Goal: Information Seeking & Learning: Compare options

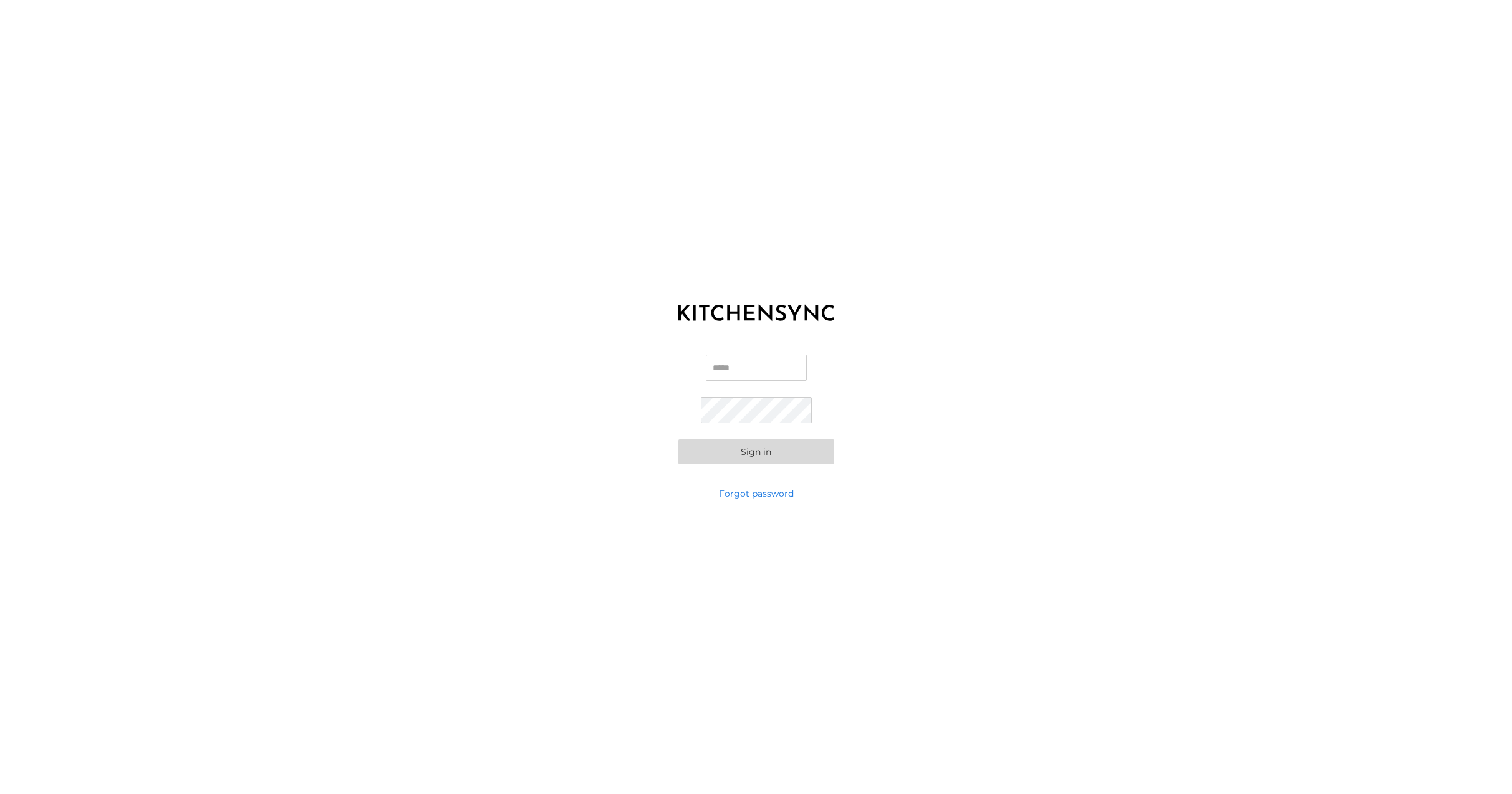
type input "**********"
drag, startPoint x: 780, startPoint y: 450, endPoint x: 788, endPoint y: 448, distance: 8.2
click at [780, 450] on button "Sign in" at bounding box center [756, 452] width 156 height 25
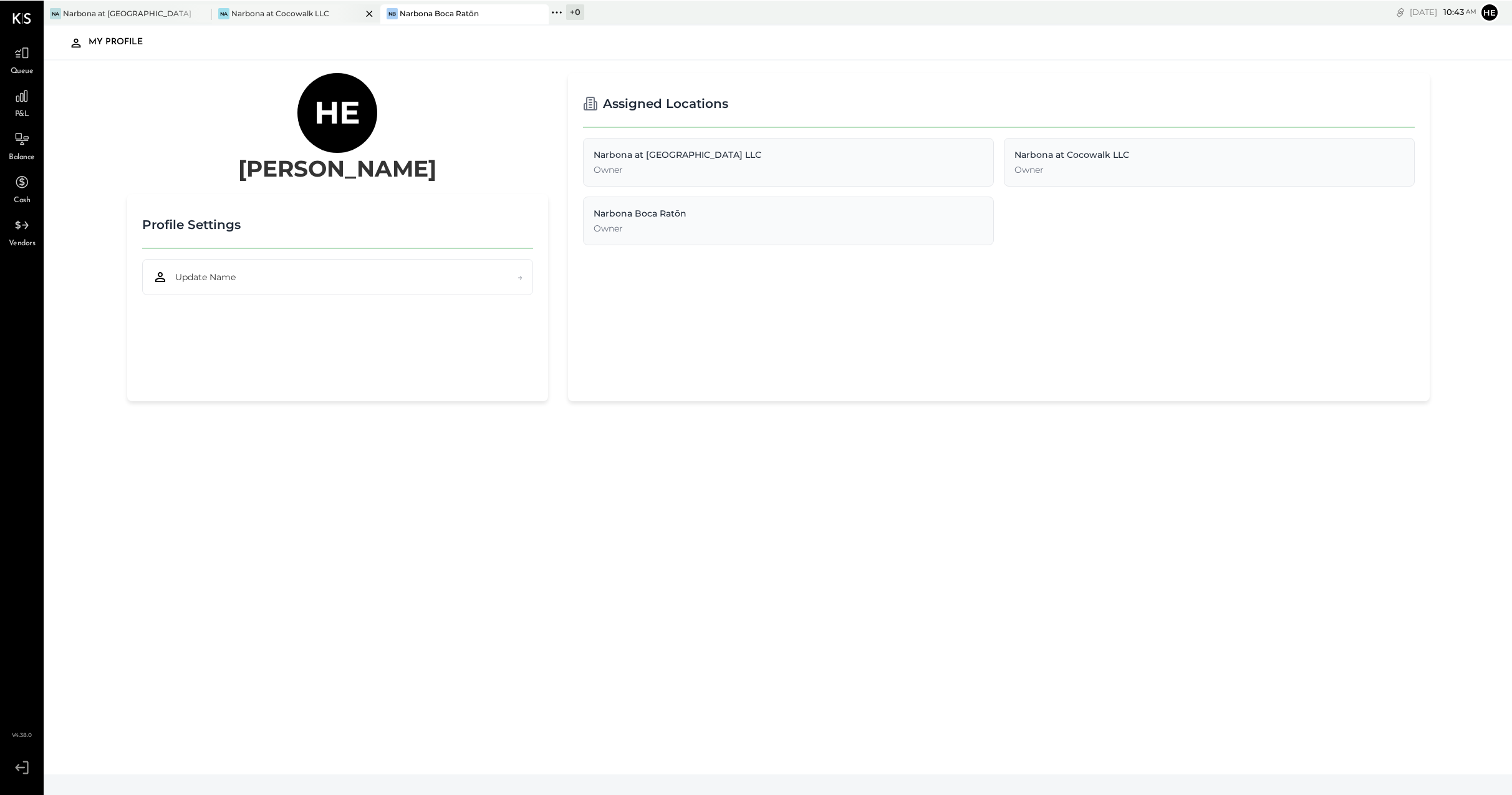
click at [315, 13] on div "Narbona at Cocowalk LLC" at bounding box center [280, 12] width 98 height 11
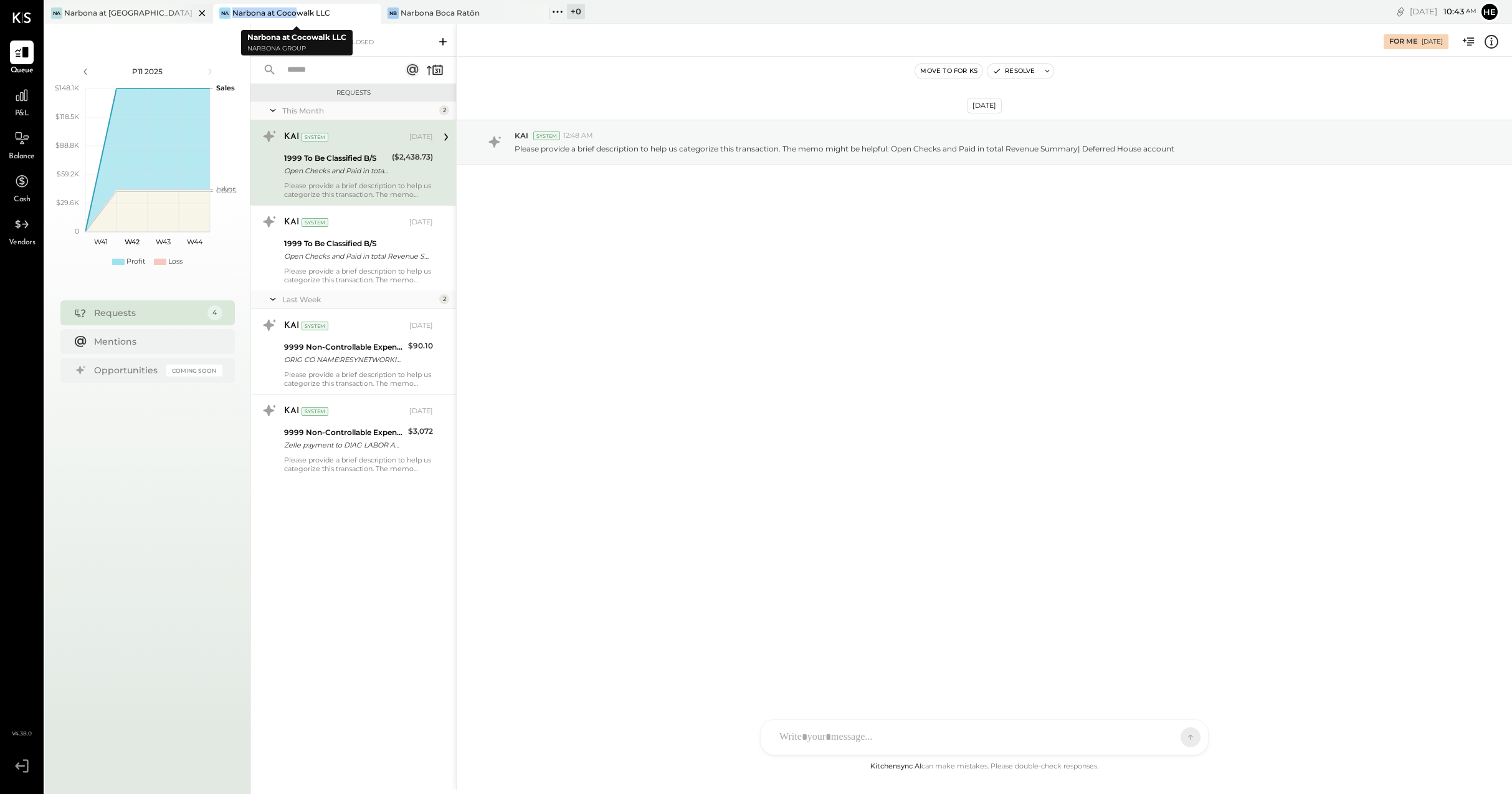
drag, startPoint x: 289, startPoint y: 13, endPoint x: 186, endPoint y: 12, distance: 103.0
click at [187, 12] on div "Na Narbona at [GEOGRAPHIC_DATA] LLC [GEOGRAPHIC_DATA] at [GEOGRAPHIC_DATA] [GEO…" at bounding box center [496, 12] width 903 height 24
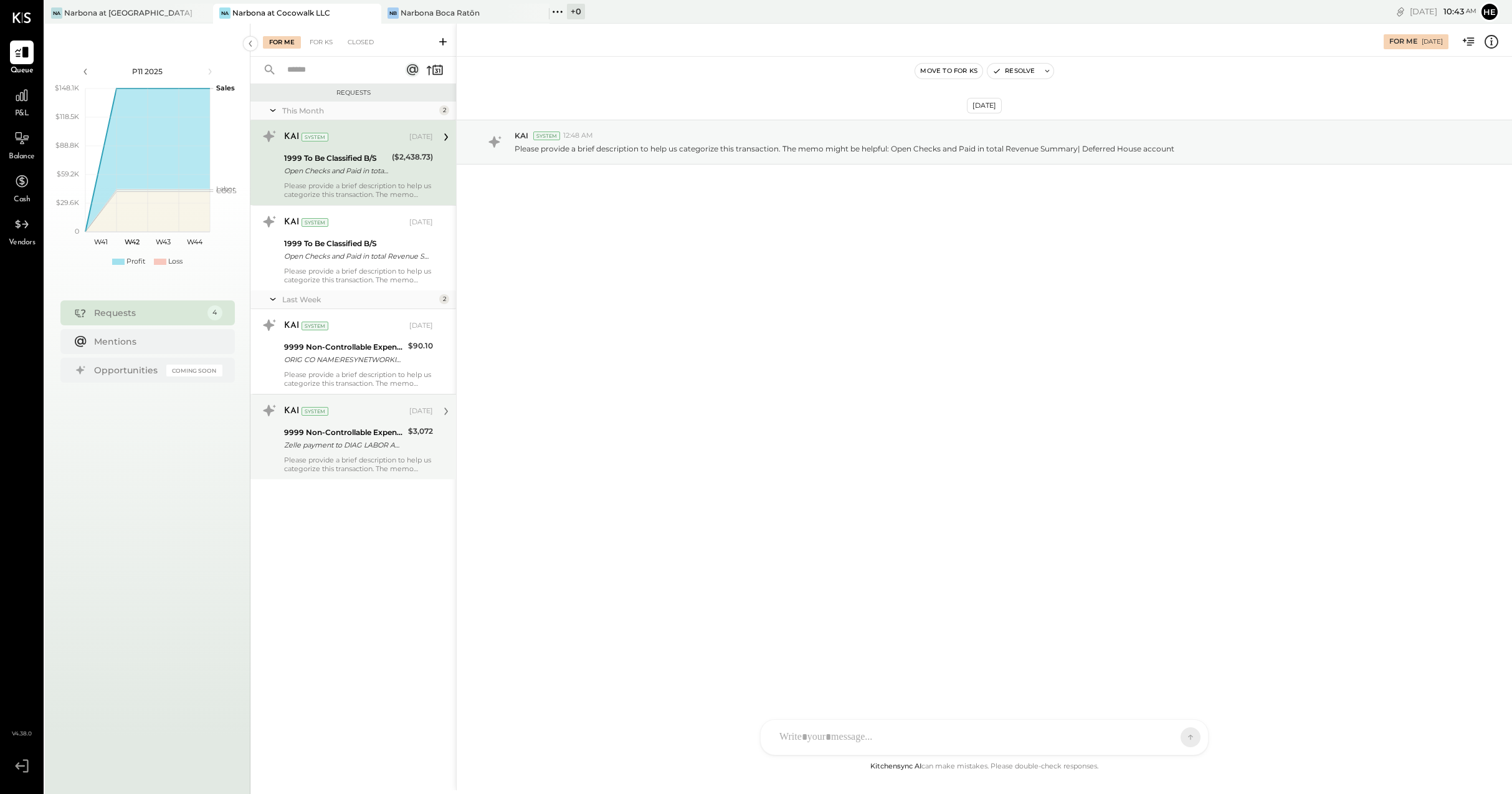
click at [399, 425] on div "9999 Non-Controllable Expenses:Other Income and Expenses:To Be Classified P&L Z…" at bounding box center [344, 439] width 120 height 27
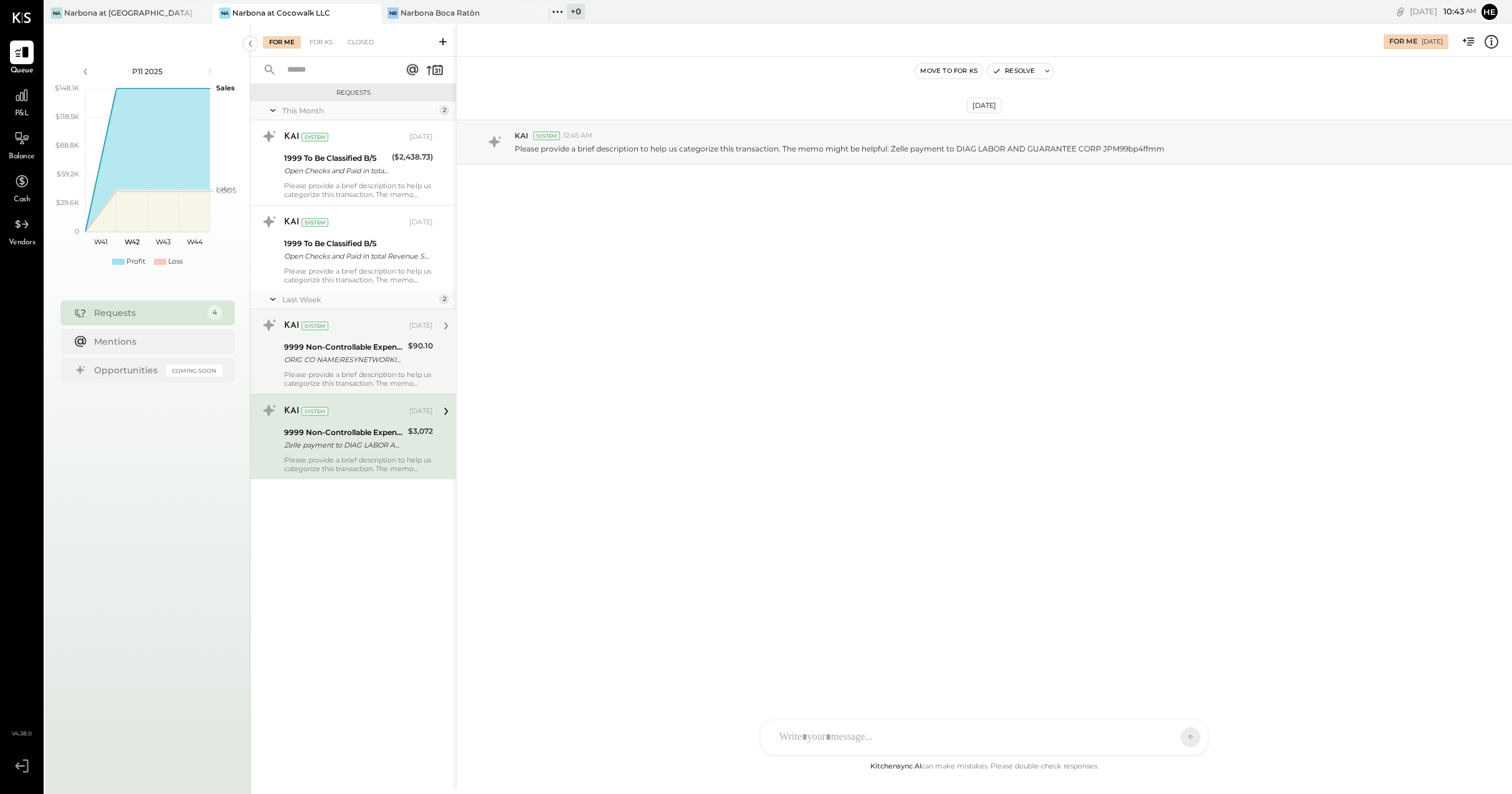
click at [381, 347] on div "9999 Non-Controllable Expenses:Other Income and Expenses:To Be Classified P&L" at bounding box center [344, 347] width 120 height 12
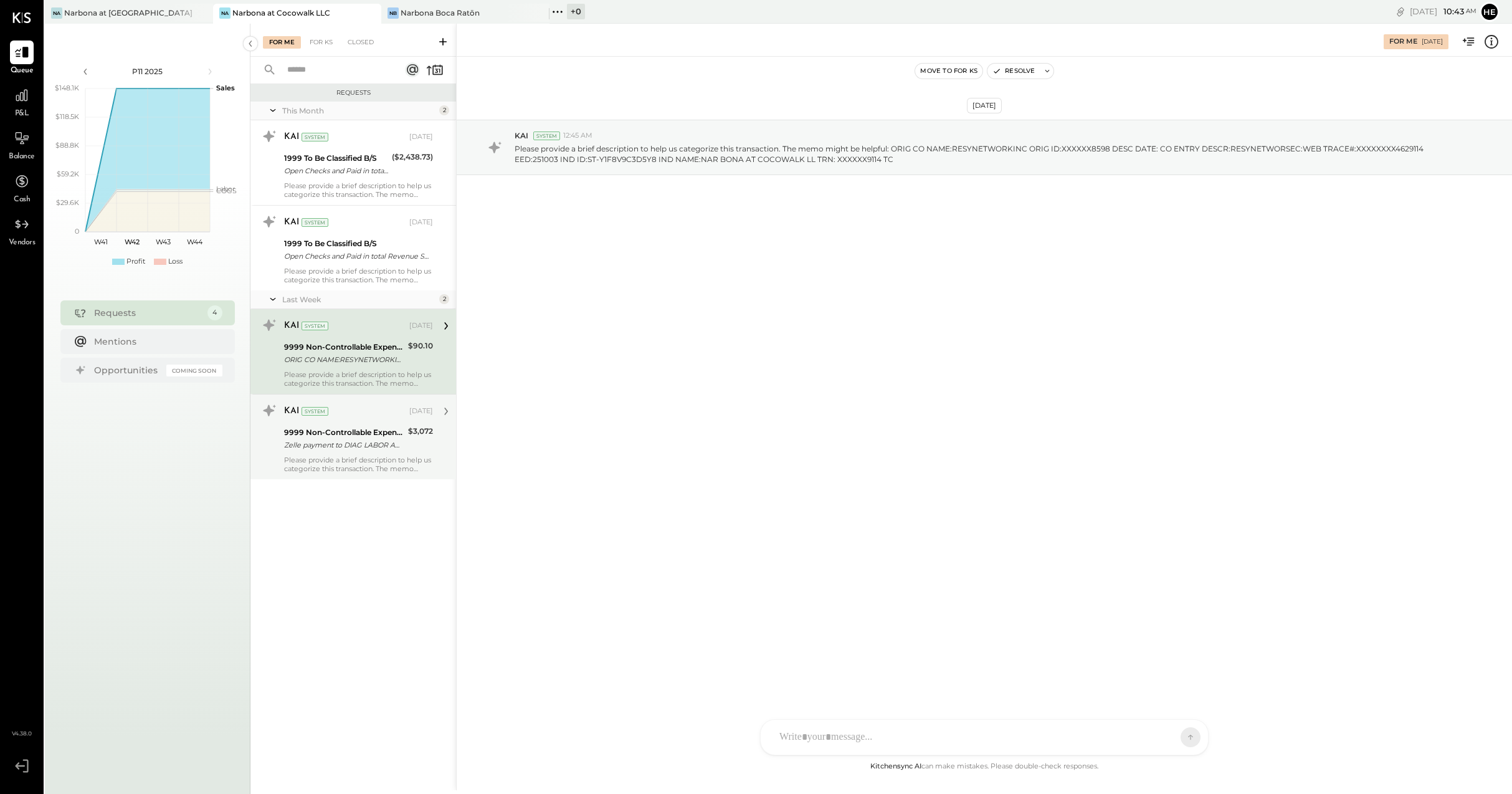
click at [394, 442] on div "Zelle payment to DIAG LABOR AND GUARANTEE CORP JPM99bp4ffmm" at bounding box center [344, 444] width 120 height 12
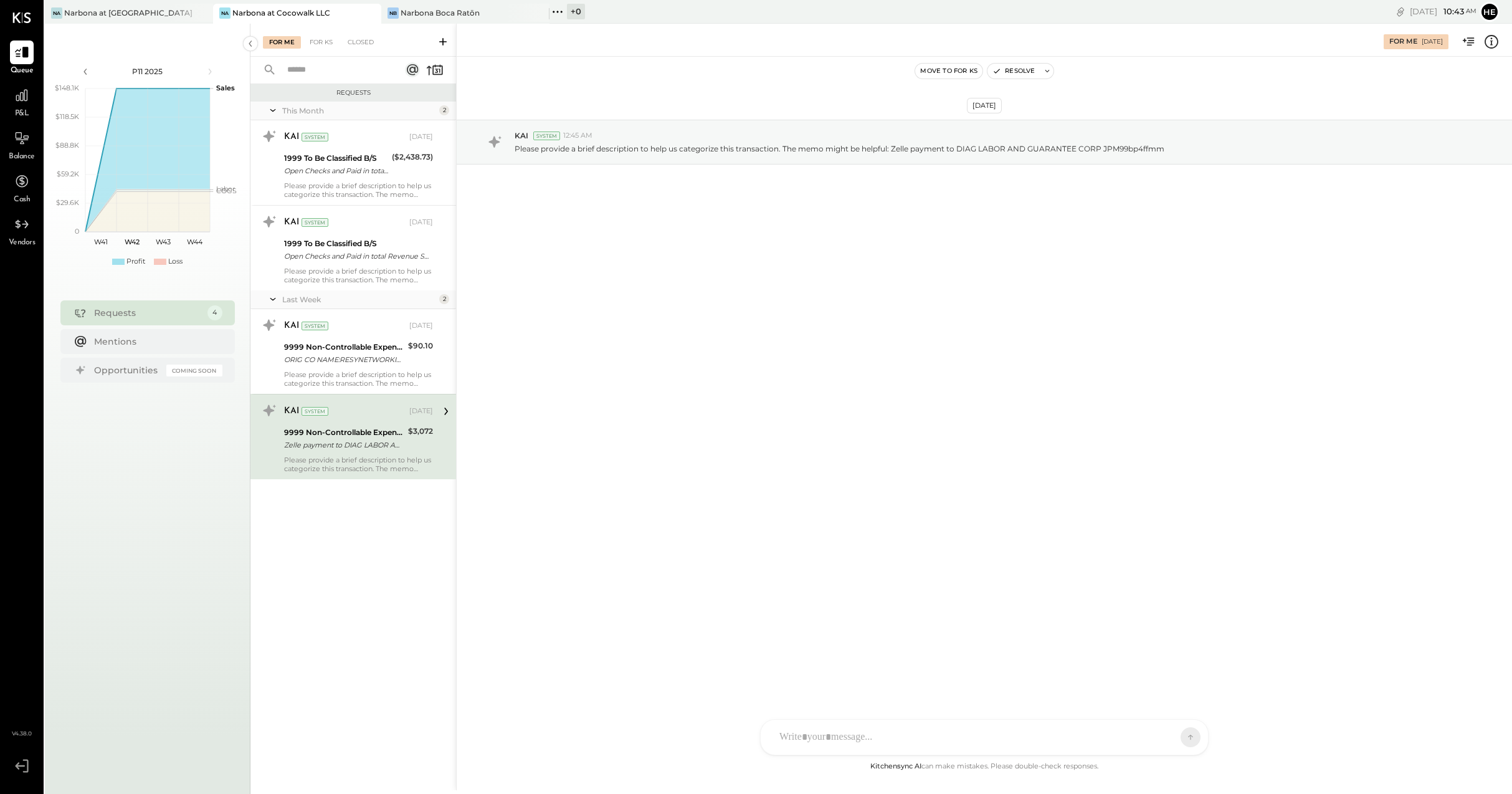
click at [971, 744] on div "[PERSON_NAME].[PERSON_NAME] [PERSON_NAME] EM [PERSON_NAME] [PERSON_NAME] [PERSO…" at bounding box center [984, 737] width 449 height 36
type input "***"
click at [850, 680] on span "[PERSON_NAME]" at bounding box center [881, 680] width 98 height 12
click at [1176, 735] on button at bounding box center [1166, 736] width 45 height 19
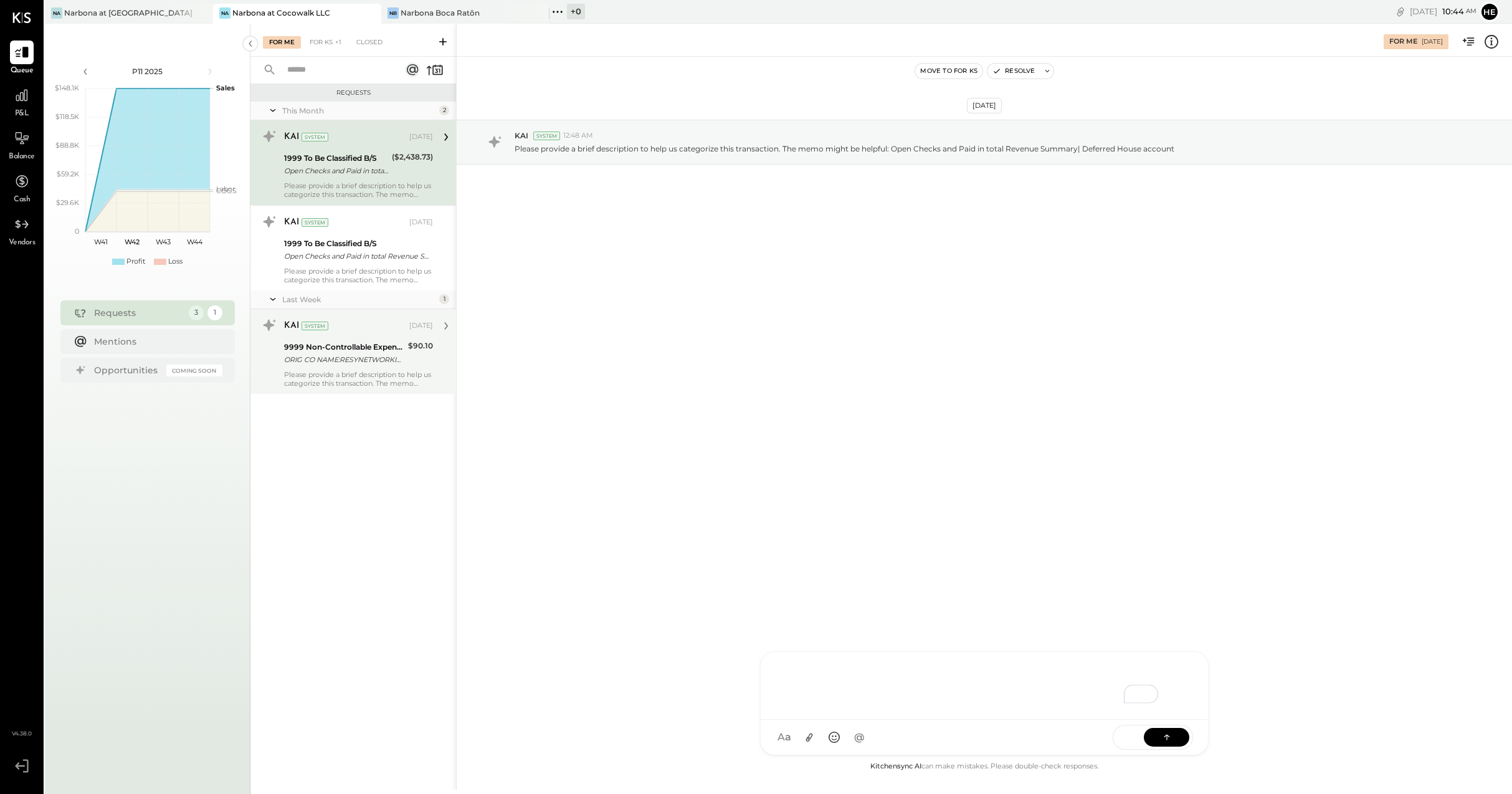
click at [398, 366] on div "9999 Non-Controllable Expenses:Other Income and Expenses:To Be Classified P&L O…" at bounding box center [344, 353] width 120 height 27
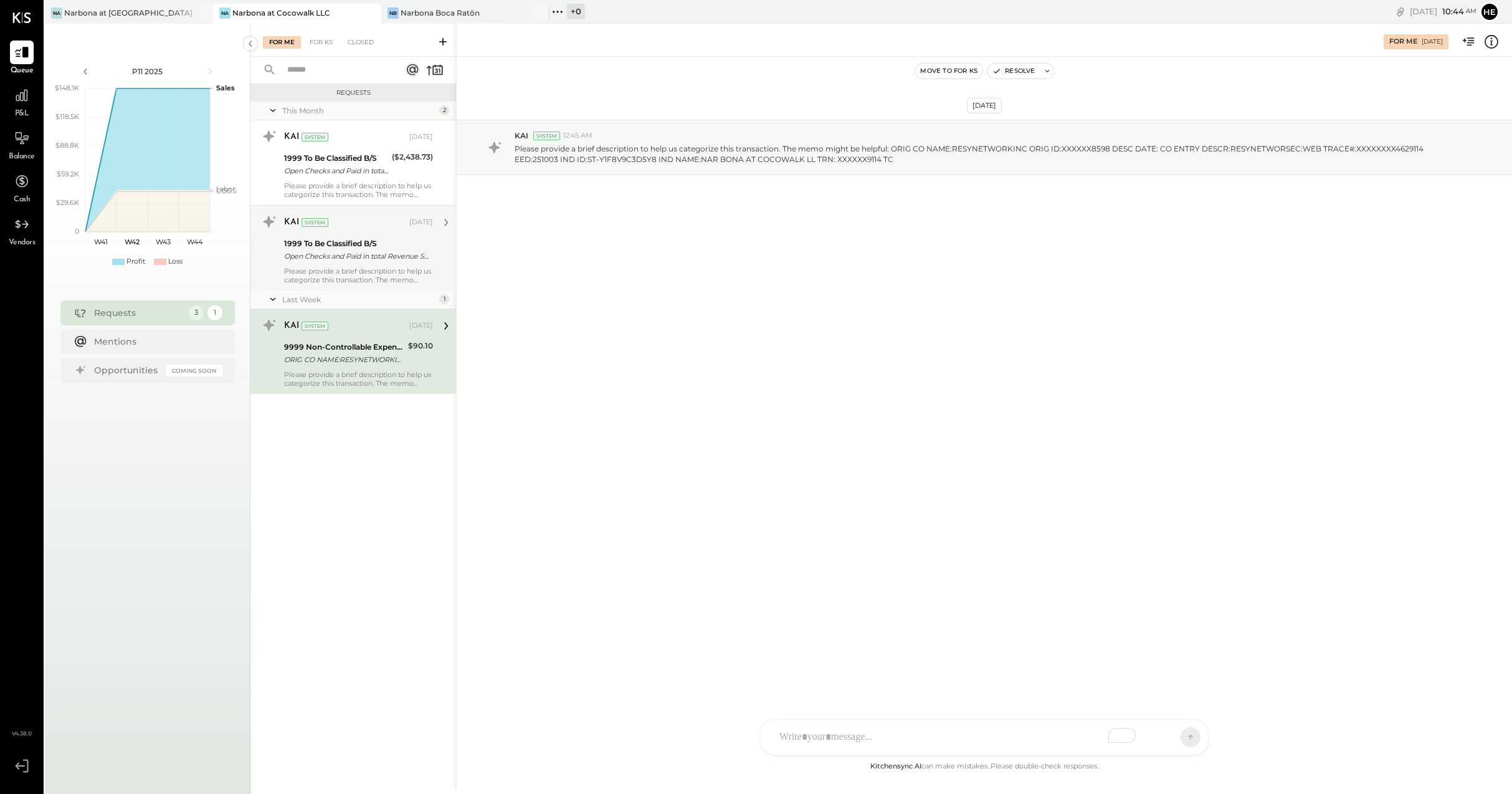
click at [417, 250] on div "Open Checks and Paid in total Revenue Summary| Deferred House account" at bounding box center [357, 255] width 145 height 12
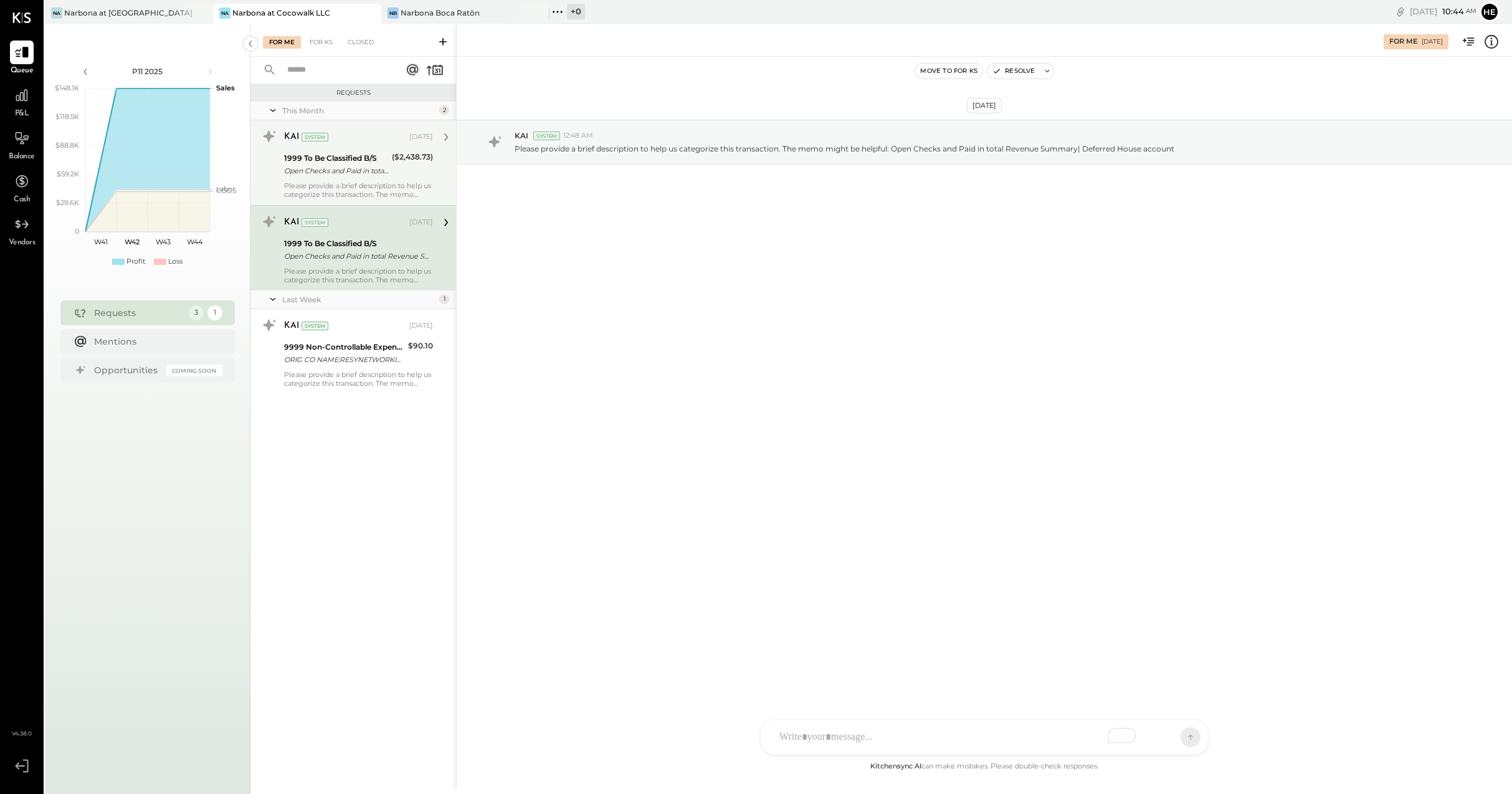
click at [394, 160] on div "($2,438.73)" at bounding box center [412, 157] width 41 height 12
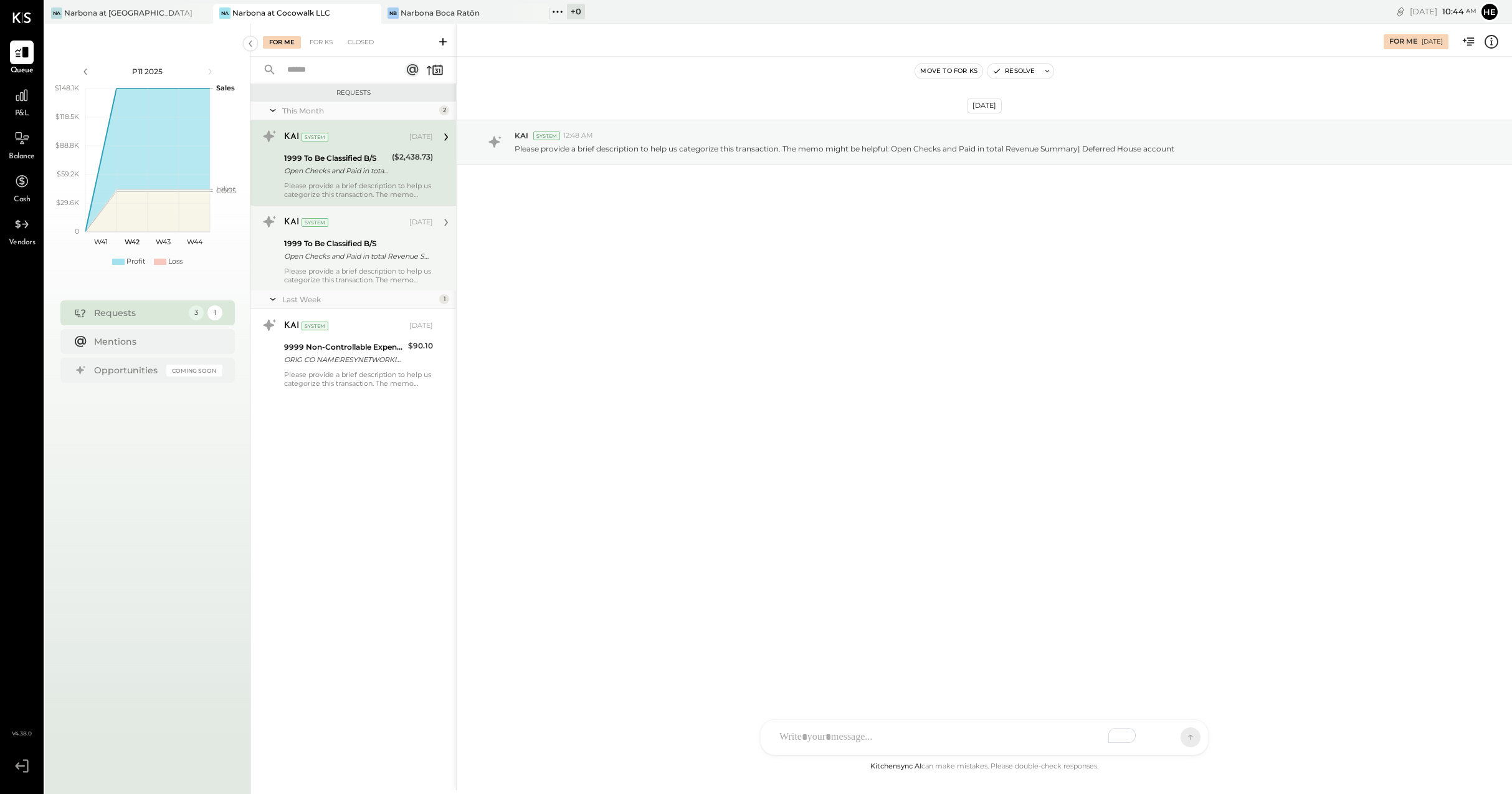
click at [388, 240] on div "1999 To Be Classified B/S" at bounding box center [357, 243] width 145 height 12
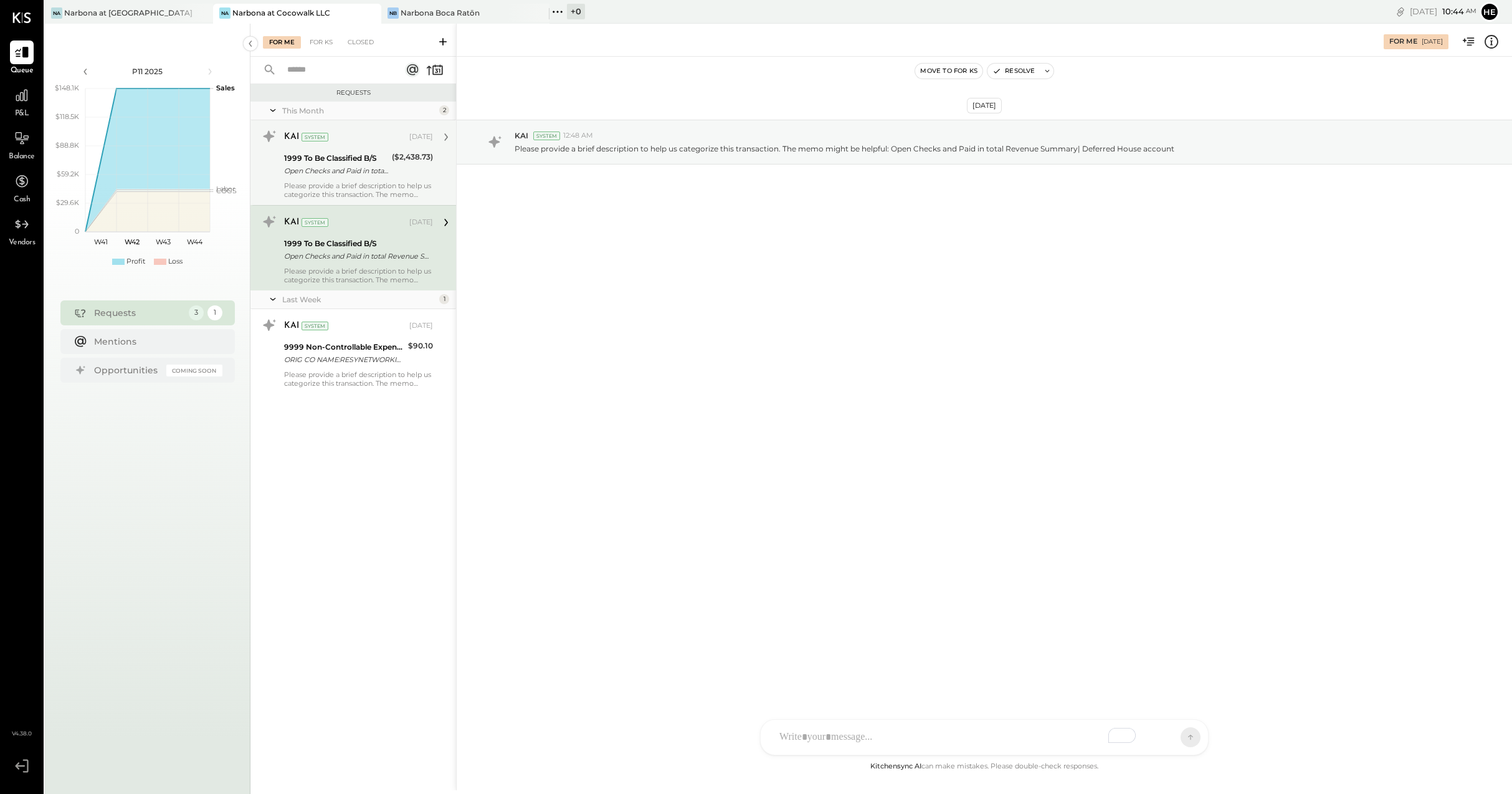
click at [392, 170] on div "($2,438.73)" at bounding box center [412, 165] width 41 height 27
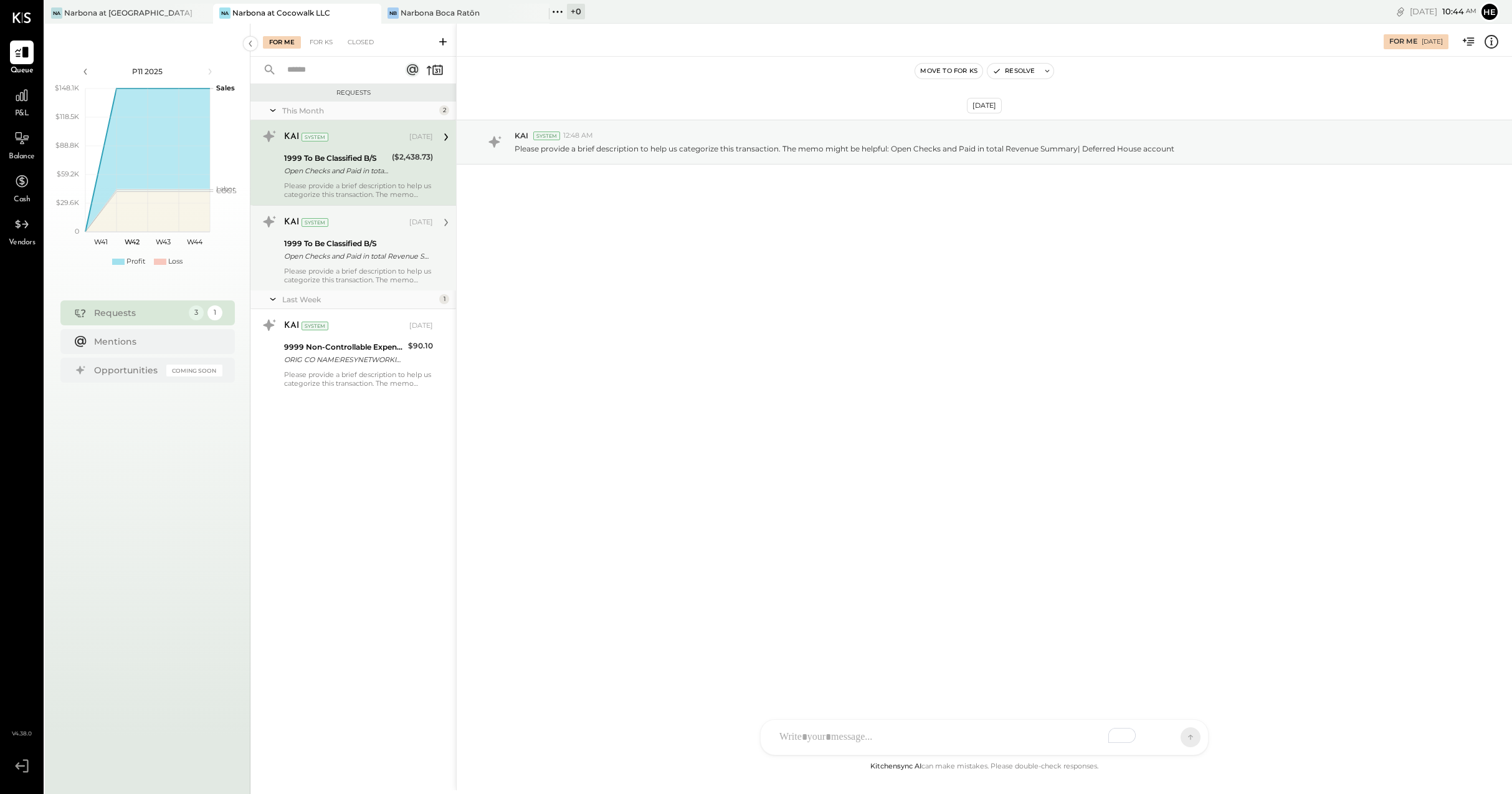
click at [377, 237] on div "1999 To Be Classified B/S" at bounding box center [357, 243] width 145 height 12
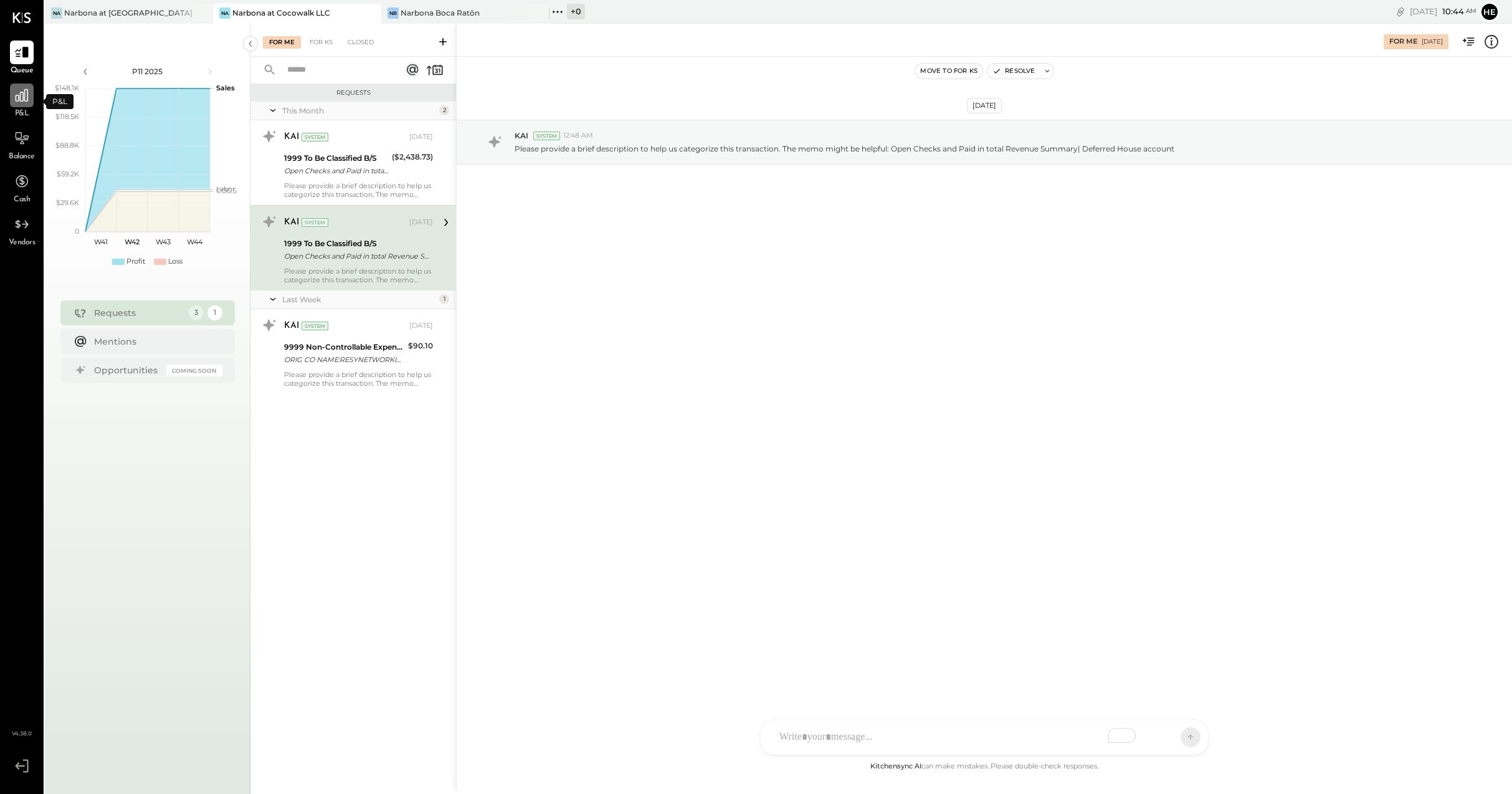
click at [24, 96] on icon at bounding box center [22, 95] width 12 height 12
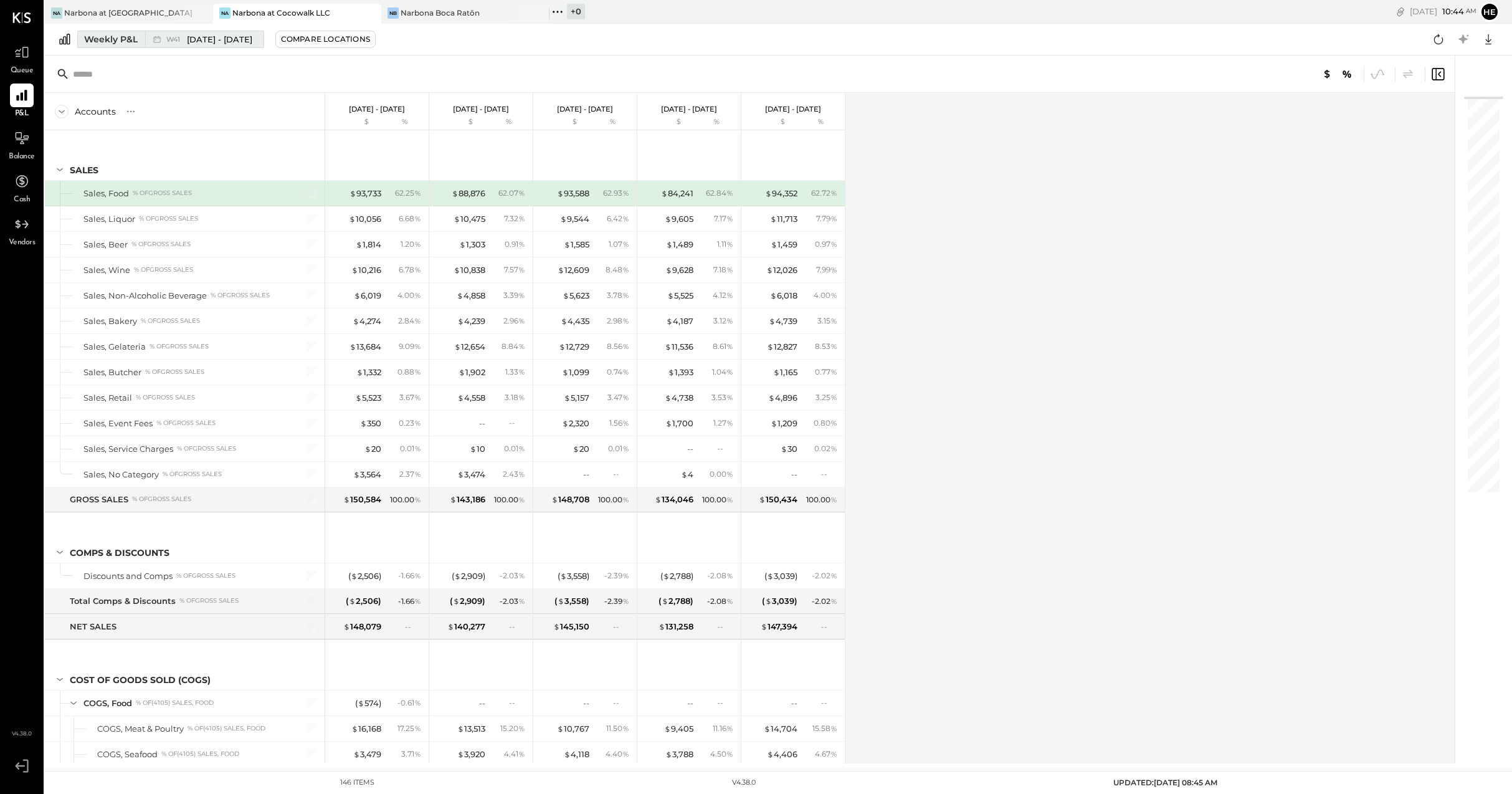
click at [114, 41] on div "Weekly P&L" at bounding box center [111, 39] width 54 height 12
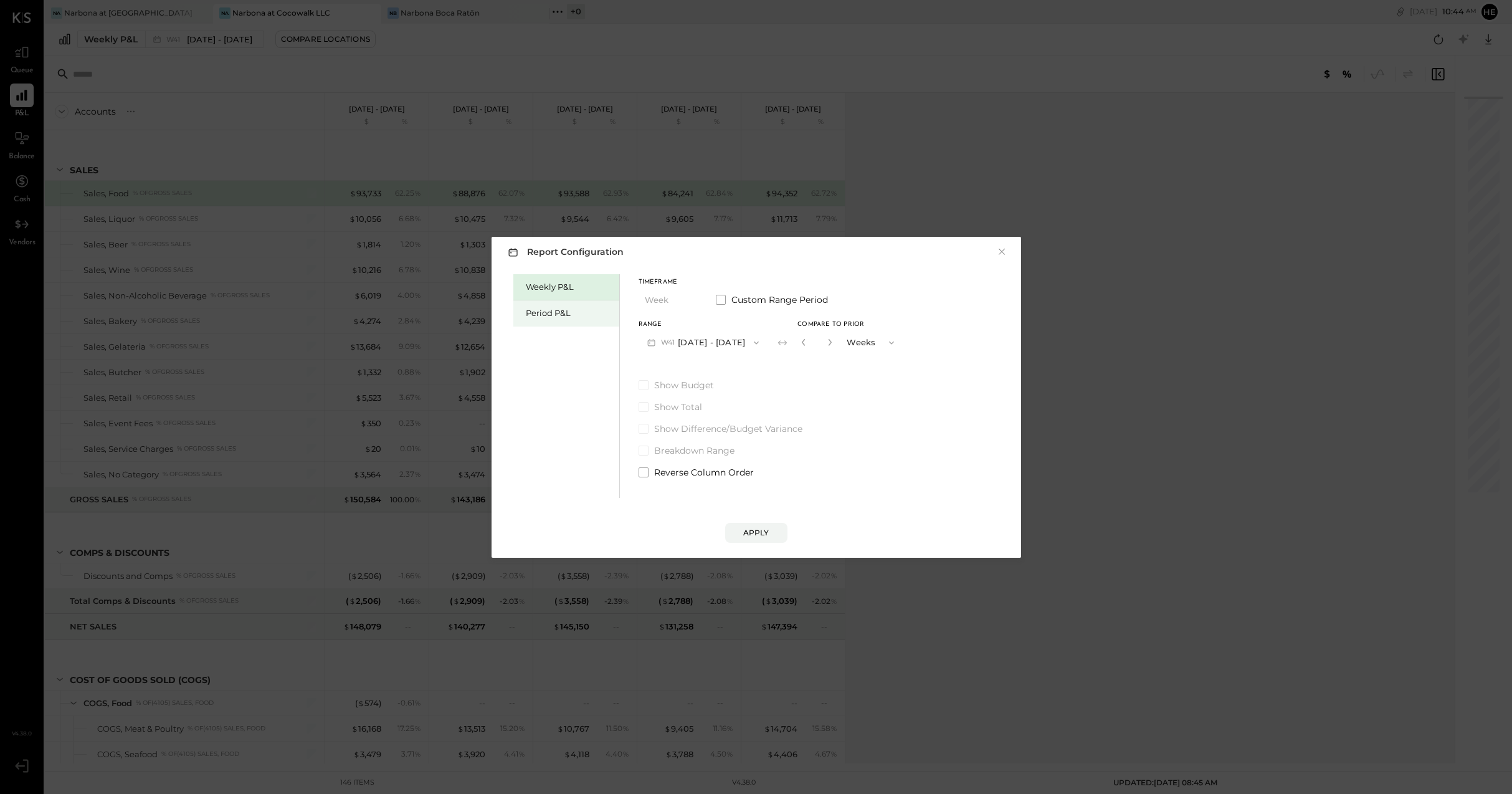
click at [546, 315] on div "Period P&L" at bounding box center [569, 313] width 87 height 12
click at [749, 345] on button "P11 [DATE] - [DATE]" at bounding box center [701, 342] width 126 height 23
click at [743, 377] on div "P10 [DATE] - [DATE]" at bounding box center [710, 370] width 142 height 26
click at [813, 351] on button "Compare" at bounding box center [805, 345] width 63 height 20
click at [832, 341] on icon "button" at bounding box center [828, 342] width 7 height 7
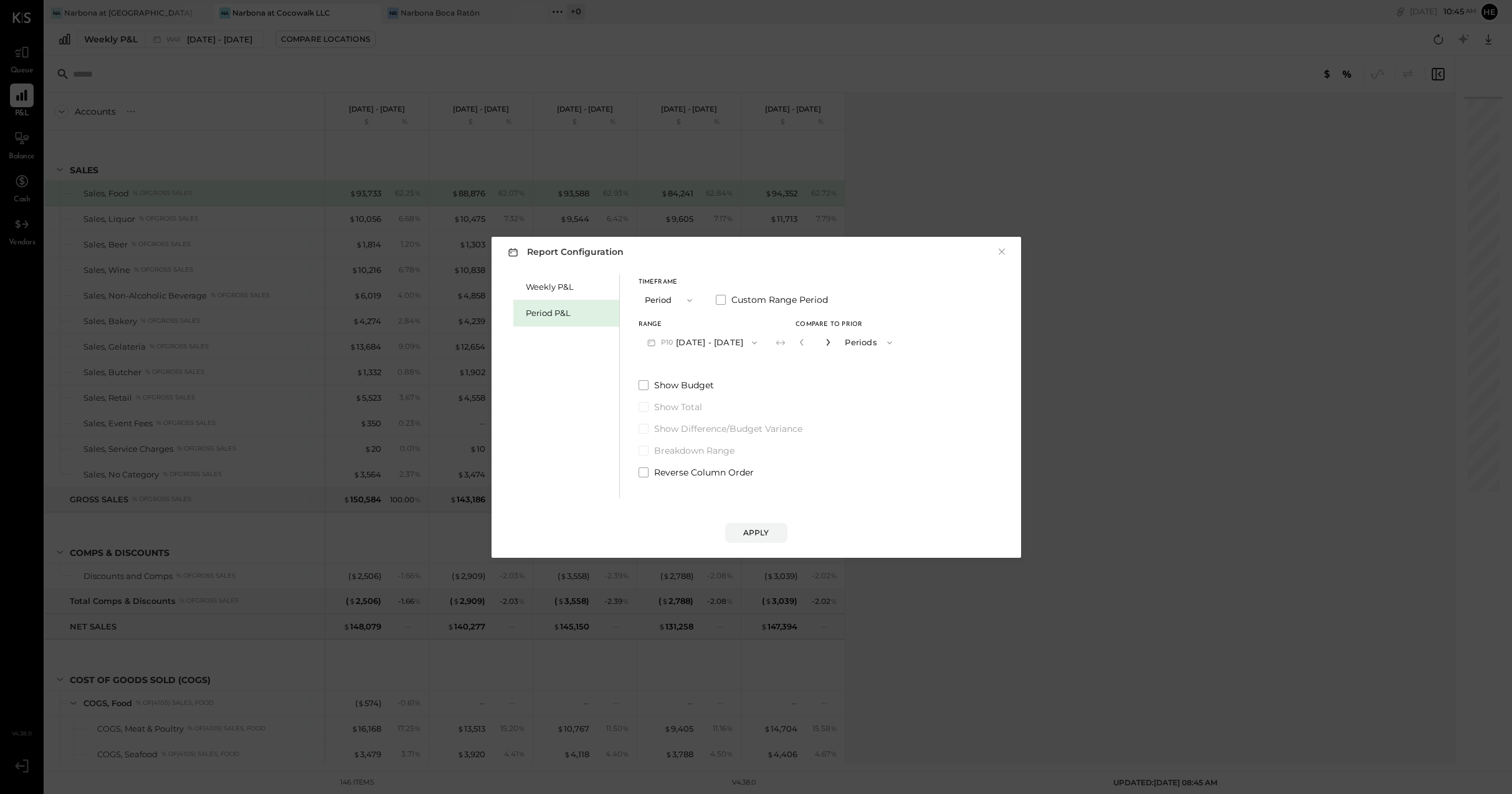
click at [832, 341] on icon "button" at bounding box center [828, 342] width 7 height 7
type input "*"
click at [774, 539] on button "Apply" at bounding box center [756, 533] width 63 height 20
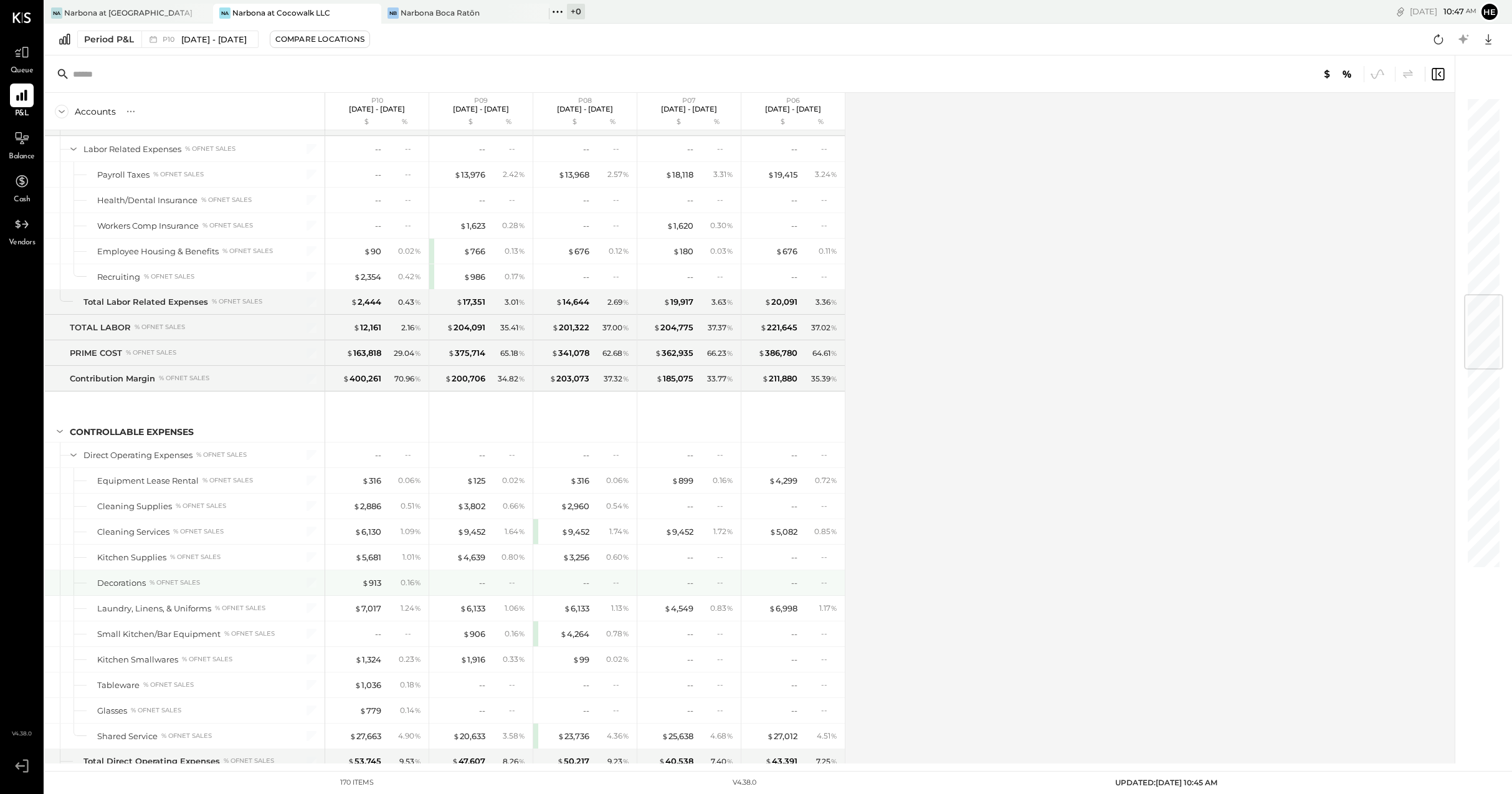
scroll to position [1674, 0]
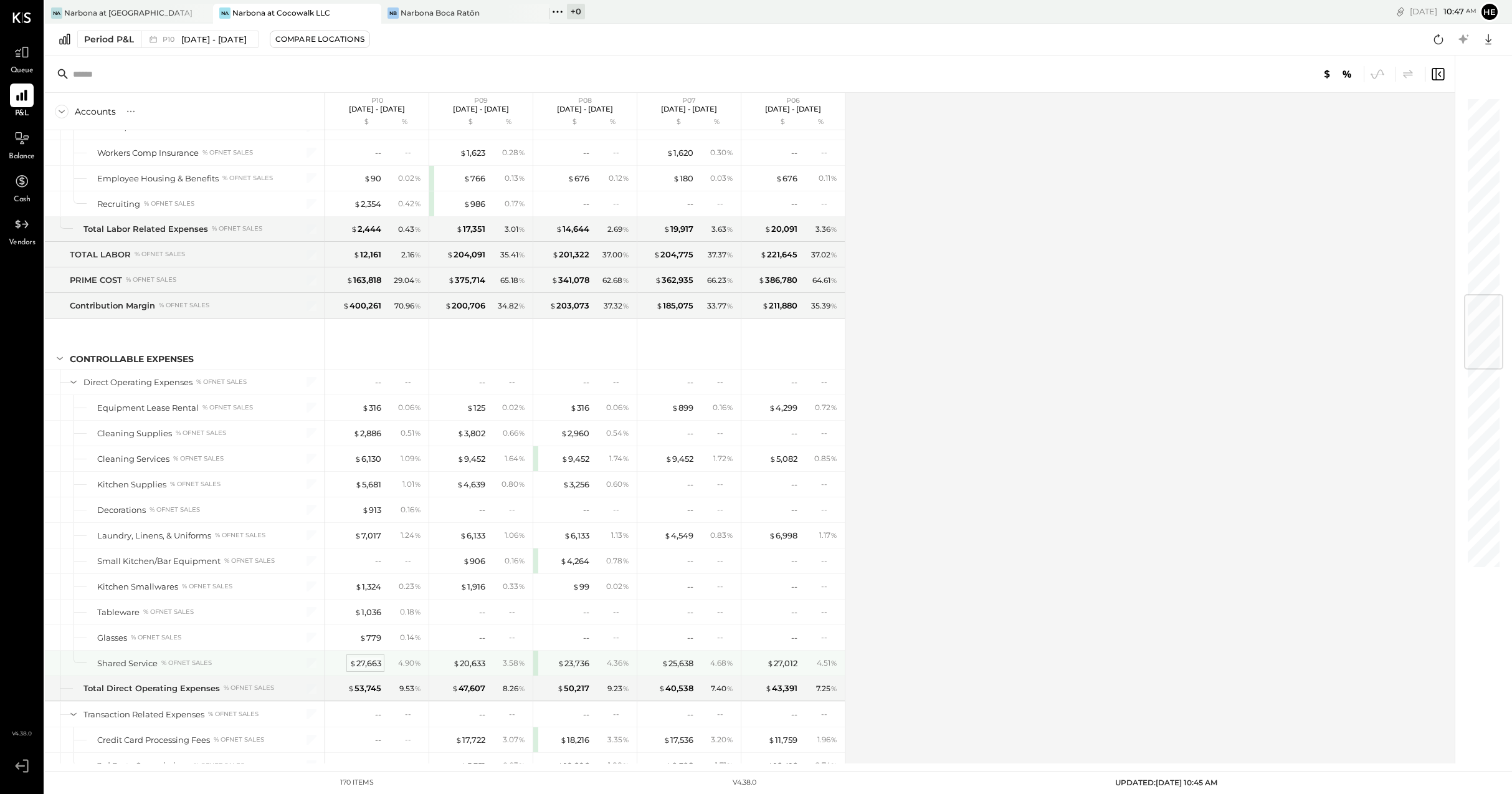
click at [363, 663] on div "$ 27,663" at bounding box center [365, 663] width 32 height 12
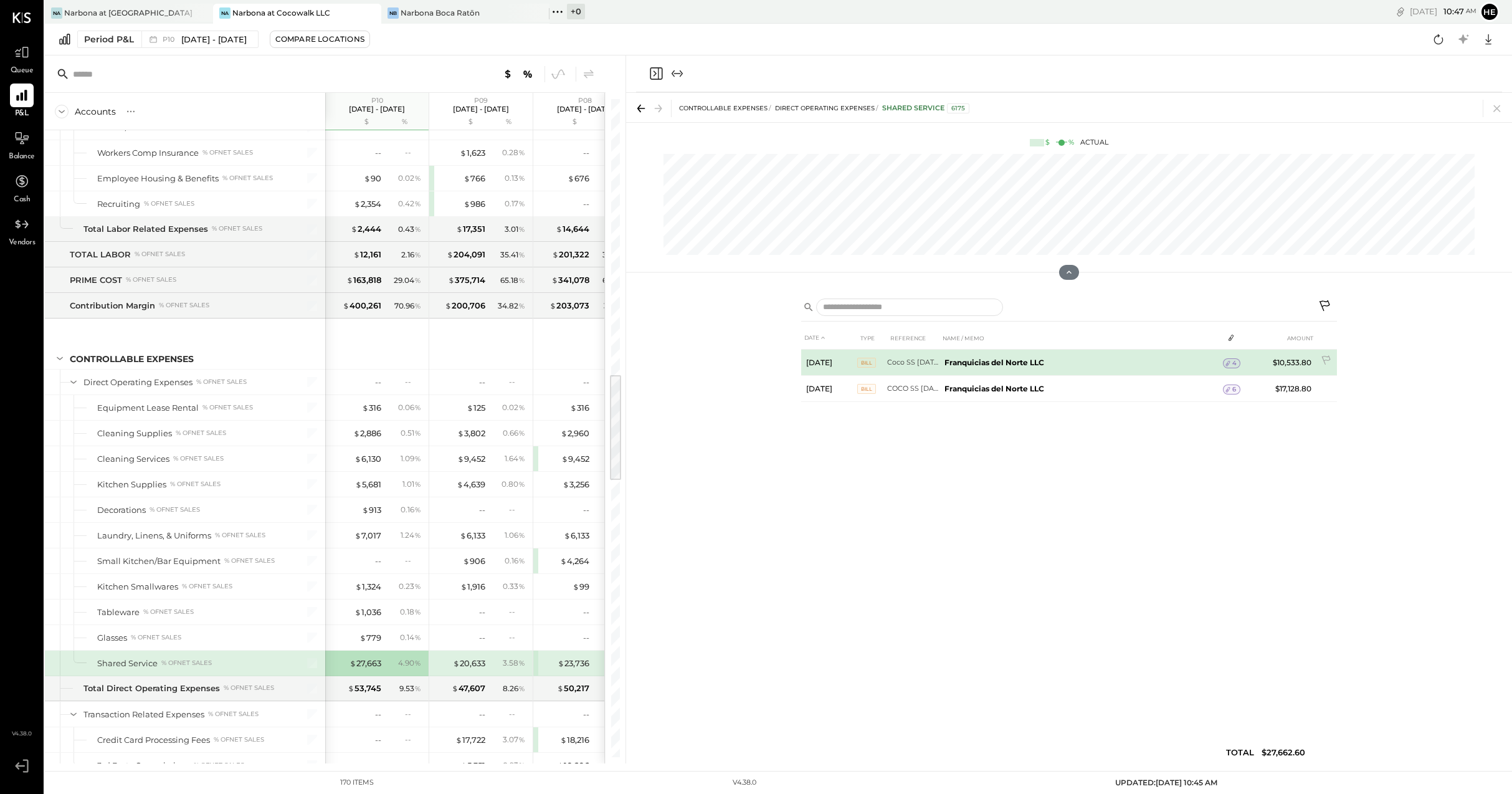
click at [1180, 364] on td "Franquicias del Norte LLC" at bounding box center [1081, 362] width 283 height 26
click at [1240, 370] on td "4" at bounding box center [1232, 363] width 17 height 24
click at [1233, 362] on span "4" at bounding box center [1234, 363] width 4 height 9
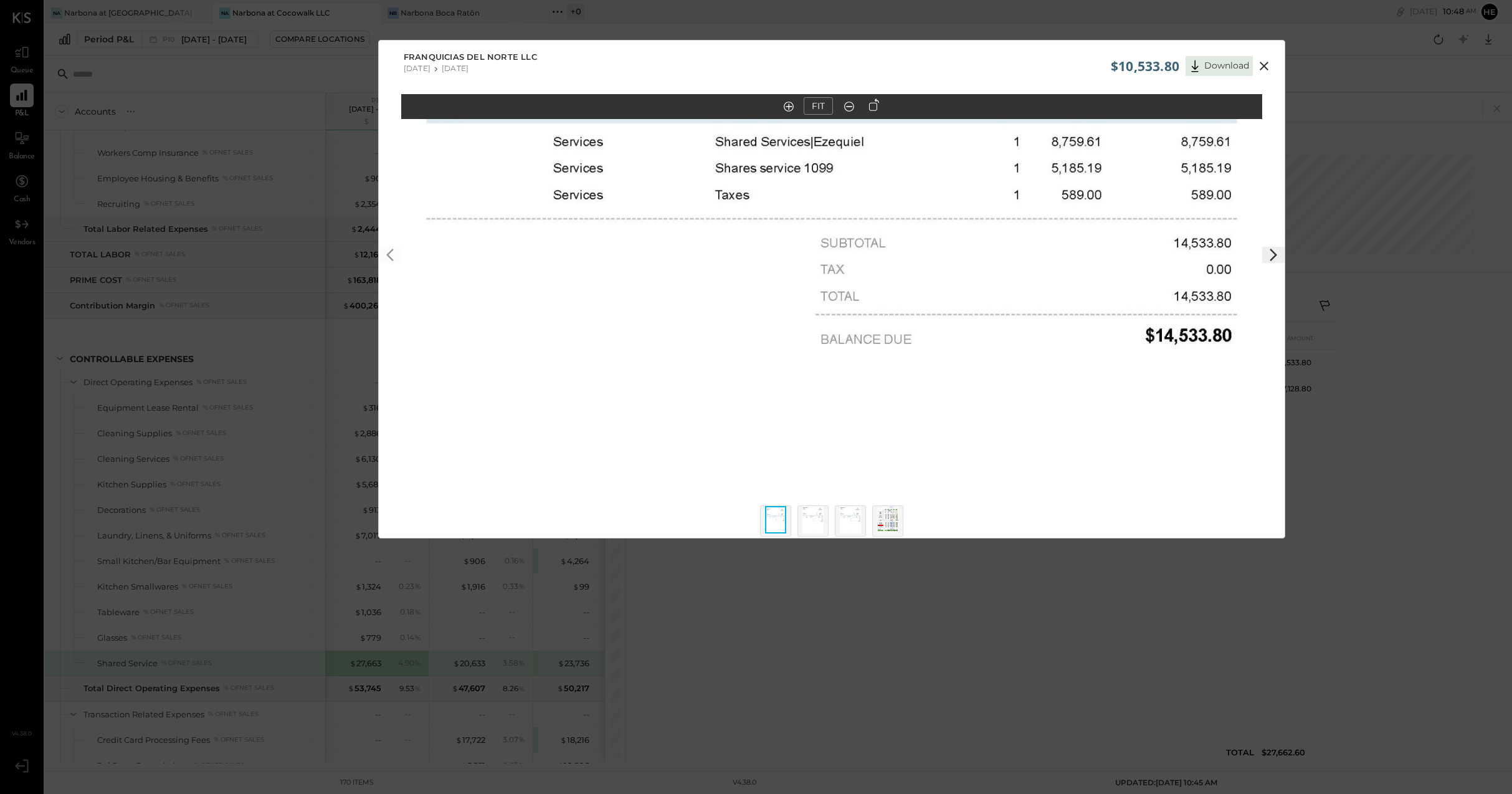
click at [1260, 63] on icon at bounding box center [1264, 66] width 9 height 9
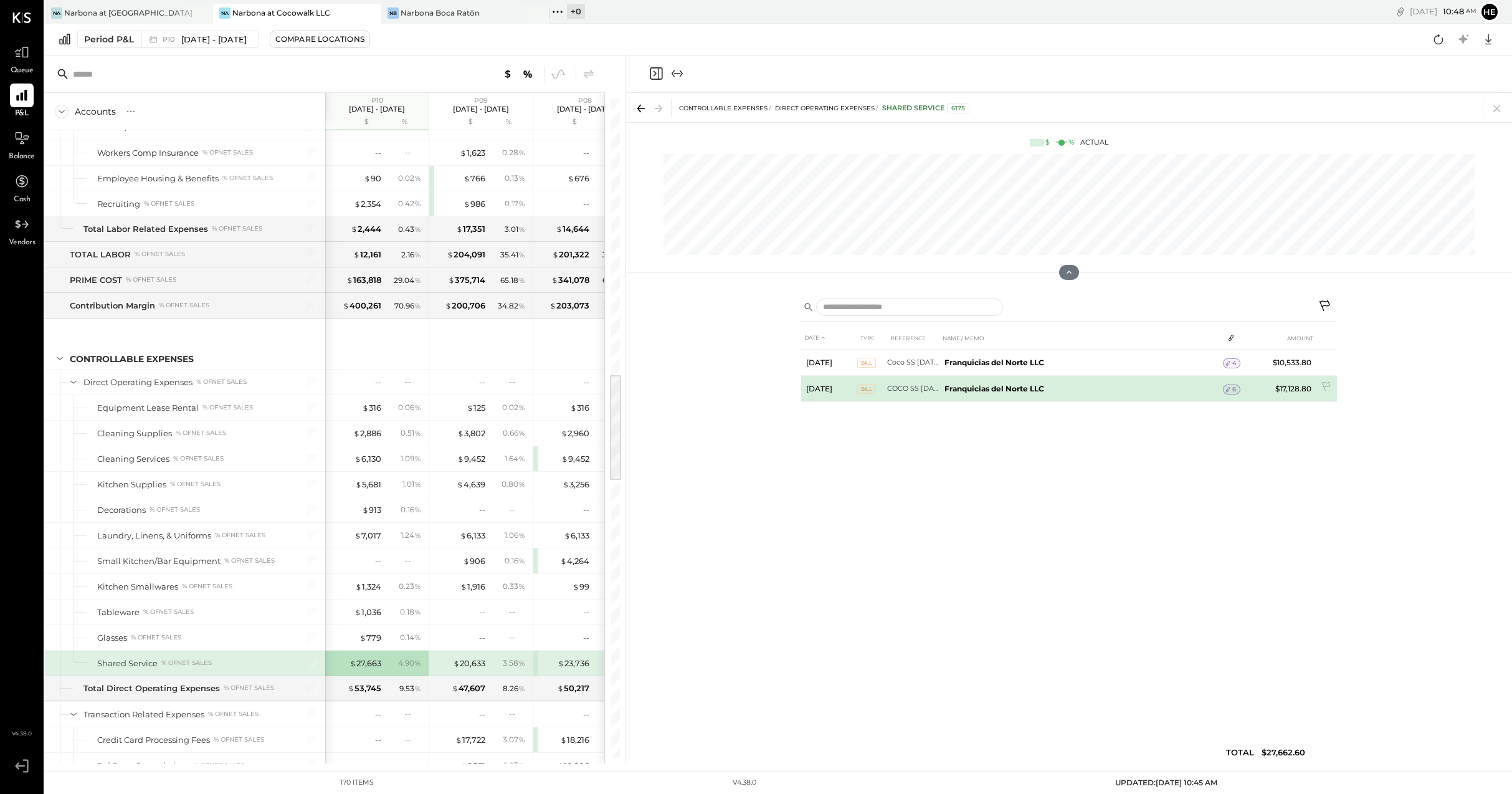
click at [1229, 383] on td "6" at bounding box center [1232, 389] width 17 height 24
click at [1236, 392] on span "6" at bounding box center [1234, 389] width 4 height 9
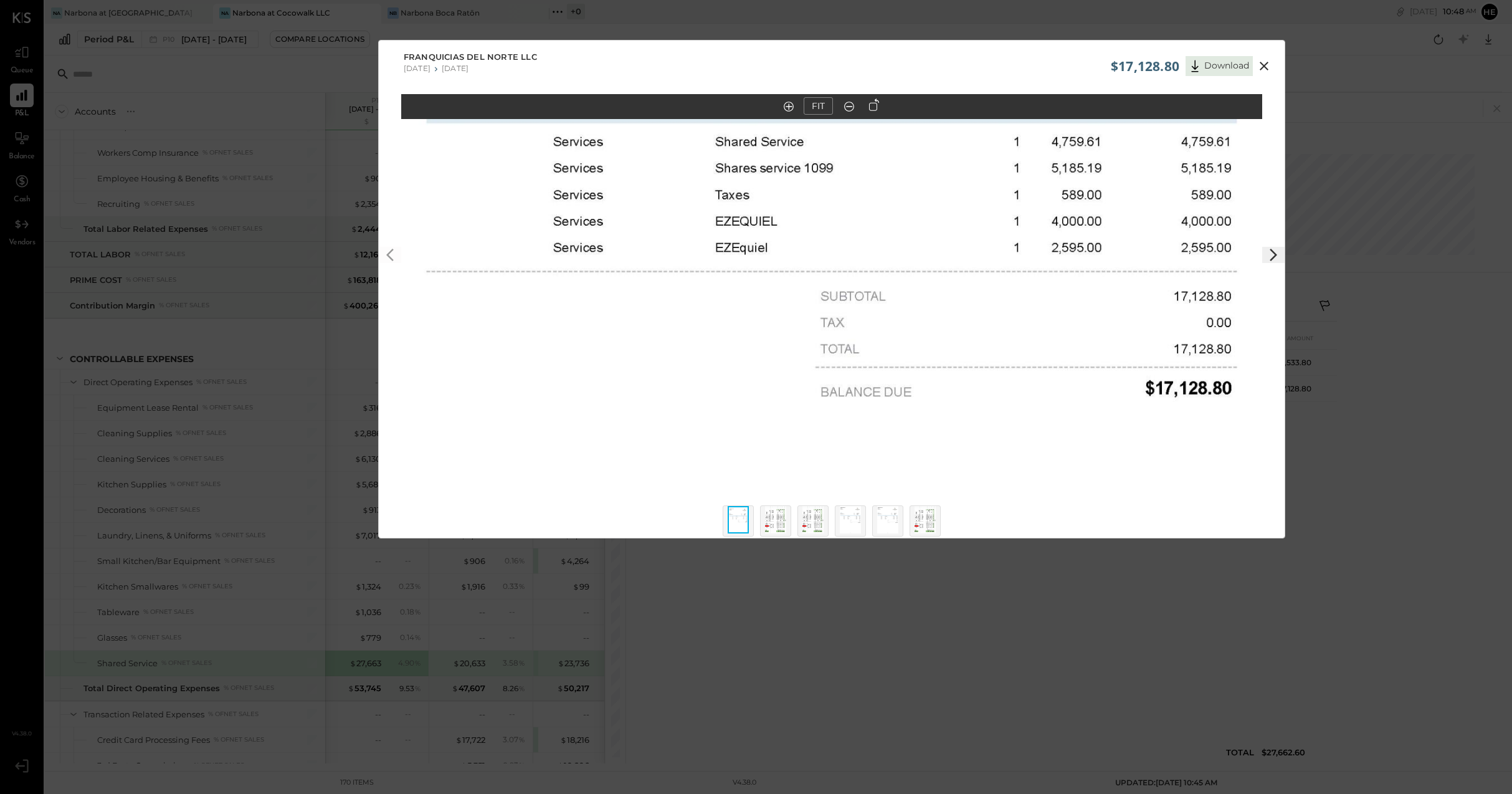
click at [782, 525] on img at bounding box center [775, 520] width 21 height 27
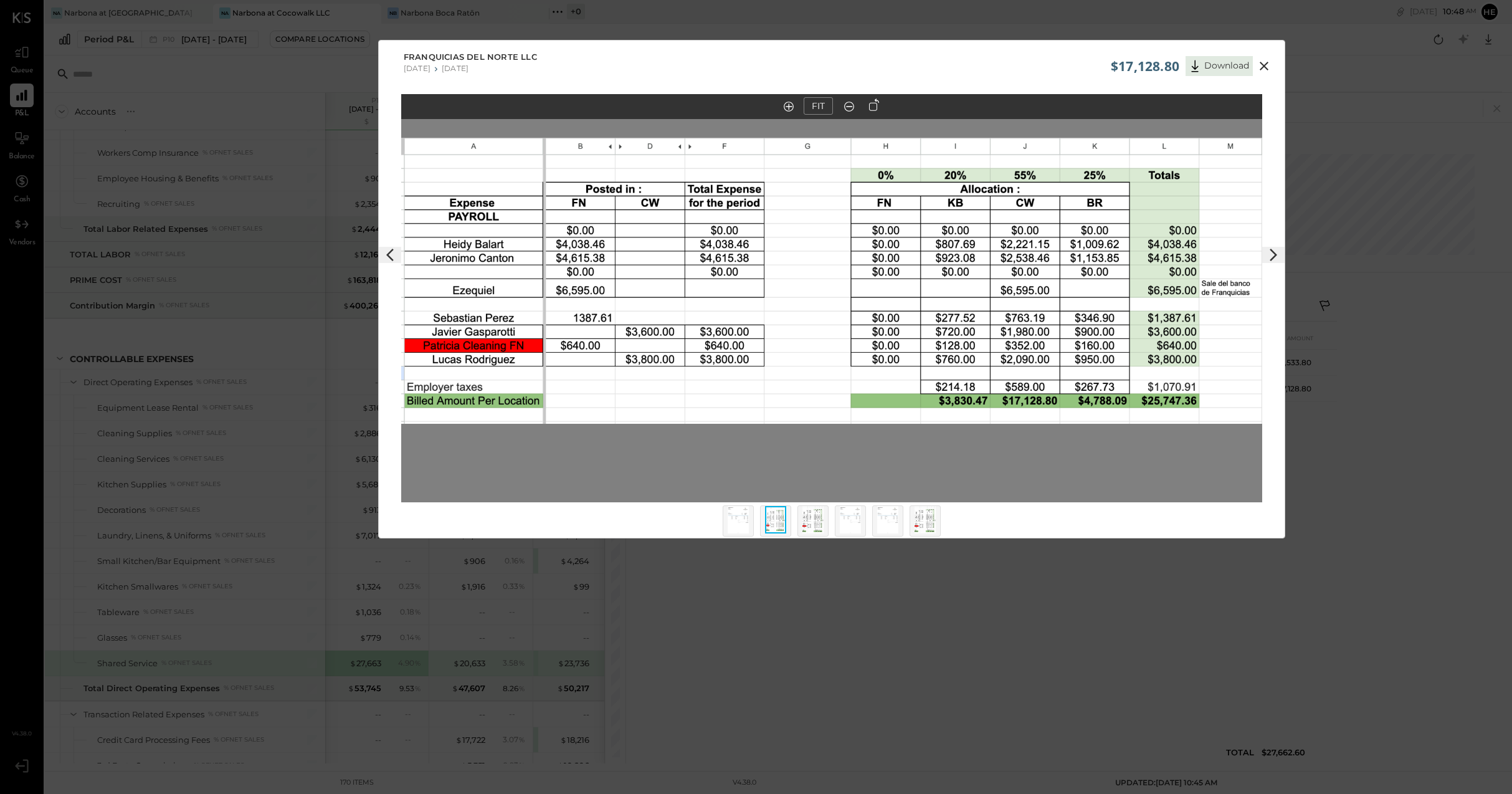
click at [820, 522] on img at bounding box center [812, 520] width 21 height 27
click at [844, 521] on img at bounding box center [850, 520] width 21 height 27
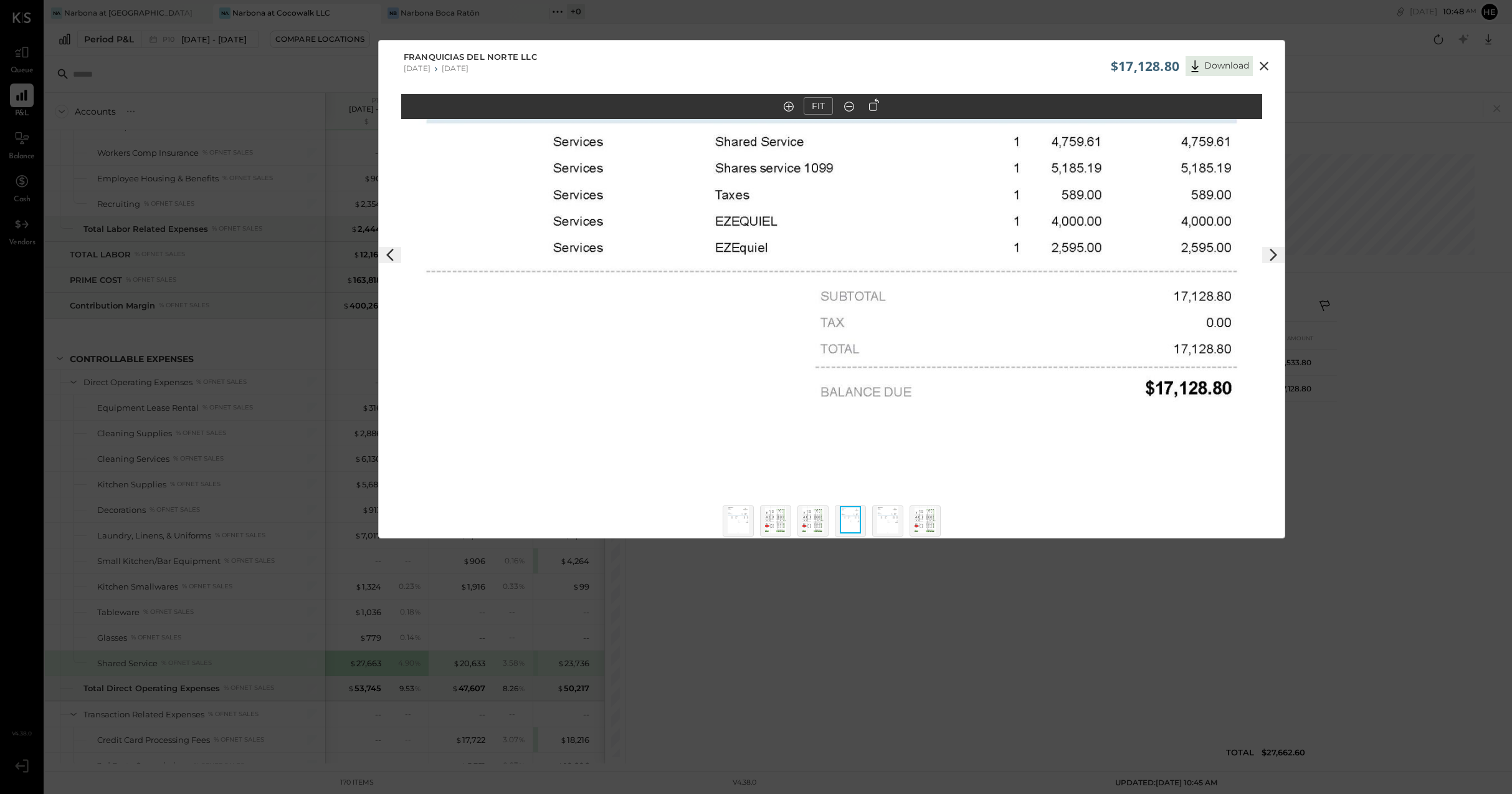
click at [879, 522] on img at bounding box center [887, 520] width 21 height 27
click at [921, 524] on img at bounding box center [925, 520] width 21 height 27
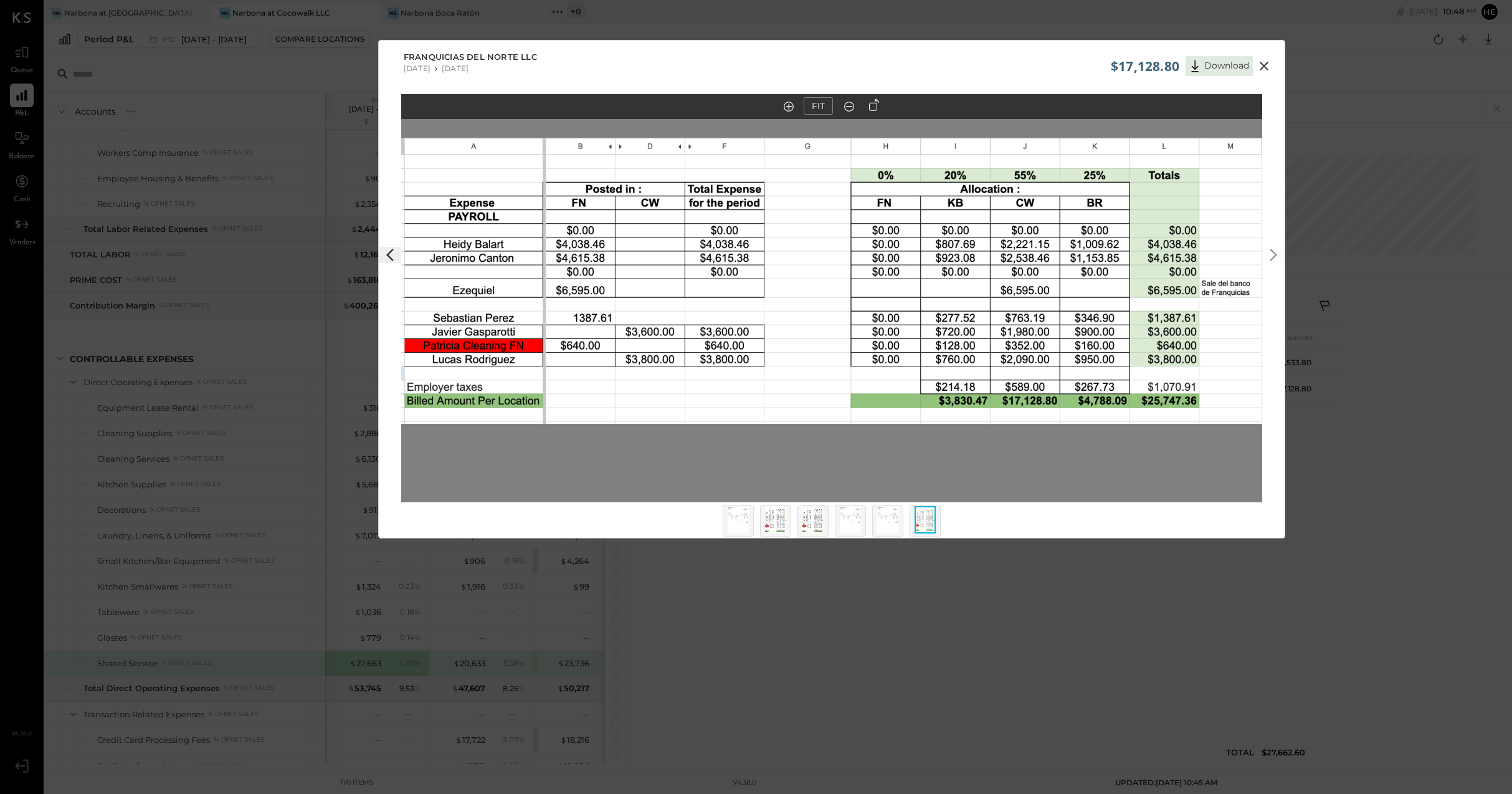
click at [1269, 67] on icon at bounding box center [1263, 65] width 15 height 15
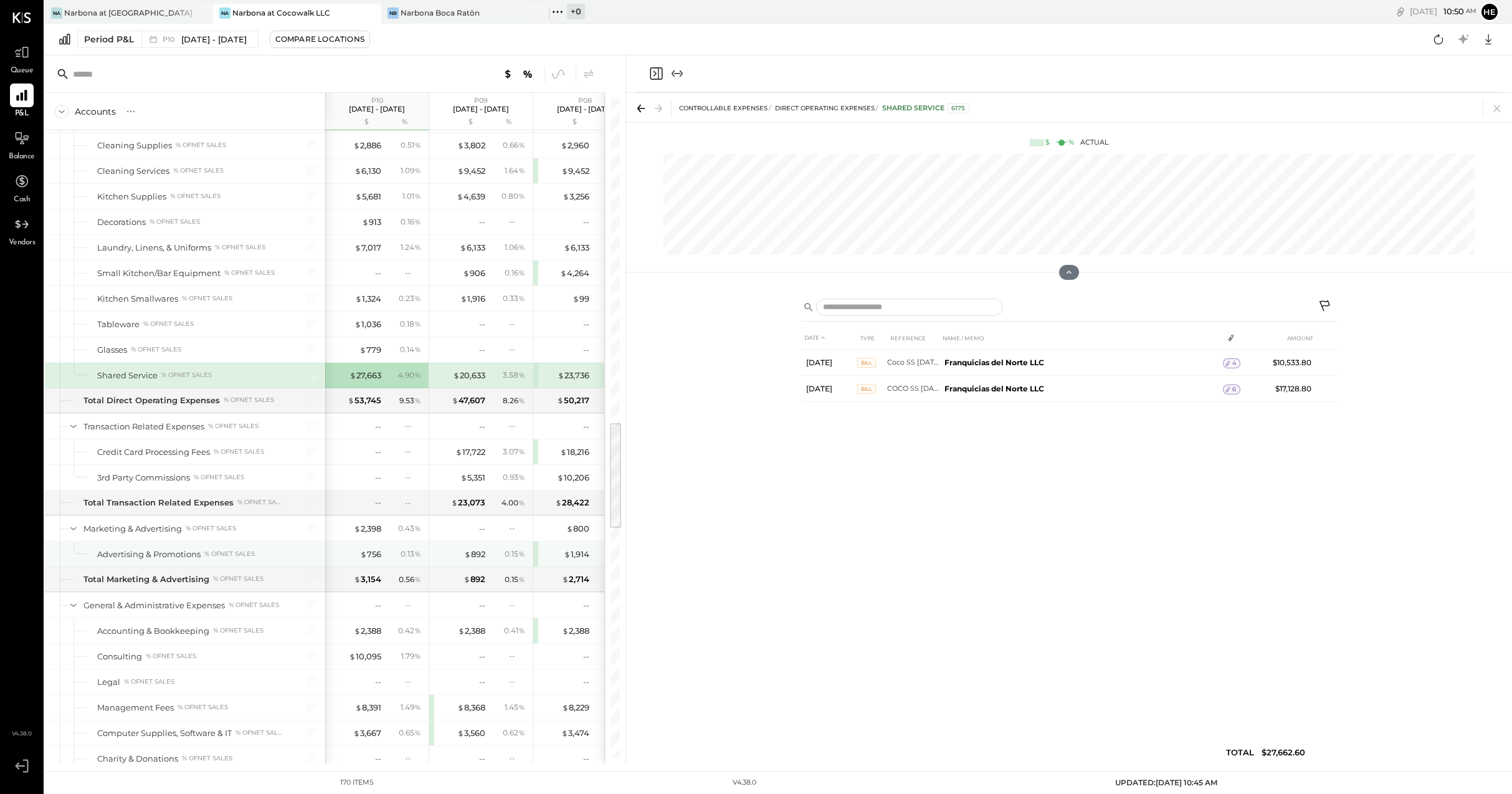
scroll to position [1973, 0]
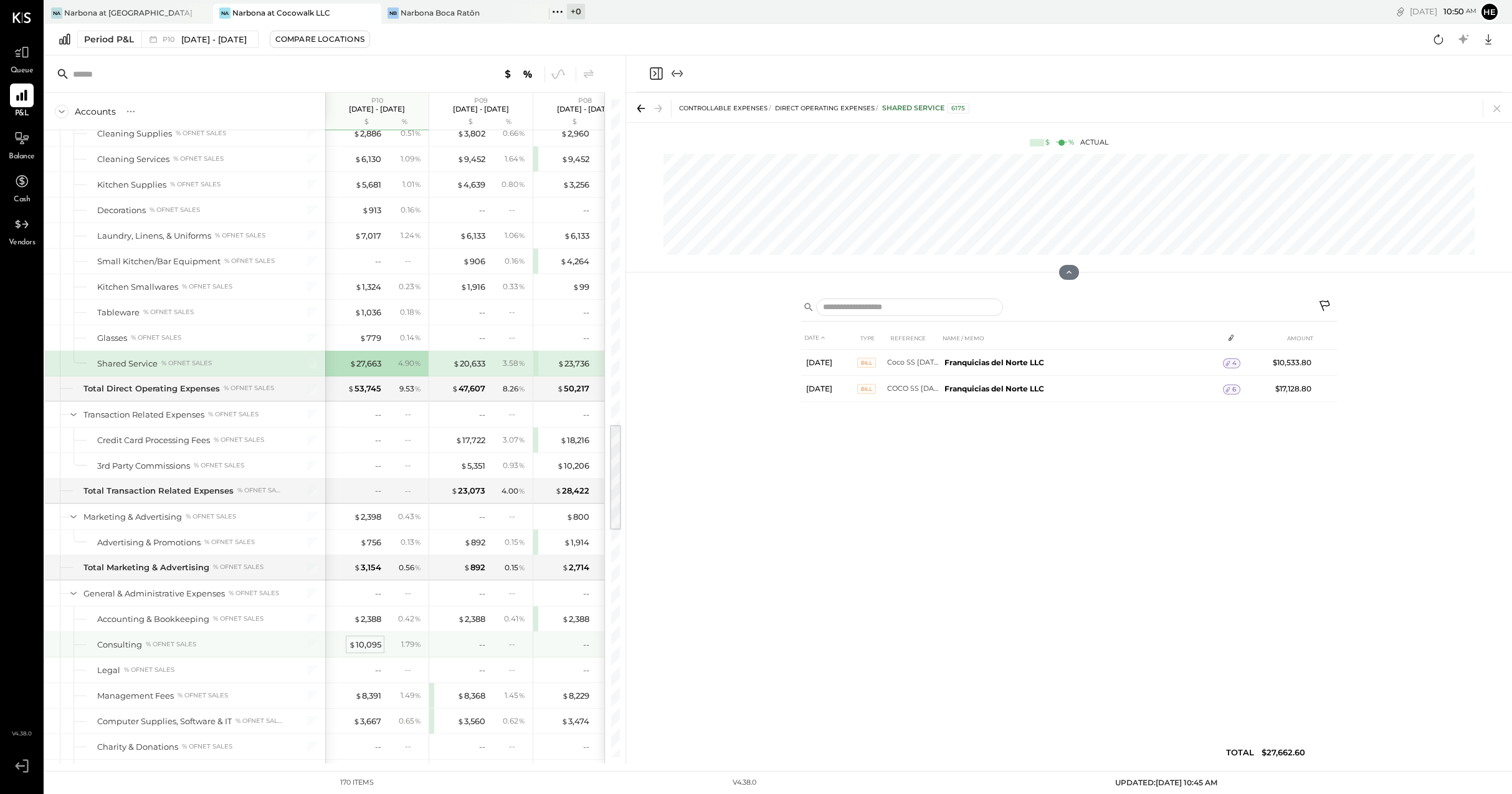
click at [369, 643] on div "$ 10,095" at bounding box center [365, 644] width 32 height 12
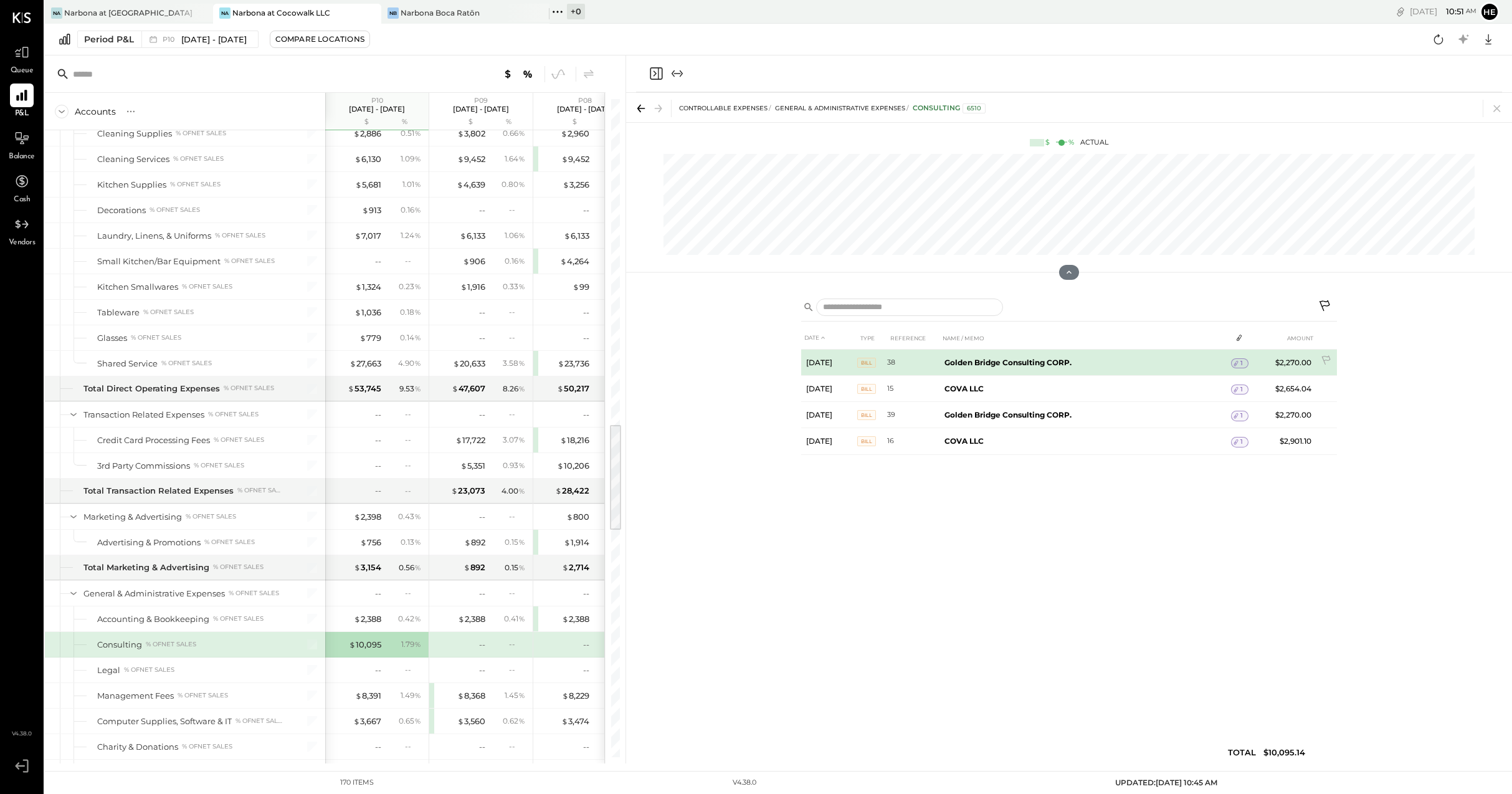
click at [1072, 360] on td "Golden Bridge Consulting CORP." at bounding box center [1085, 362] width 291 height 26
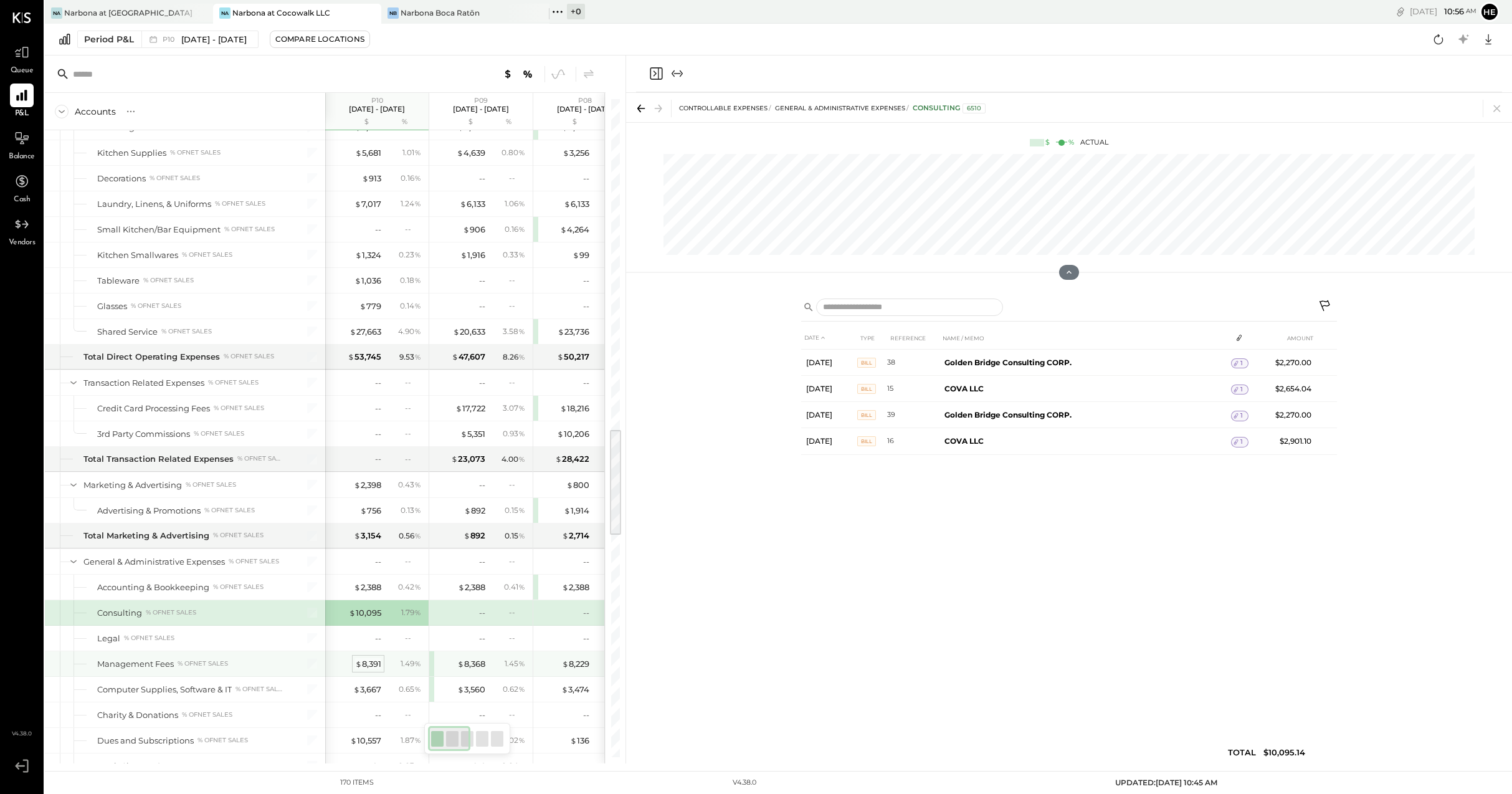
click at [363, 661] on div "$ 8,391" at bounding box center [368, 664] width 26 height 12
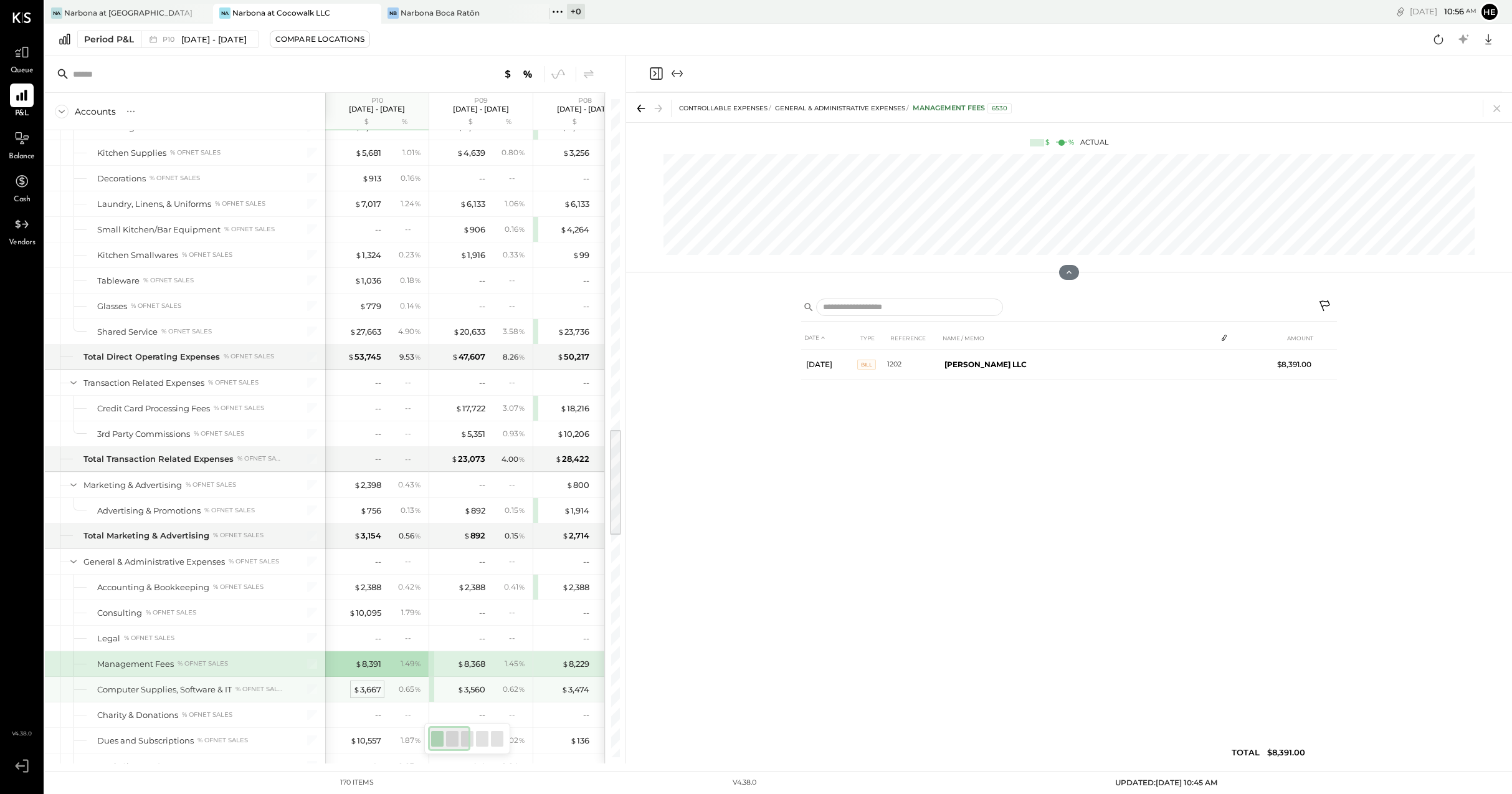
click at [358, 685] on span "$" at bounding box center [357, 689] width 7 height 10
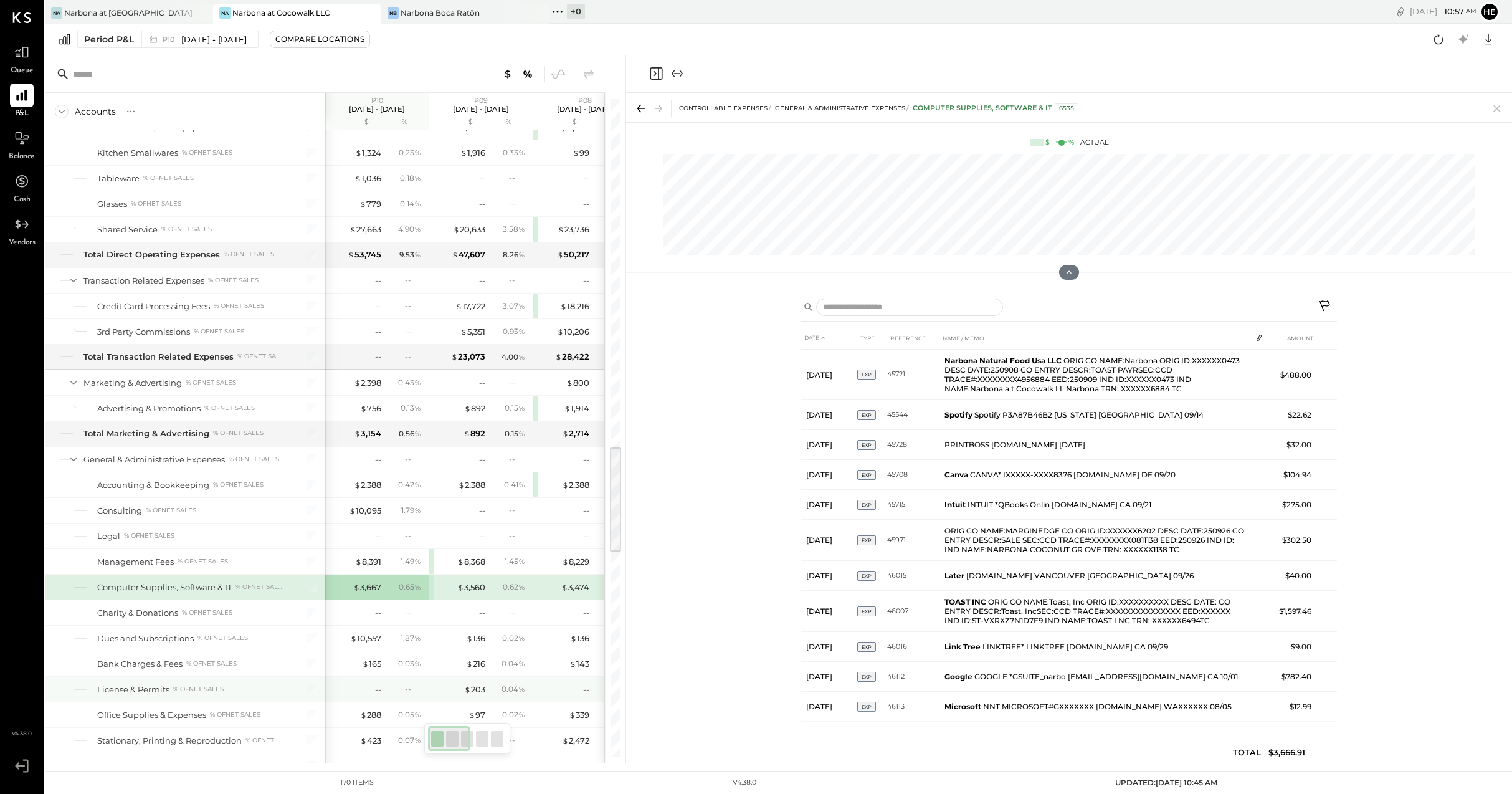
scroll to position [2146, 0]
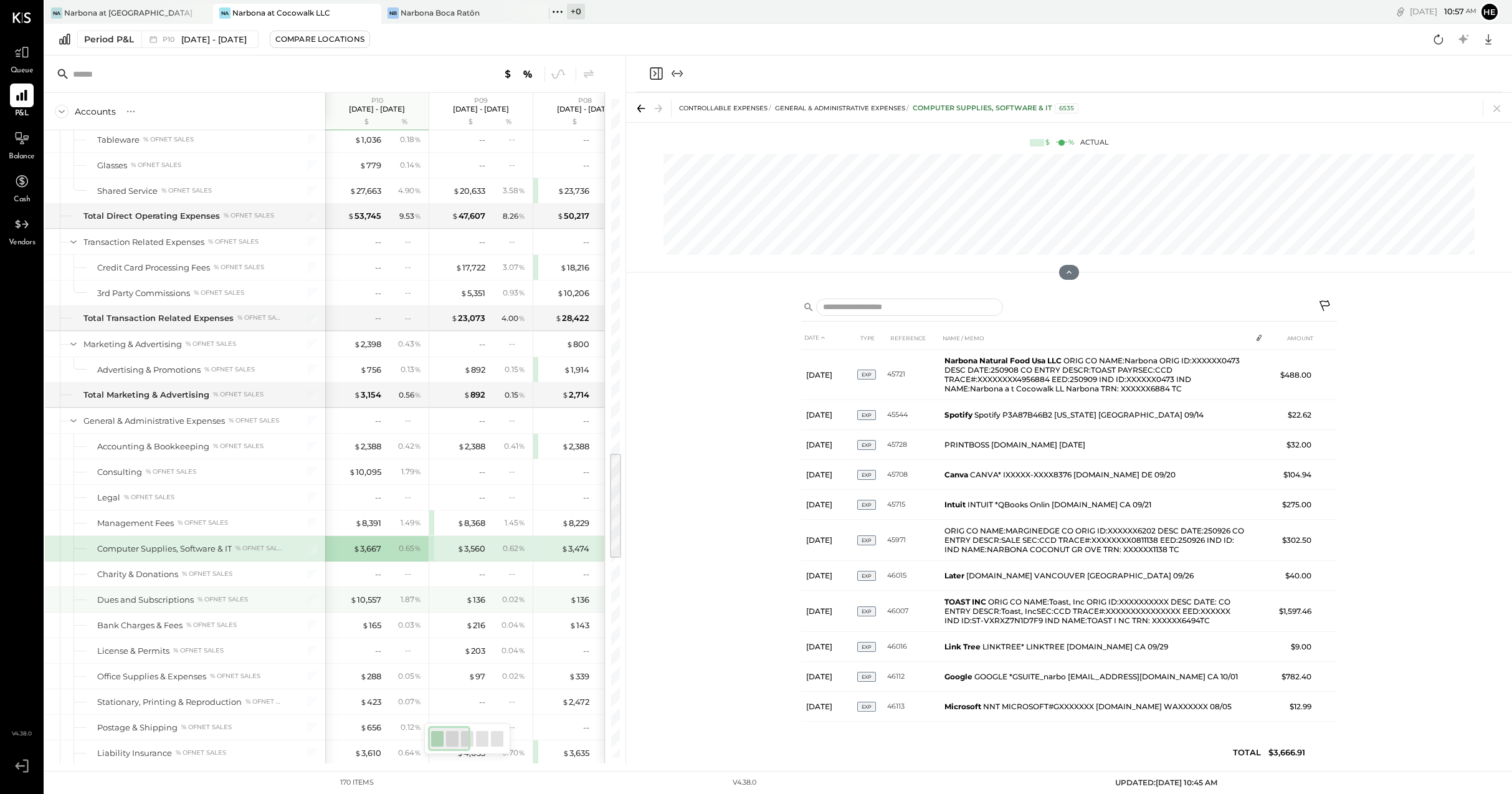
click at [367, 606] on div "$ 10,557 1.87 %" at bounding box center [378, 599] width 93 height 25
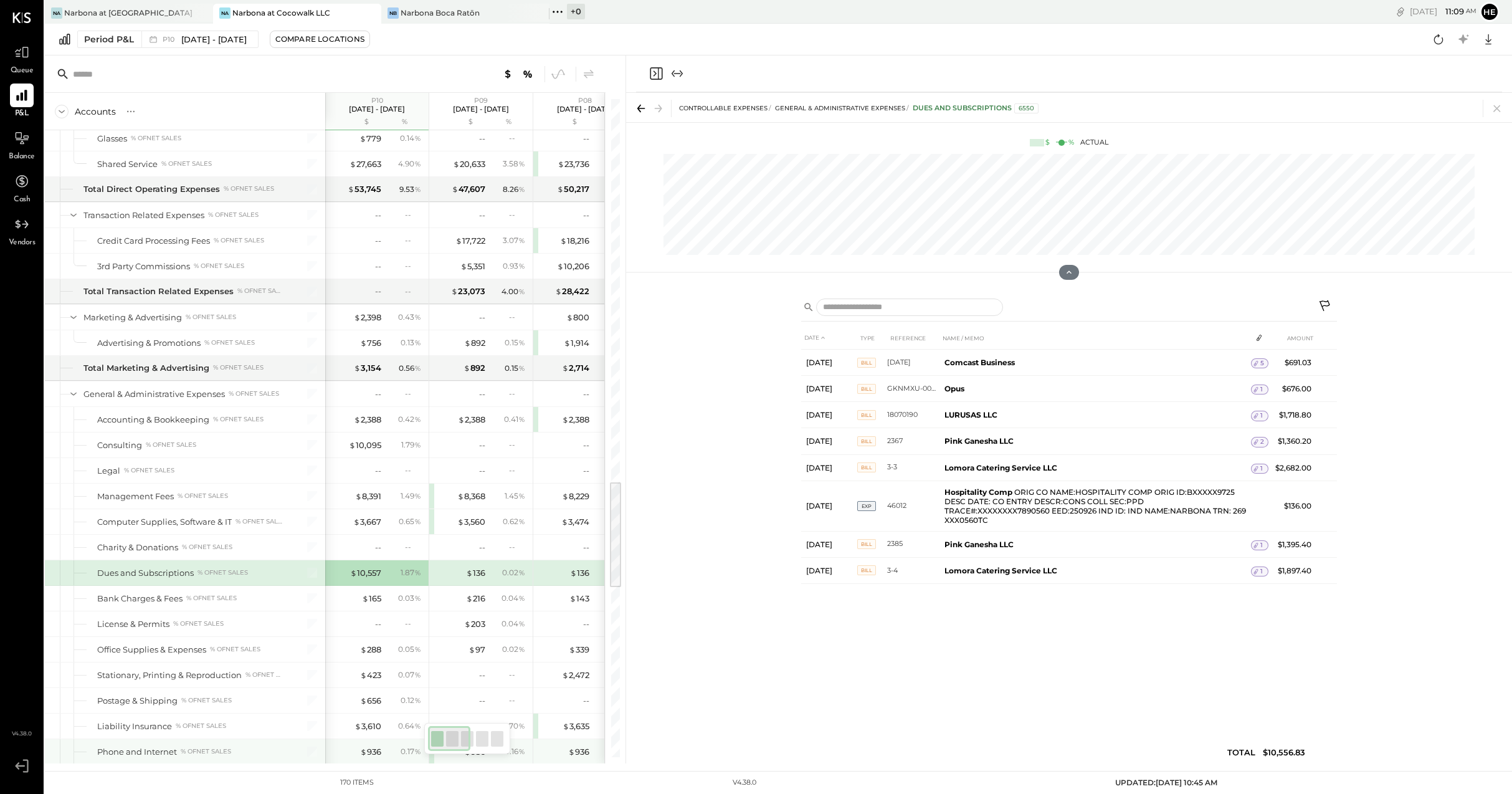
scroll to position [2343, 0]
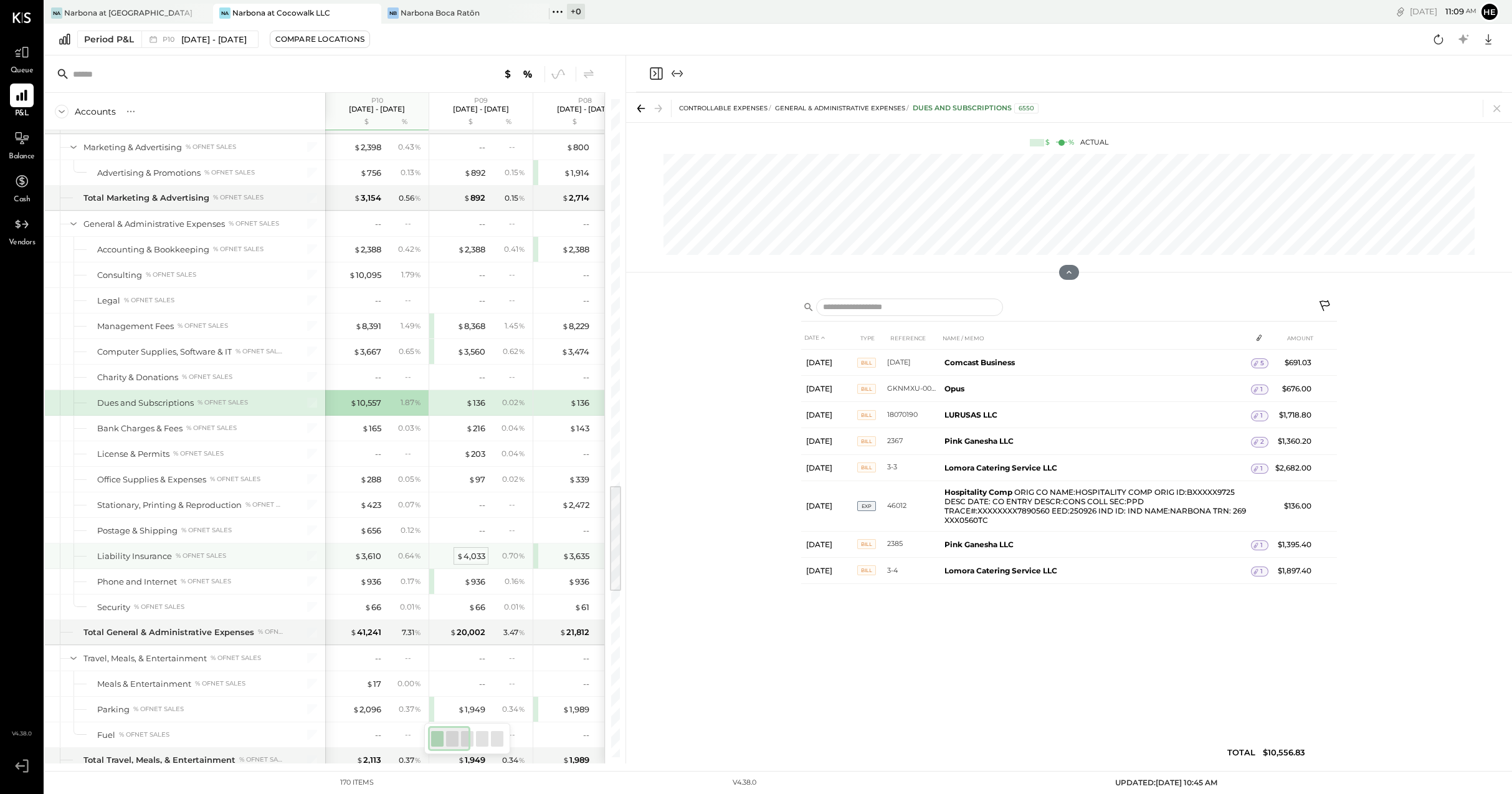
click at [466, 557] on div "$ 4,033" at bounding box center [471, 556] width 29 height 12
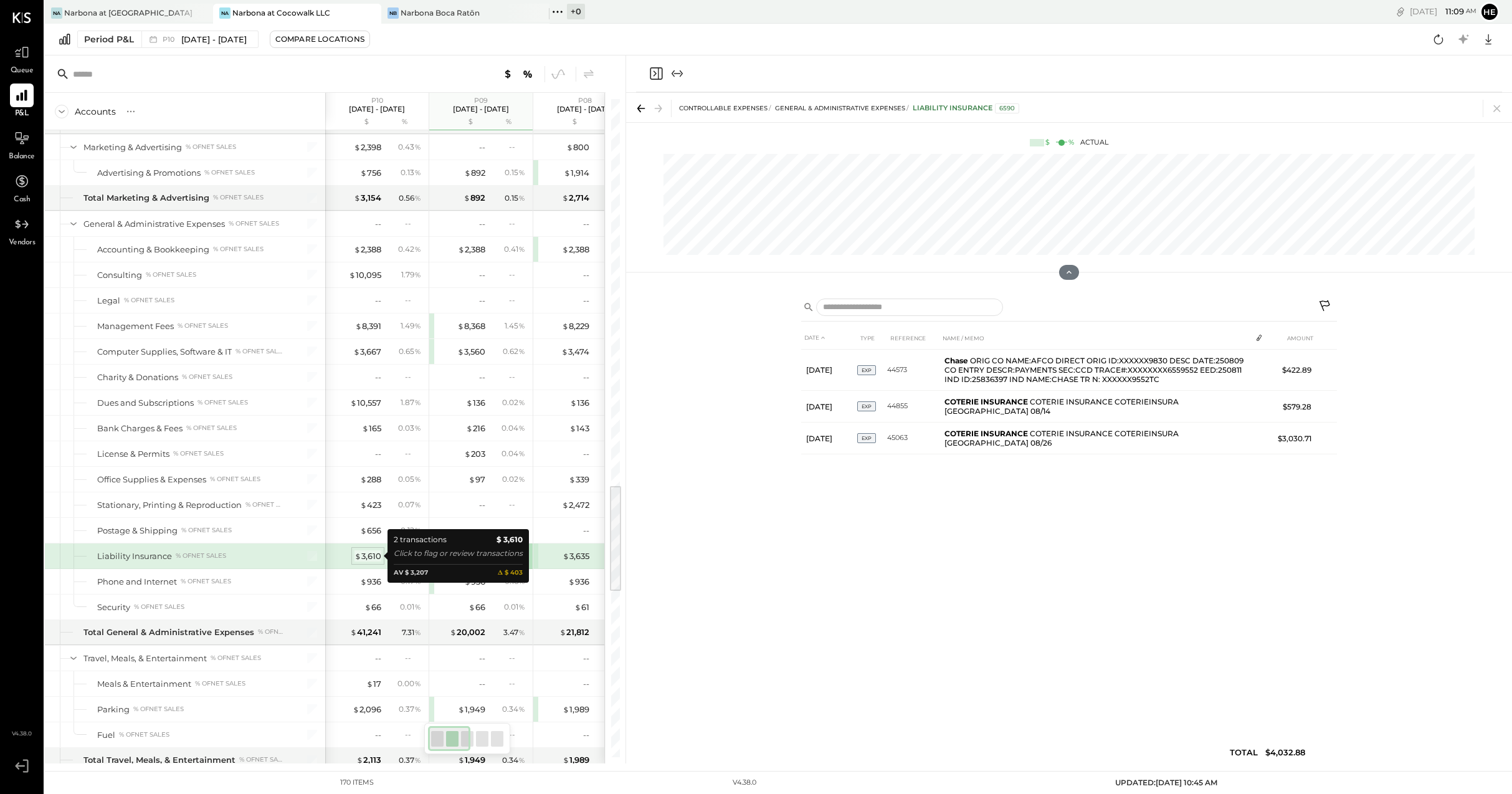
click at [362, 557] on div "$ 3,610" at bounding box center [367, 556] width 27 height 12
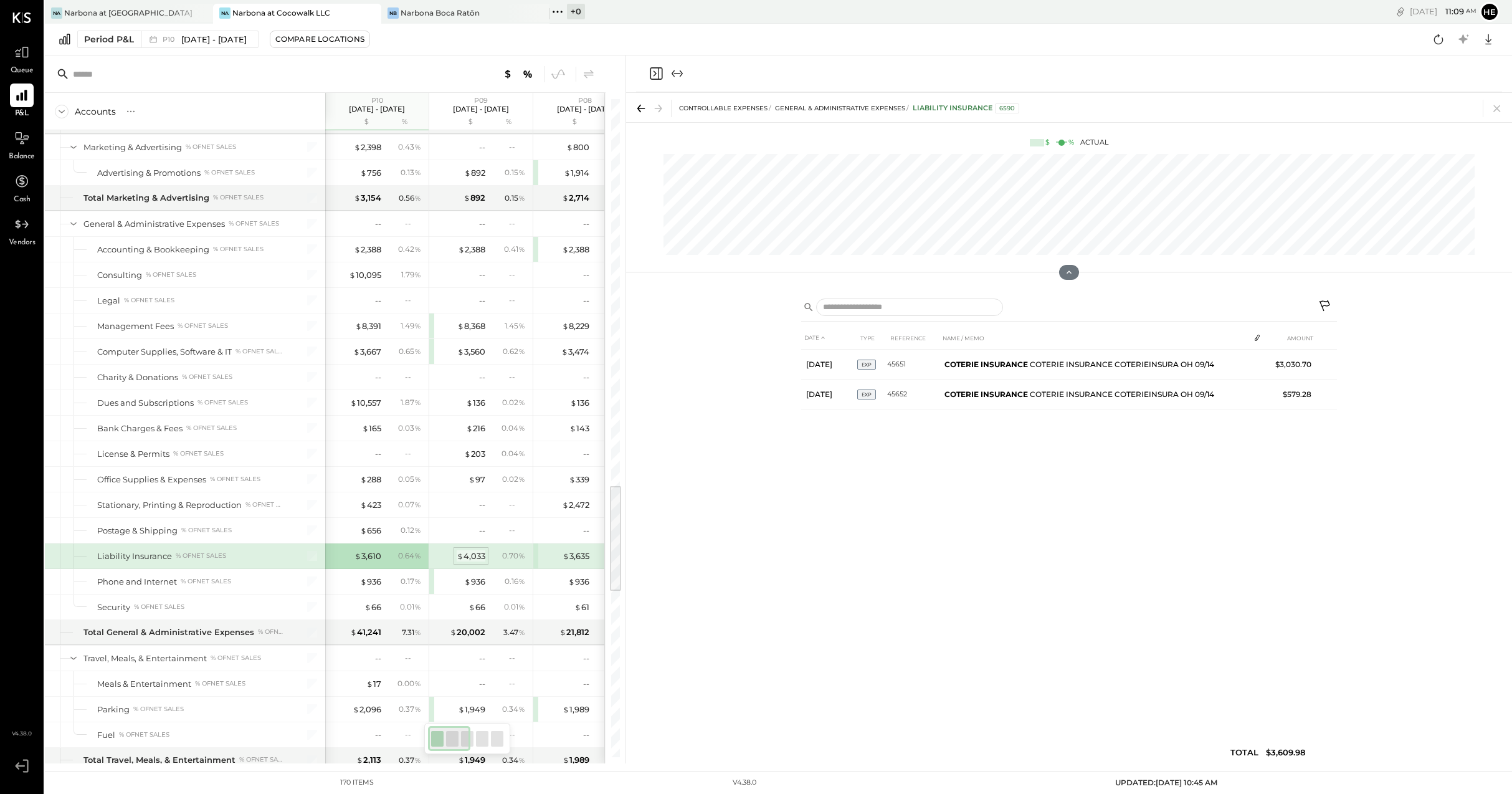
click at [477, 560] on div "$ 4,033" at bounding box center [471, 556] width 29 height 12
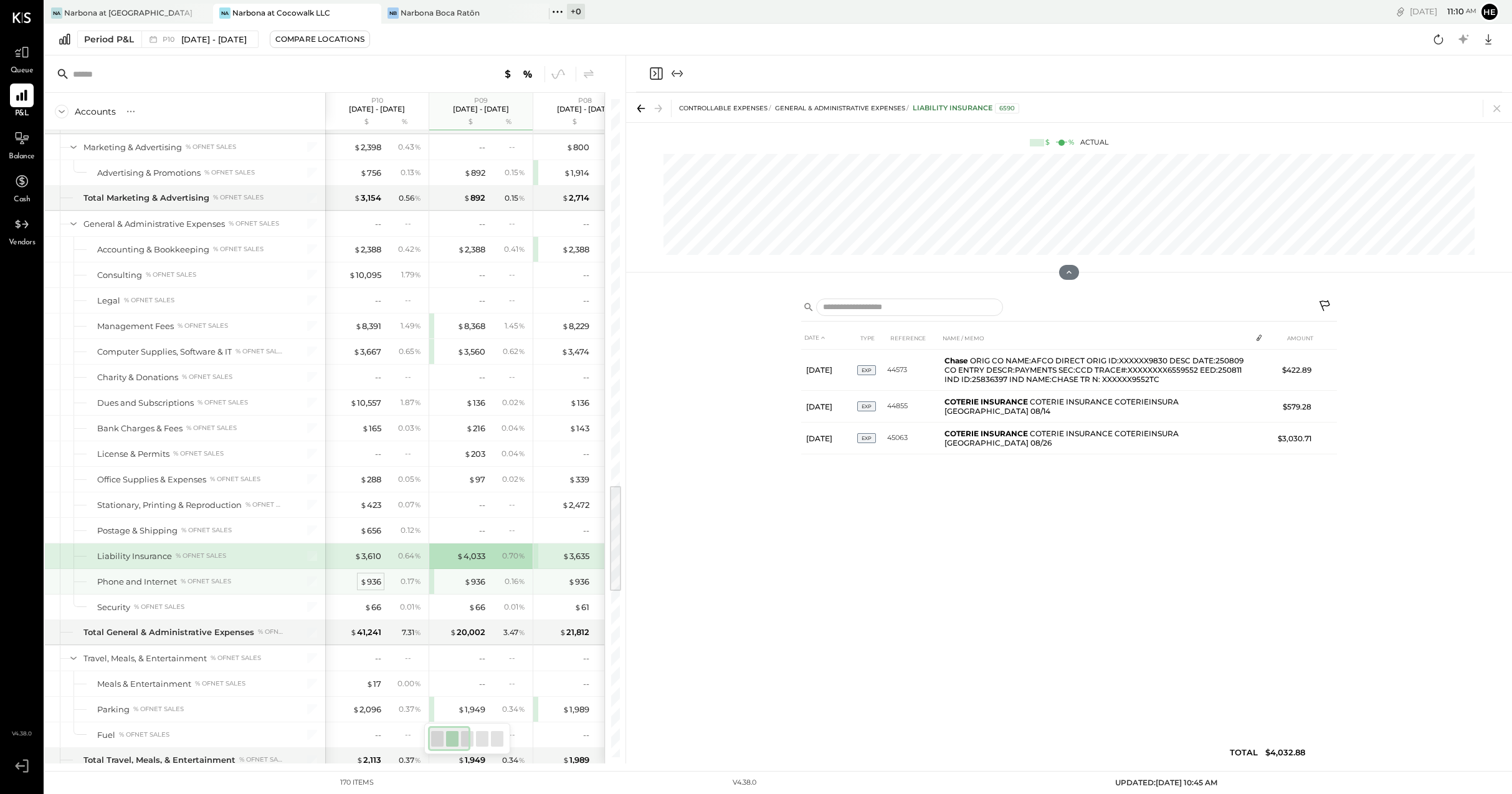
click at [373, 576] on div "$ 936" at bounding box center [370, 582] width 21 height 12
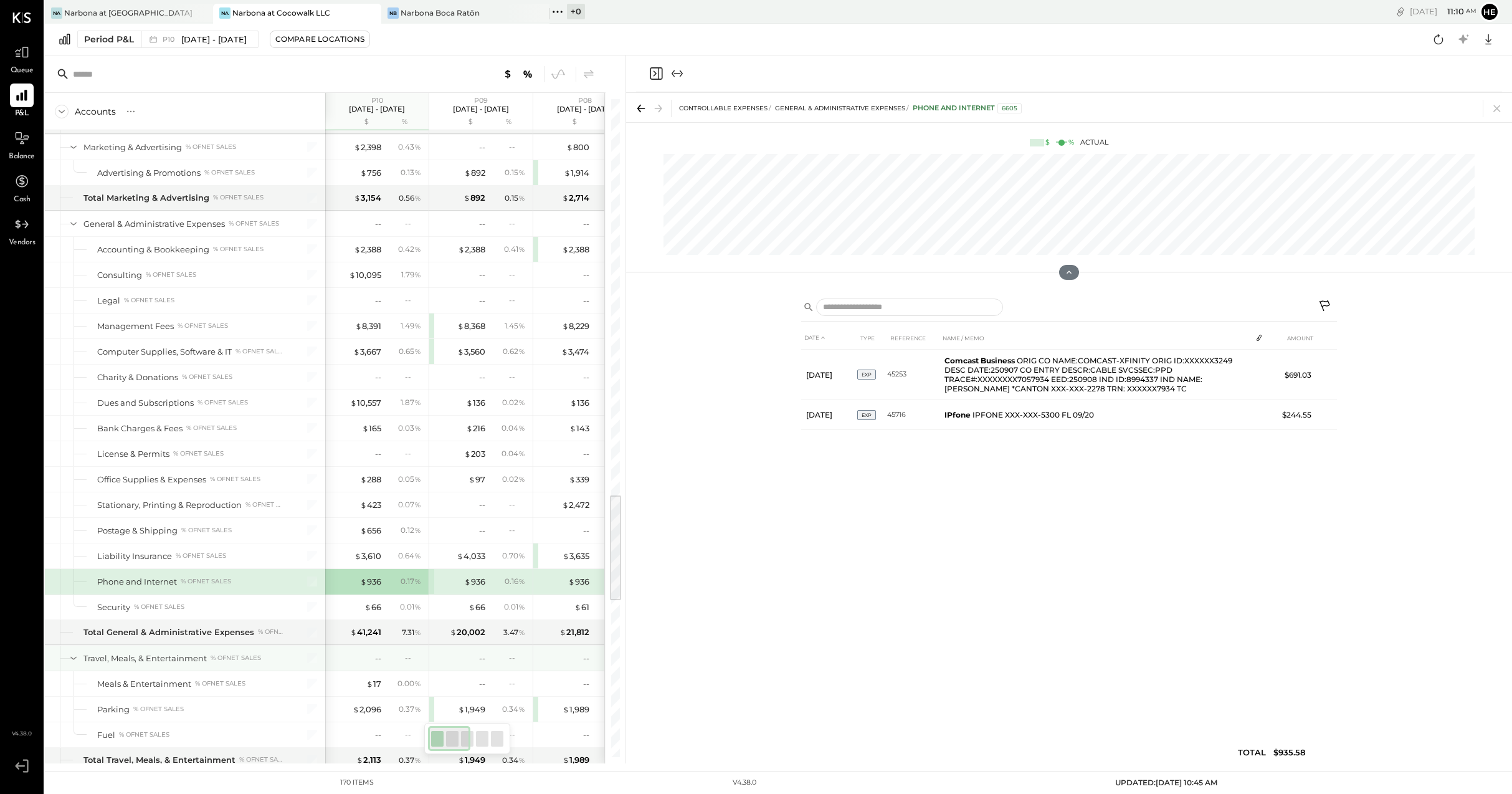
scroll to position [2429, 0]
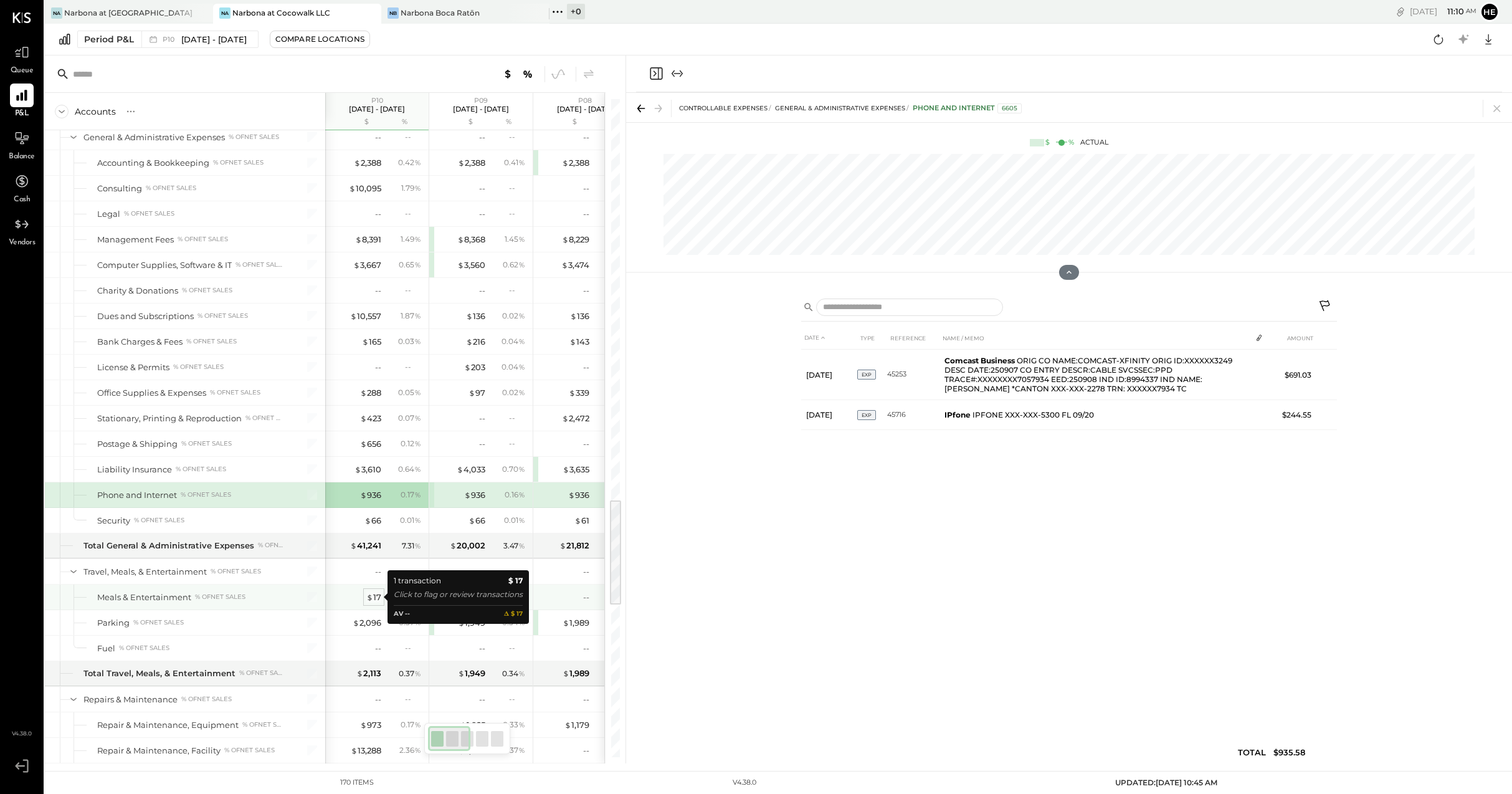
click at [367, 596] on span "$" at bounding box center [370, 597] width 7 height 10
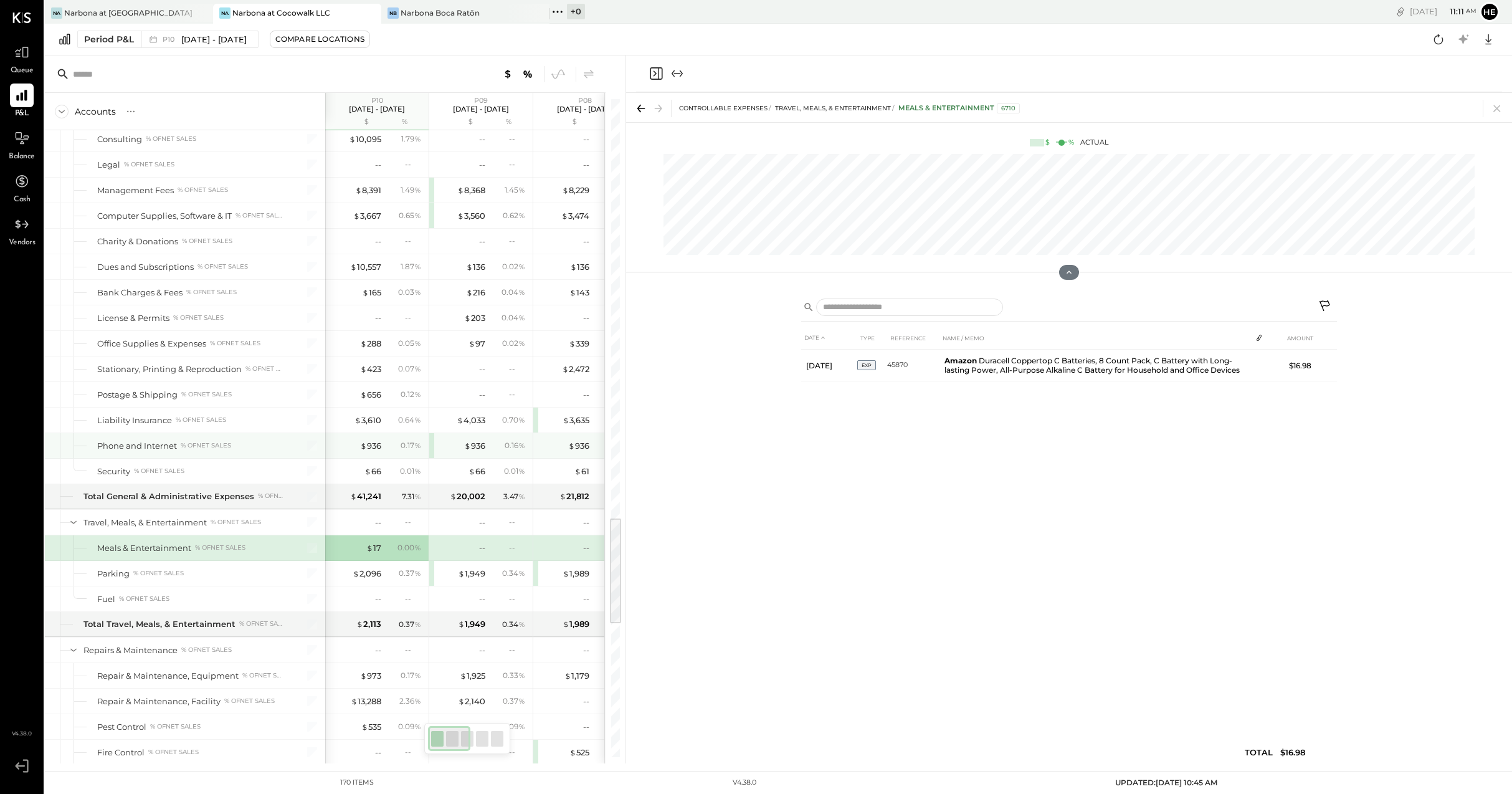
scroll to position [2542, 0]
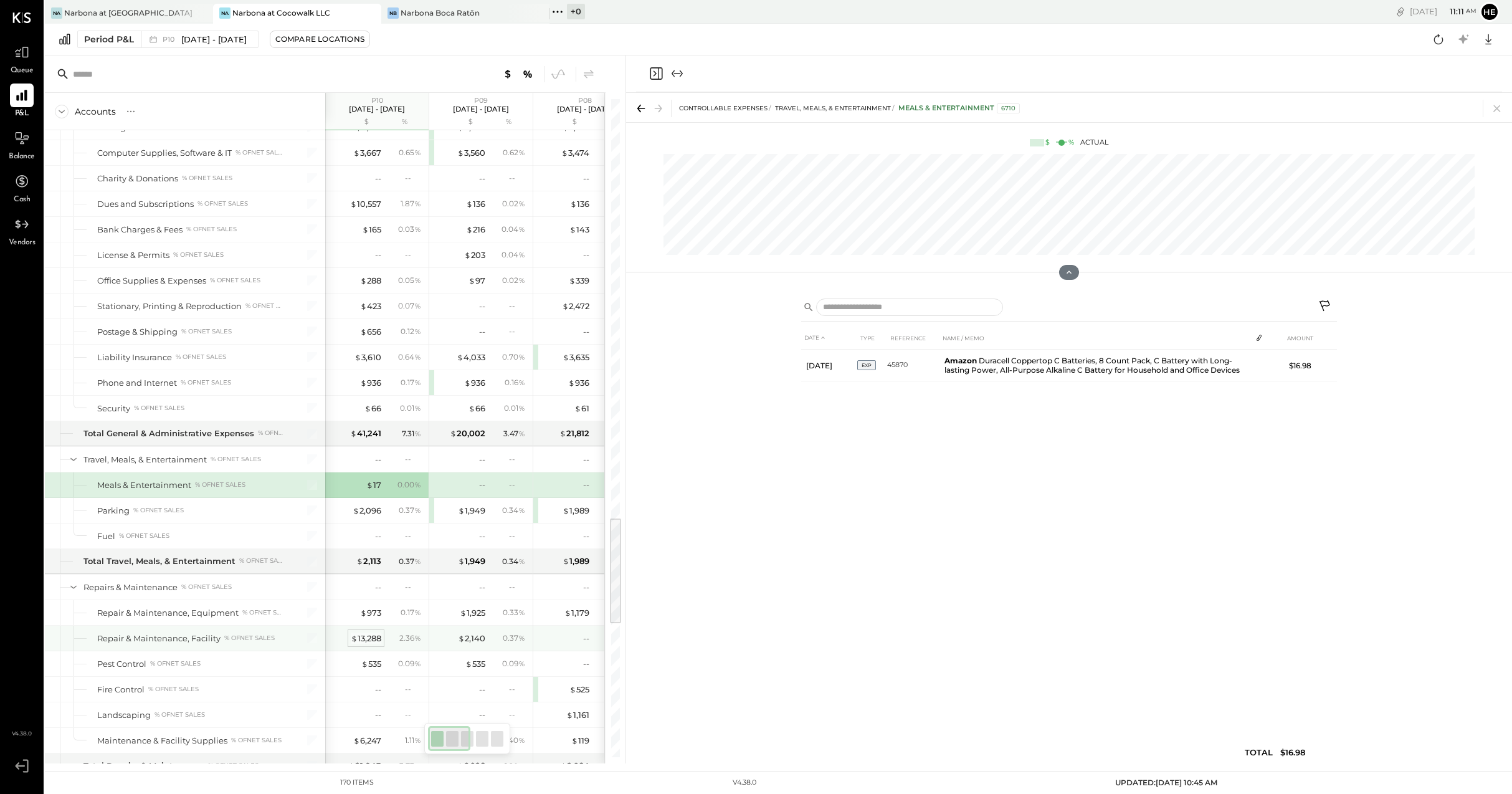
click at [359, 636] on div "$ 13,288" at bounding box center [366, 638] width 30 height 12
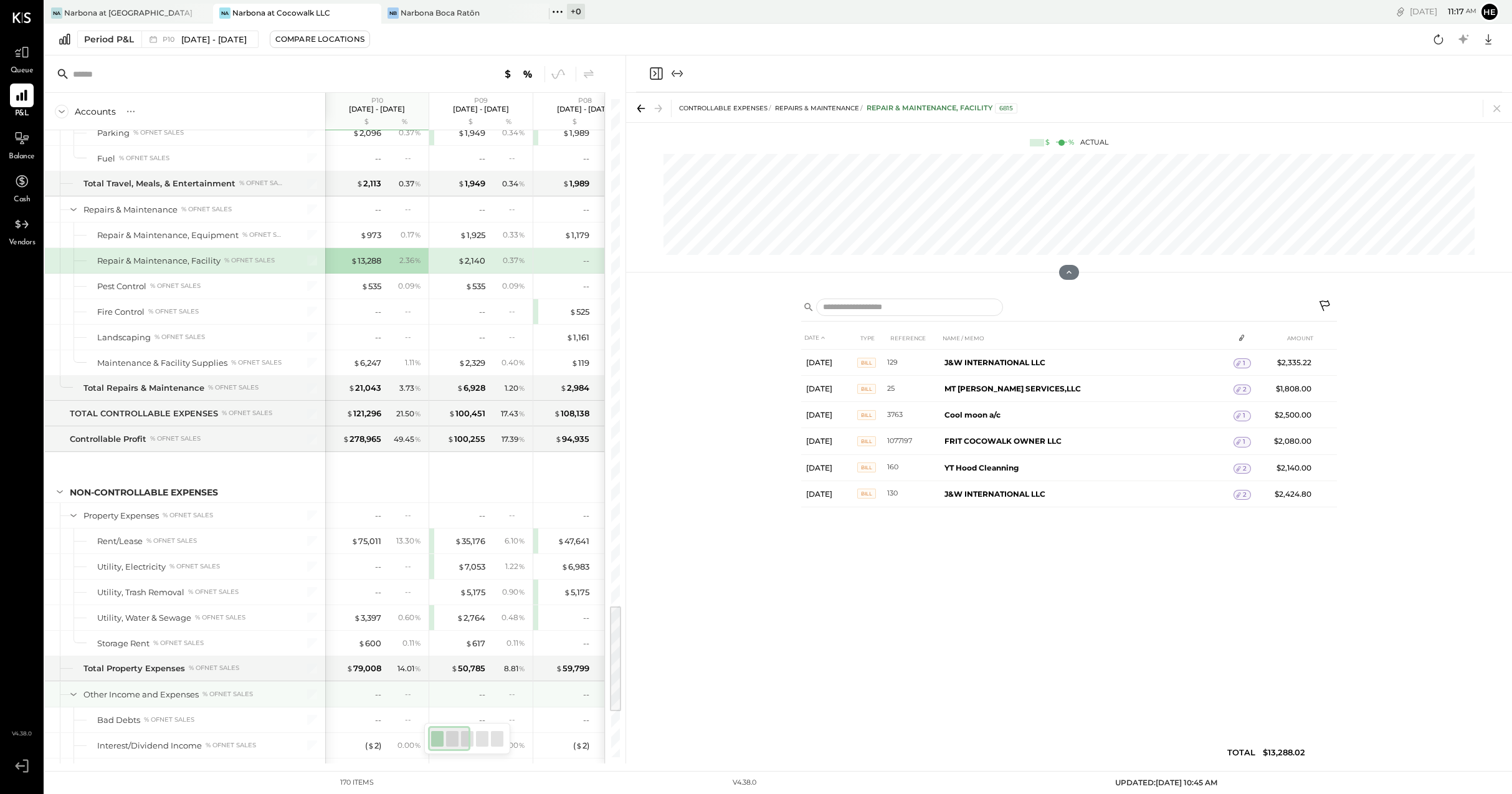
scroll to position [3080, 0]
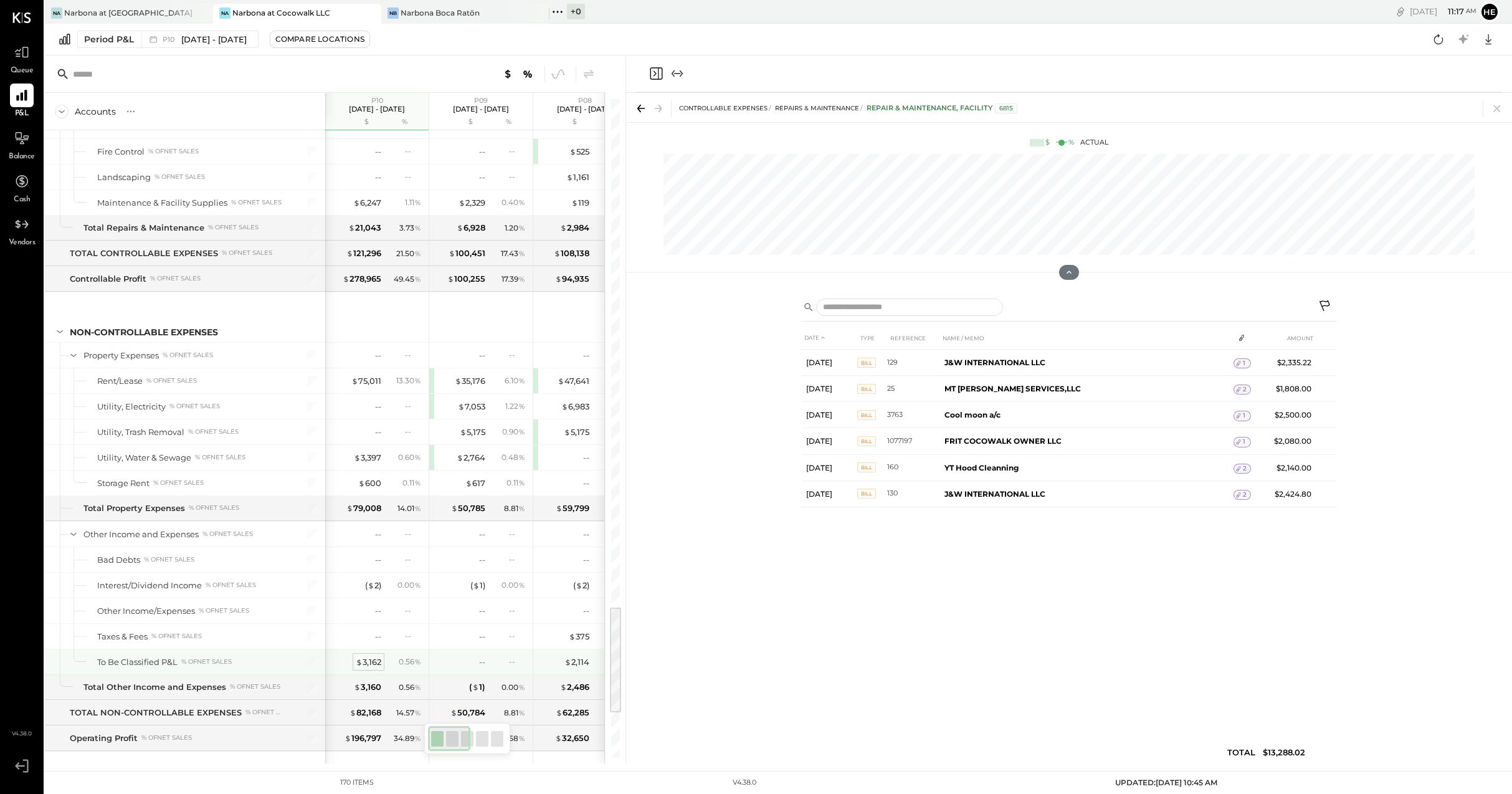
click at [359, 662] on span "$" at bounding box center [359, 662] width 7 height 10
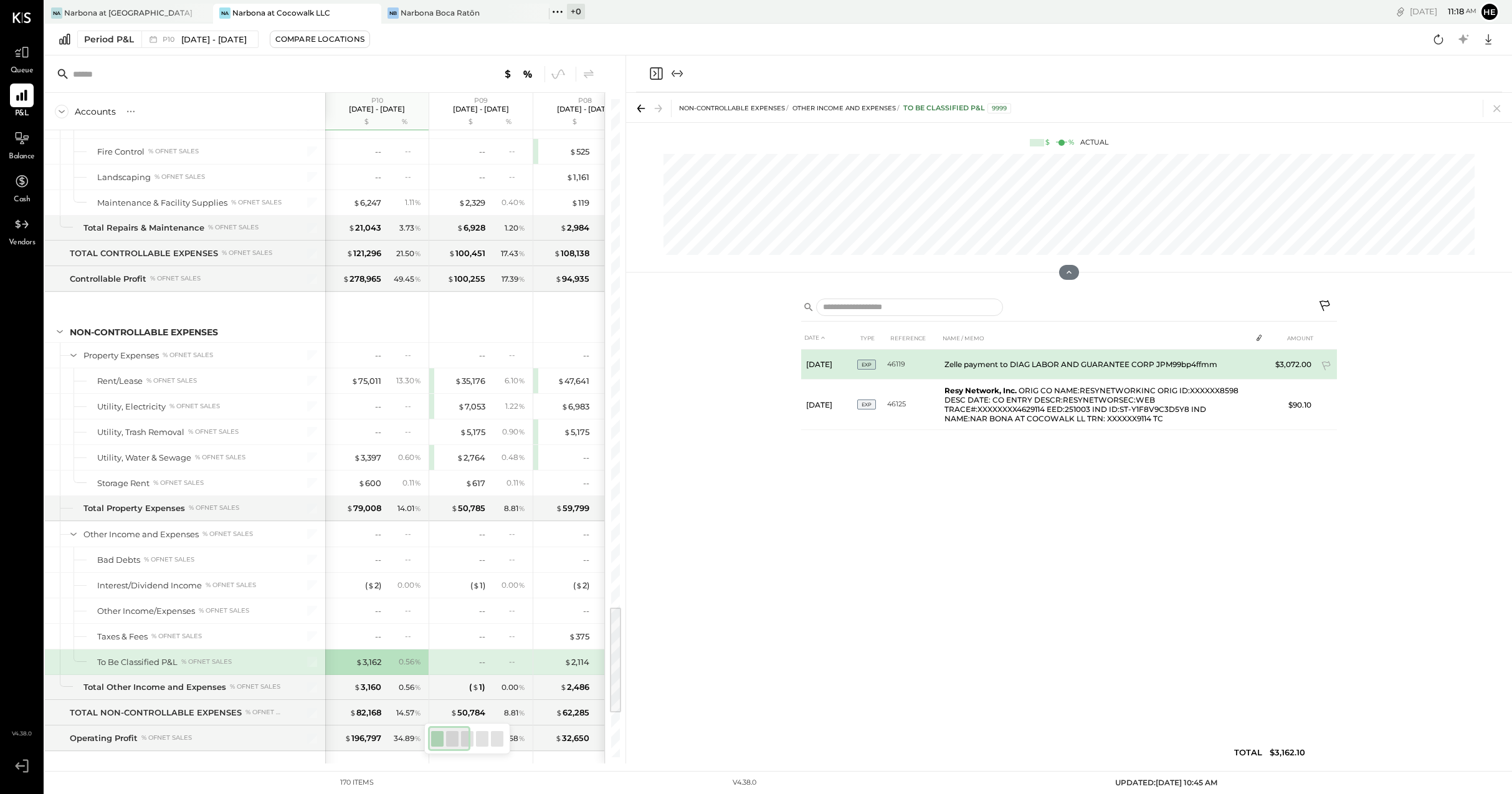
click at [1183, 377] on td "Zelle payment to DIAG LABOR AND GUARANTEE CORP JPM99bp4ffmm" at bounding box center [1095, 365] width 311 height 30
click at [1441, 40] on icon at bounding box center [1438, 39] width 17 height 17
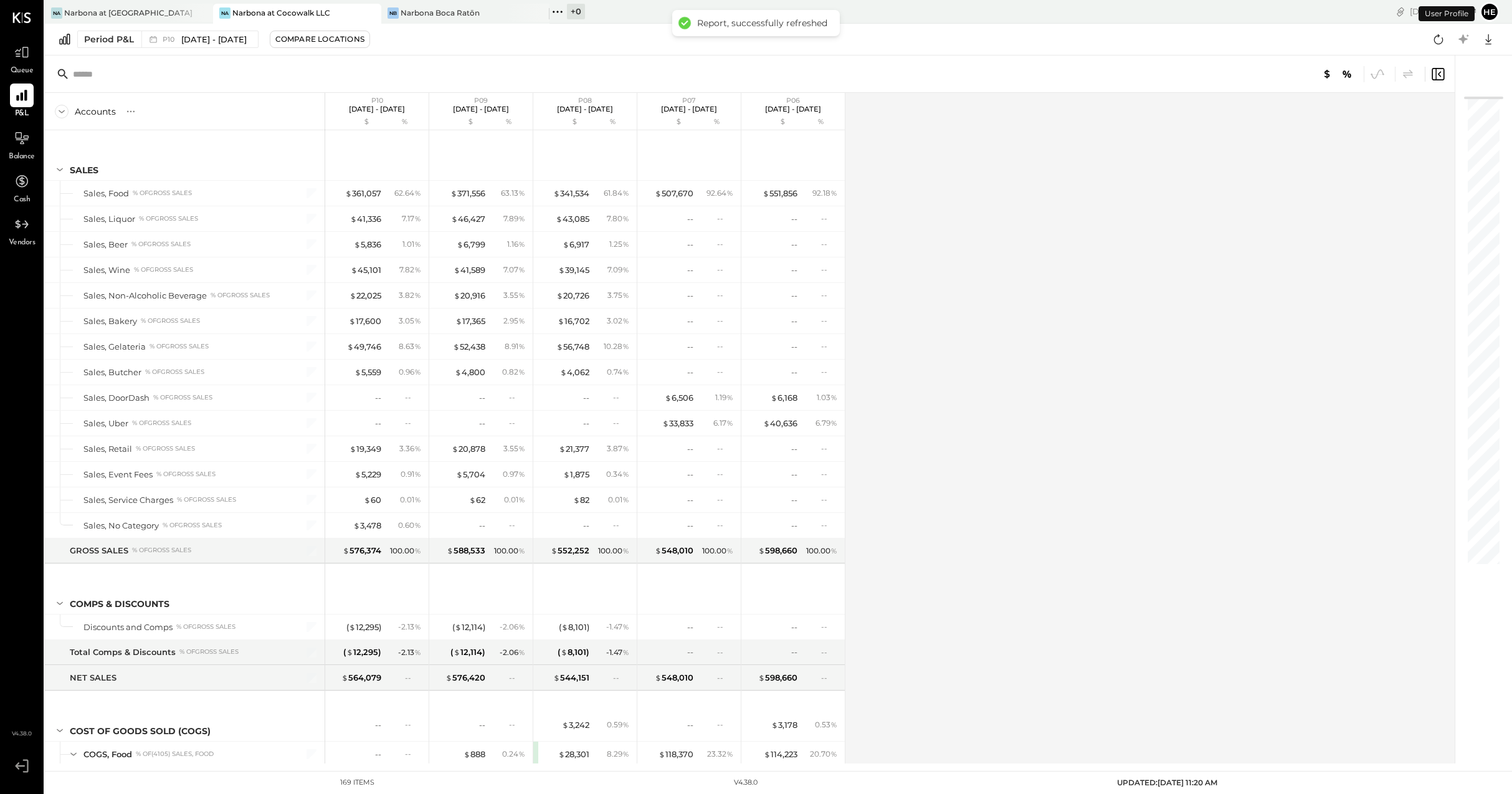
scroll to position [3257, 0]
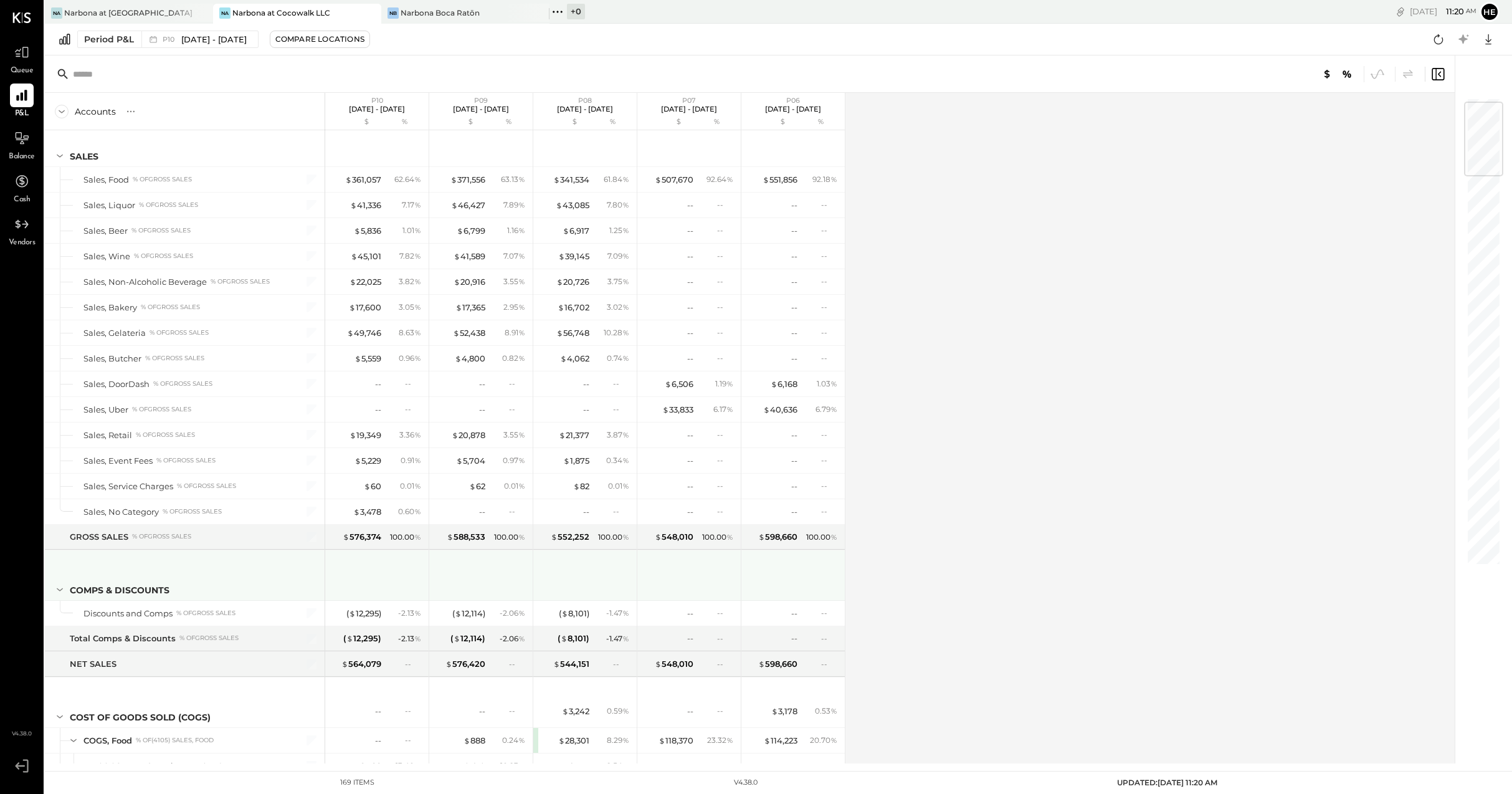
scroll to position [45, 0]
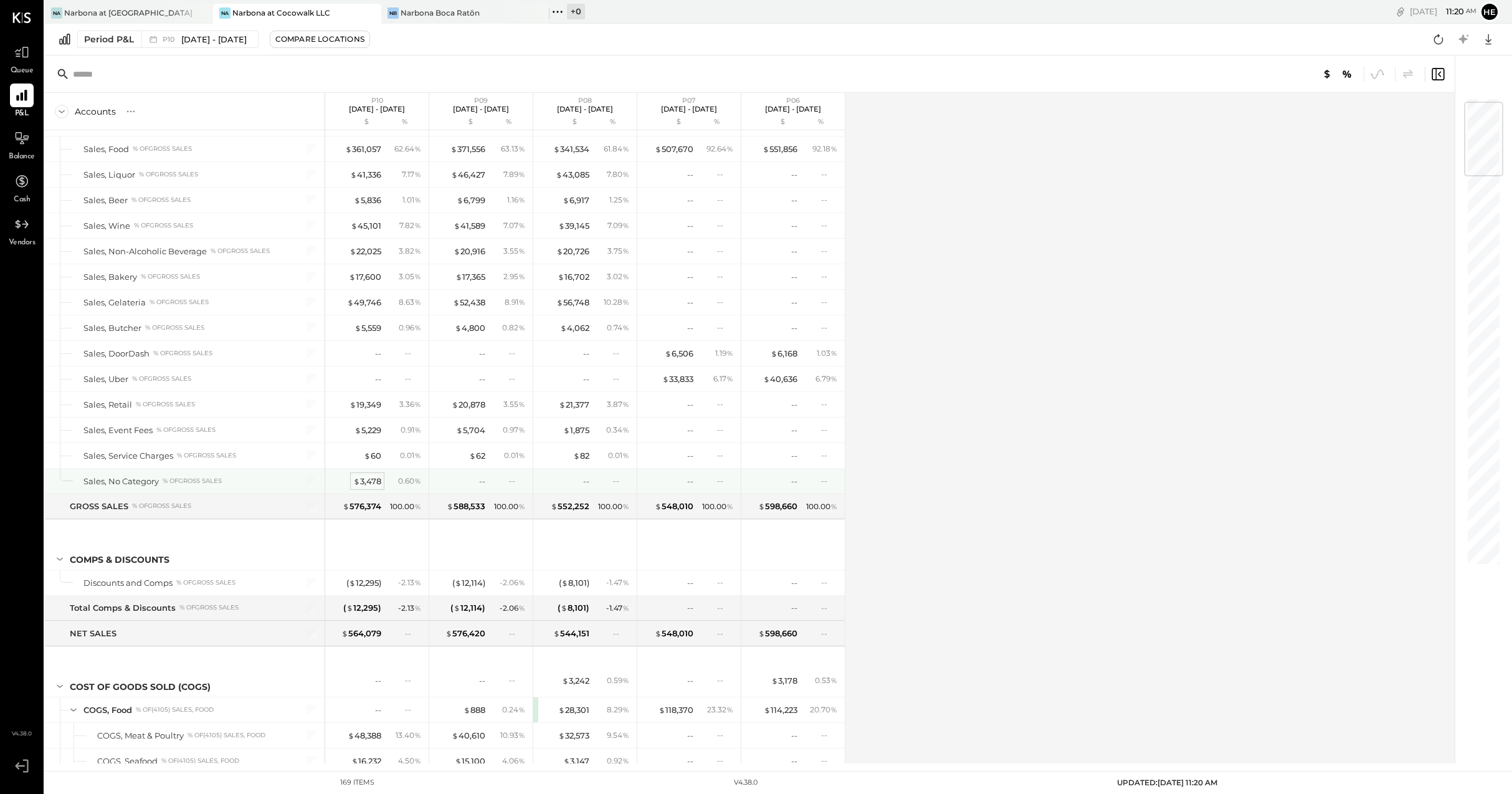
click at [367, 480] on div "$ 3,478" at bounding box center [367, 481] width 28 height 12
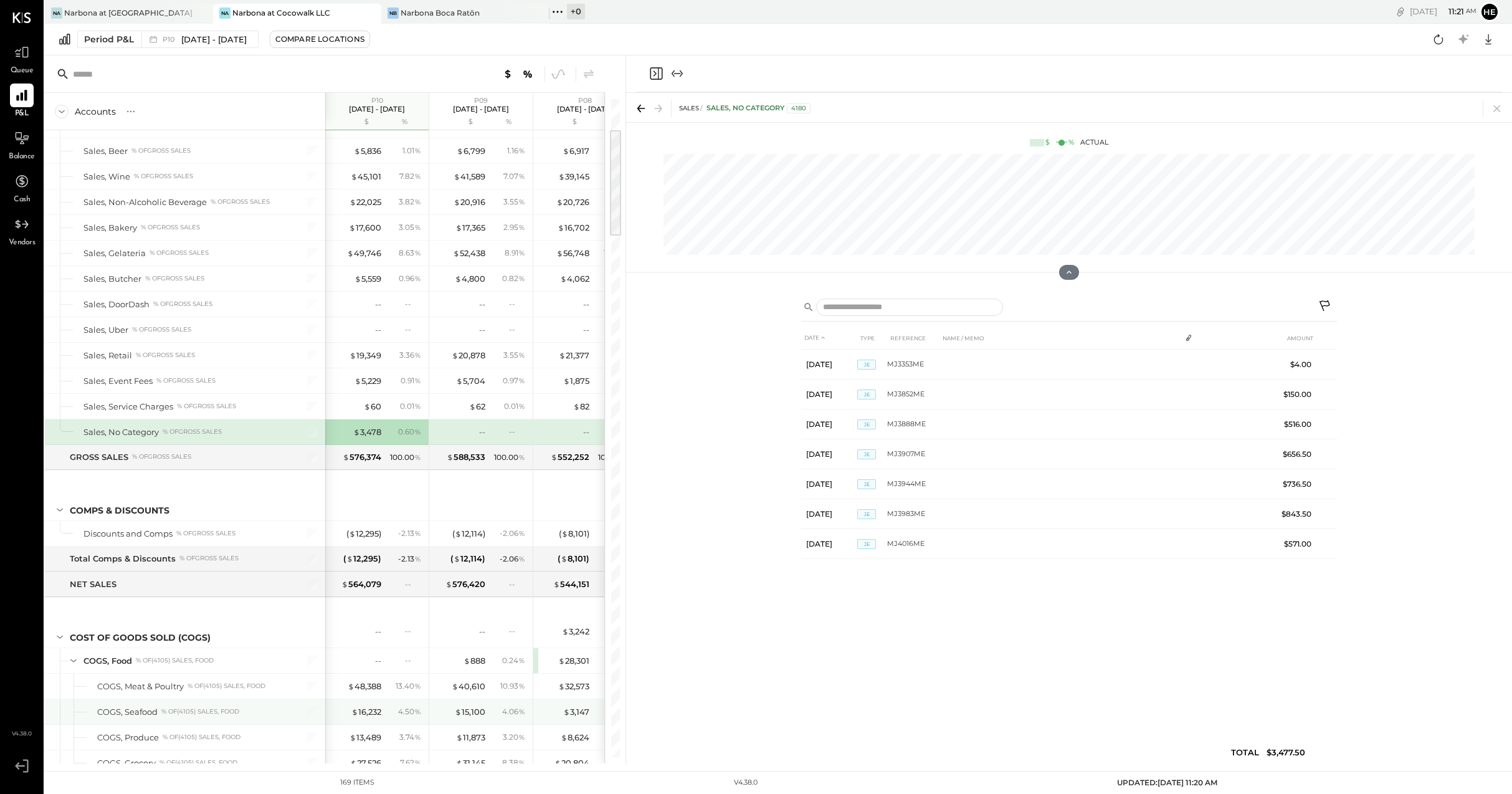
scroll to position [275, 0]
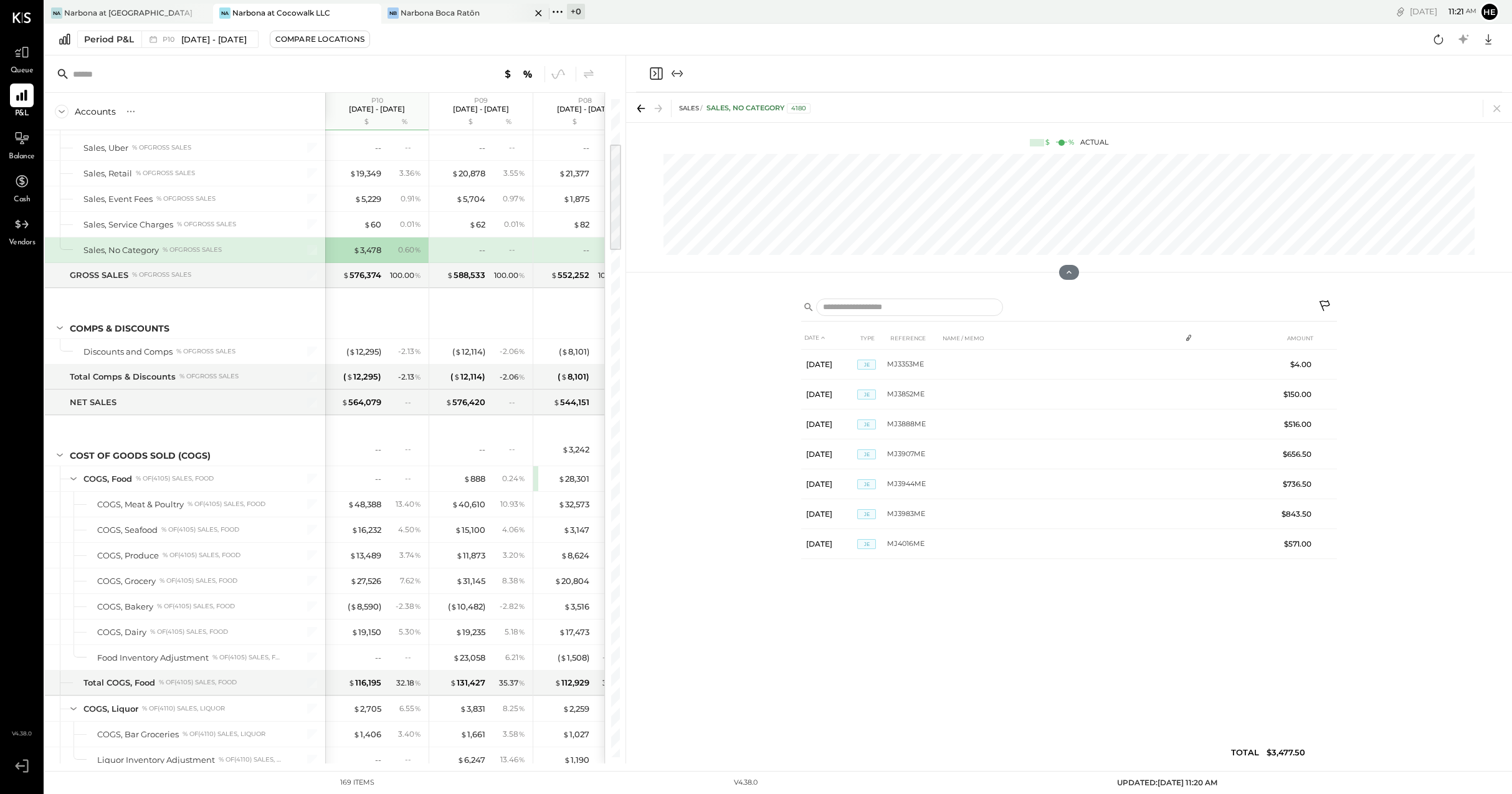
click at [469, 16] on div "Narbona Boca Ratōn" at bounding box center [440, 12] width 79 height 11
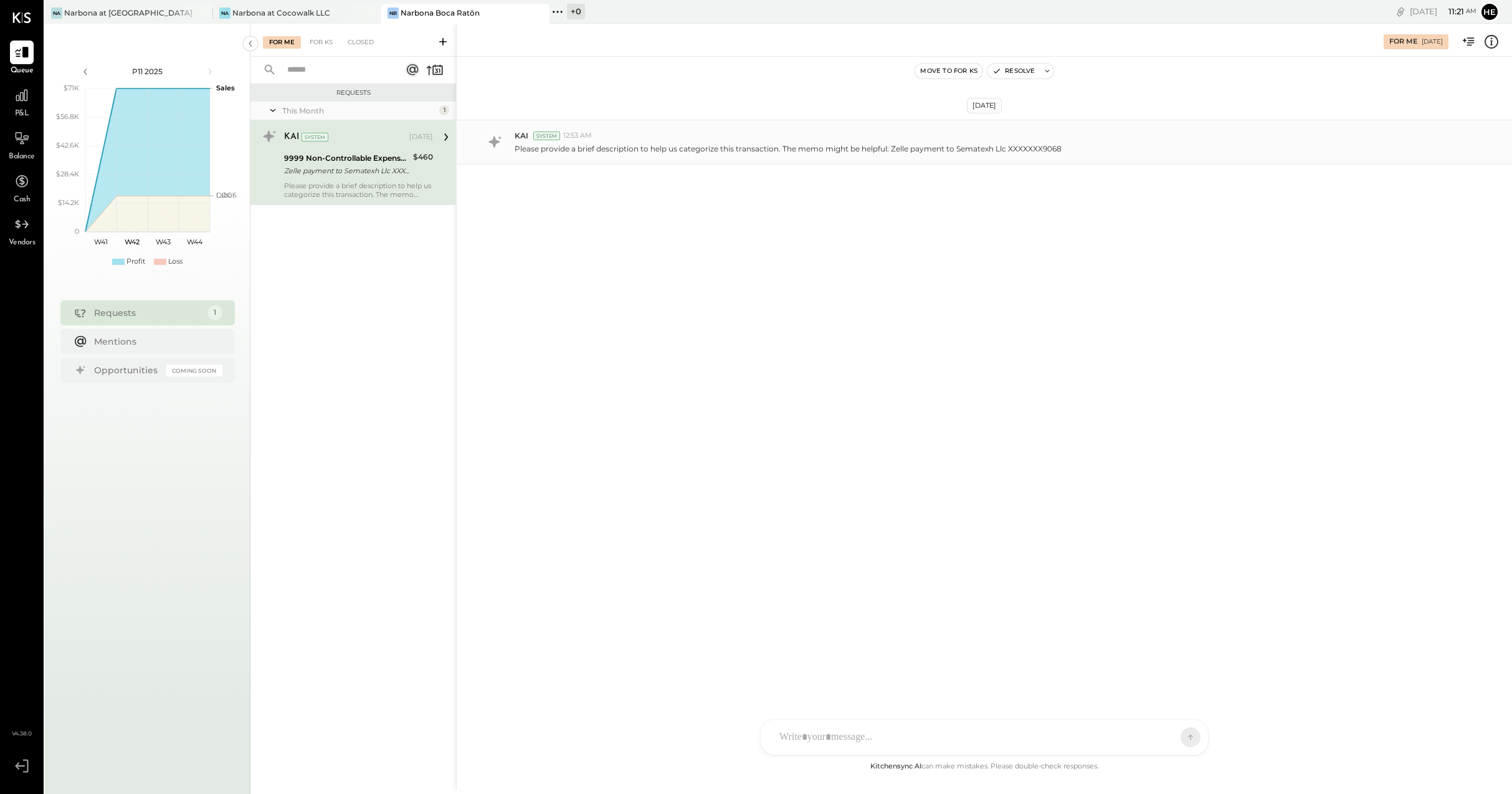
click at [633, 145] on p "Please provide a brief description to help us categorize this transaction. The …" at bounding box center [788, 148] width 547 height 11
click at [27, 101] on icon at bounding box center [22, 95] width 12 height 12
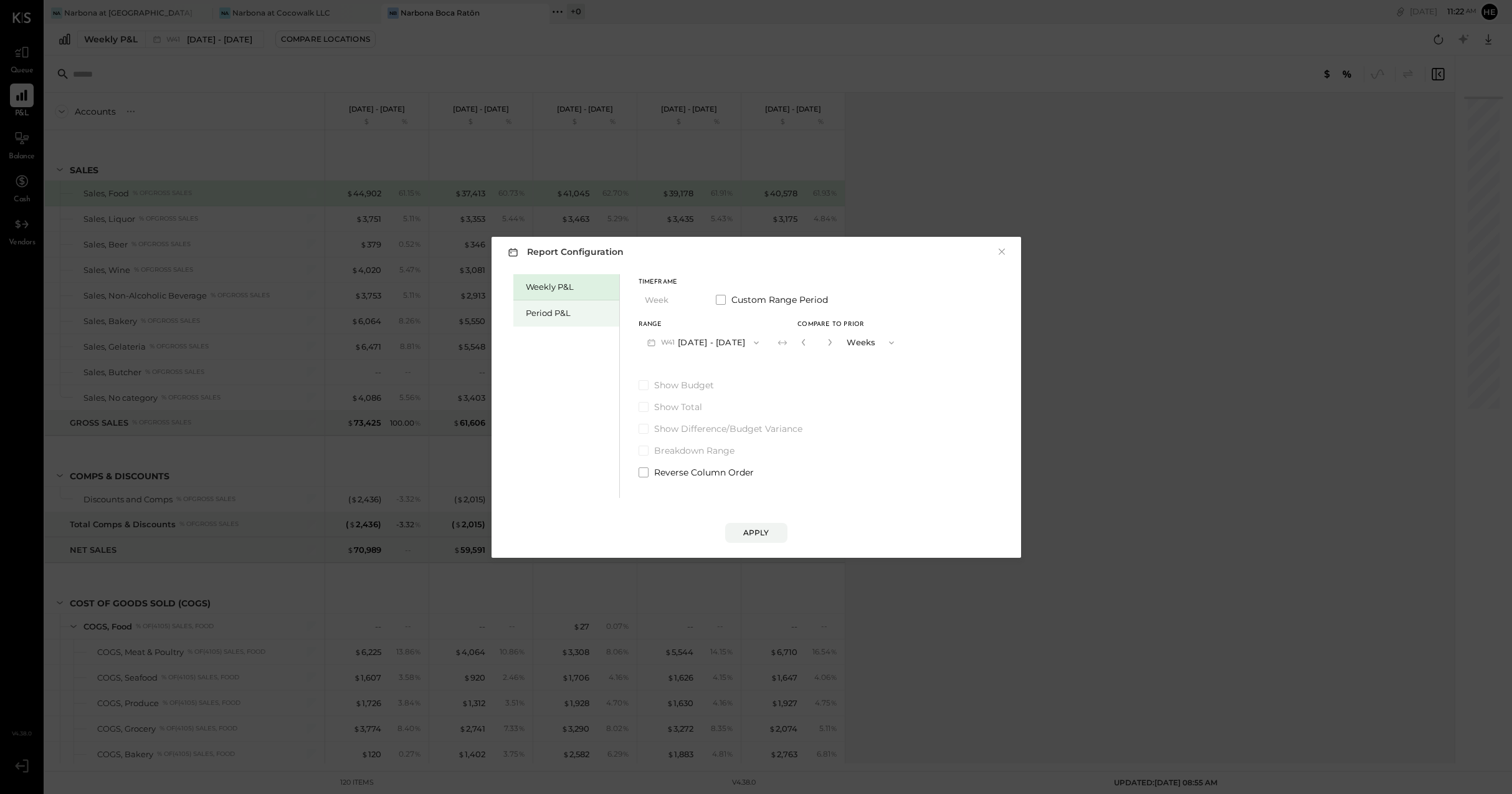
click at [562, 314] on div "Period P&L" at bounding box center [569, 313] width 87 height 12
click at [695, 347] on button "P11 [DATE] - [DATE]" at bounding box center [701, 342] width 126 height 23
click at [688, 360] on div "P10 [DATE] - [DATE]" at bounding box center [710, 370] width 142 height 26
click at [818, 338] on button "Compare" at bounding box center [805, 345] width 63 height 20
click at [833, 338] on button "button" at bounding box center [828, 342] width 10 height 14
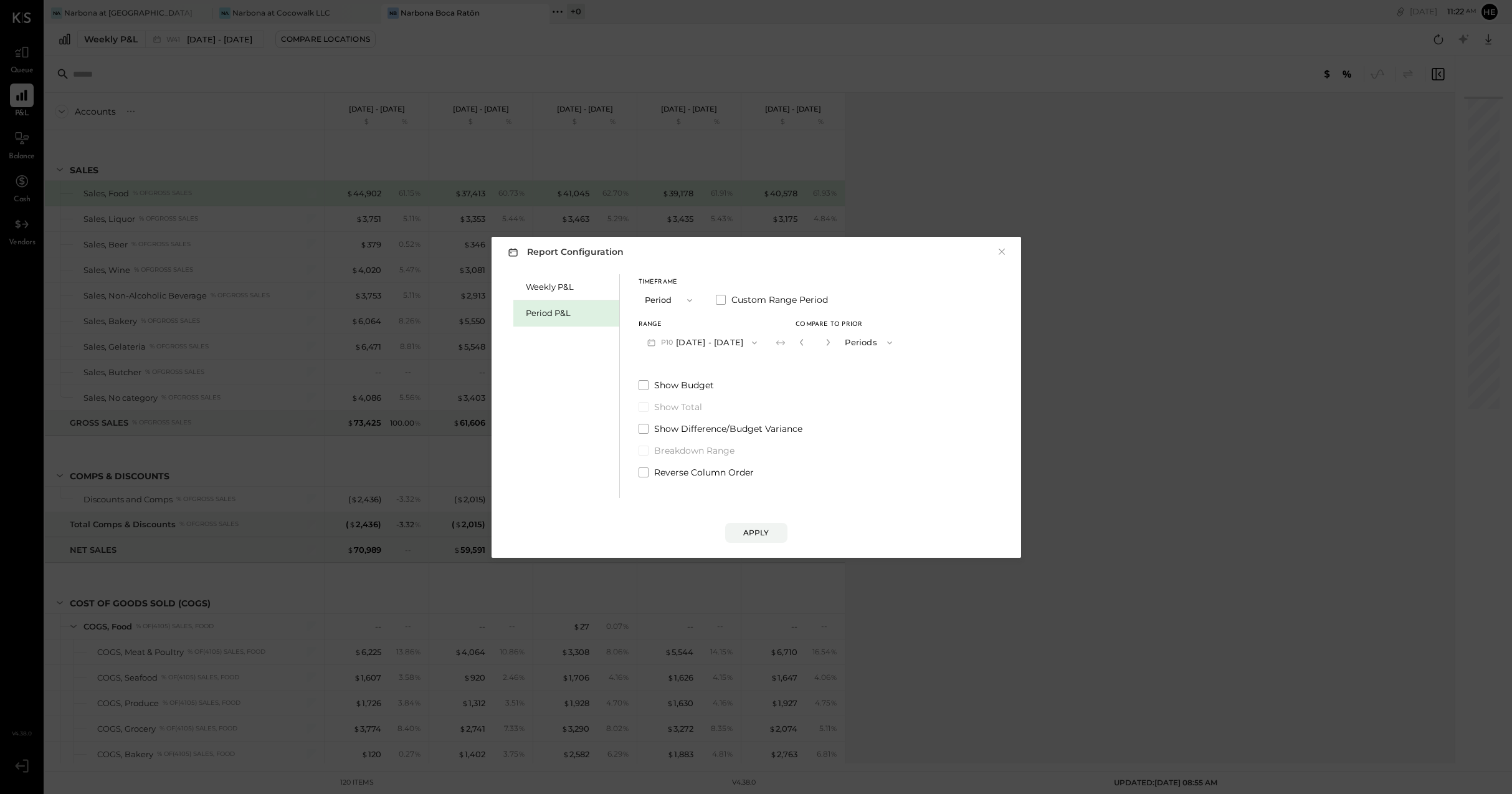
click at [833, 338] on button "button" at bounding box center [828, 342] width 10 height 14
type input "*"
click at [751, 526] on button "Apply" at bounding box center [756, 533] width 63 height 20
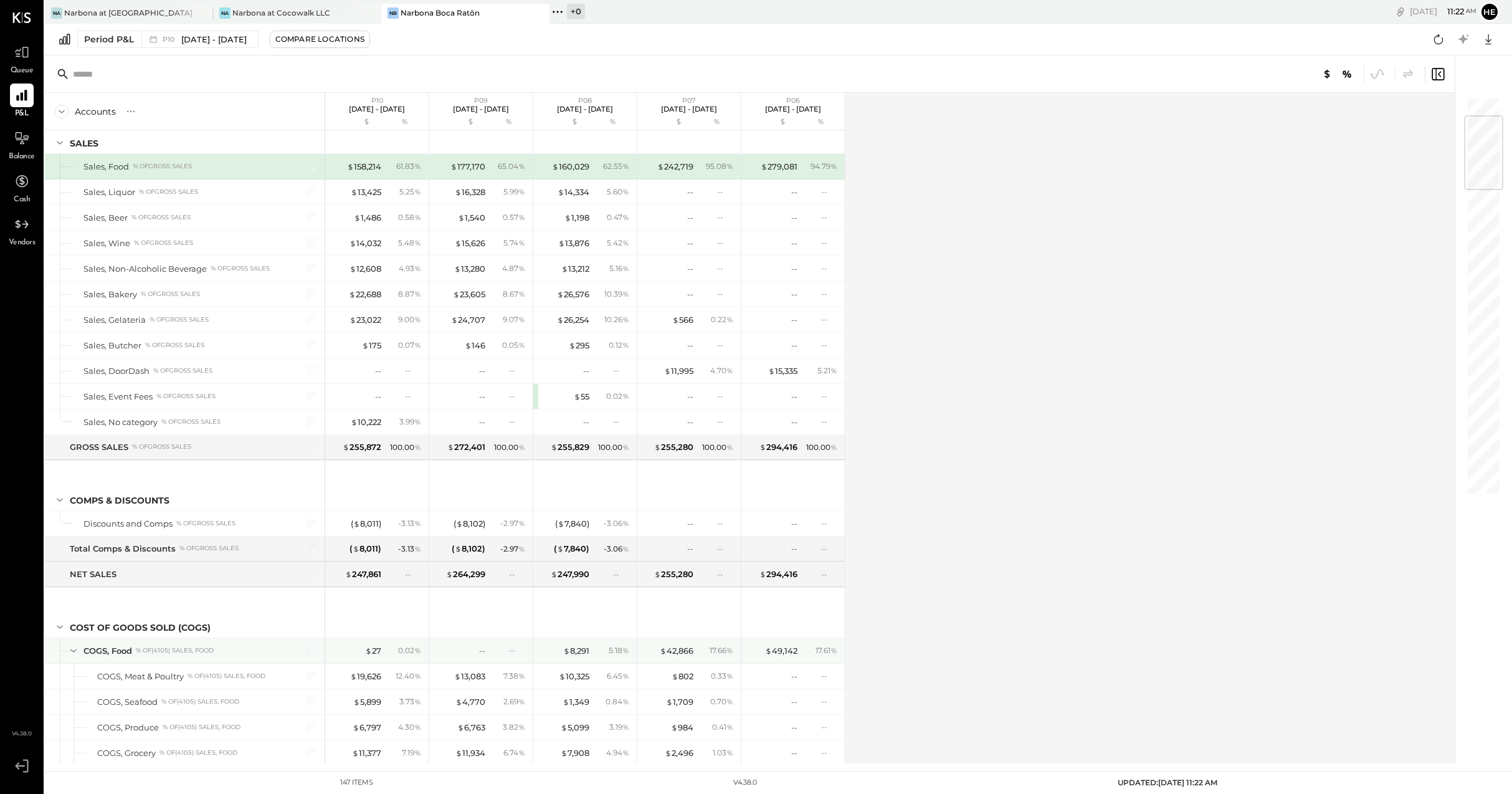
scroll to position [173, 0]
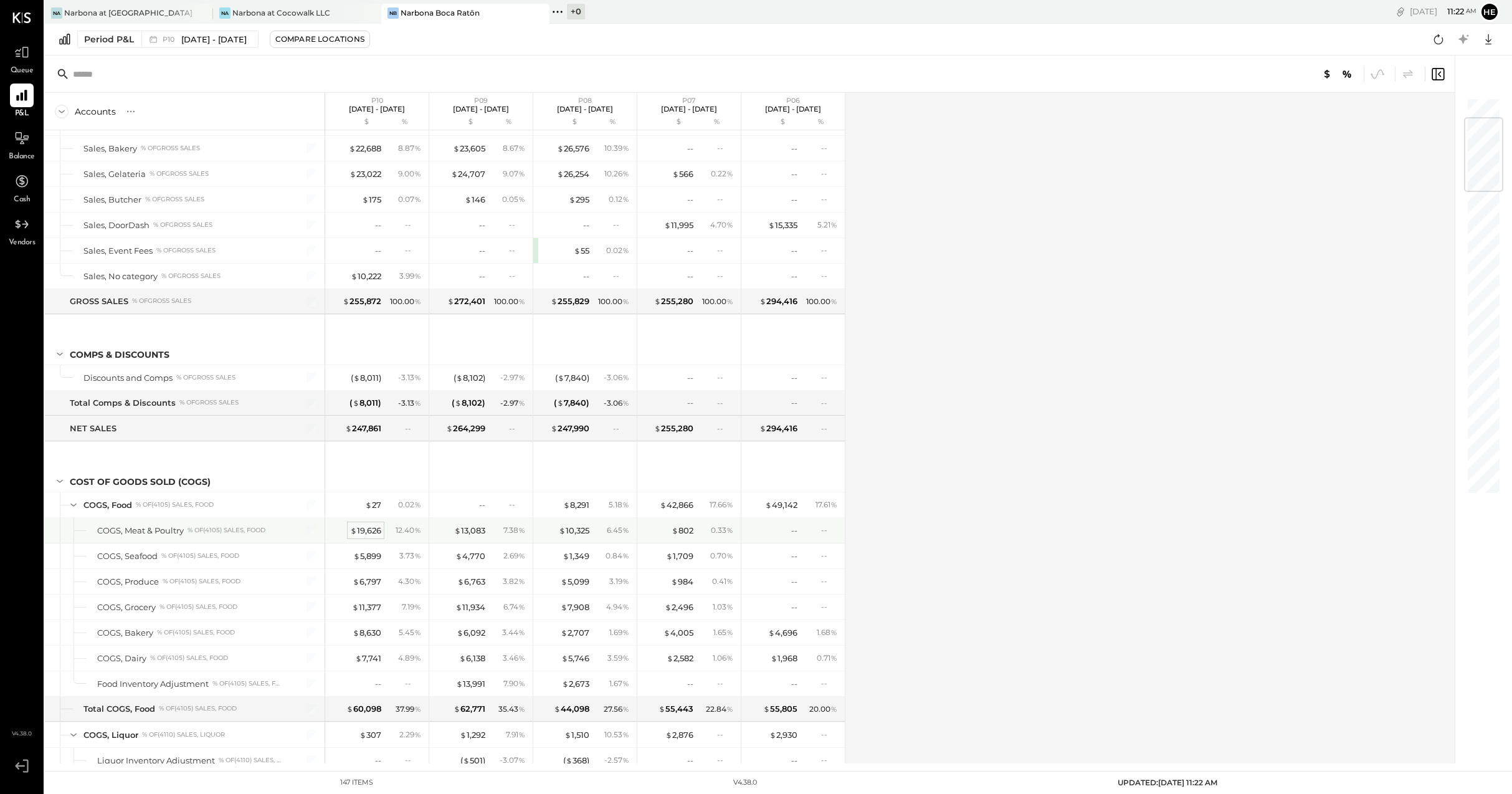
click at [375, 533] on div "$ 19,626" at bounding box center [365, 530] width 31 height 12
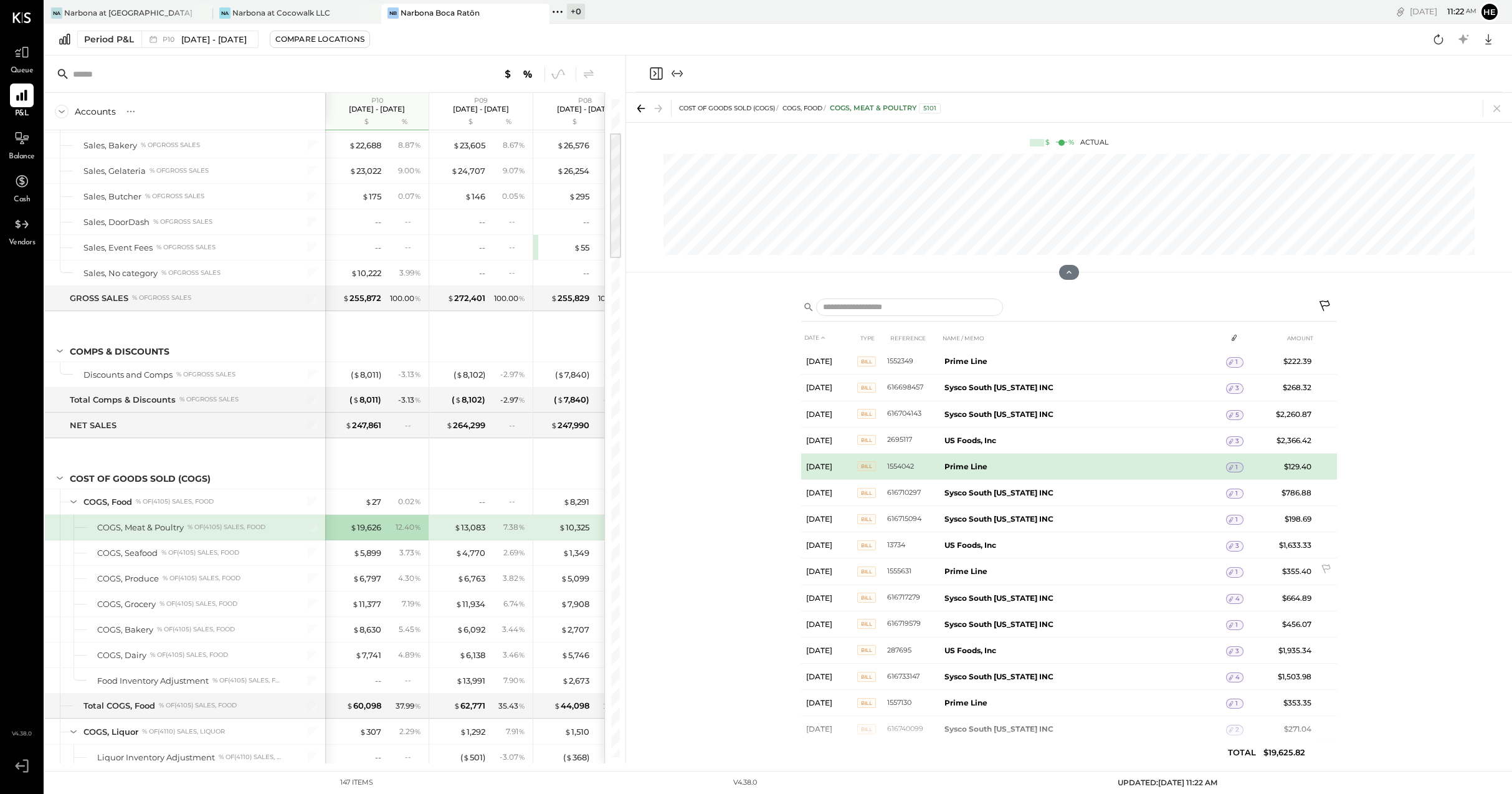
scroll to position [76, 0]
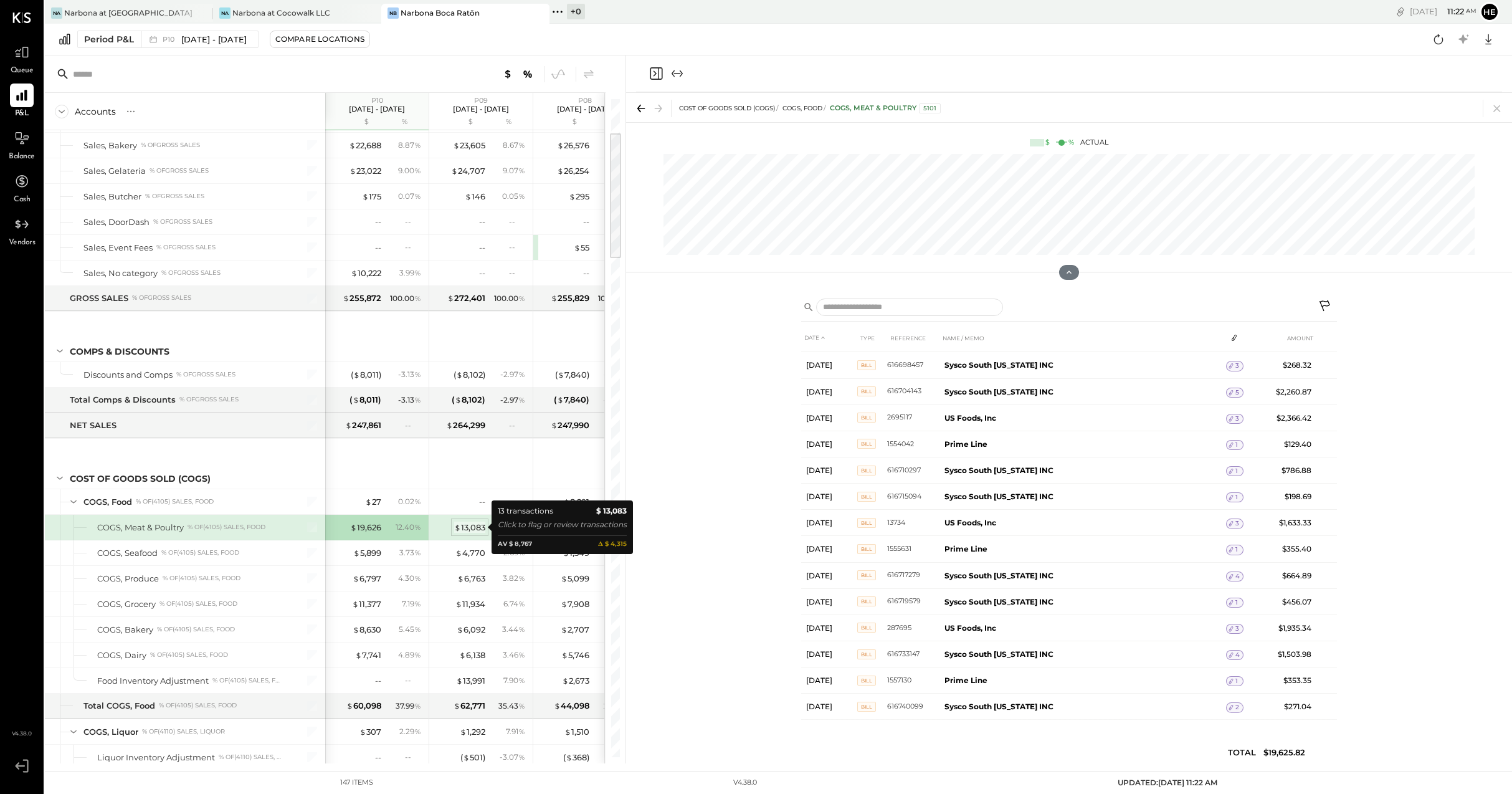
click at [464, 528] on div "$ 13,083" at bounding box center [469, 527] width 31 height 12
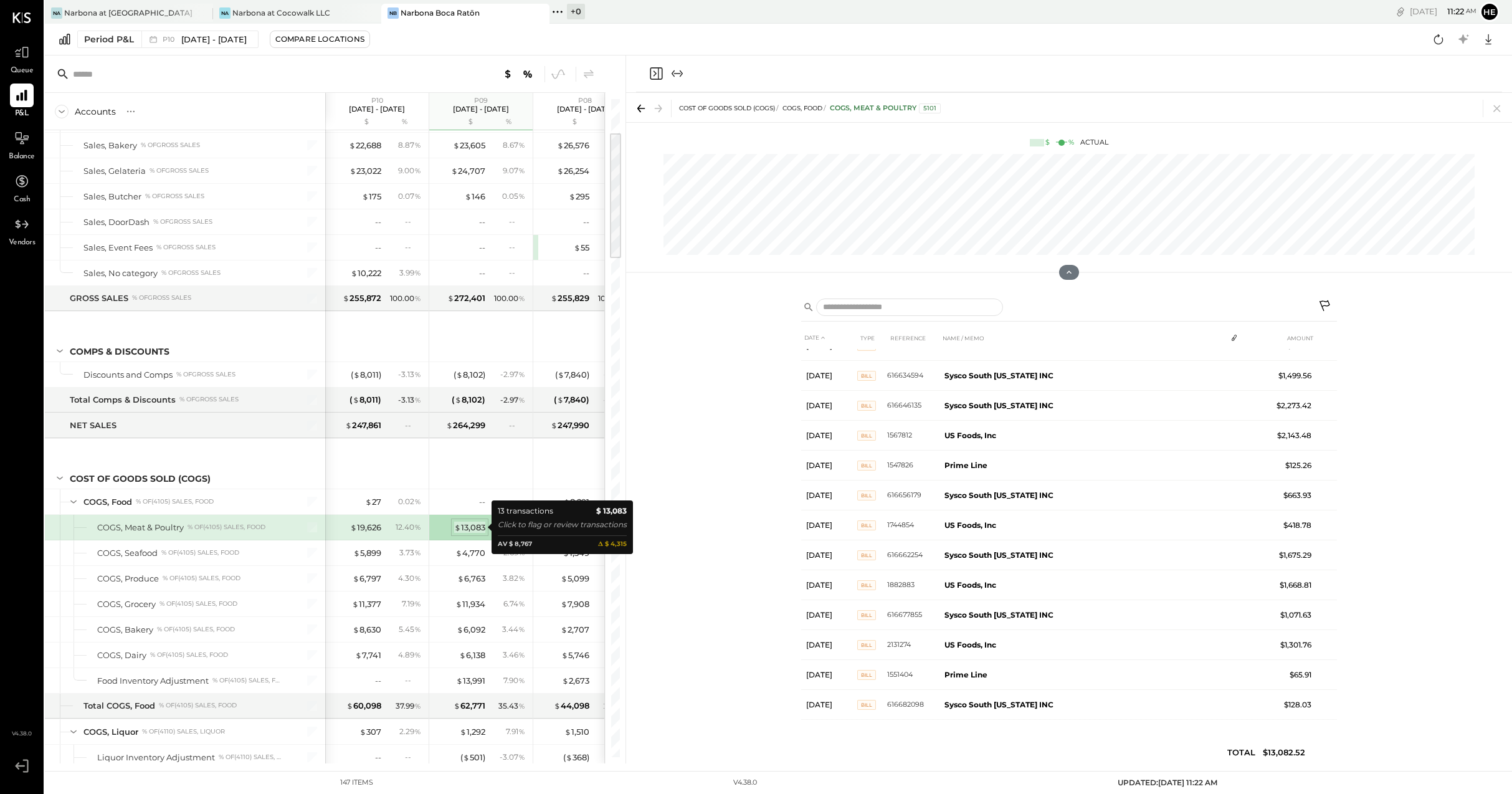
scroll to position [19, 0]
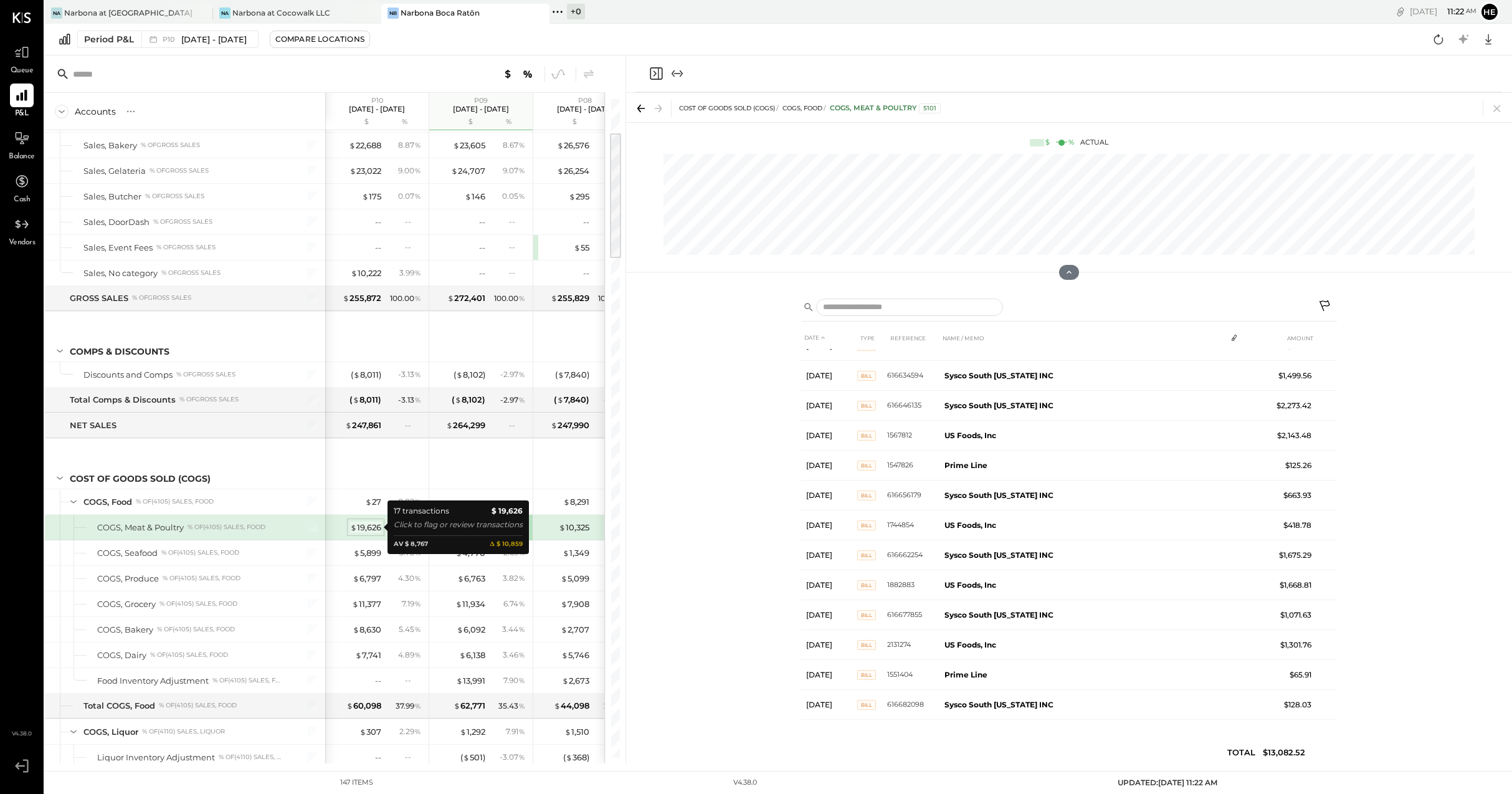
click at [355, 526] on span "$" at bounding box center [354, 527] width 7 height 10
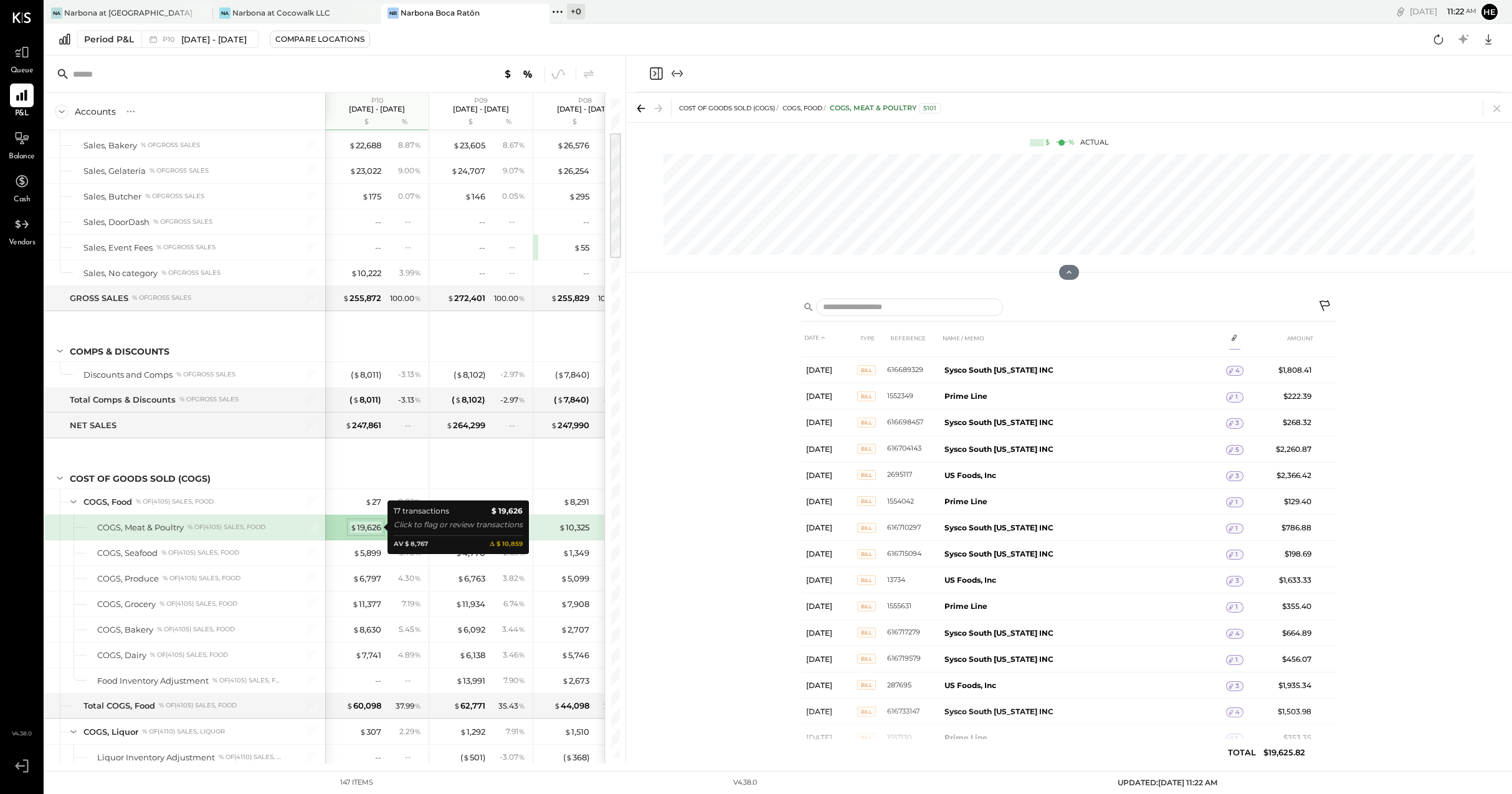
scroll to position [76, 0]
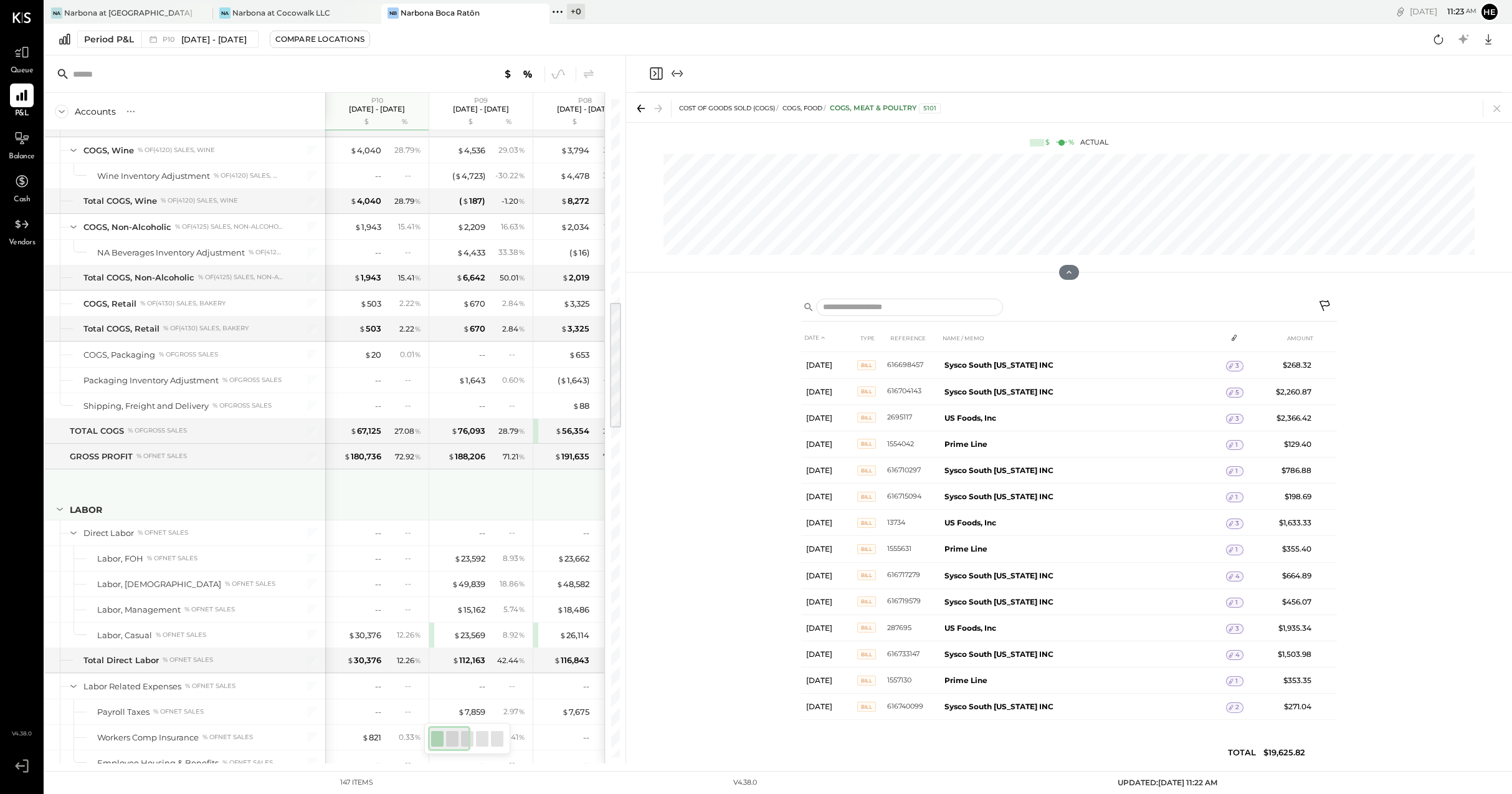
scroll to position [1038, 0]
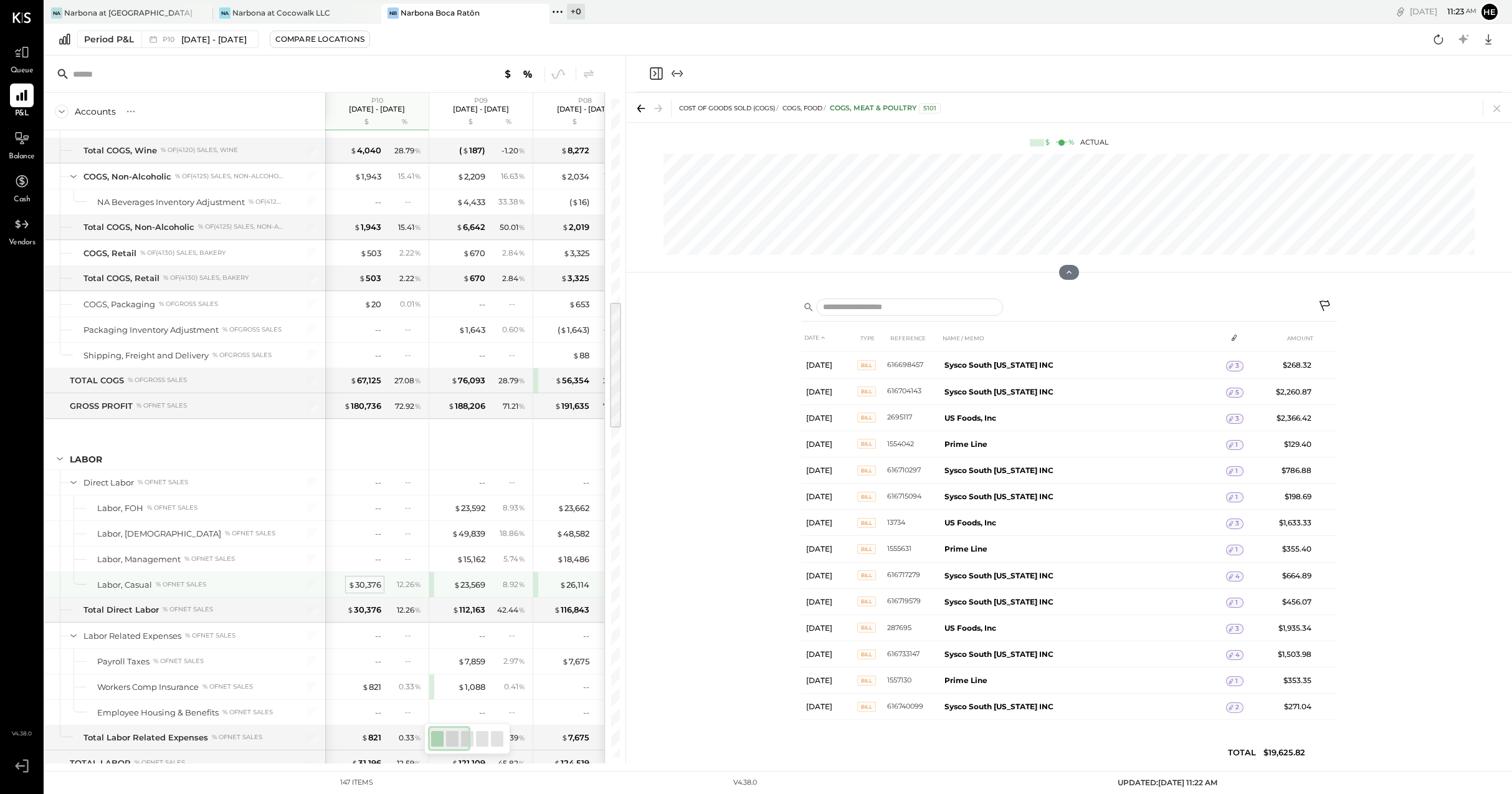
click at [370, 585] on div "$ 30,376" at bounding box center [365, 585] width 33 height 12
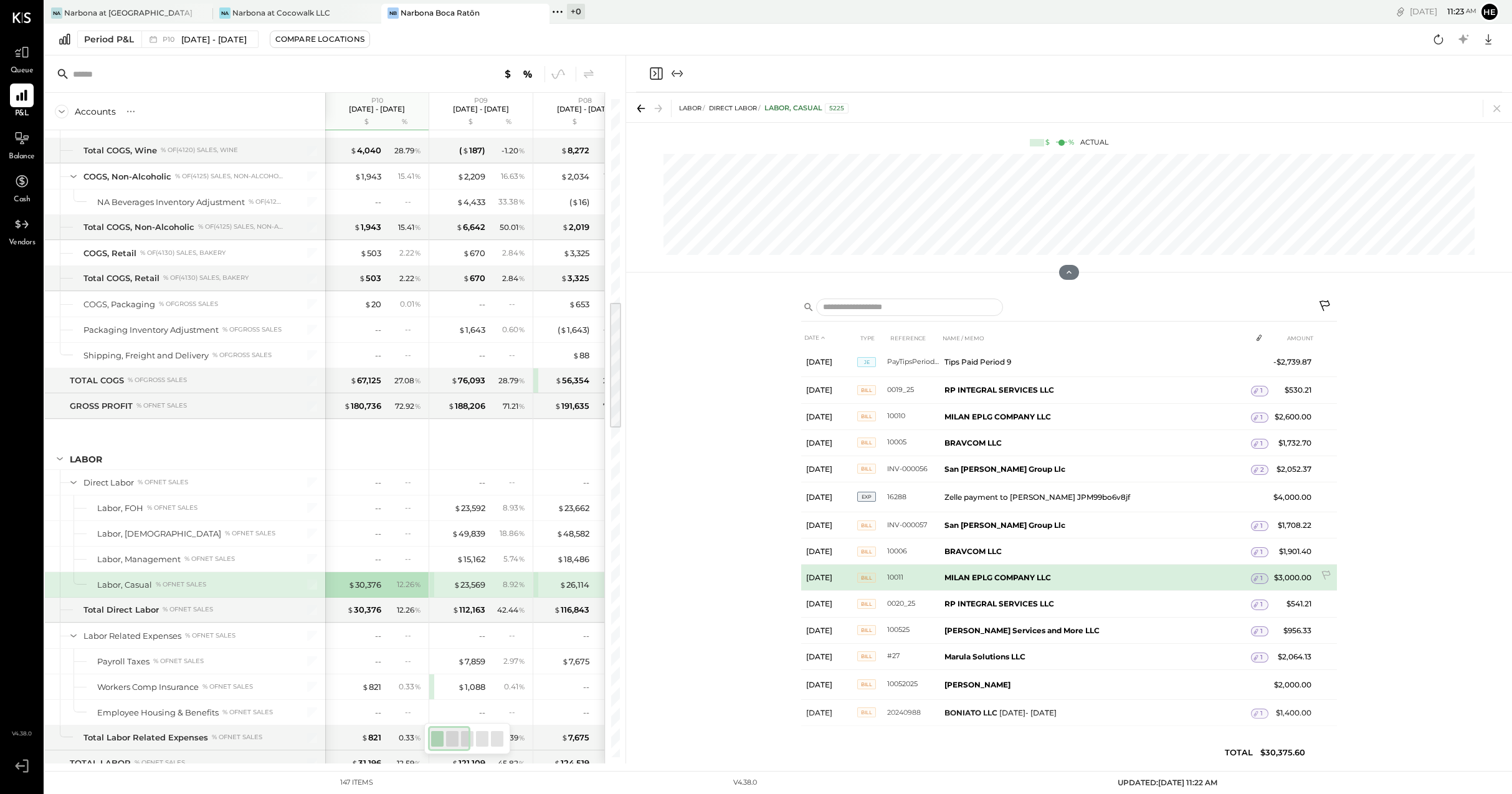
scroll to position [148, 0]
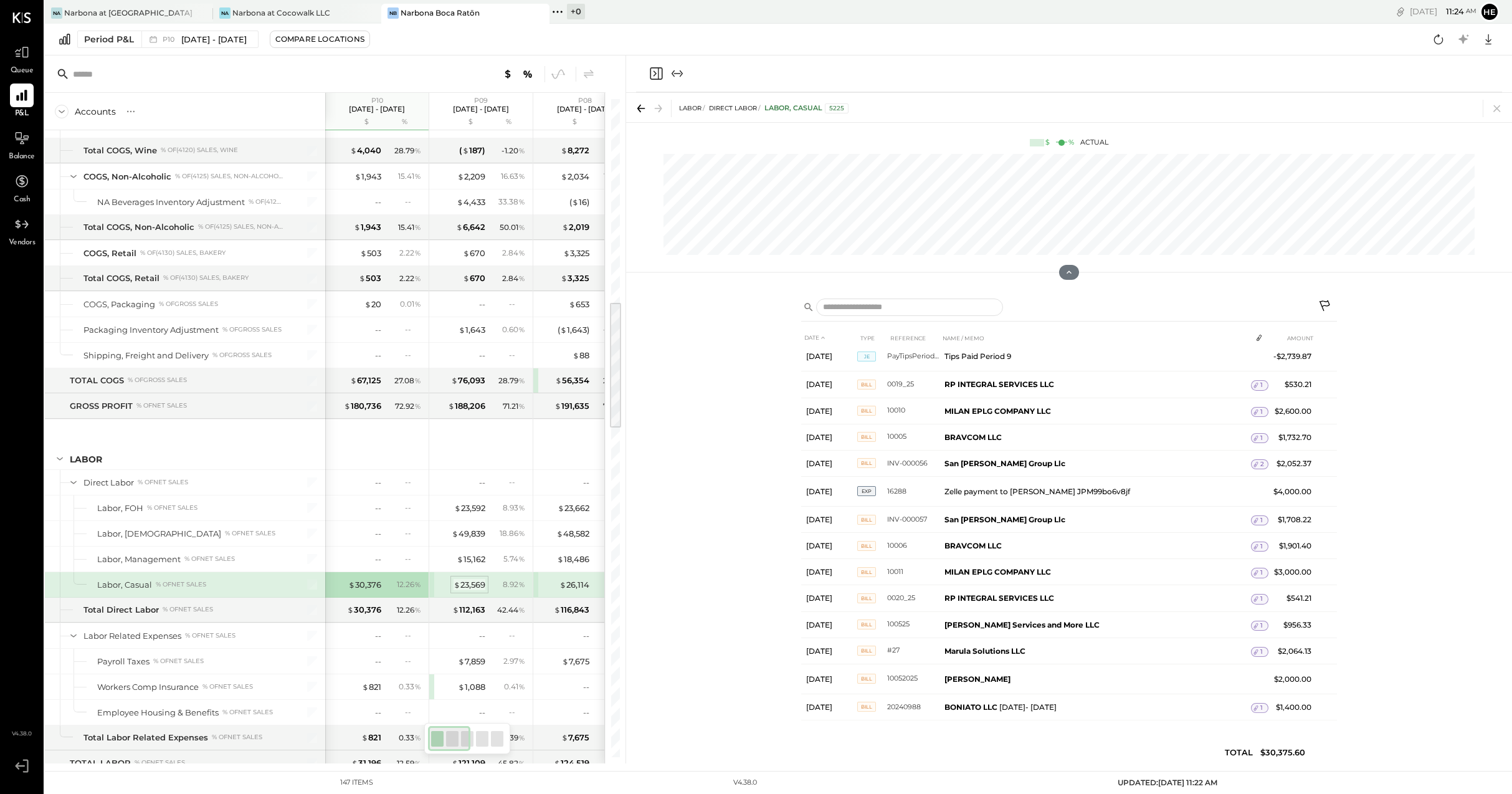
click at [481, 585] on div "$ 23,569" at bounding box center [469, 585] width 32 height 12
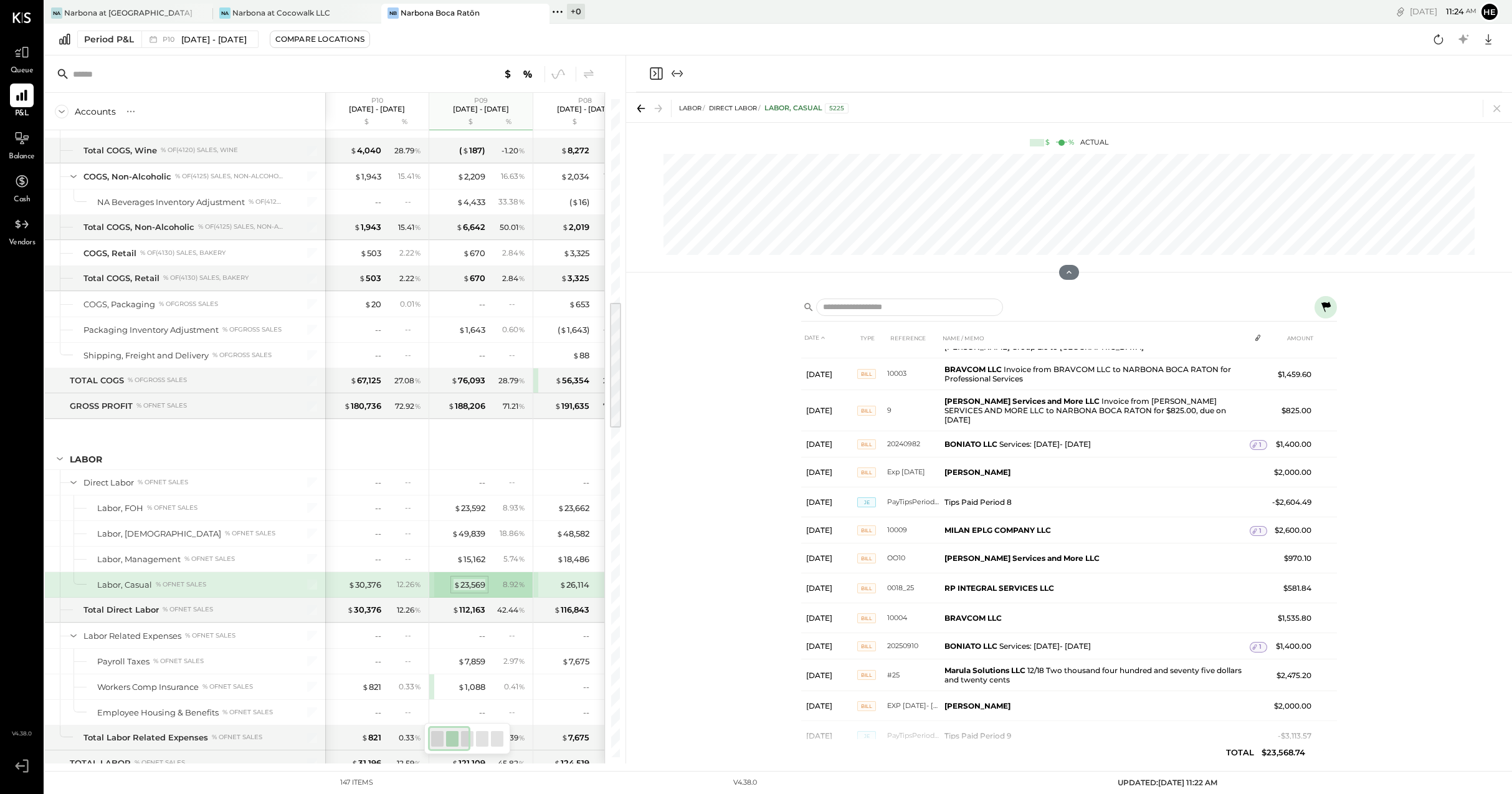
scroll to position [161, 0]
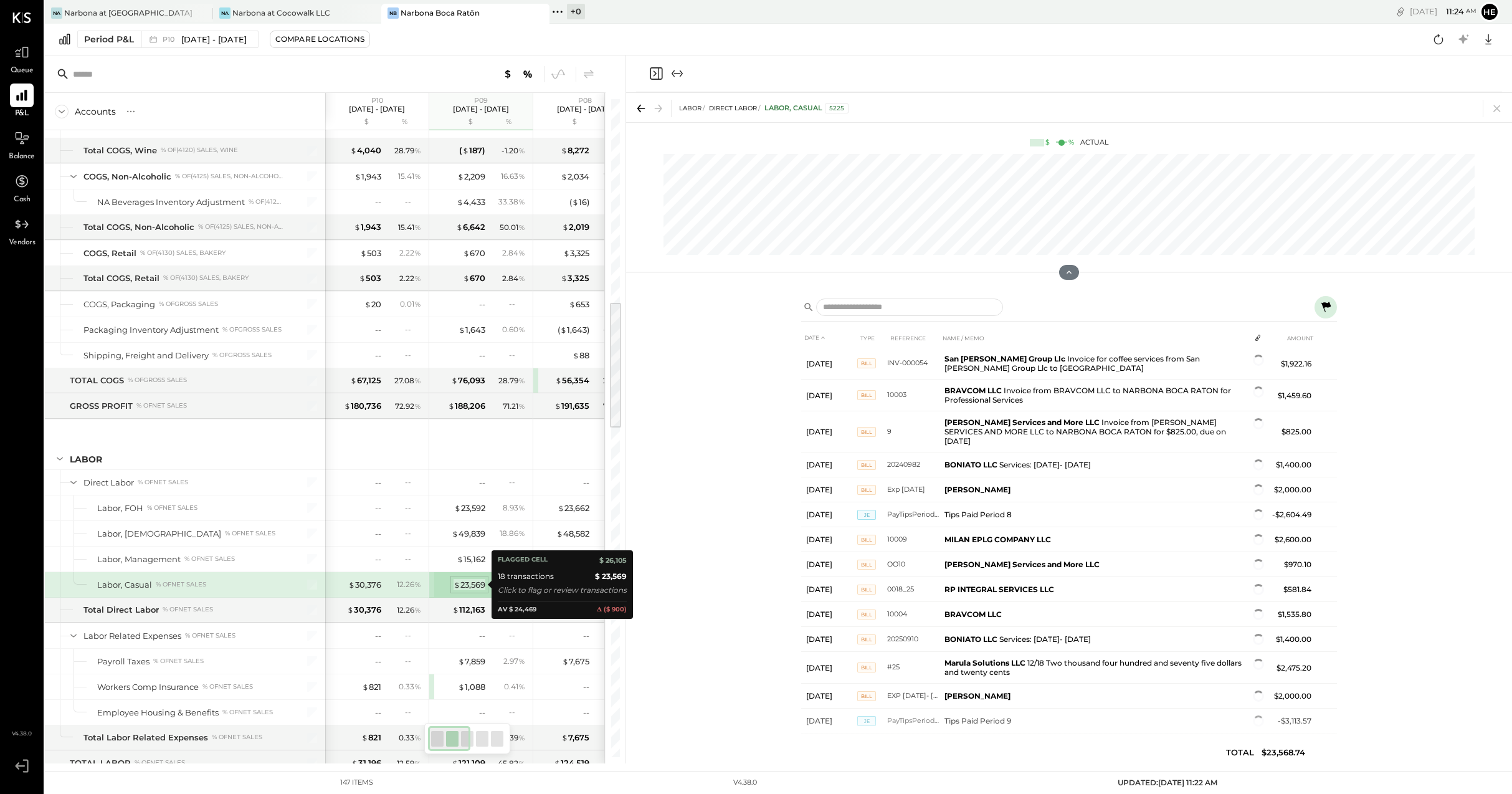
scroll to position [155, 0]
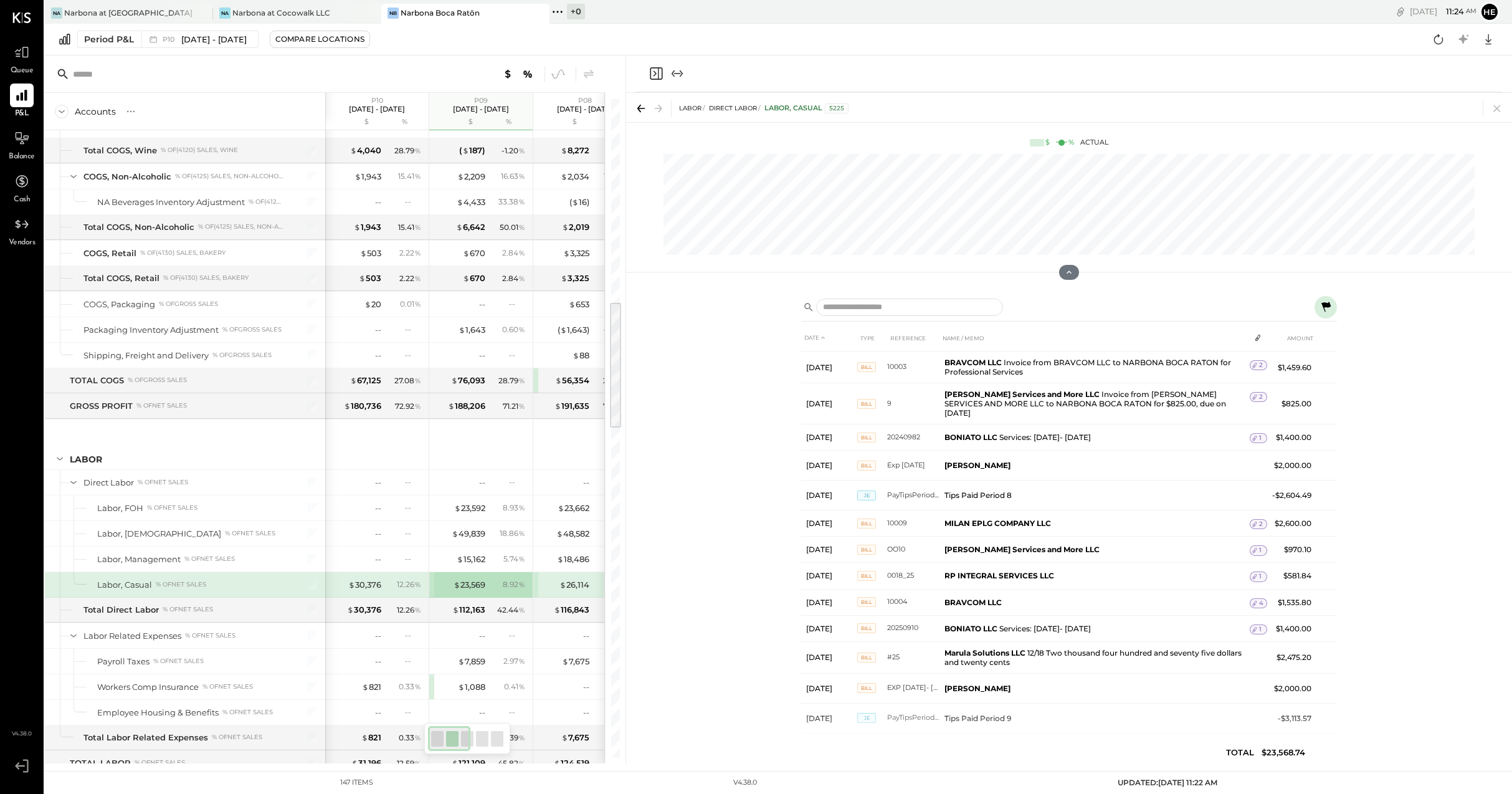
drag, startPoint x: 395, startPoint y: 584, endPoint x: 382, endPoint y: 580, distance: 13.6
click at [395, 584] on div "12.26 %" at bounding box center [405, 585] width 40 height 12
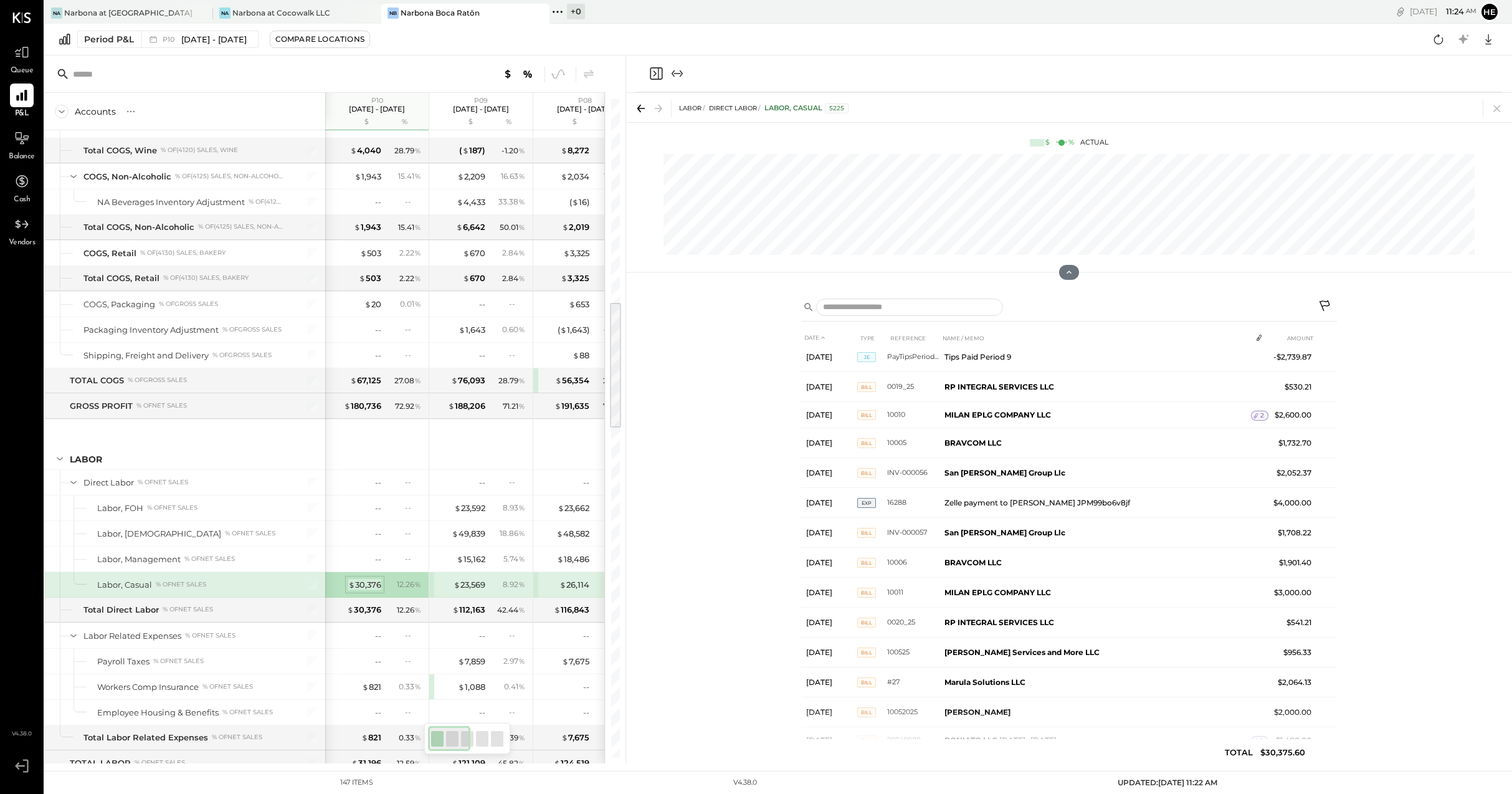
scroll to position [156, 0]
click at [366, 583] on div "$ 30,376" at bounding box center [365, 585] width 33 height 12
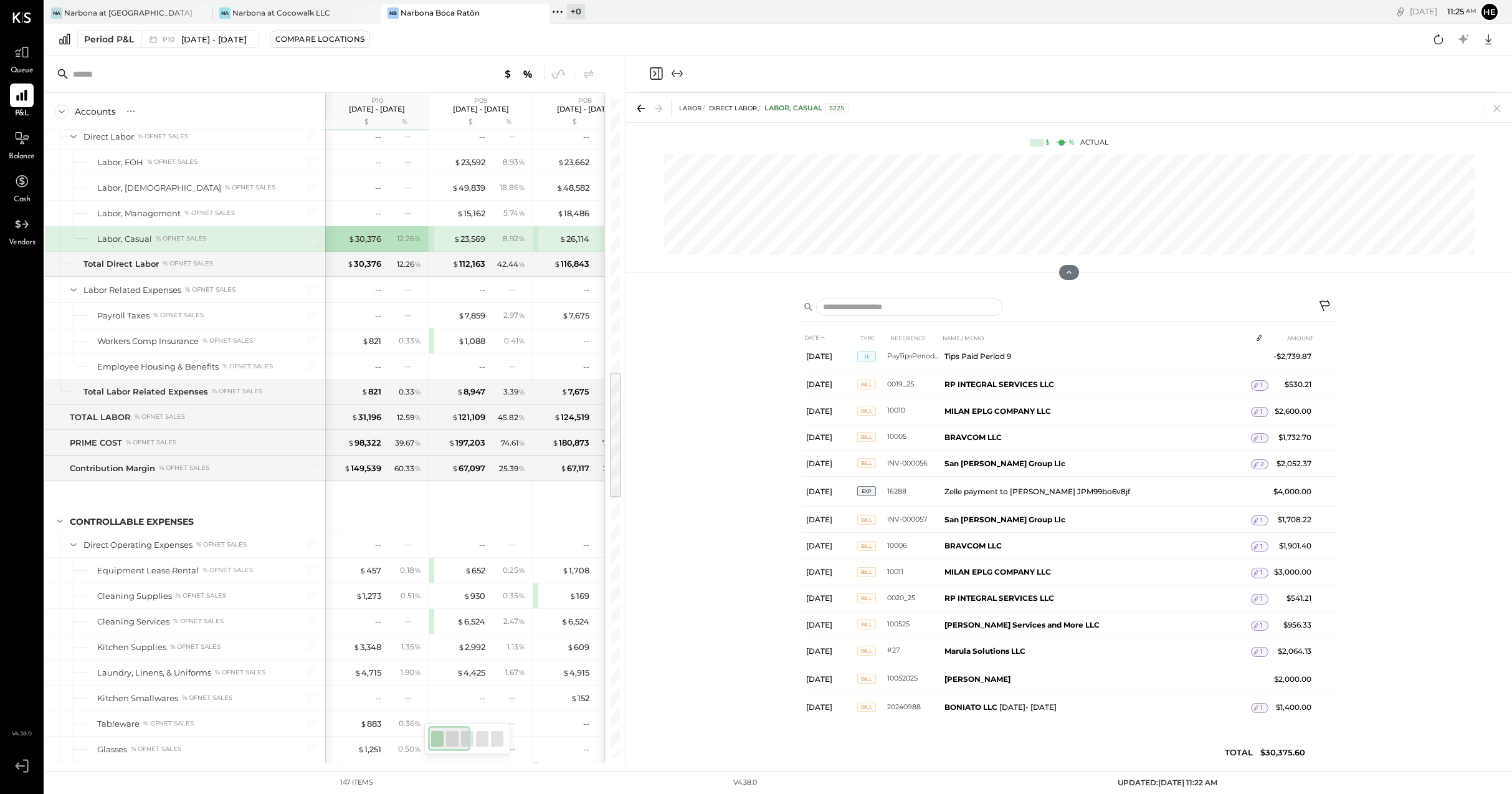
scroll to position [1453, 0]
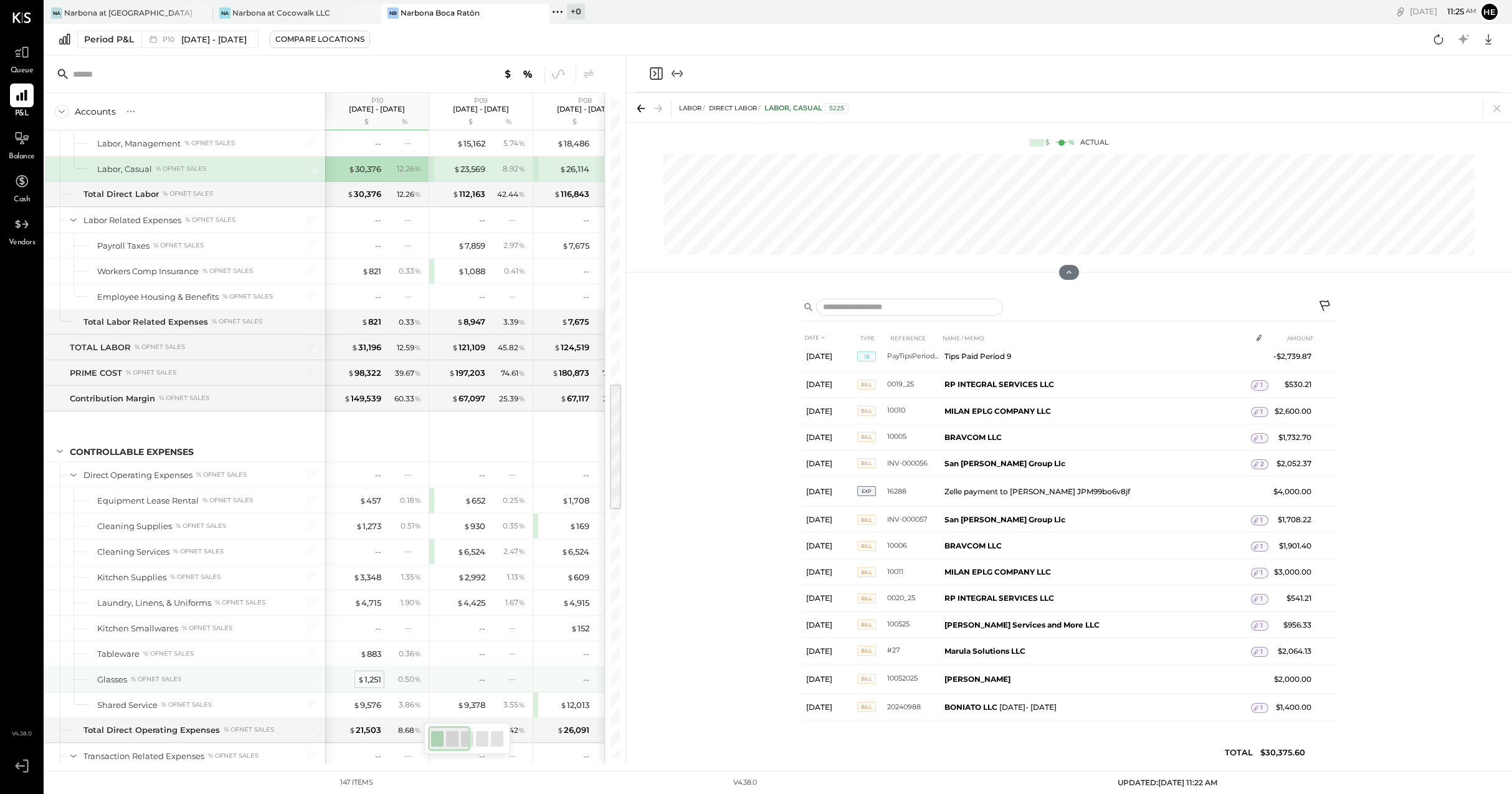
click at [379, 682] on div "$ 1,251" at bounding box center [369, 680] width 24 height 12
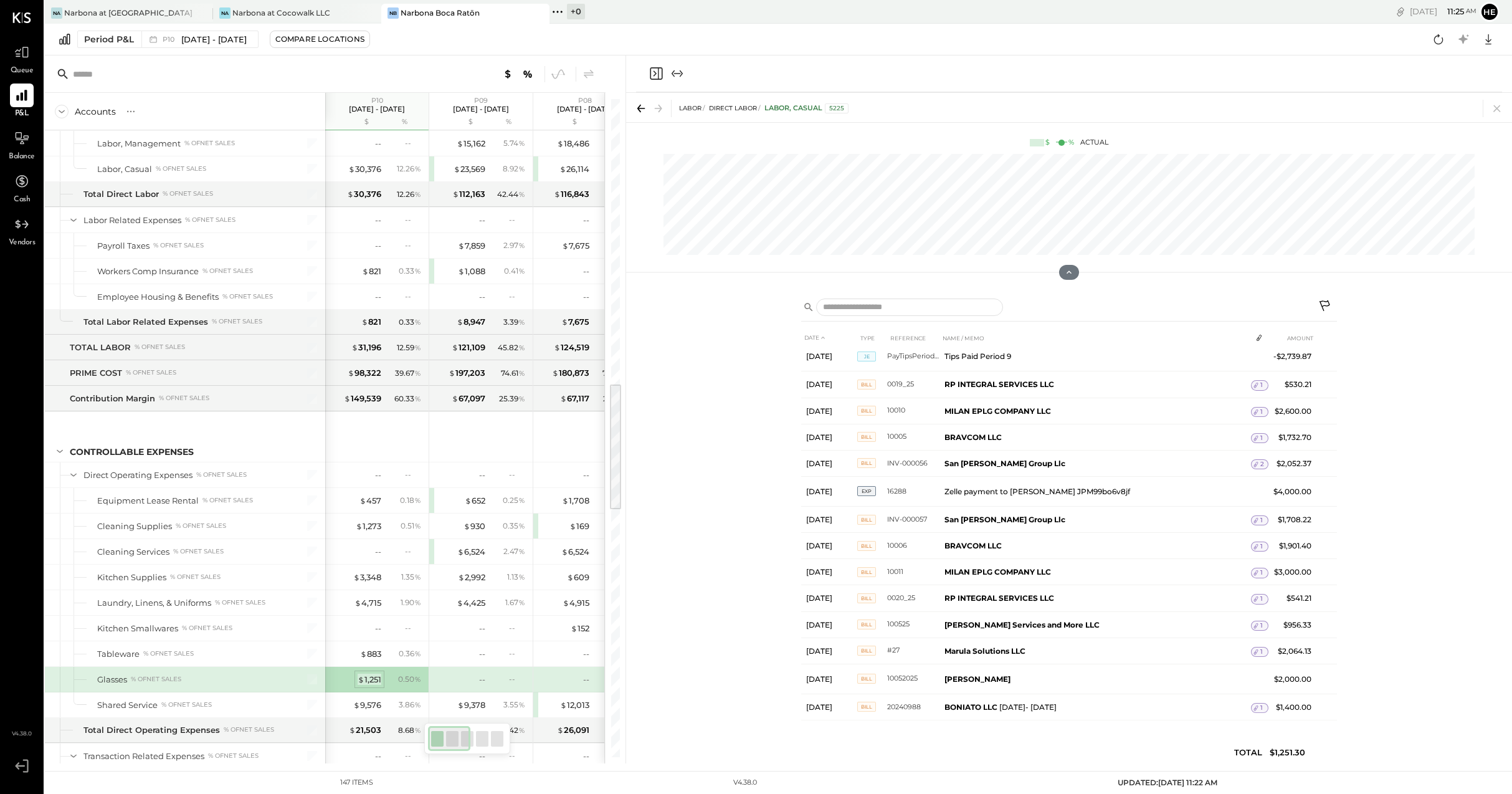
scroll to position [0, 0]
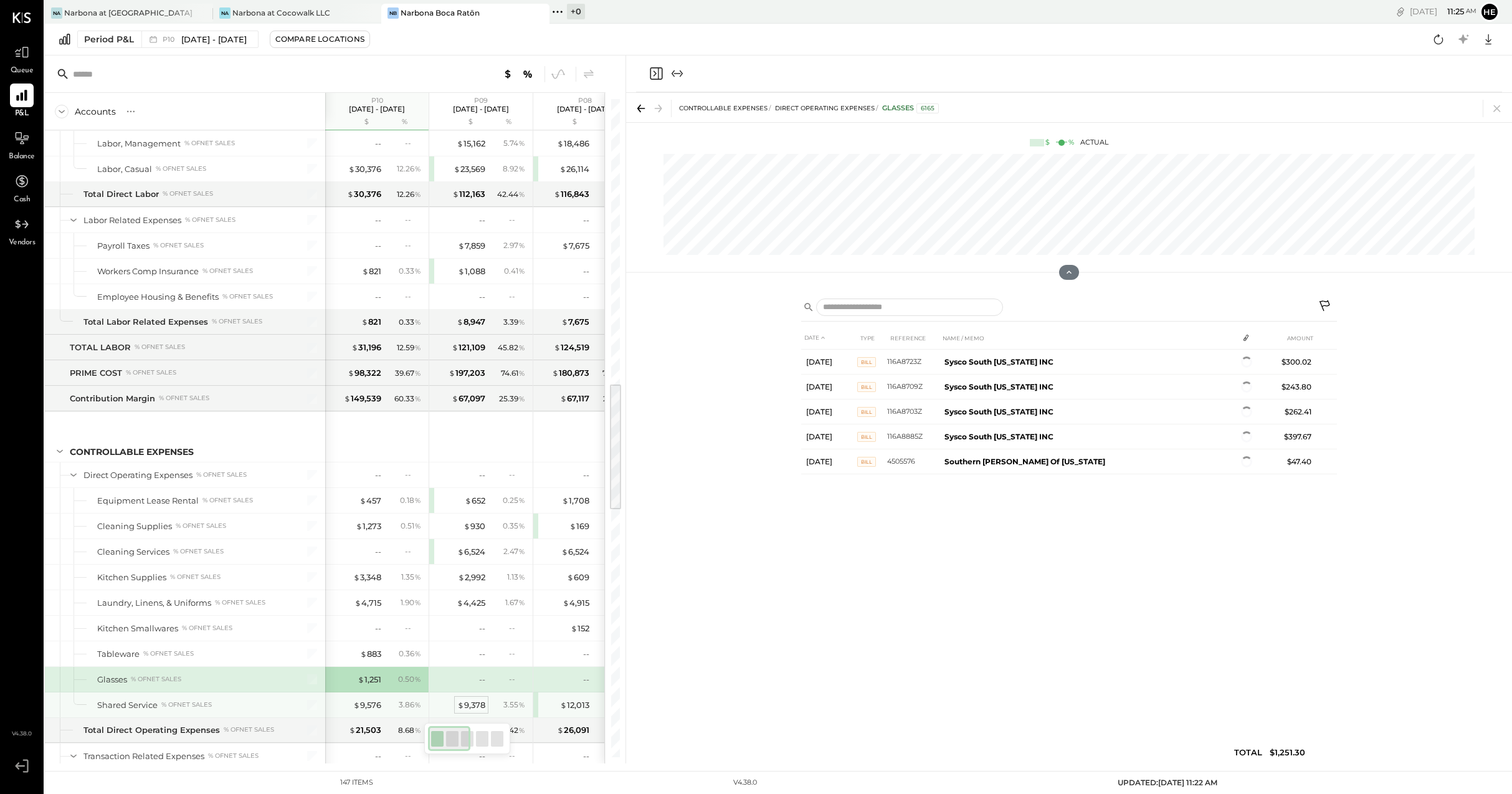
click at [469, 702] on div "$ 9,378" at bounding box center [471, 705] width 28 height 12
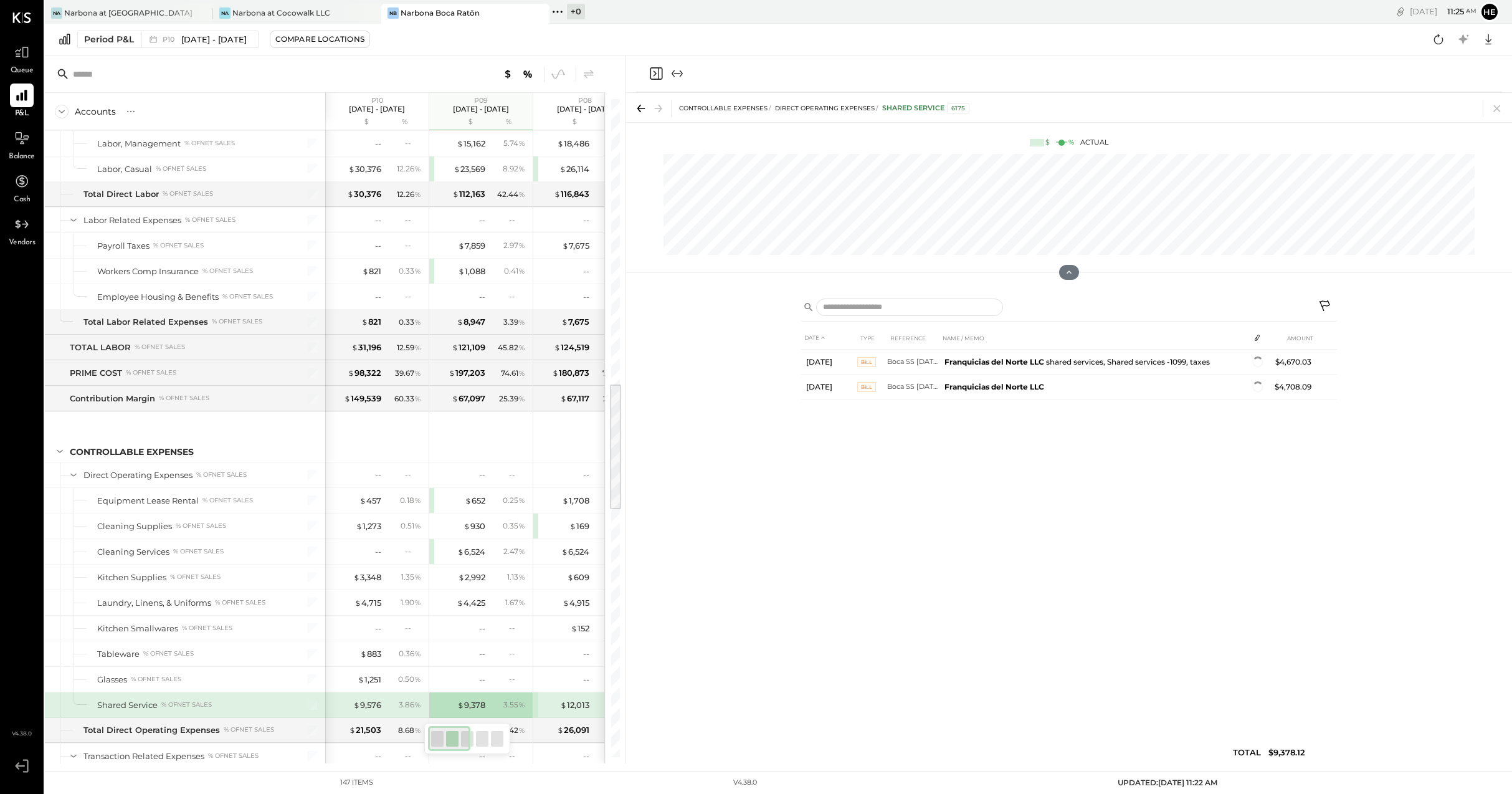
click at [339, 703] on div "$ 9,576" at bounding box center [356, 705] width 50 height 12
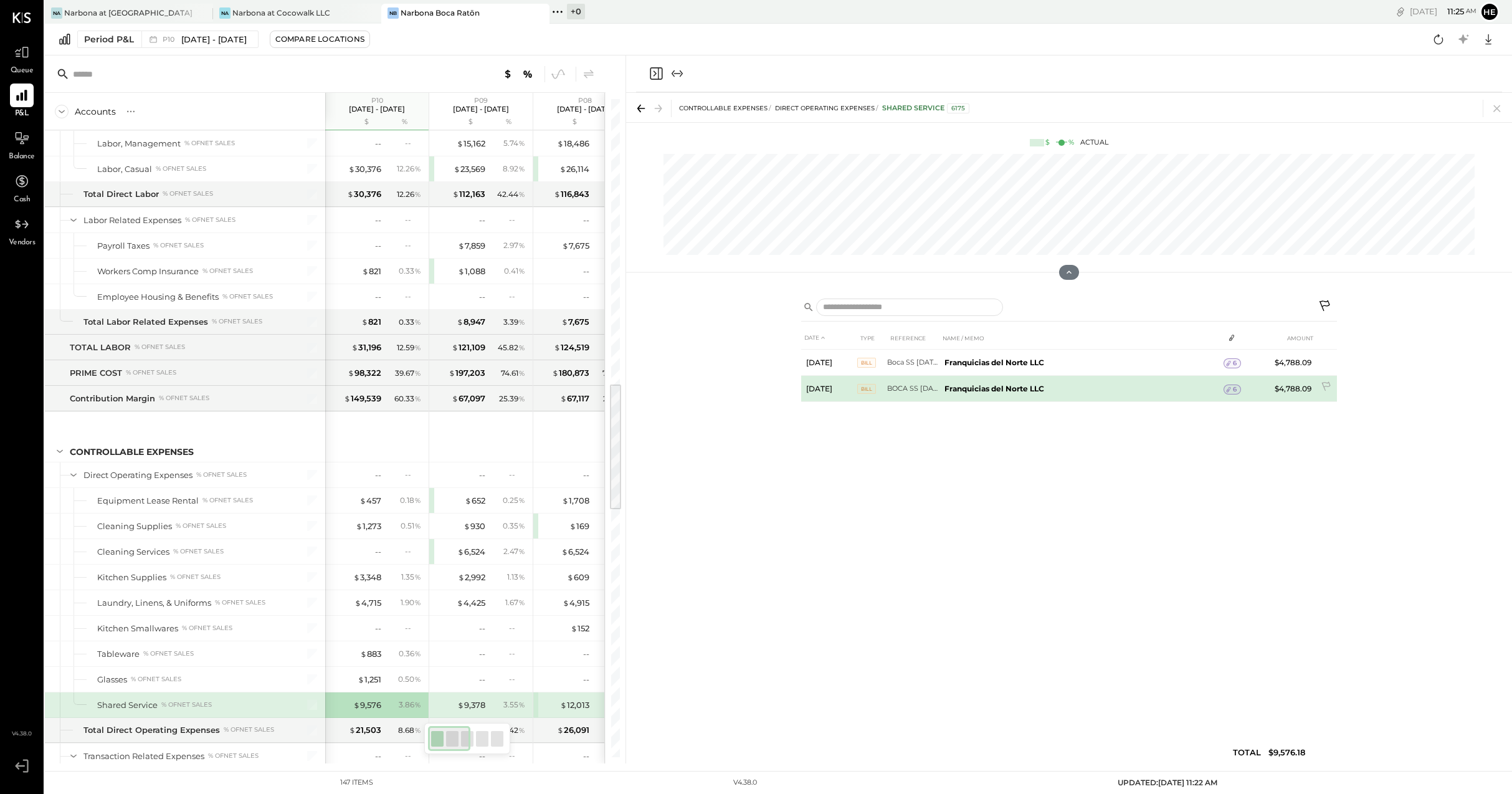
click at [1084, 390] on td "Franquicias del Norte LLC" at bounding box center [1081, 388] width 284 height 26
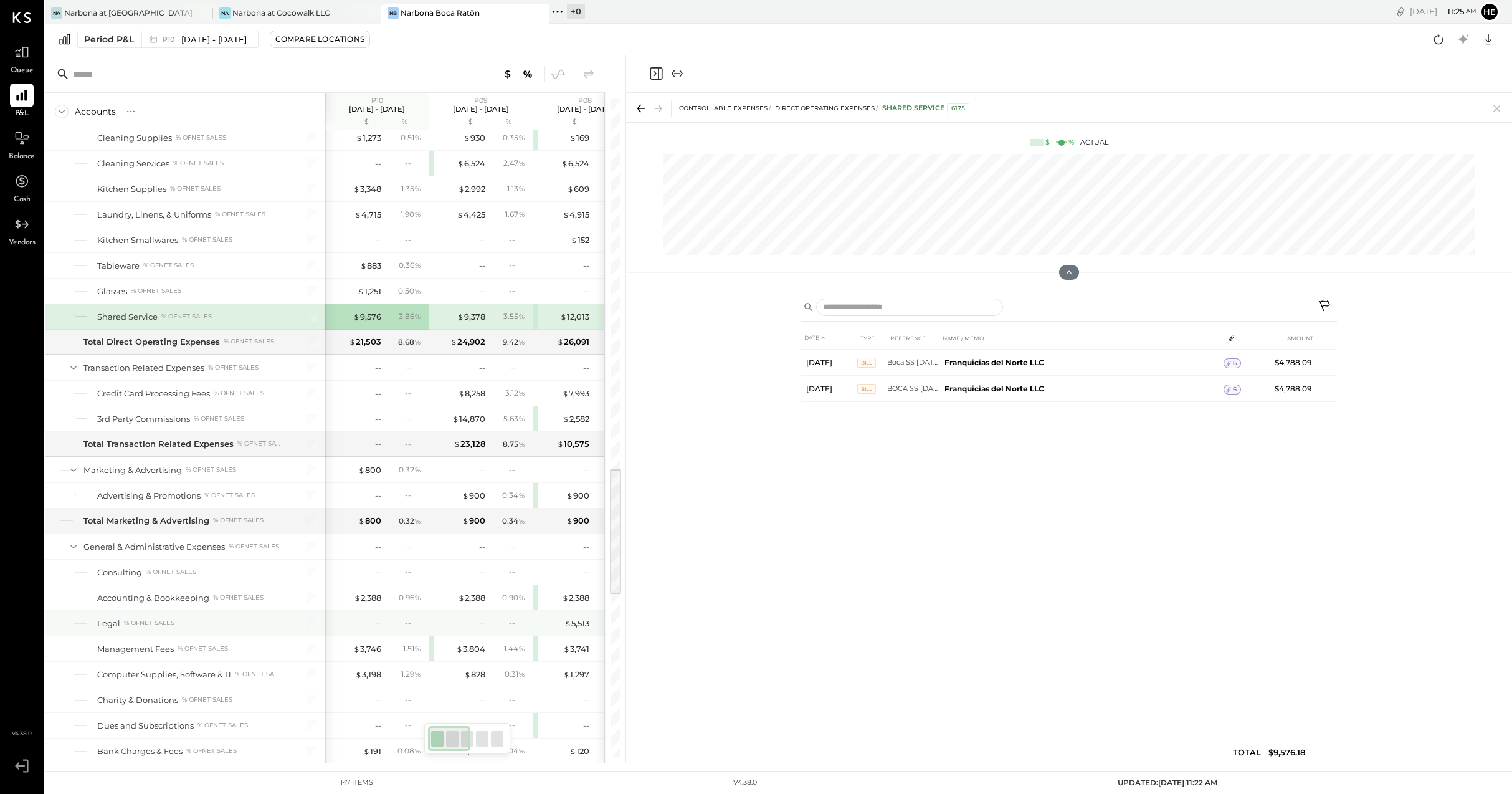
scroll to position [1888, 0]
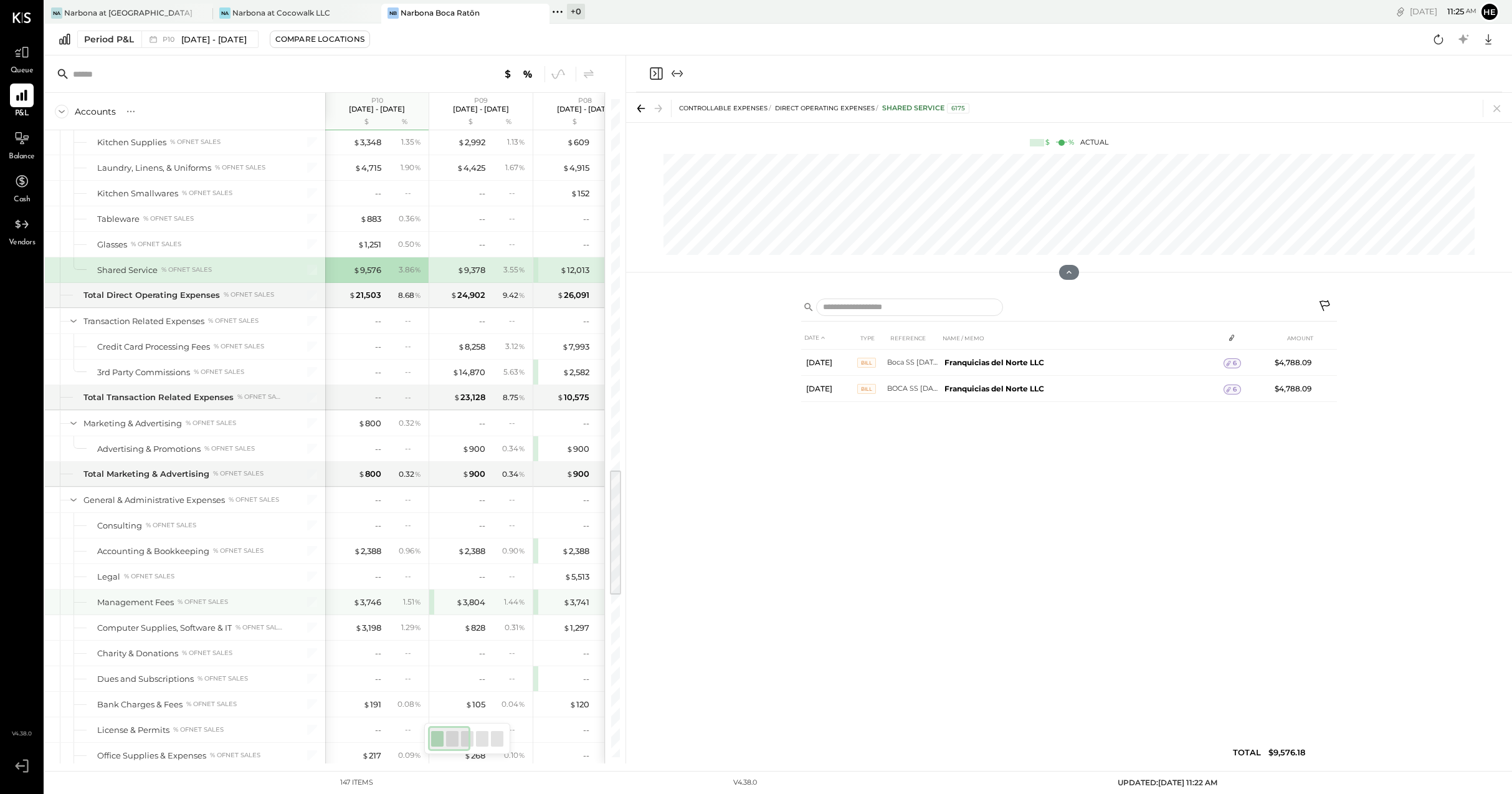
click at [394, 601] on div "1.51 %" at bounding box center [405, 602] width 40 height 12
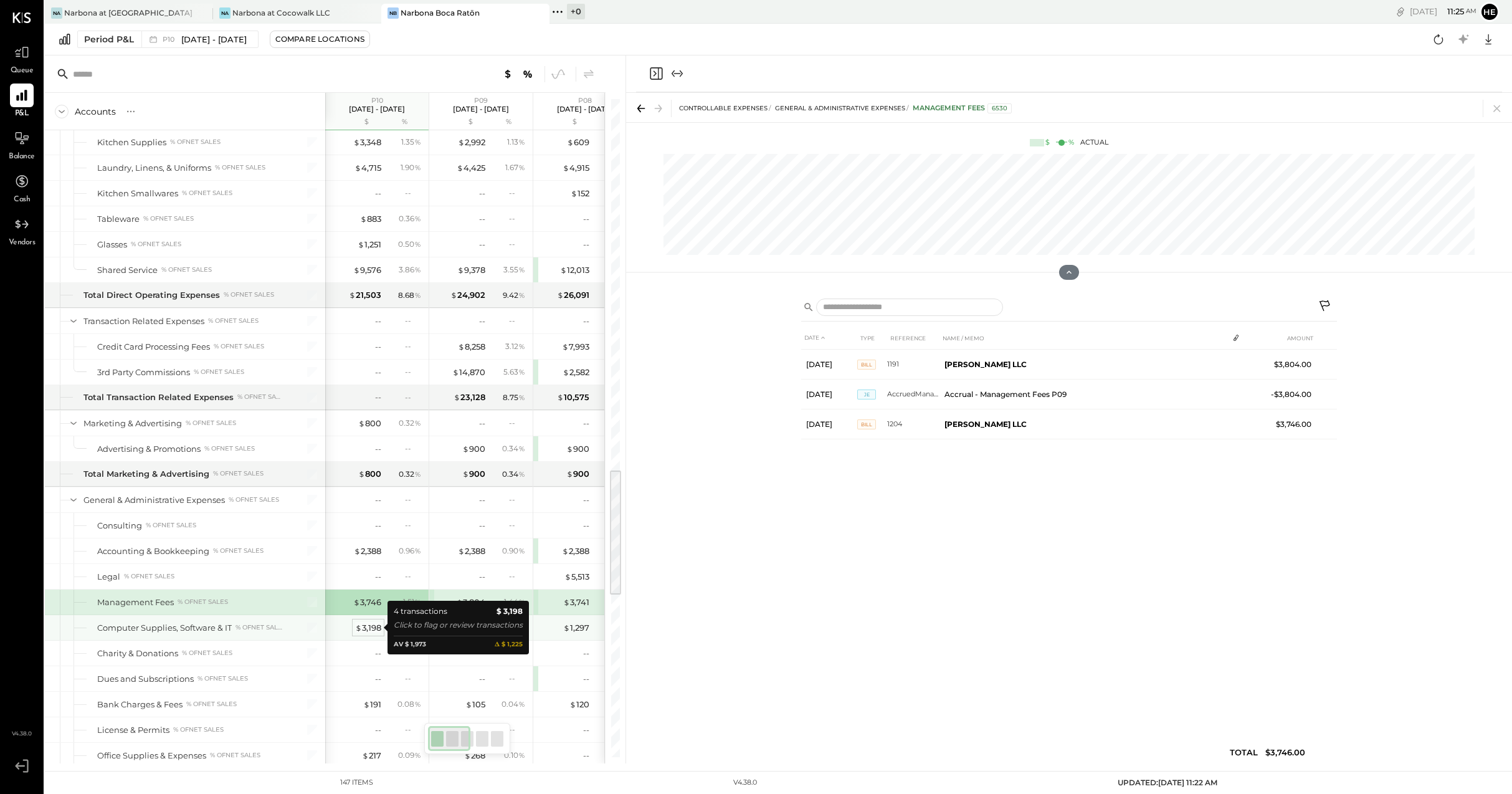
click at [361, 628] on span "$" at bounding box center [359, 628] width 7 height 10
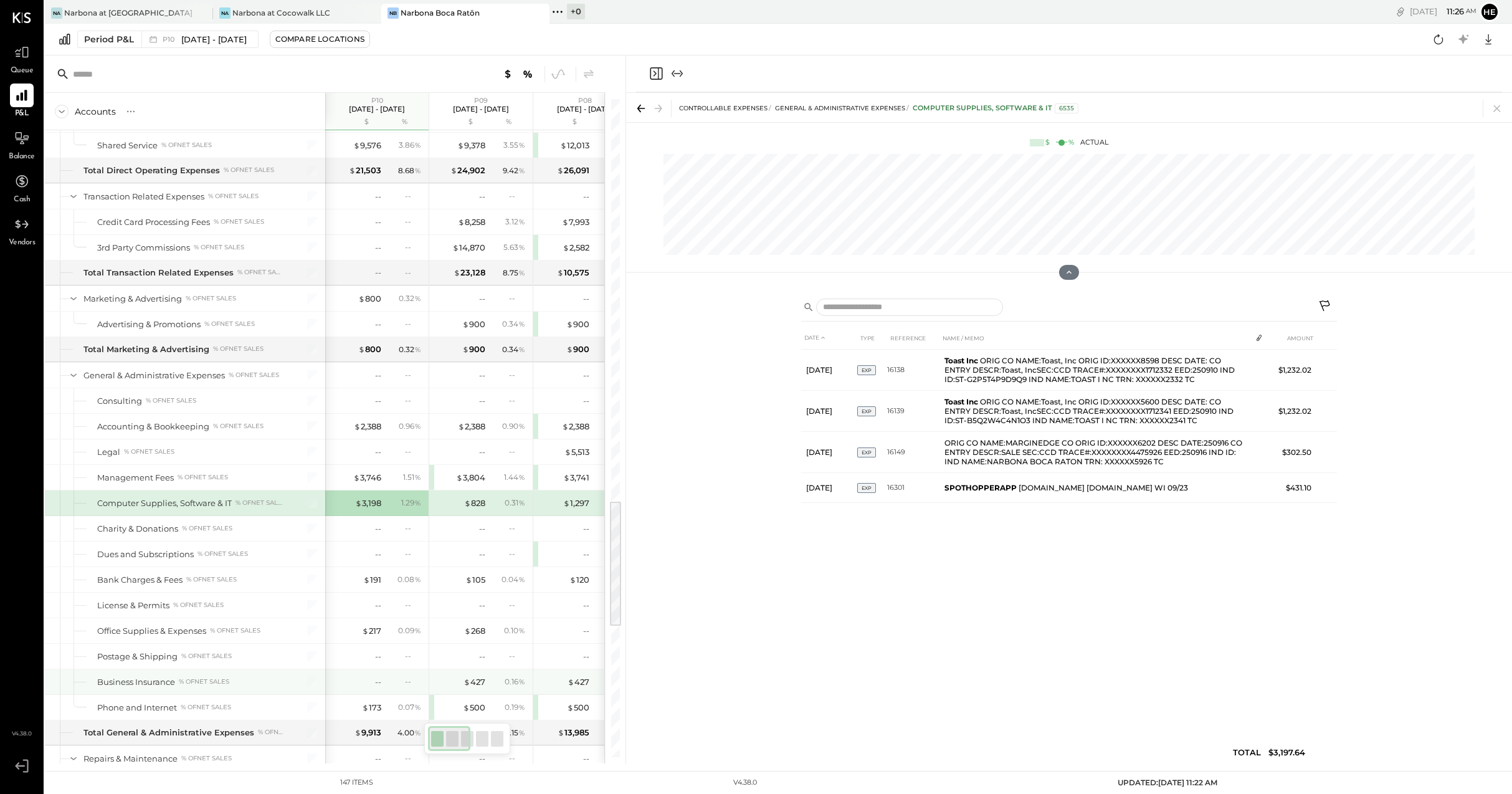
scroll to position [2047, 0]
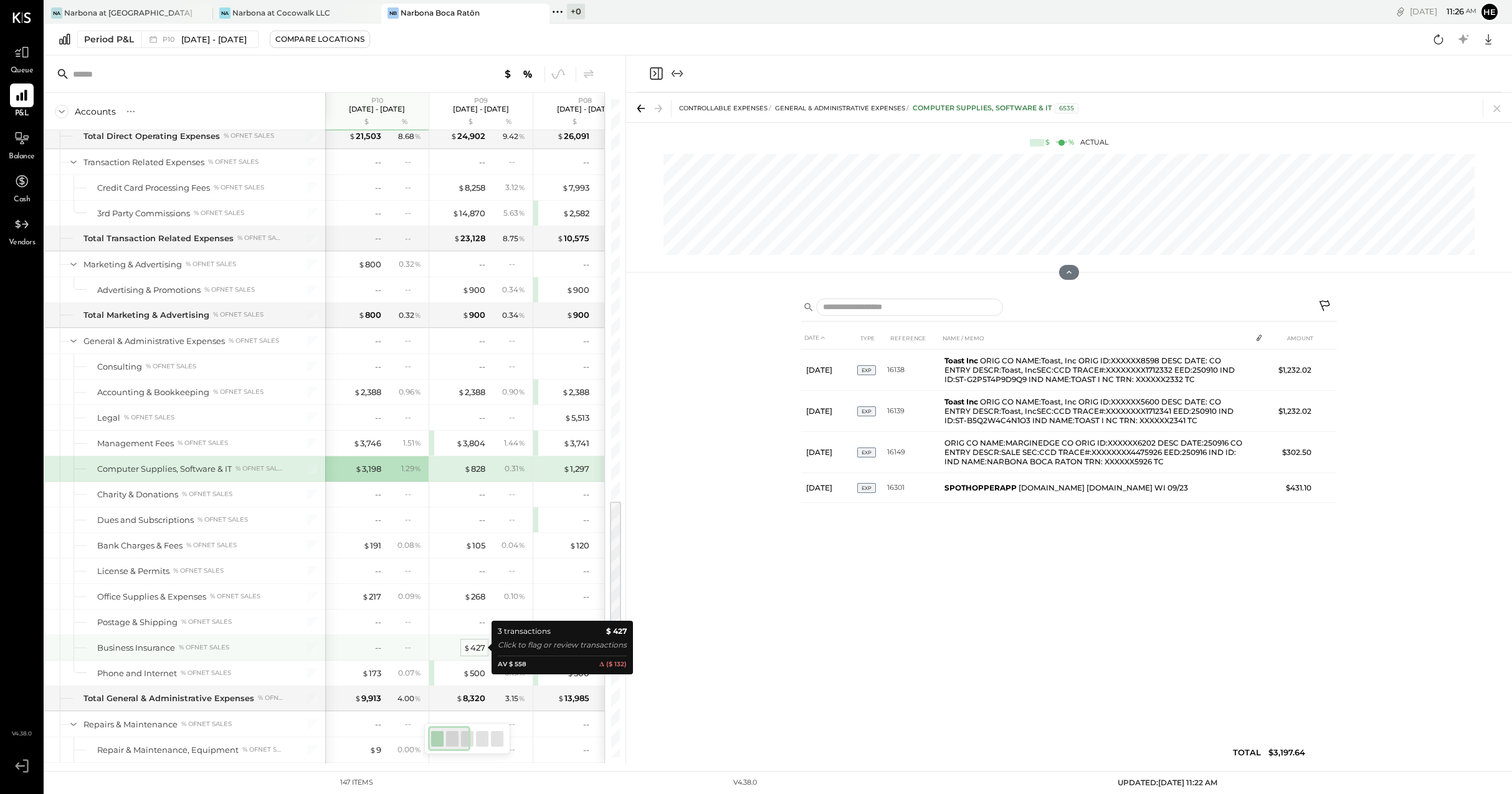
click at [474, 643] on div "$ 427" at bounding box center [475, 647] width 22 height 12
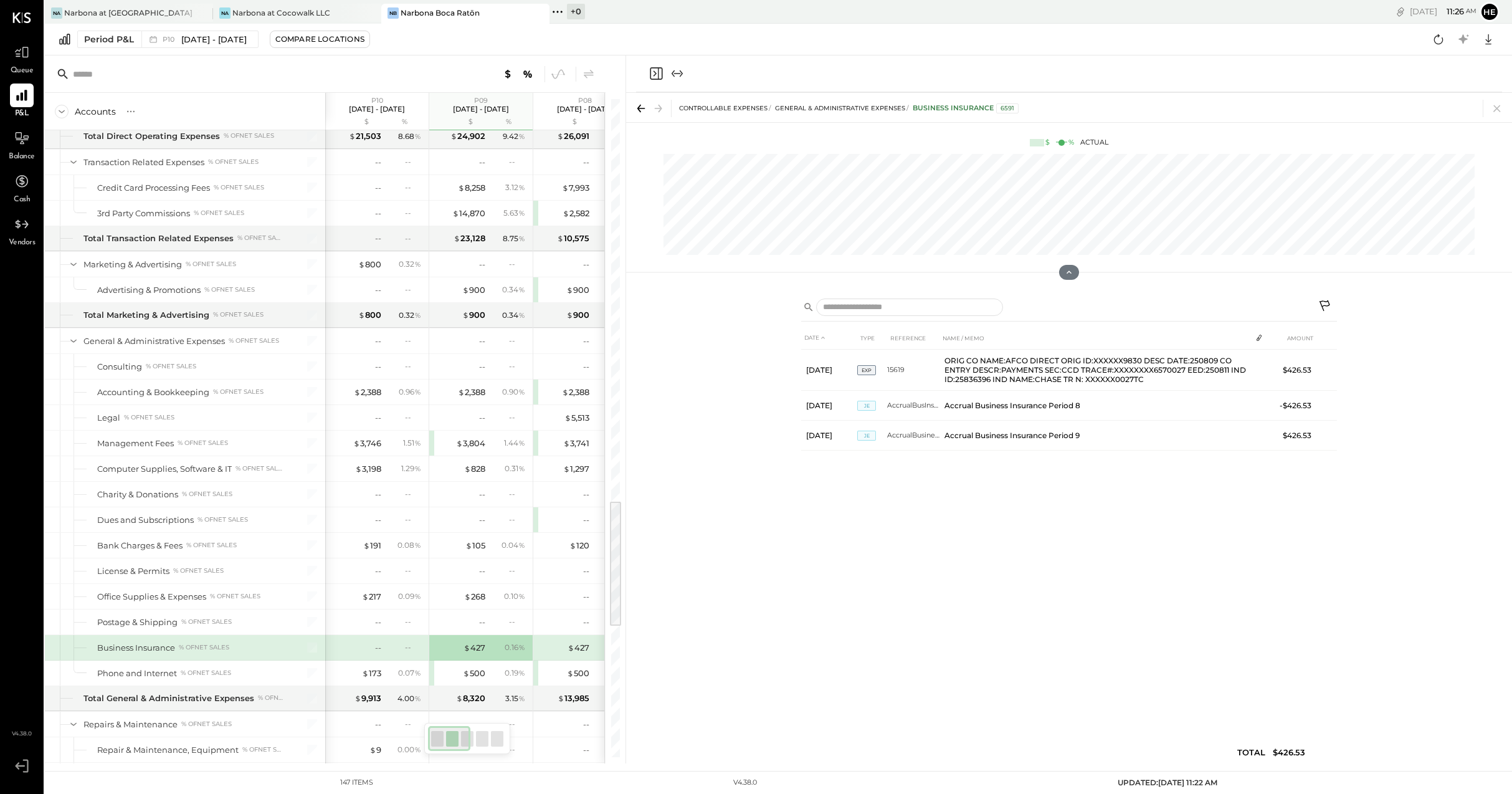
click at [397, 646] on div "--" at bounding box center [405, 647] width 40 height 11
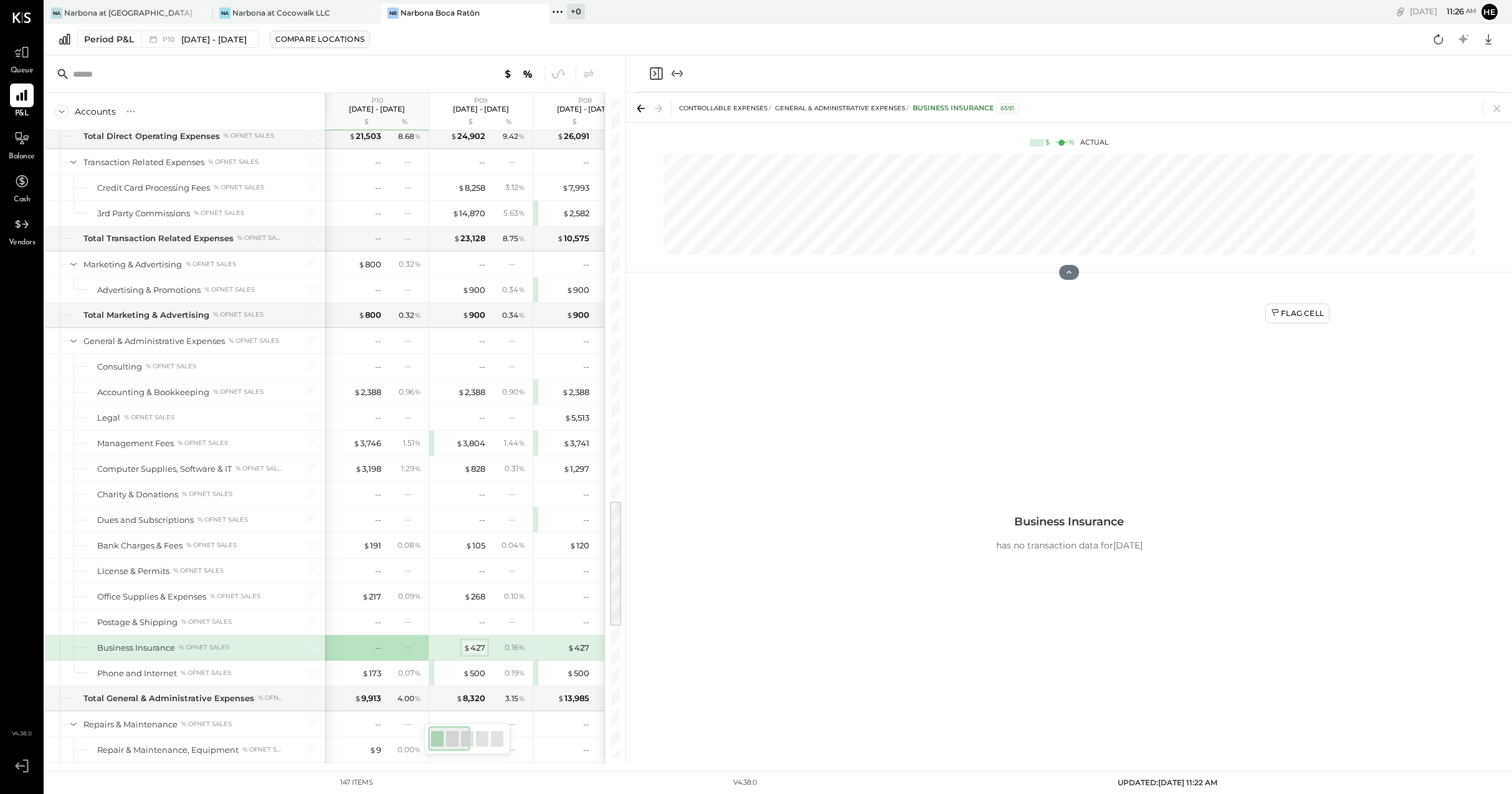
click at [464, 647] on span "$" at bounding box center [467, 647] width 7 height 10
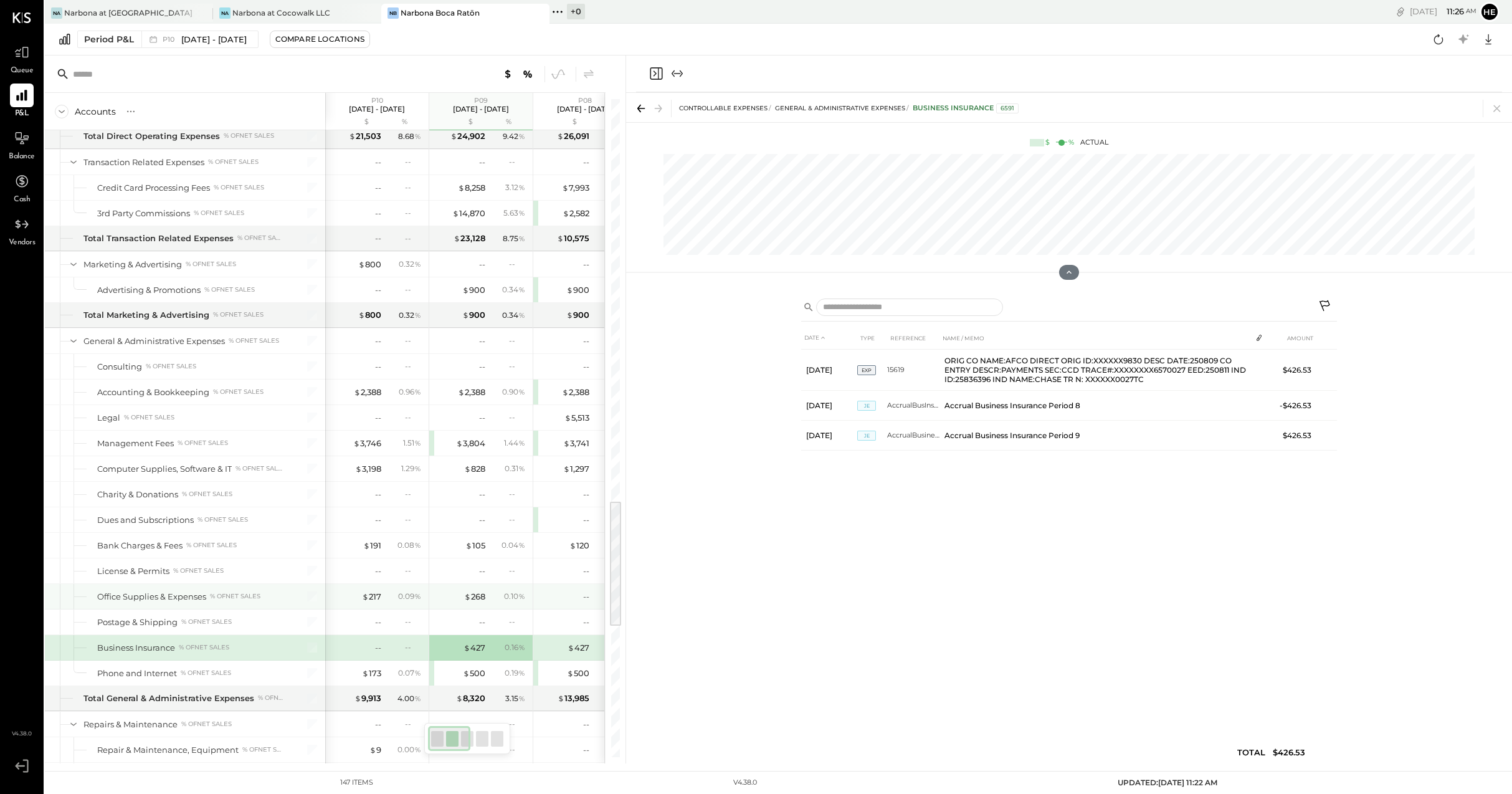
scroll to position [2050, 0]
click at [482, 669] on div "$ 500" at bounding box center [474, 670] width 22 height 12
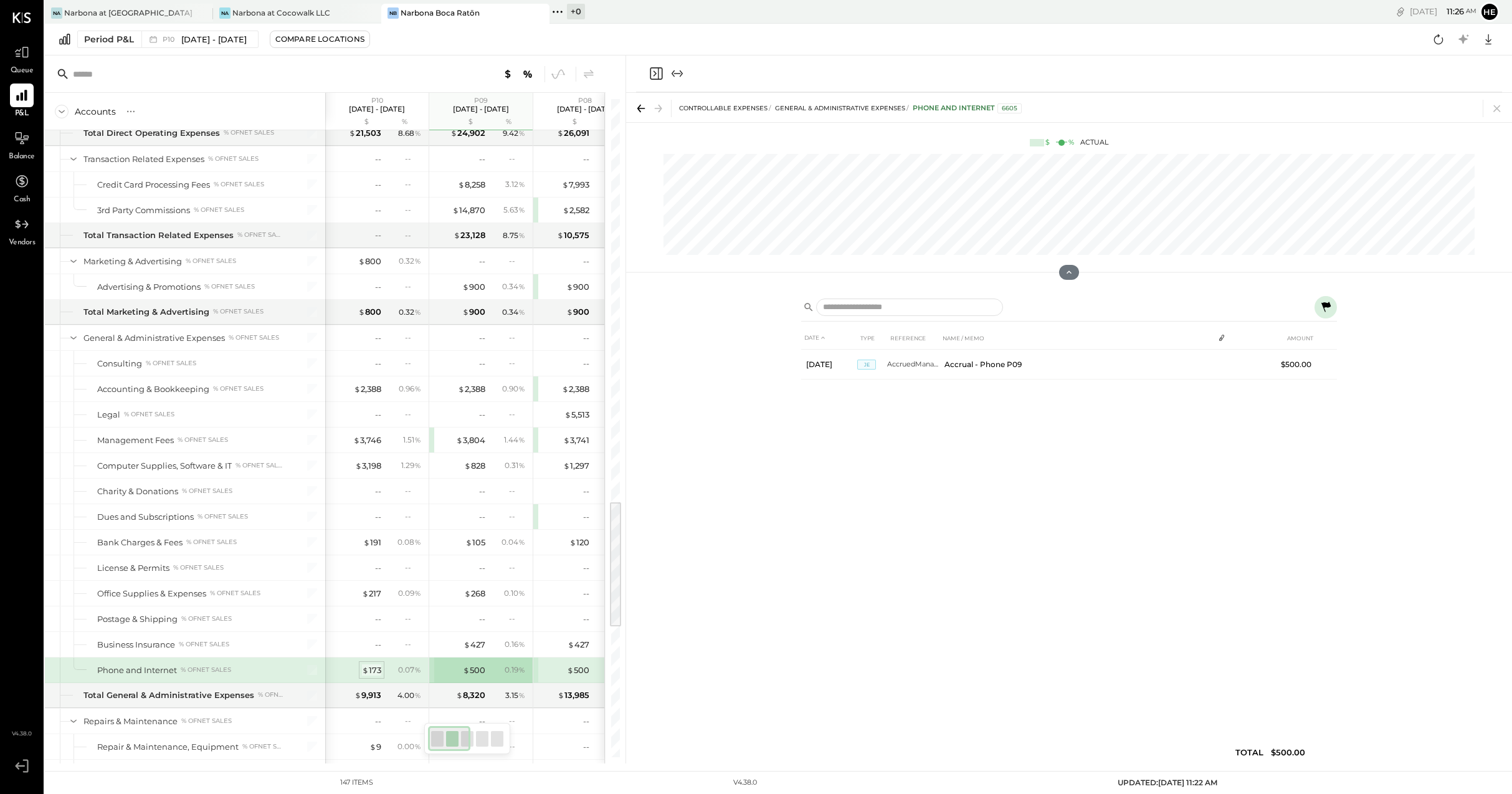
click at [375, 668] on div "$ 173" at bounding box center [371, 670] width 19 height 12
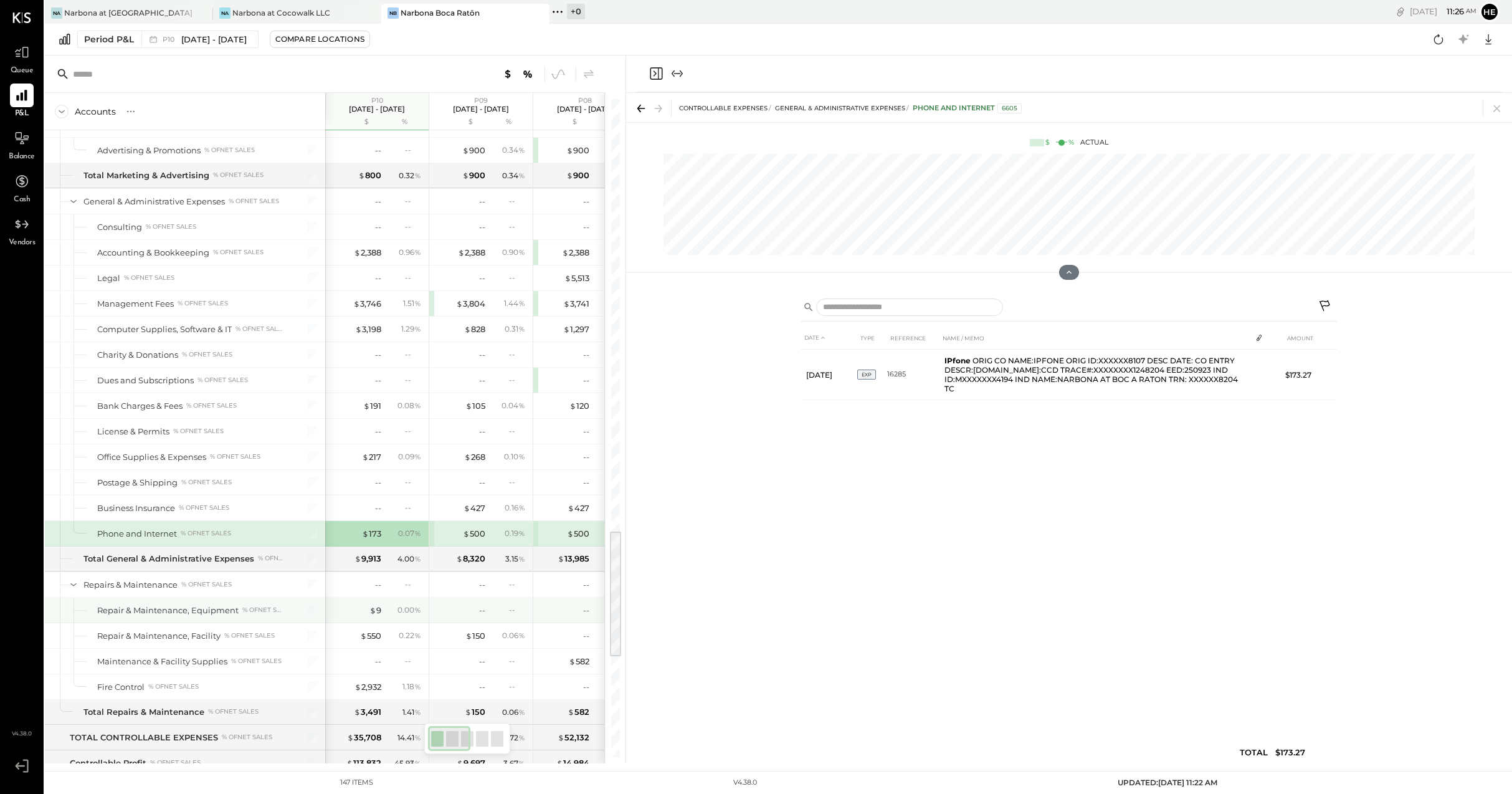
scroll to position [2200, 0]
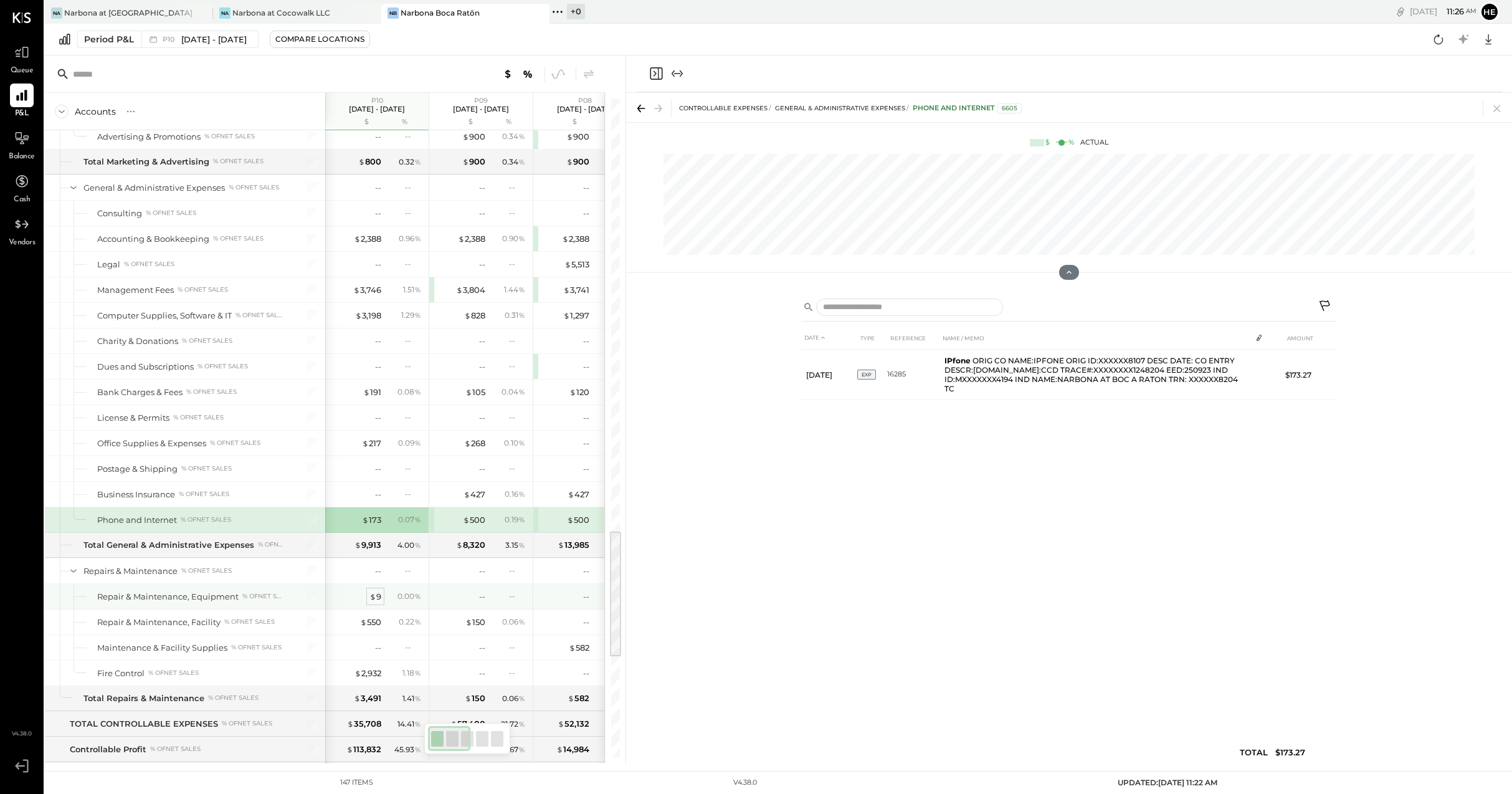
click at [370, 596] on span "$" at bounding box center [373, 596] width 7 height 10
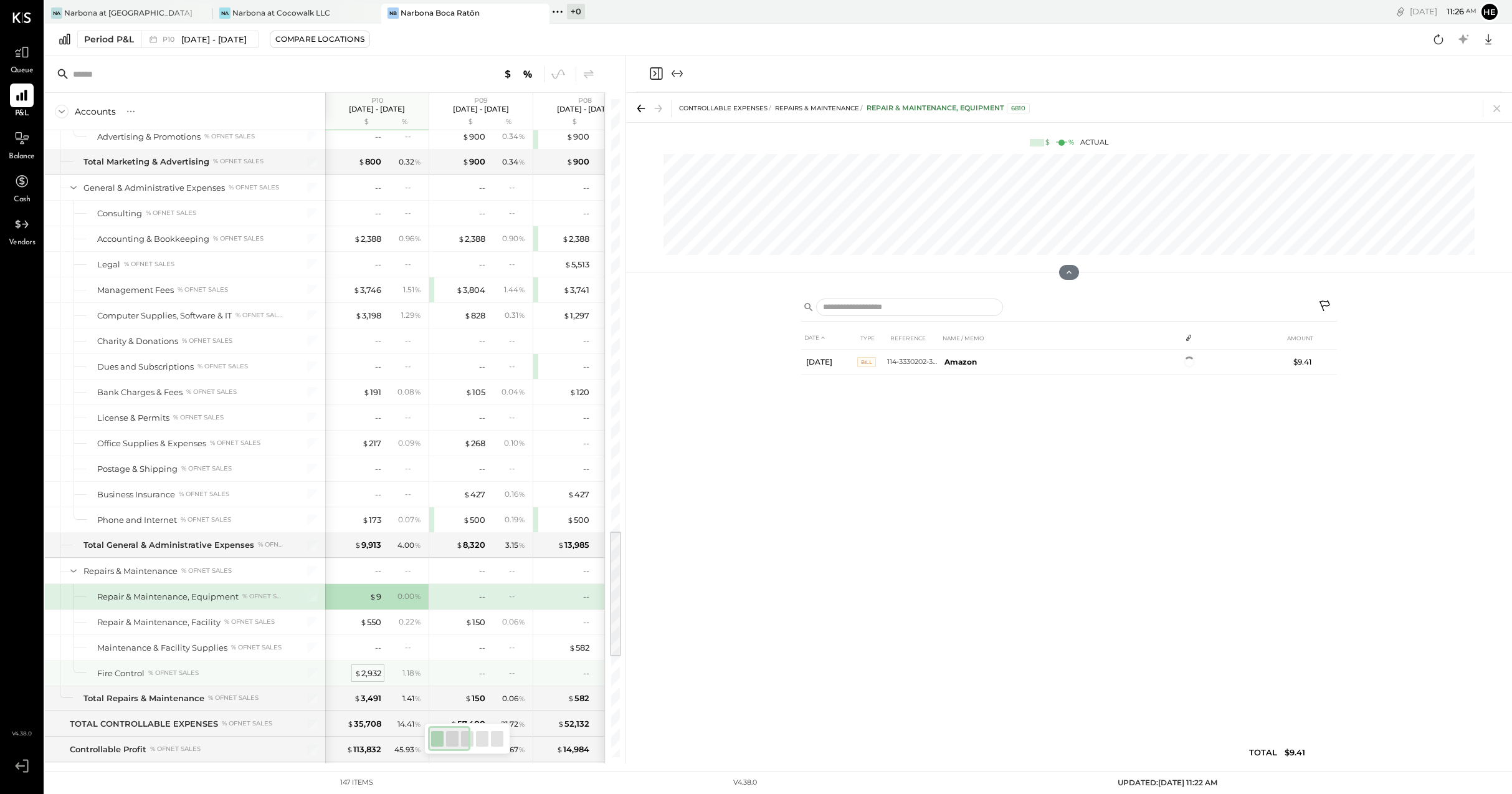
click at [370, 668] on div "$ 2,932" at bounding box center [367, 673] width 27 height 12
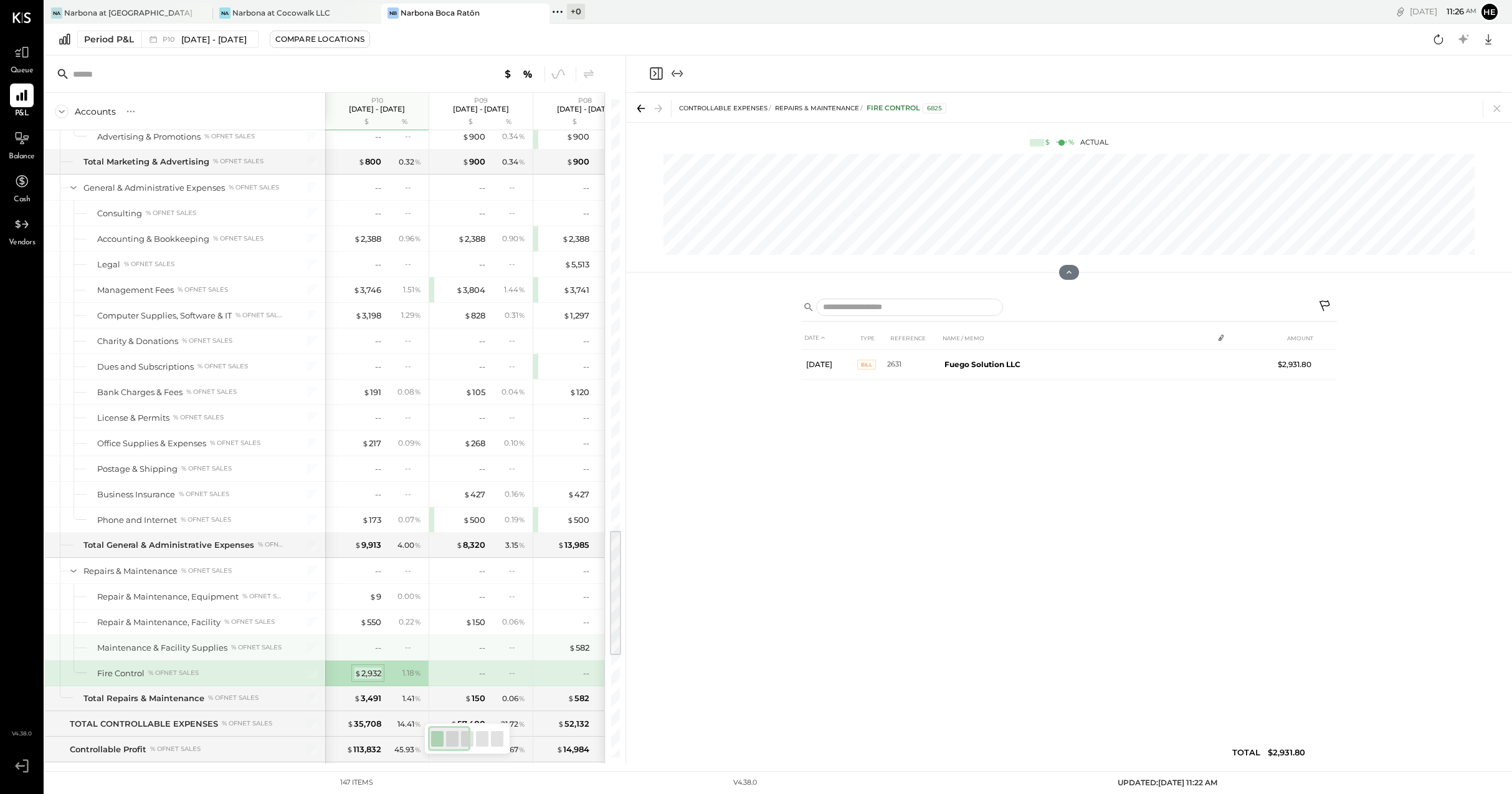
scroll to position [2191, 0]
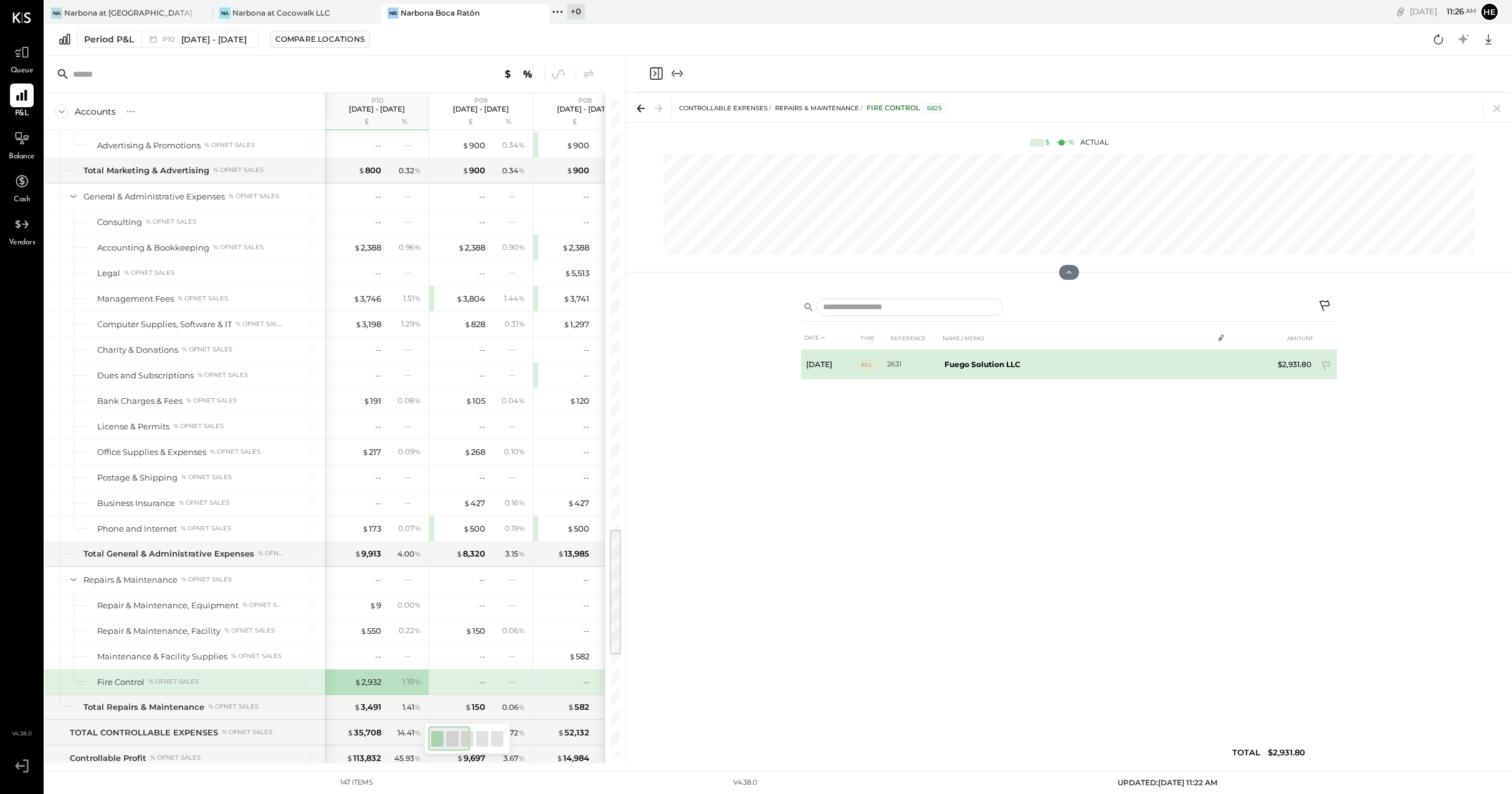
click at [1023, 369] on td "Fuego Solution LLC" at bounding box center [1076, 365] width 273 height 30
click at [1215, 358] on div "4" at bounding box center [1222, 363] width 17 height 10
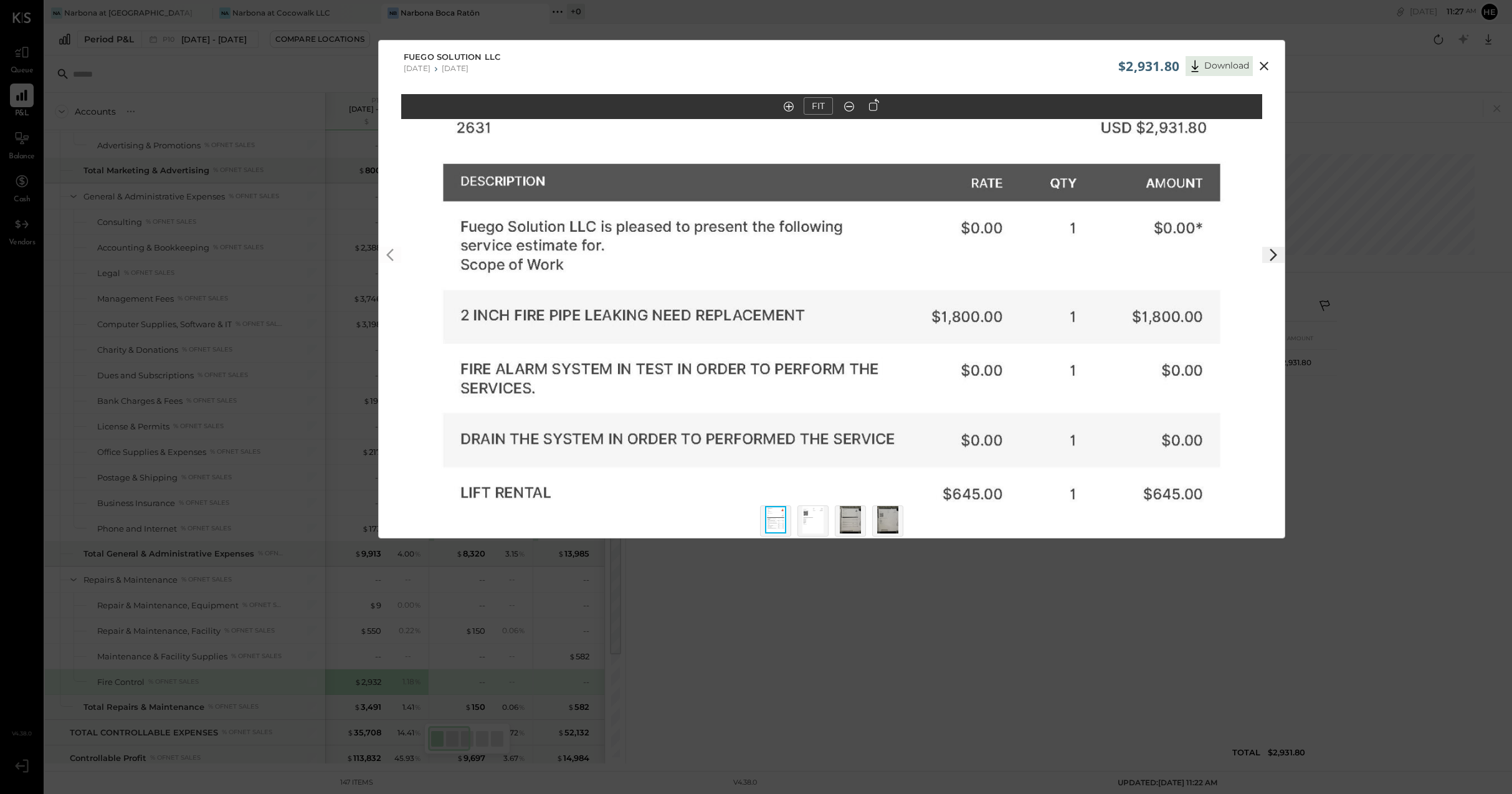
click at [863, 641] on div "$2,931.80 Download Fuego Solution LLC [DATE] [DATE] FIT" at bounding box center [756, 397] width 1512 height 794
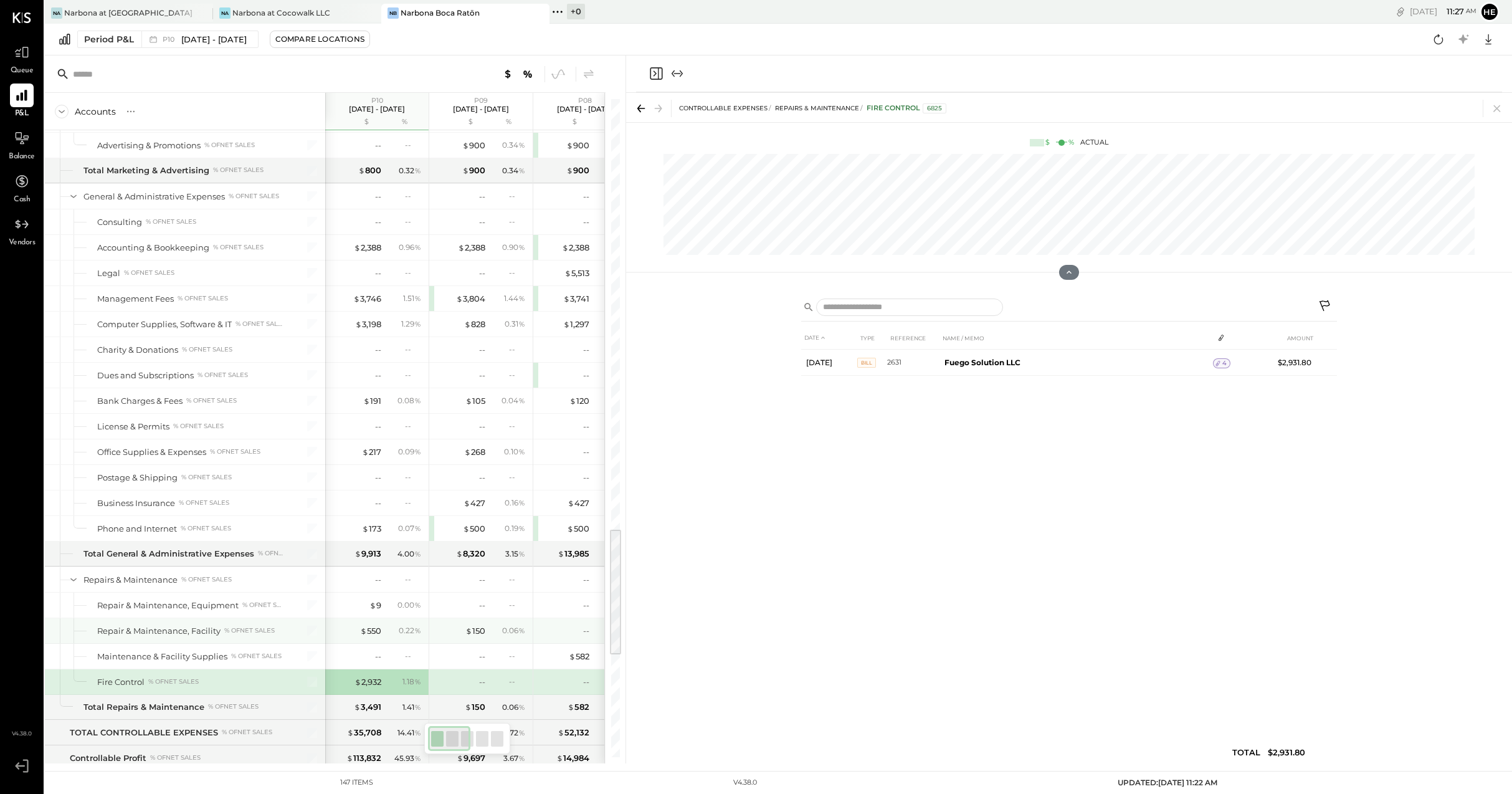
click at [385, 626] on div "0.22 %" at bounding box center [405, 631] width 40 height 12
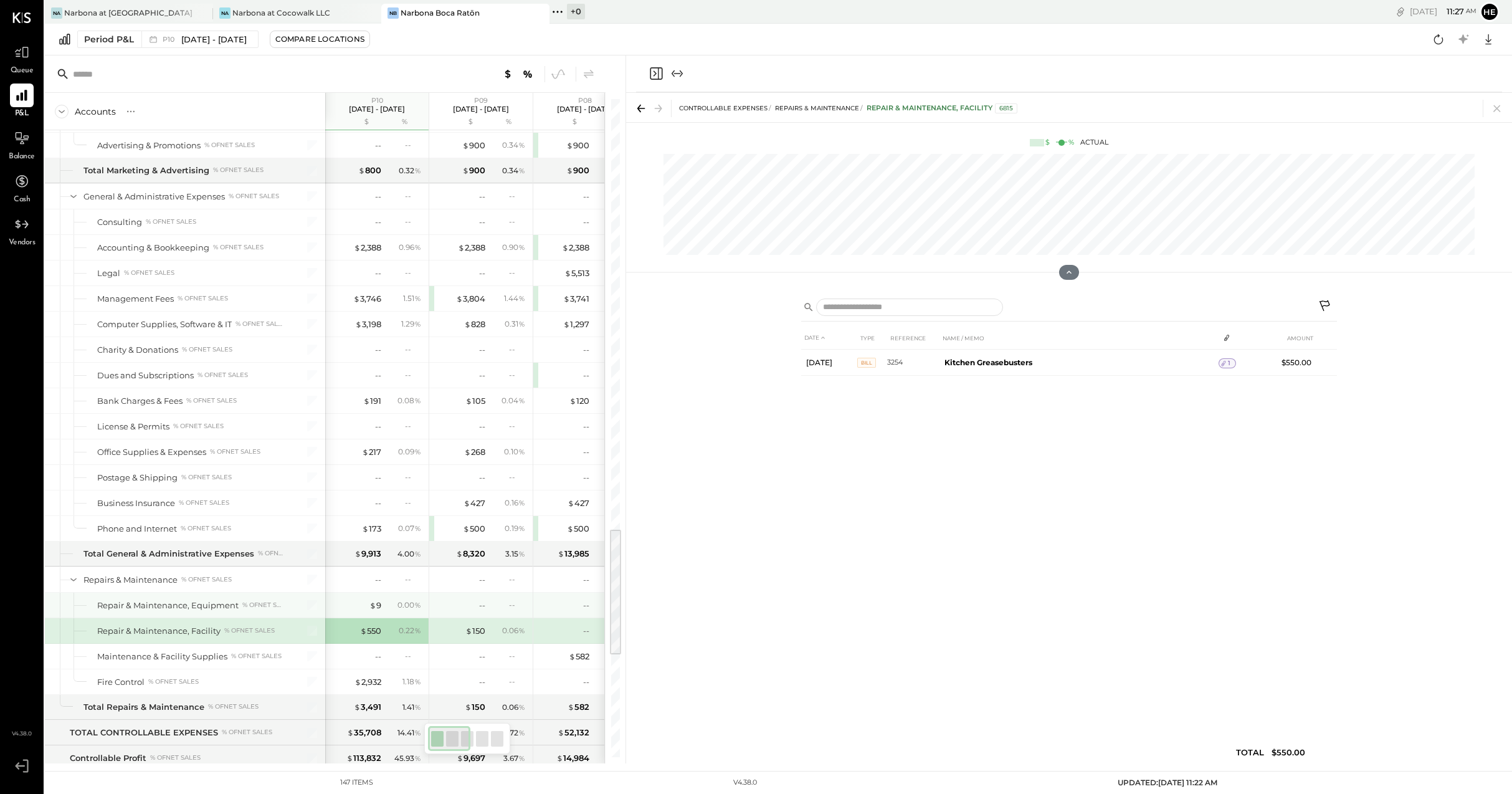
drag, startPoint x: 365, startPoint y: 608, endPoint x: 680, endPoint y: 481, distance: 339.6
click at [365, 608] on div "$ 9" at bounding box center [356, 605] width 50 height 12
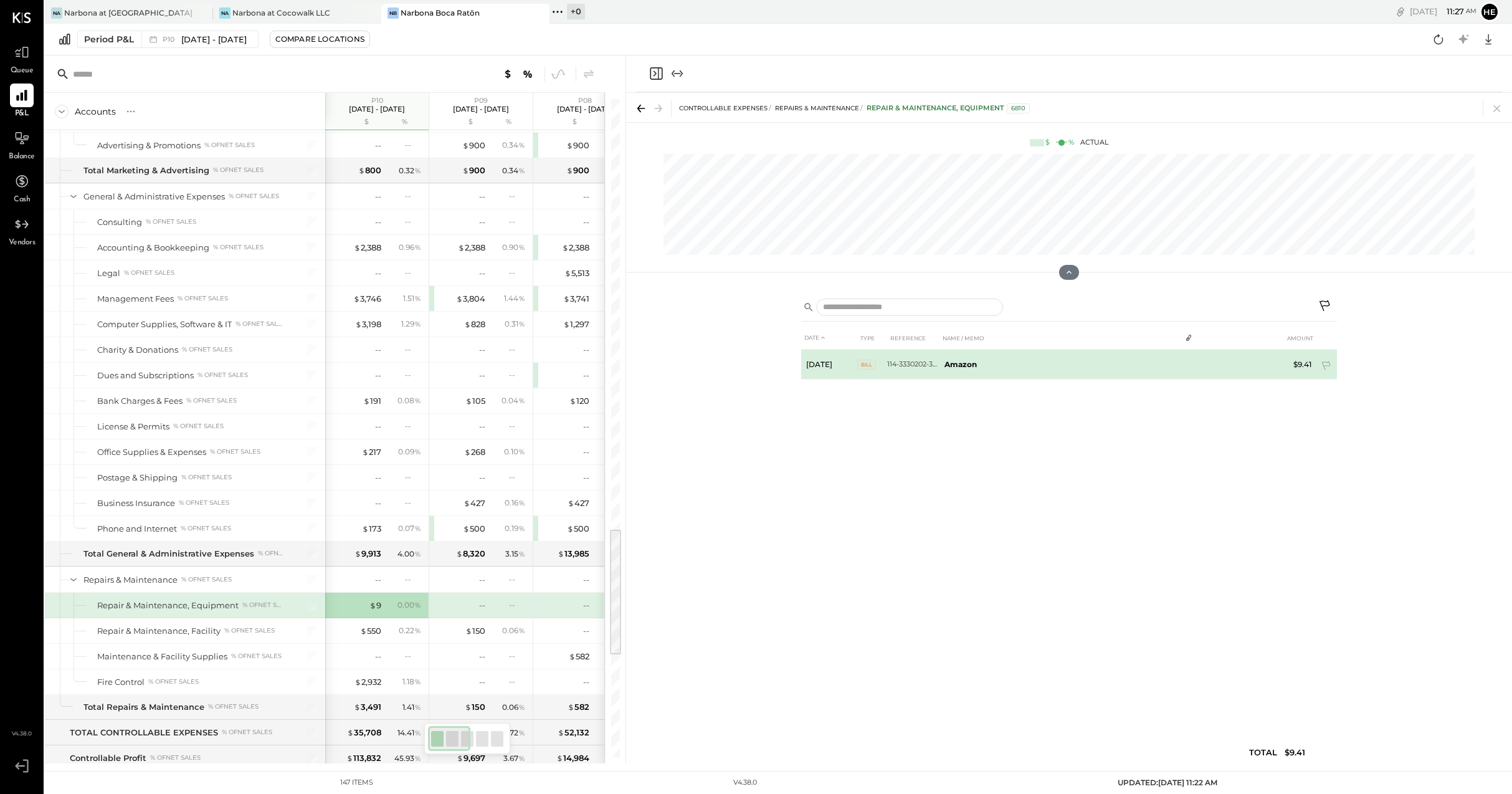
click at [1017, 366] on td "Amazon" at bounding box center [1060, 365] width 241 height 30
click at [1237, 360] on tr "[DATE] BILL 114-3330202-3085063 Amazon $9.41" at bounding box center [1068, 362] width 536 height 25
click at [1184, 364] on icon at bounding box center [1186, 363] width 9 height 9
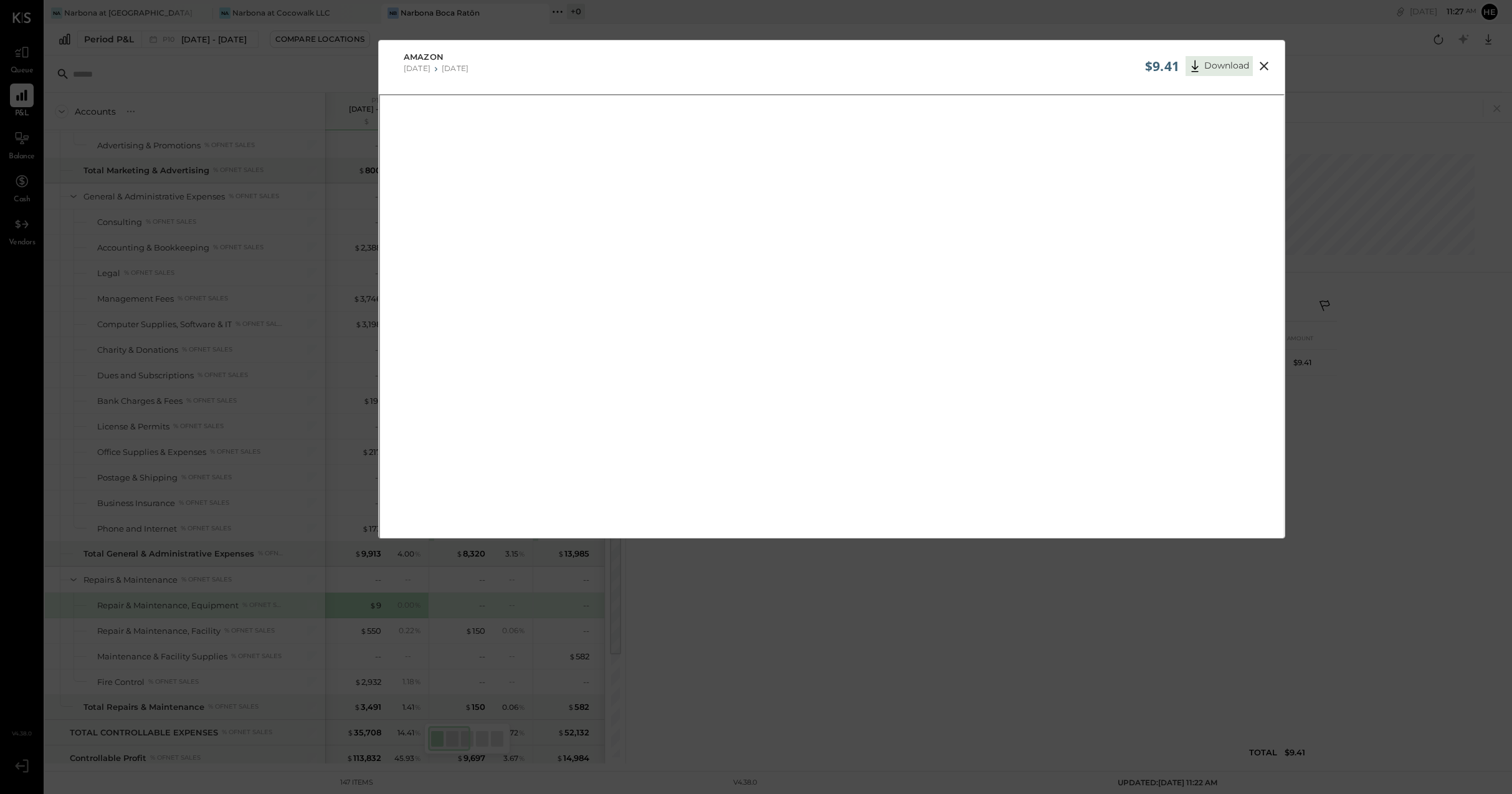
click at [1261, 63] on icon at bounding box center [1263, 65] width 15 height 15
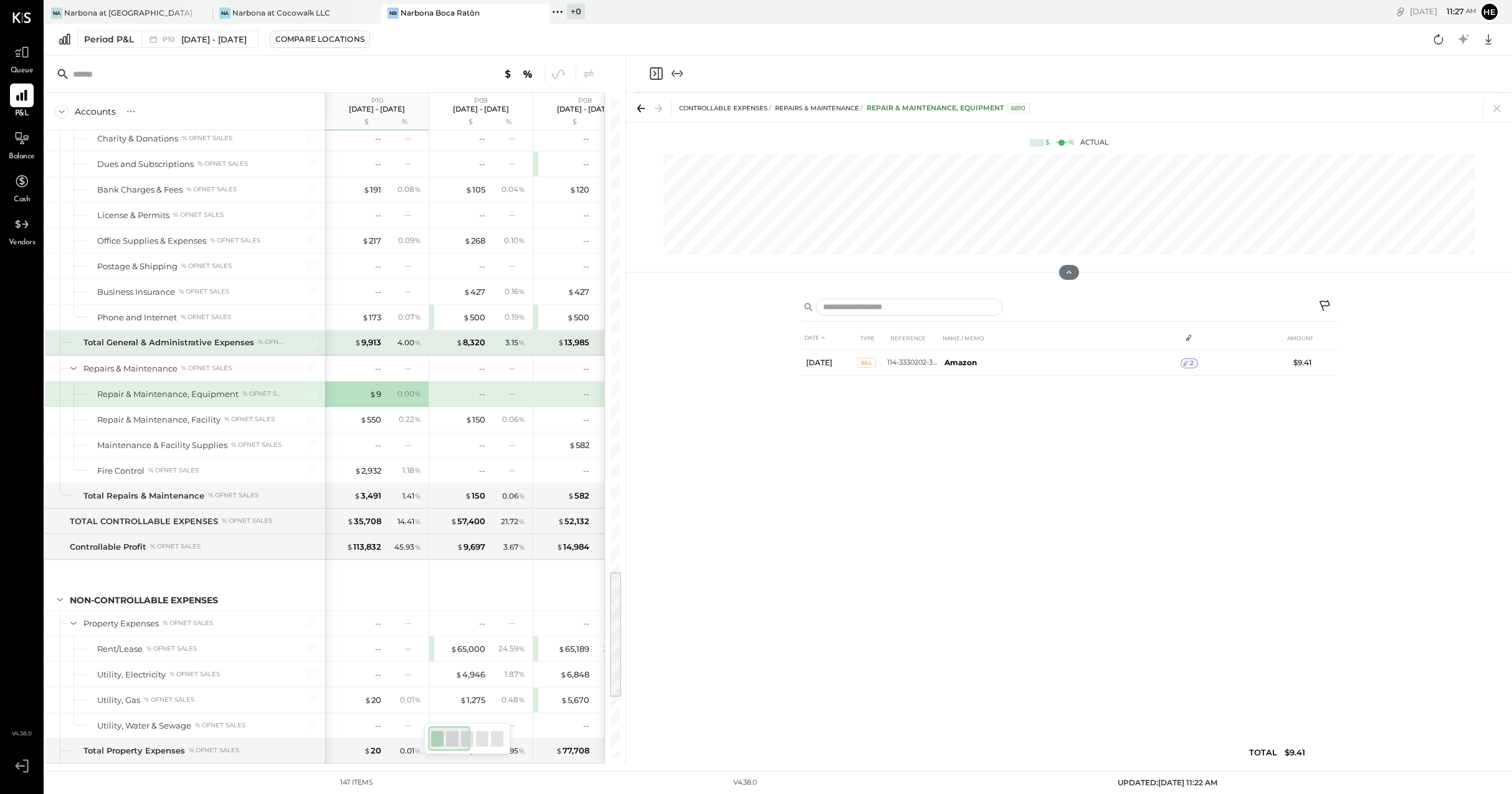
scroll to position [2406, 0]
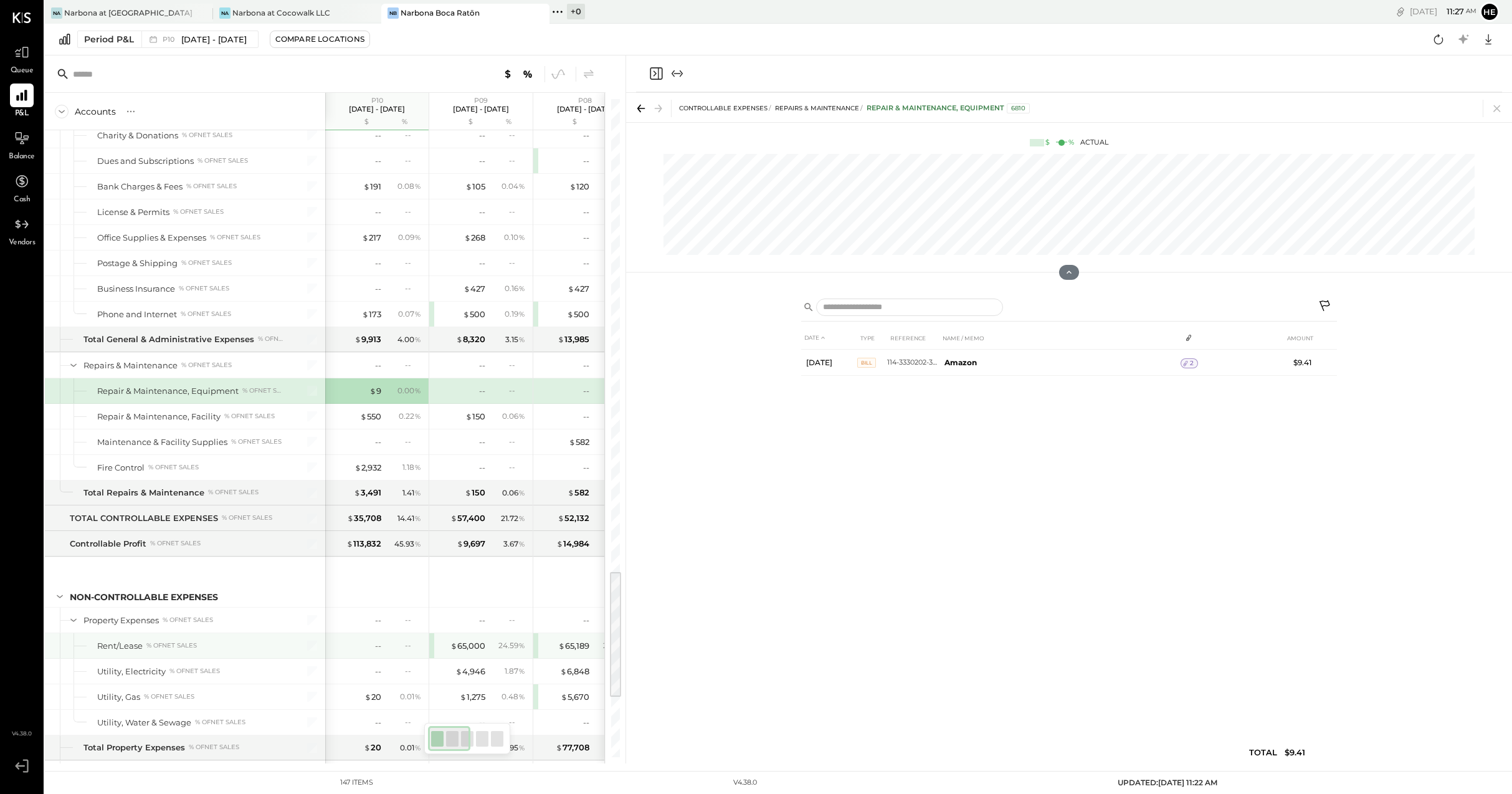
click at [476, 636] on div "$ 65,000 24.59 %" at bounding box center [482, 645] width 93 height 25
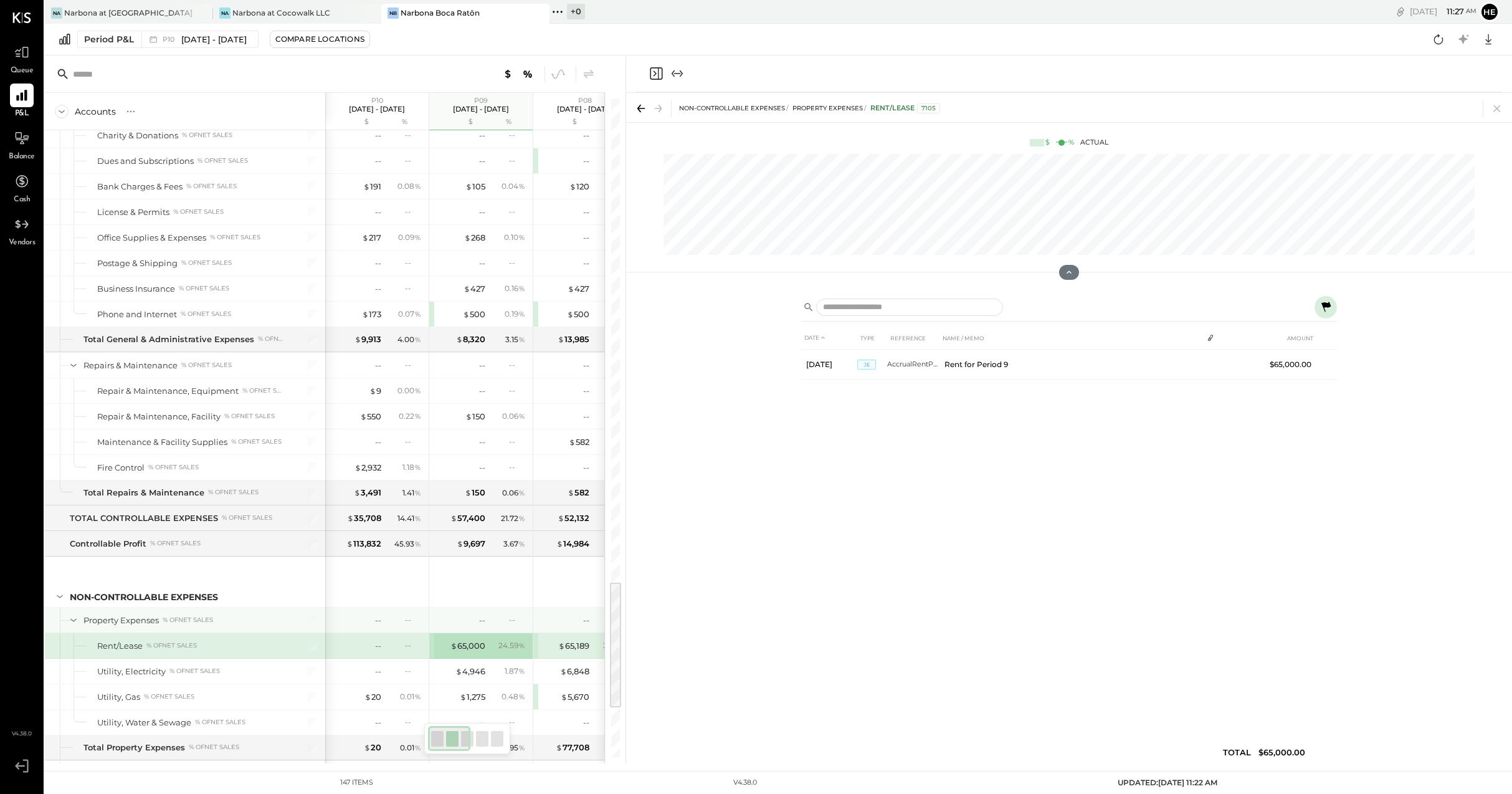
scroll to position [2460, 0]
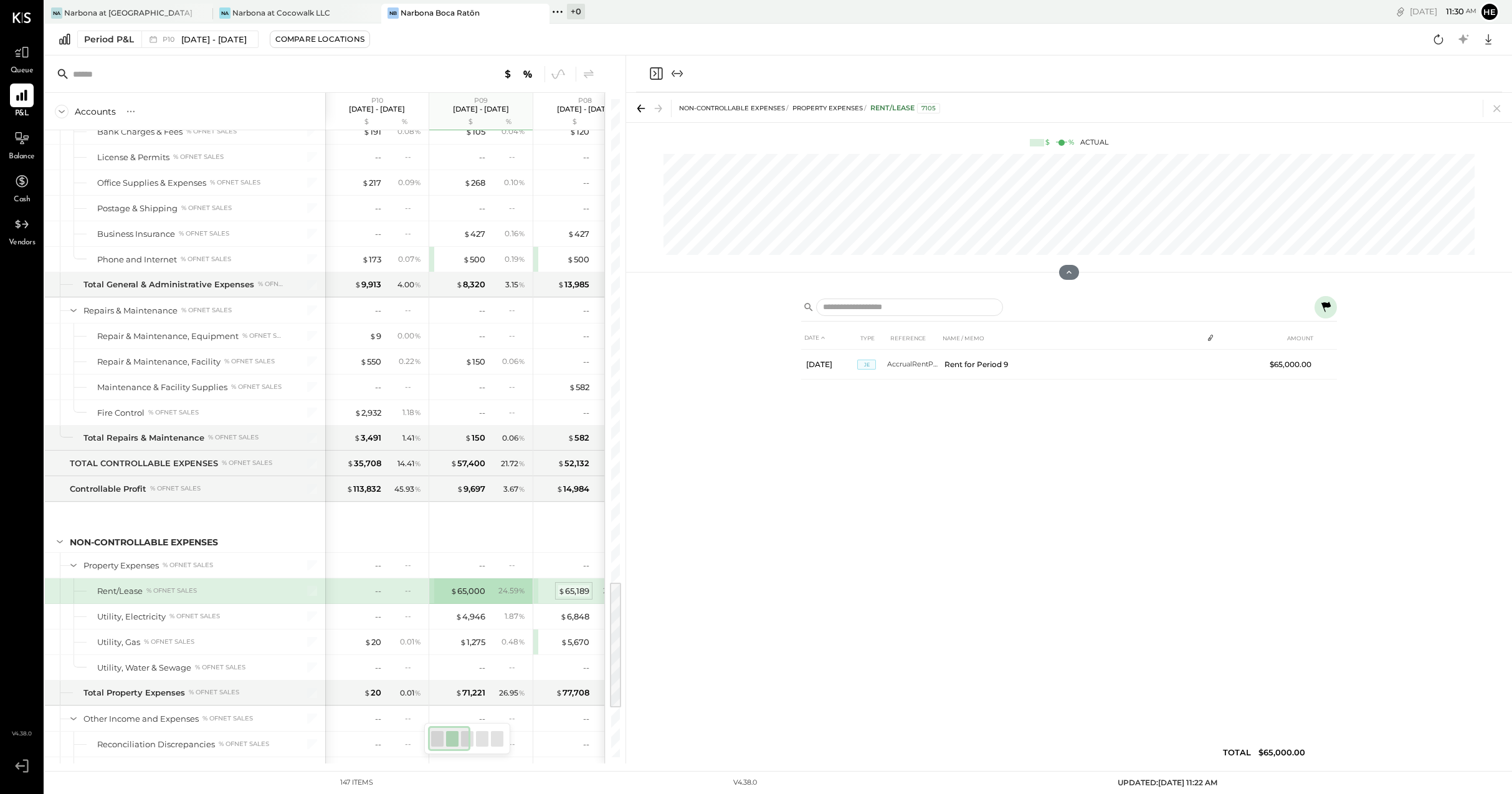
click at [579, 595] on div "$ 65,189" at bounding box center [573, 591] width 31 height 12
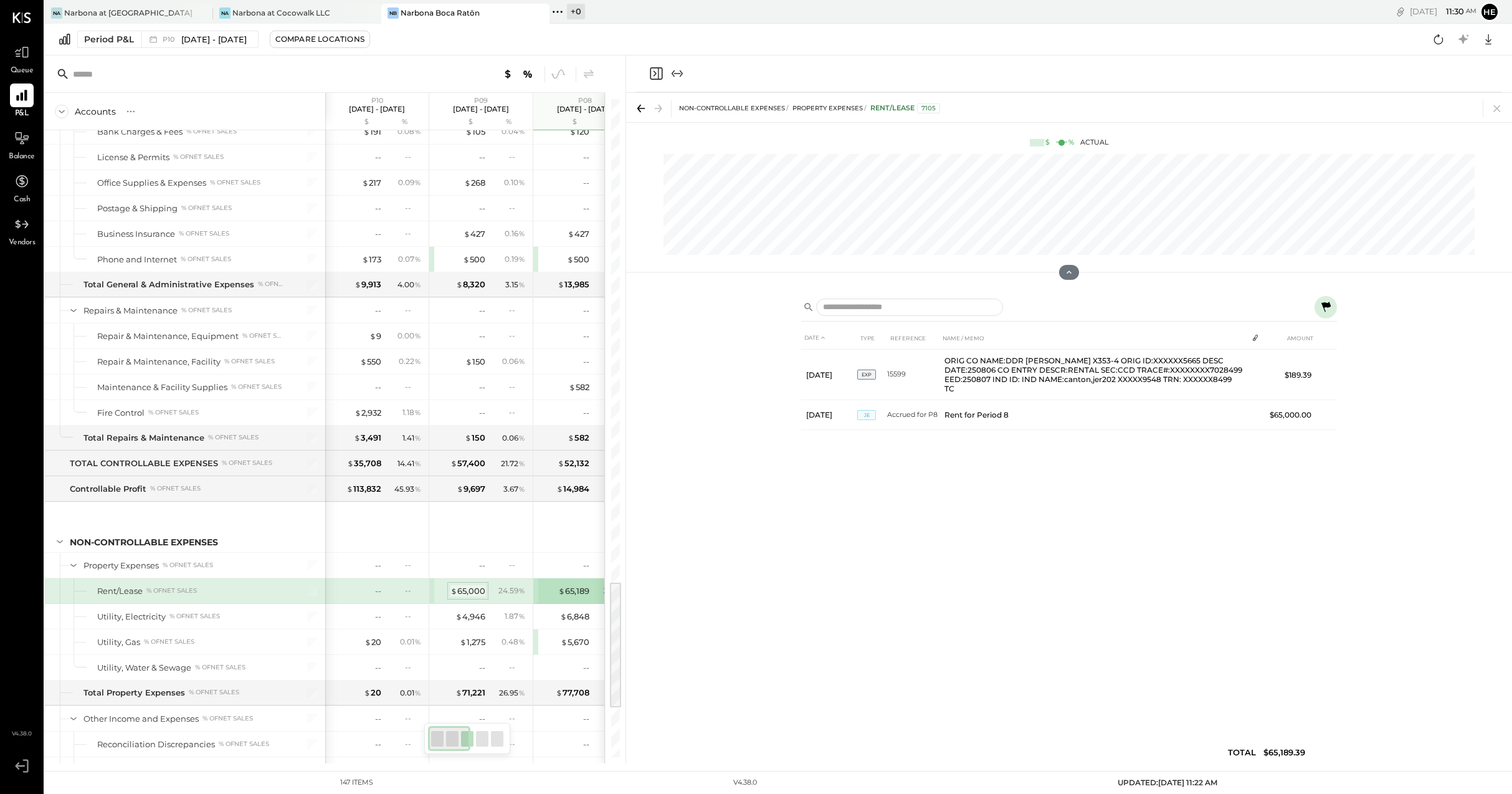
click at [479, 595] on div "$ 65,000" at bounding box center [467, 591] width 35 height 12
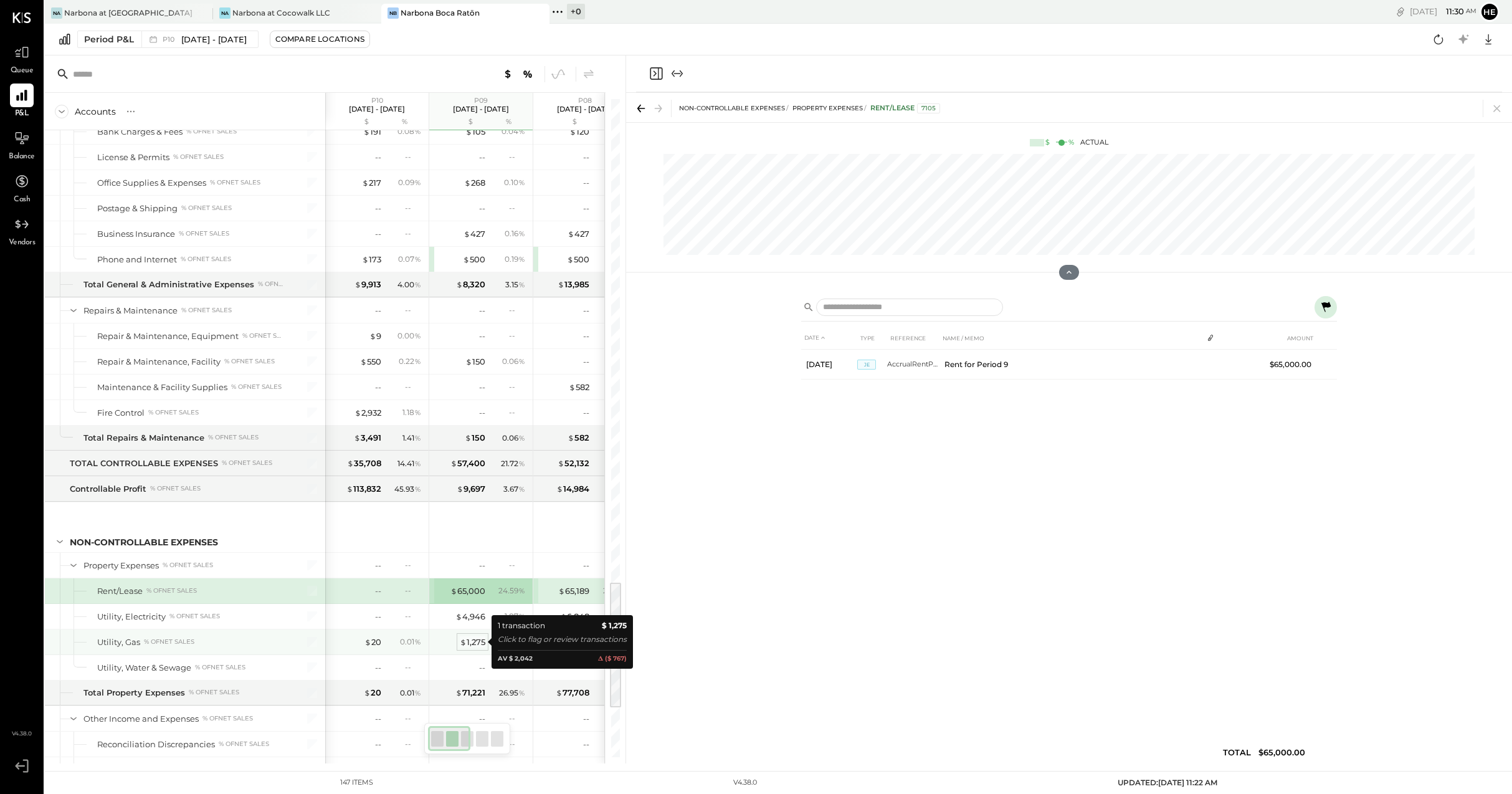
click at [475, 642] on div "$ 1,275" at bounding box center [472, 642] width 26 height 12
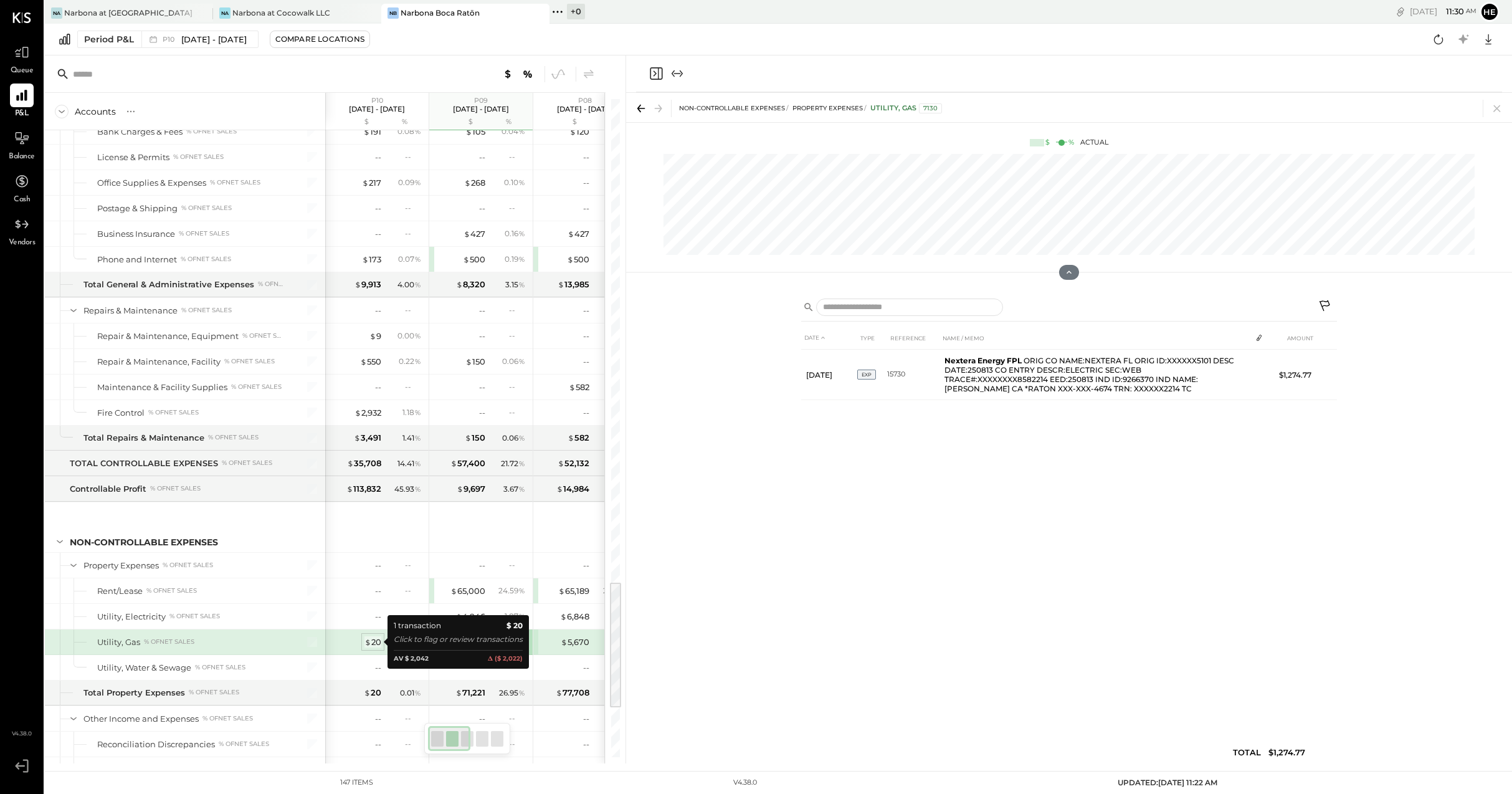
click at [374, 639] on div "$ 20" at bounding box center [372, 642] width 17 height 12
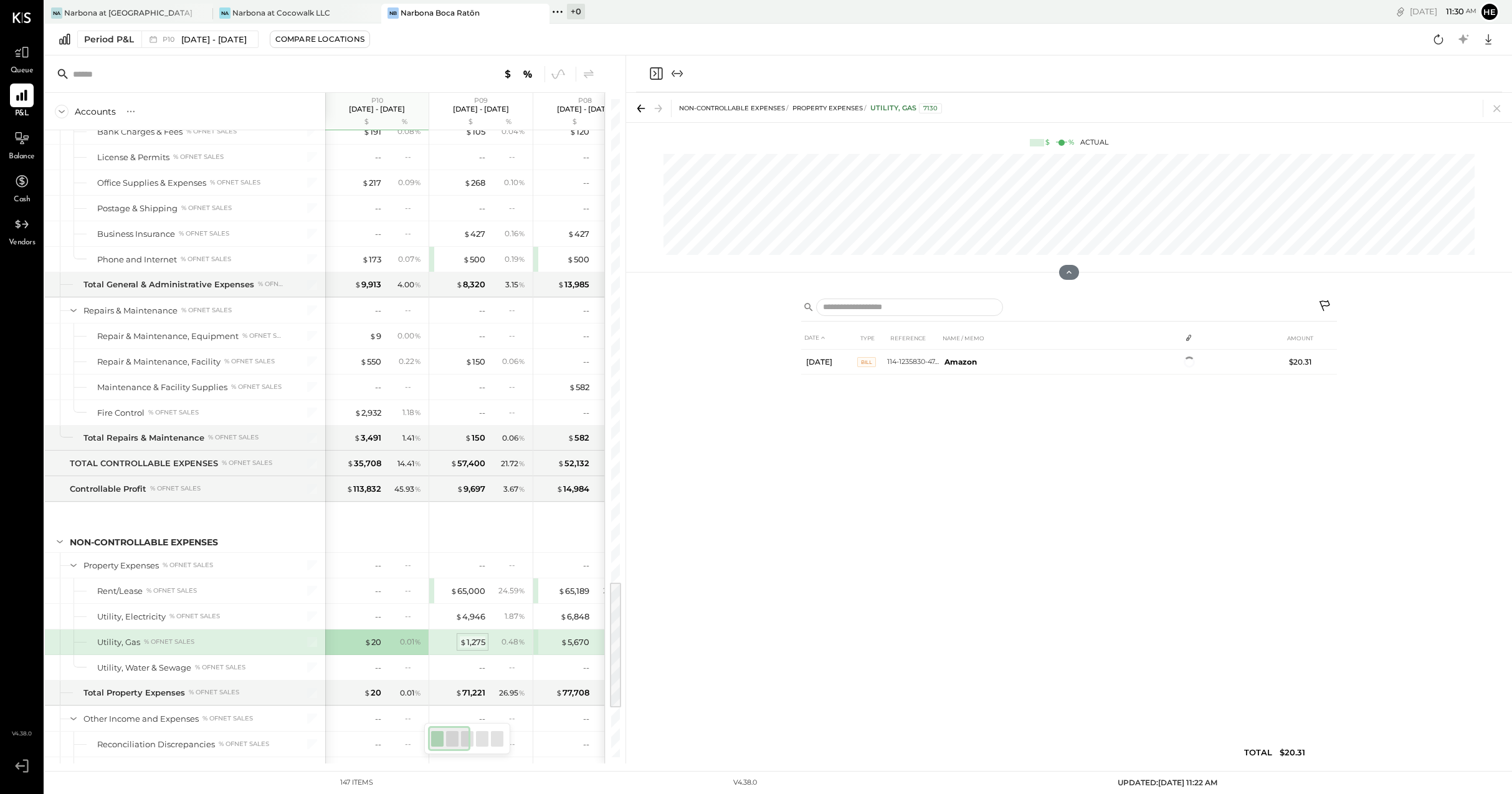
click at [469, 644] on div "$ 1,275" at bounding box center [472, 642] width 26 height 12
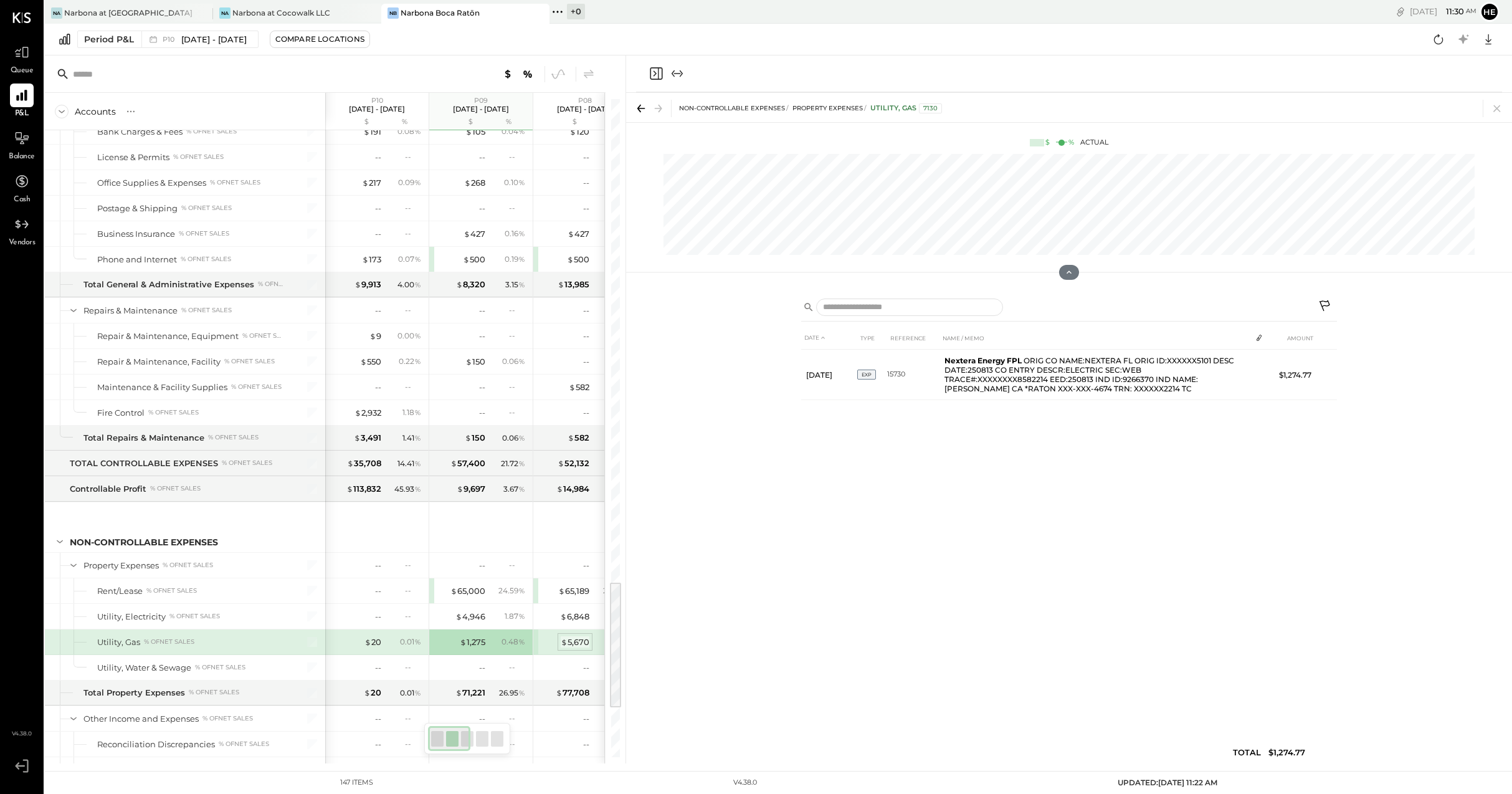
click at [576, 644] on div "$ 5,670" at bounding box center [575, 642] width 29 height 12
click at [449, 641] on div "$ 1,275" at bounding box center [460, 642] width 50 height 12
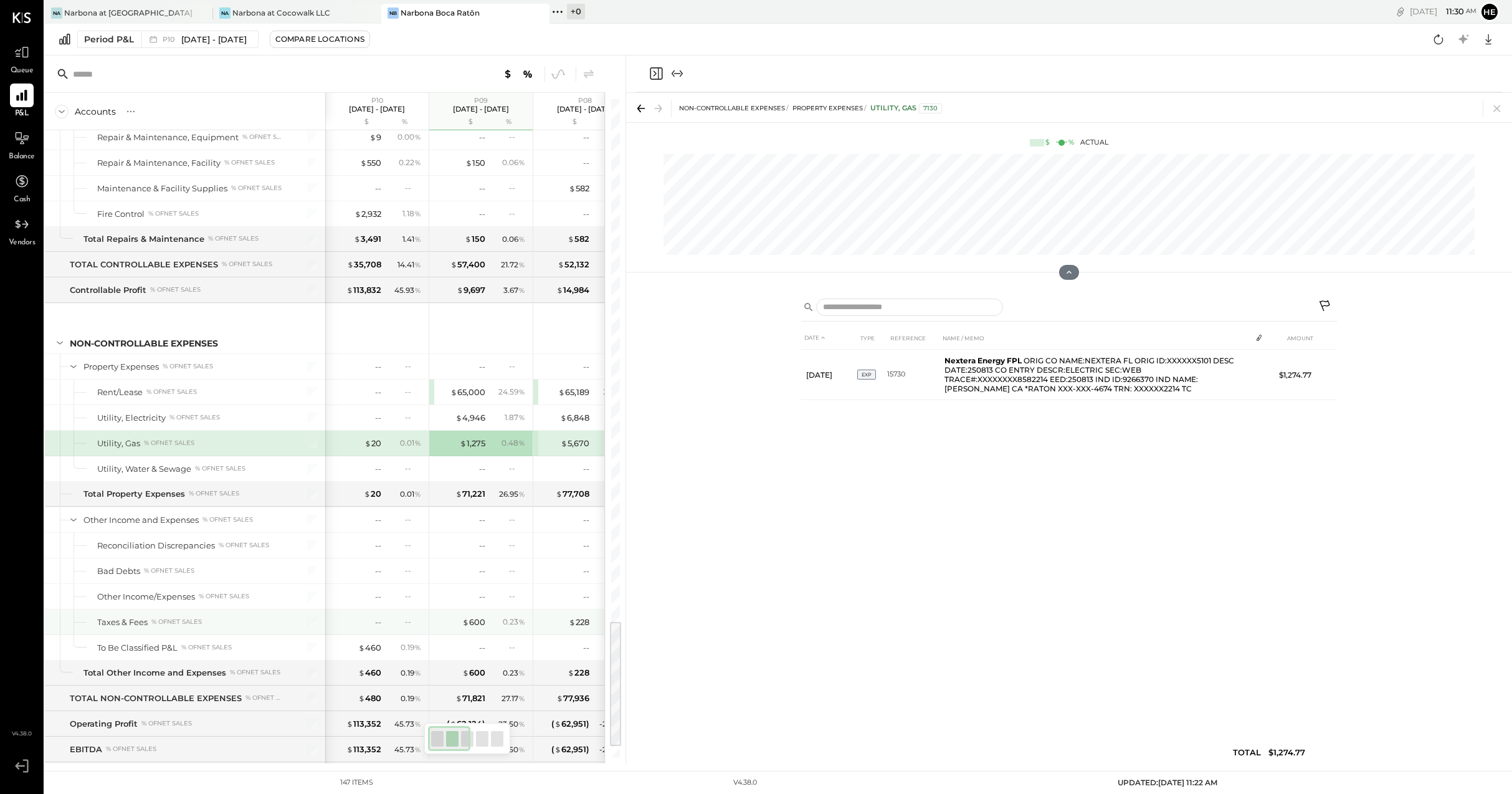
drag, startPoint x: 470, startPoint y: 624, endPoint x: 533, endPoint y: 624, distance: 63.0
click at [470, 623] on div "$ 600" at bounding box center [474, 622] width 23 height 12
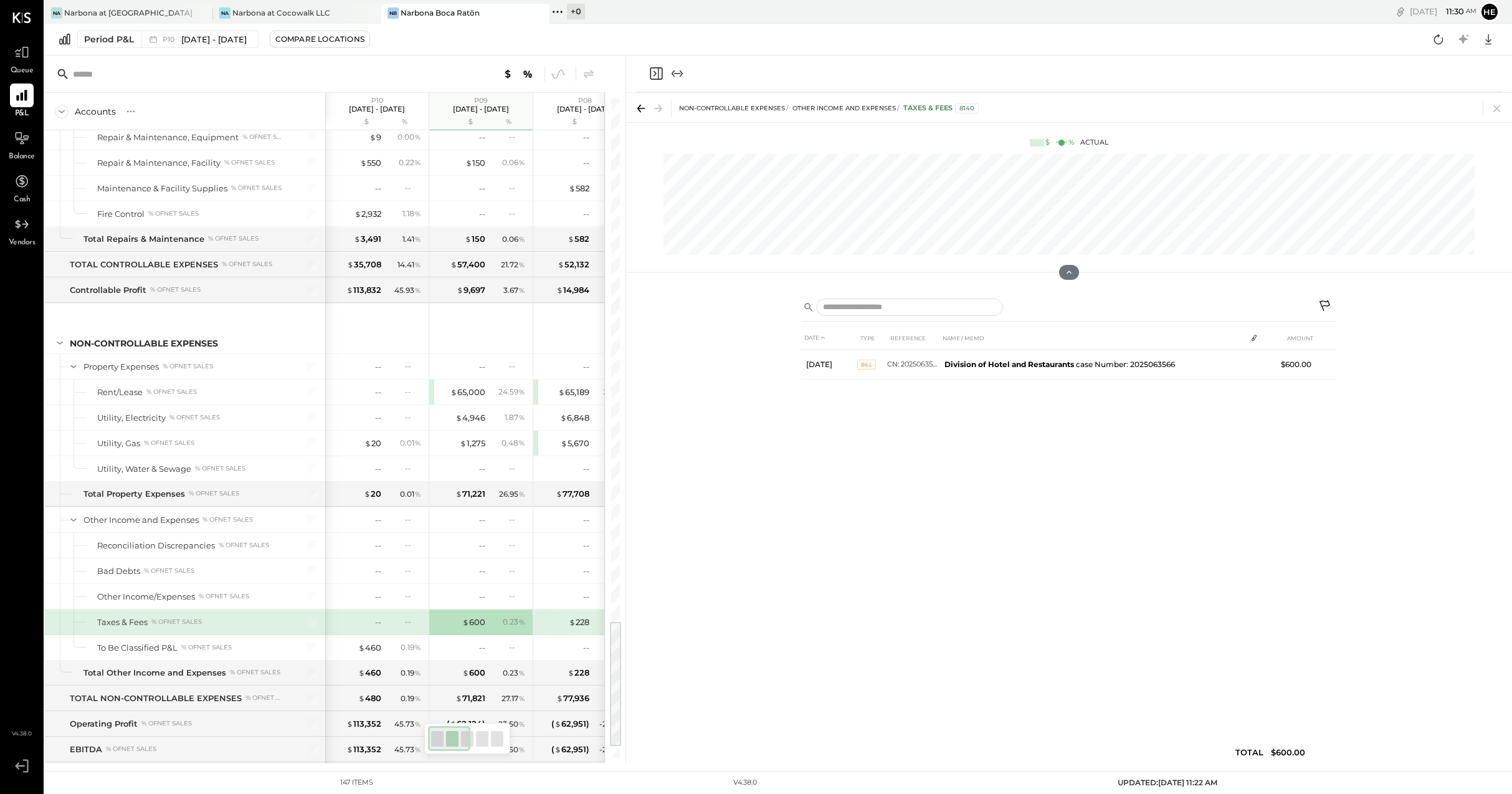
click at [567, 624] on div "$ 228" at bounding box center [564, 622] width 50 height 12
click at [380, 632] on div "-- --" at bounding box center [378, 621] width 93 height 25
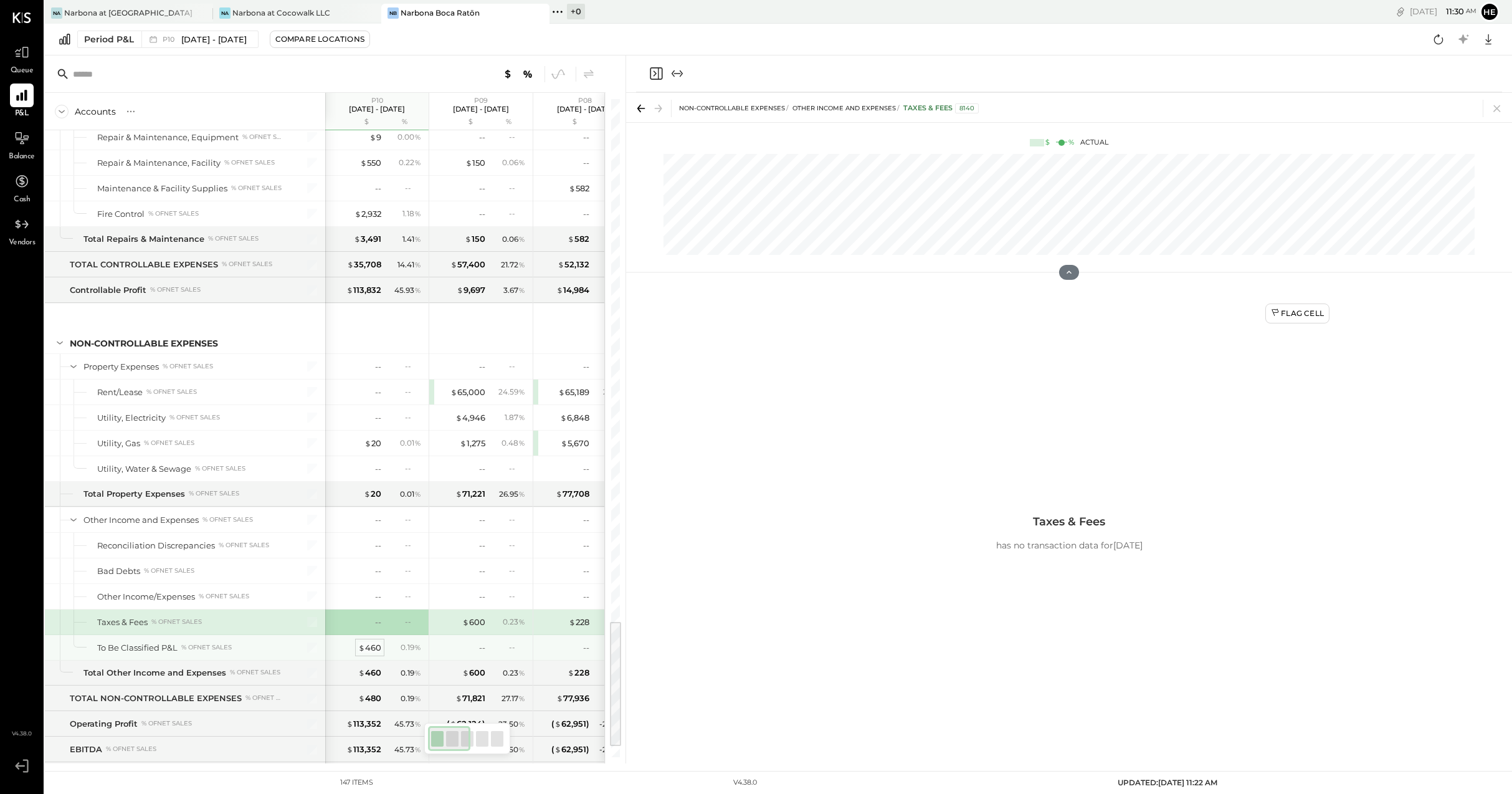
click at [380, 651] on div "$ 460" at bounding box center [370, 647] width 23 height 12
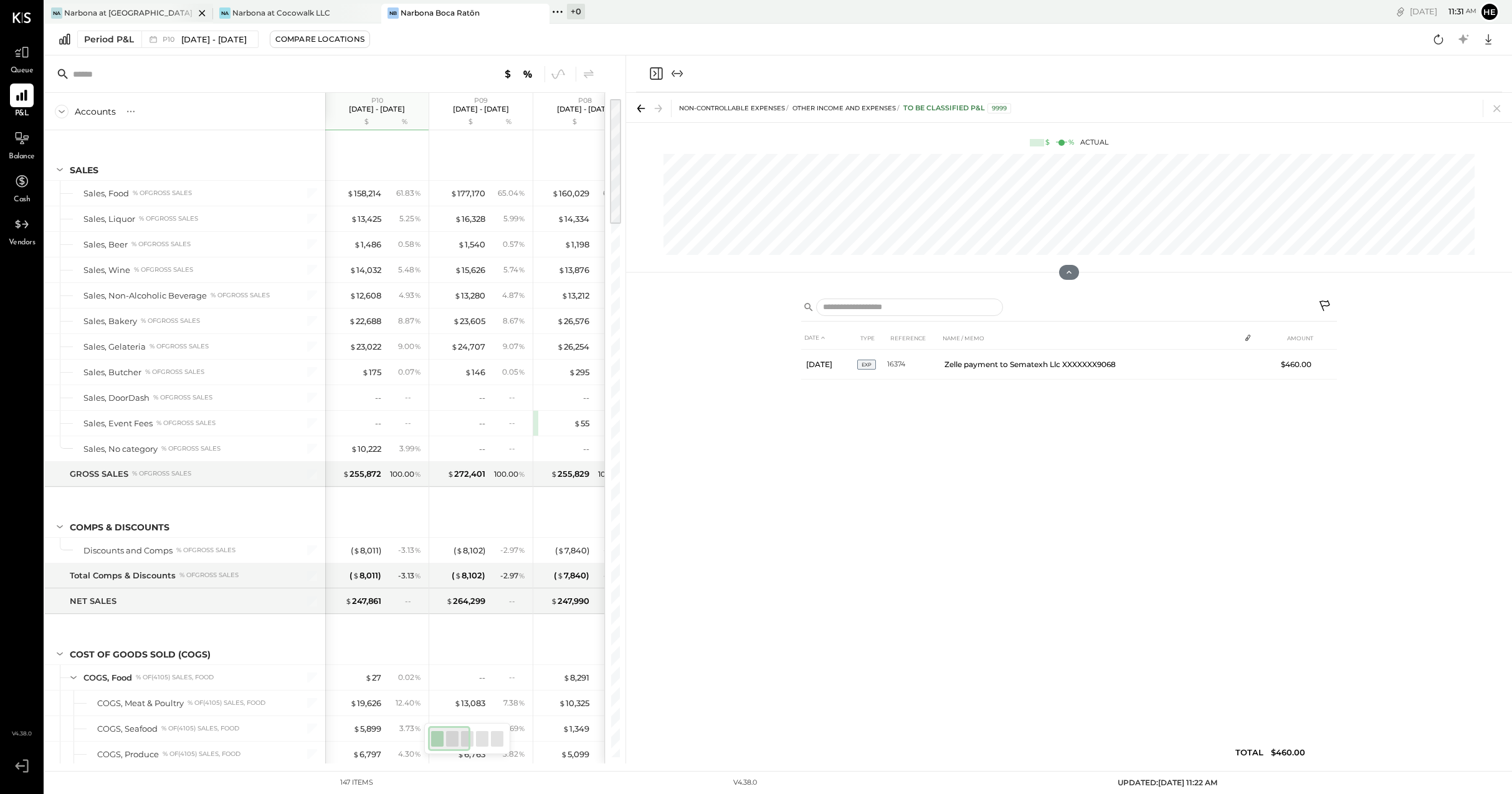
click at [156, 17] on div "Narbona at [GEOGRAPHIC_DATA] LLC" at bounding box center [129, 12] width 130 height 11
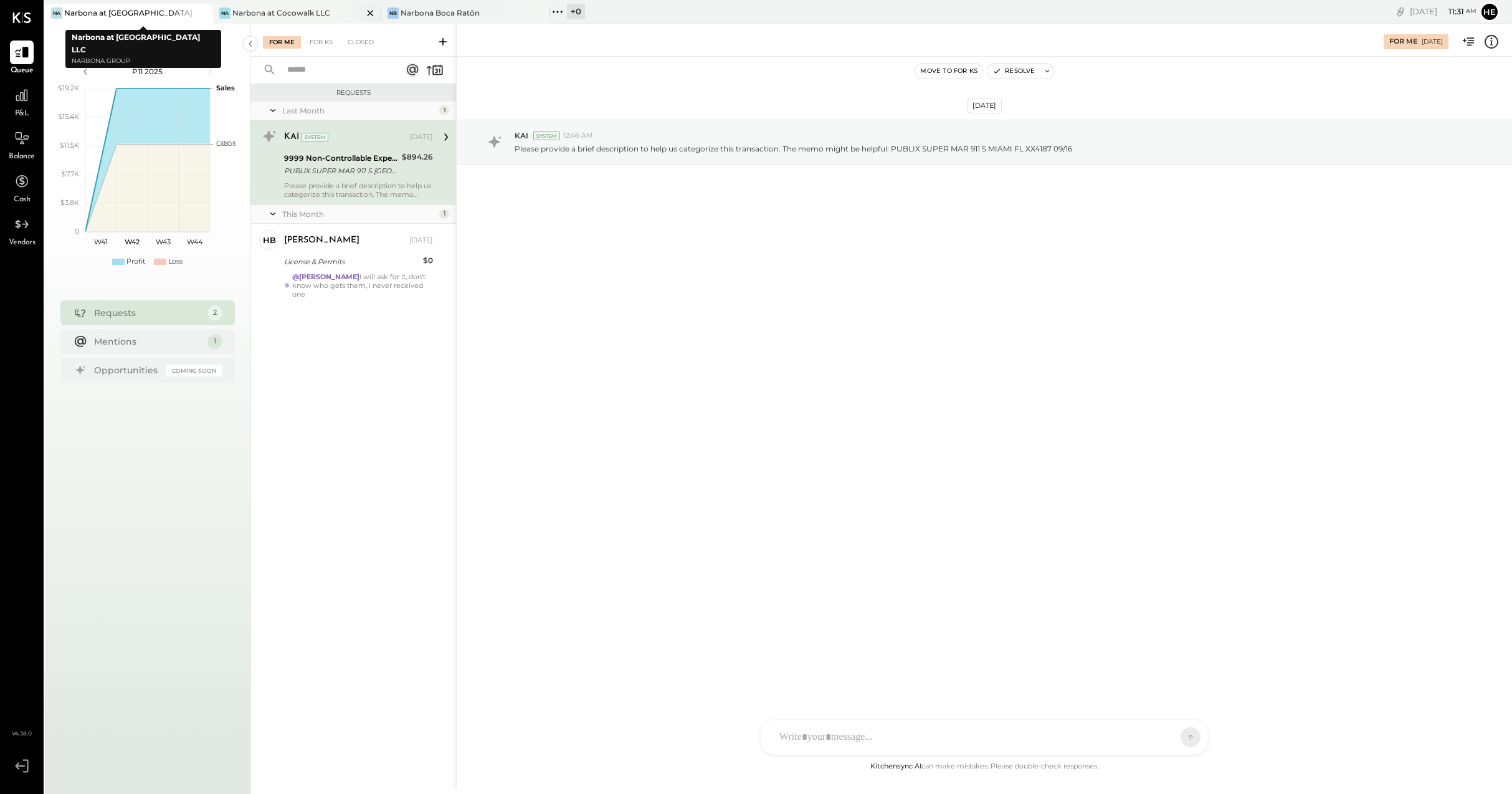
click at [349, 9] on div at bounding box center [359, 12] width 44 height 18
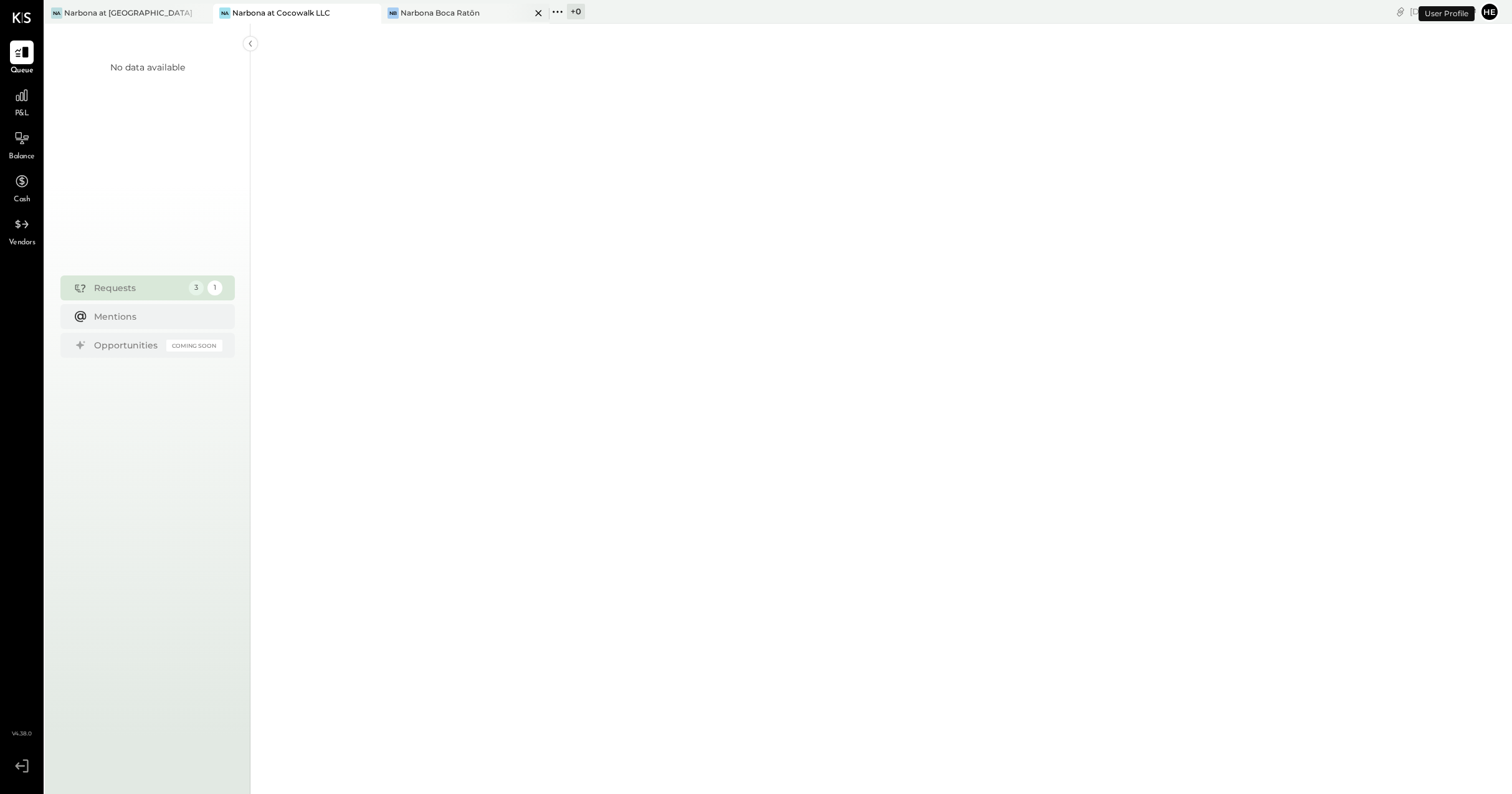
click at [435, 10] on div "Narbona Boca Ratōn" at bounding box center [440, 12] width 79 height 11
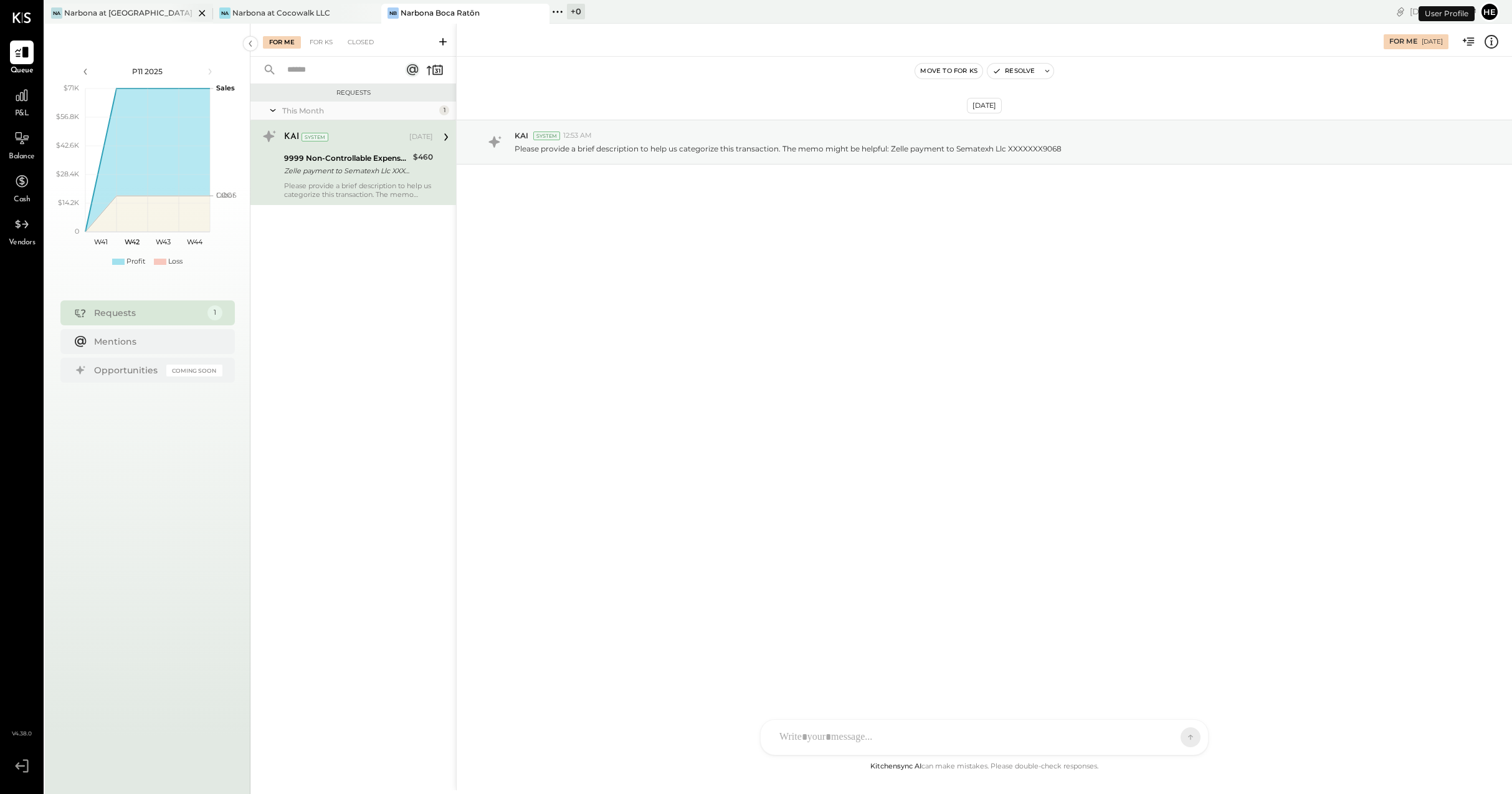
click at [100, 14] on div "Narbona at [GEOGRAPHIC_DATA] LLC" at bounding box center [129, 12] width 130 height 11
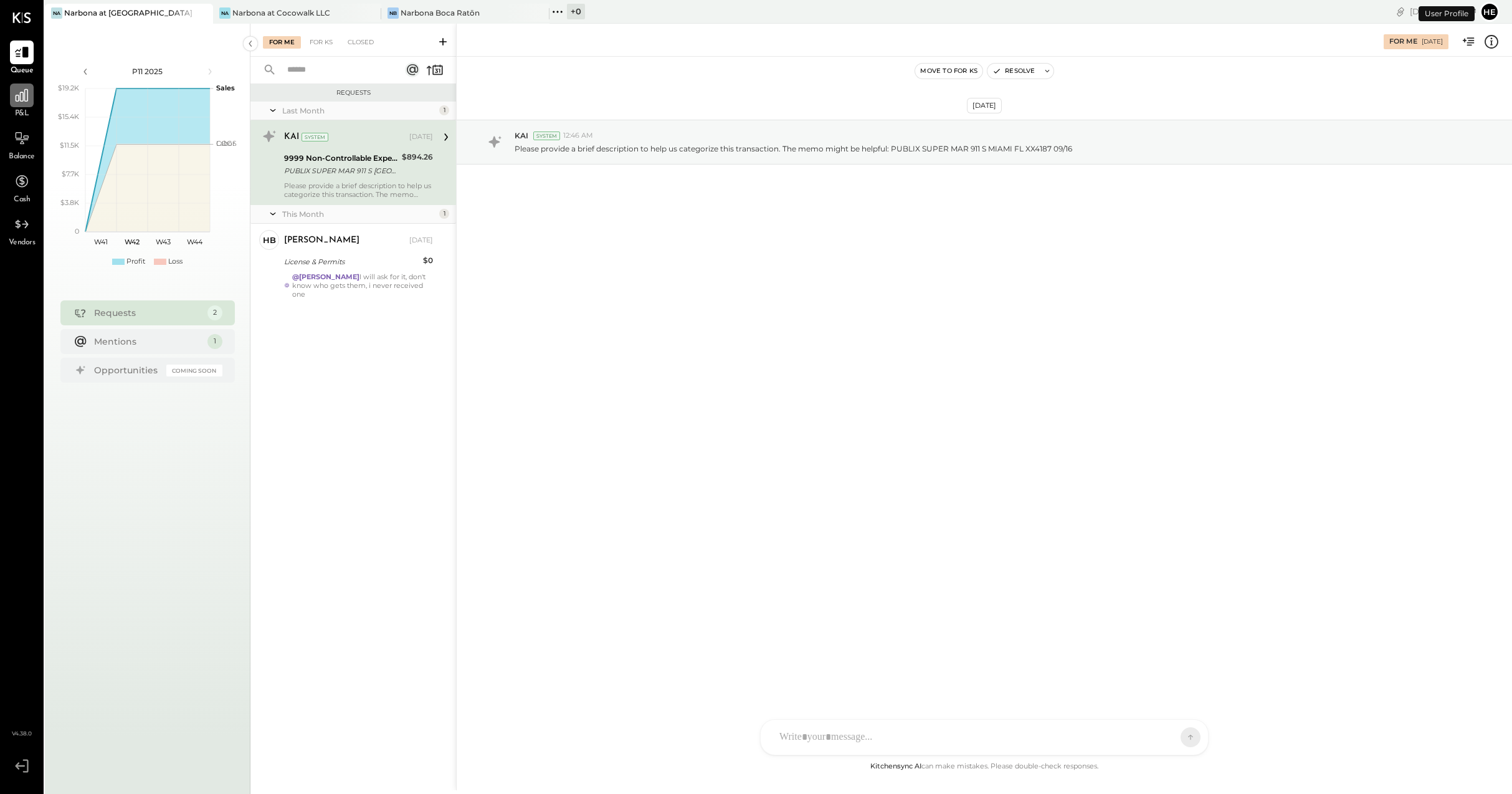
click at [21, 100] on icon at bounding box center [22, 95] width 17 height 17
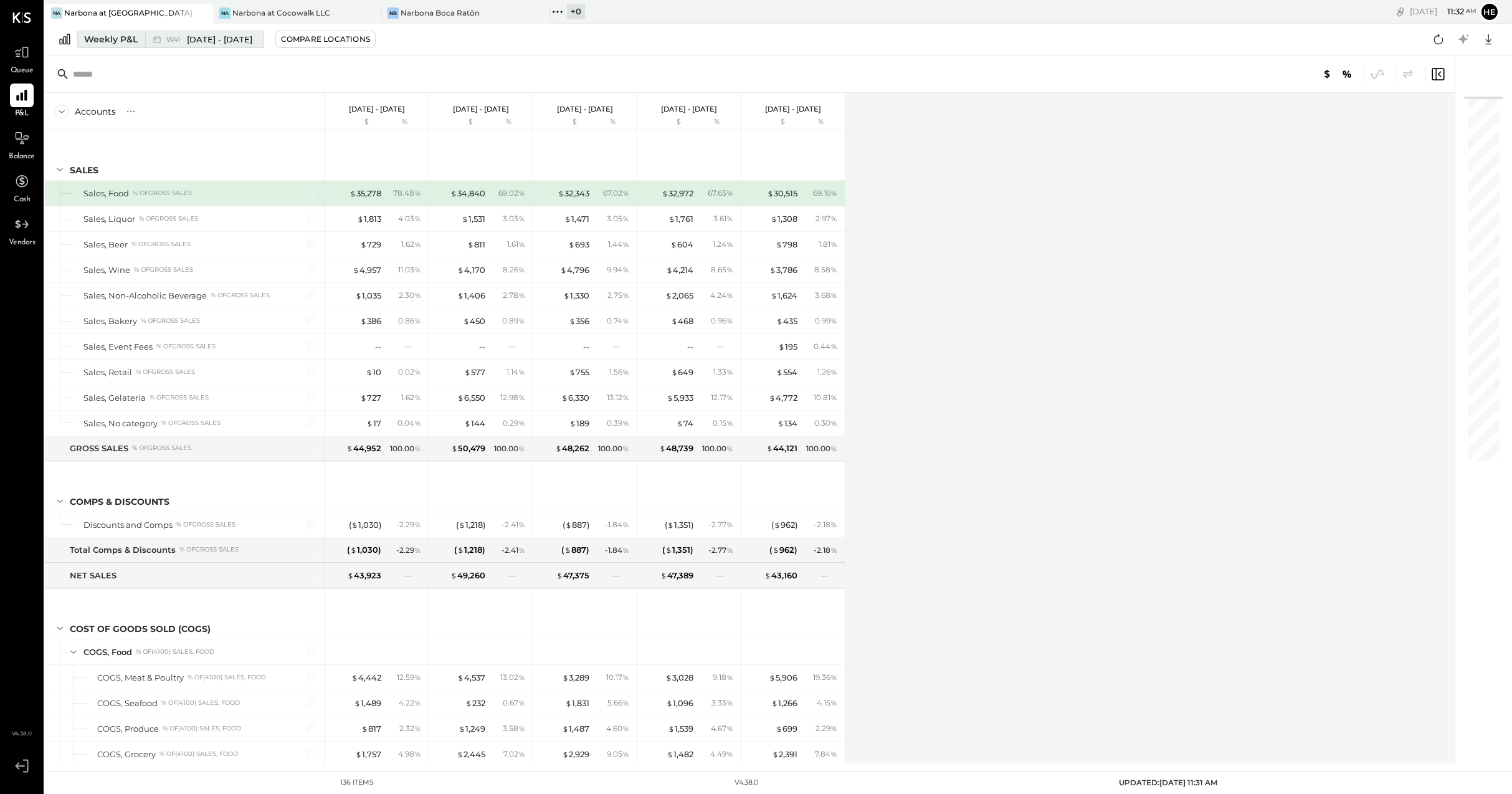
click at [99, 41] on div "Weekly P&L" at bounding box center [111, 39] width 54 height 12
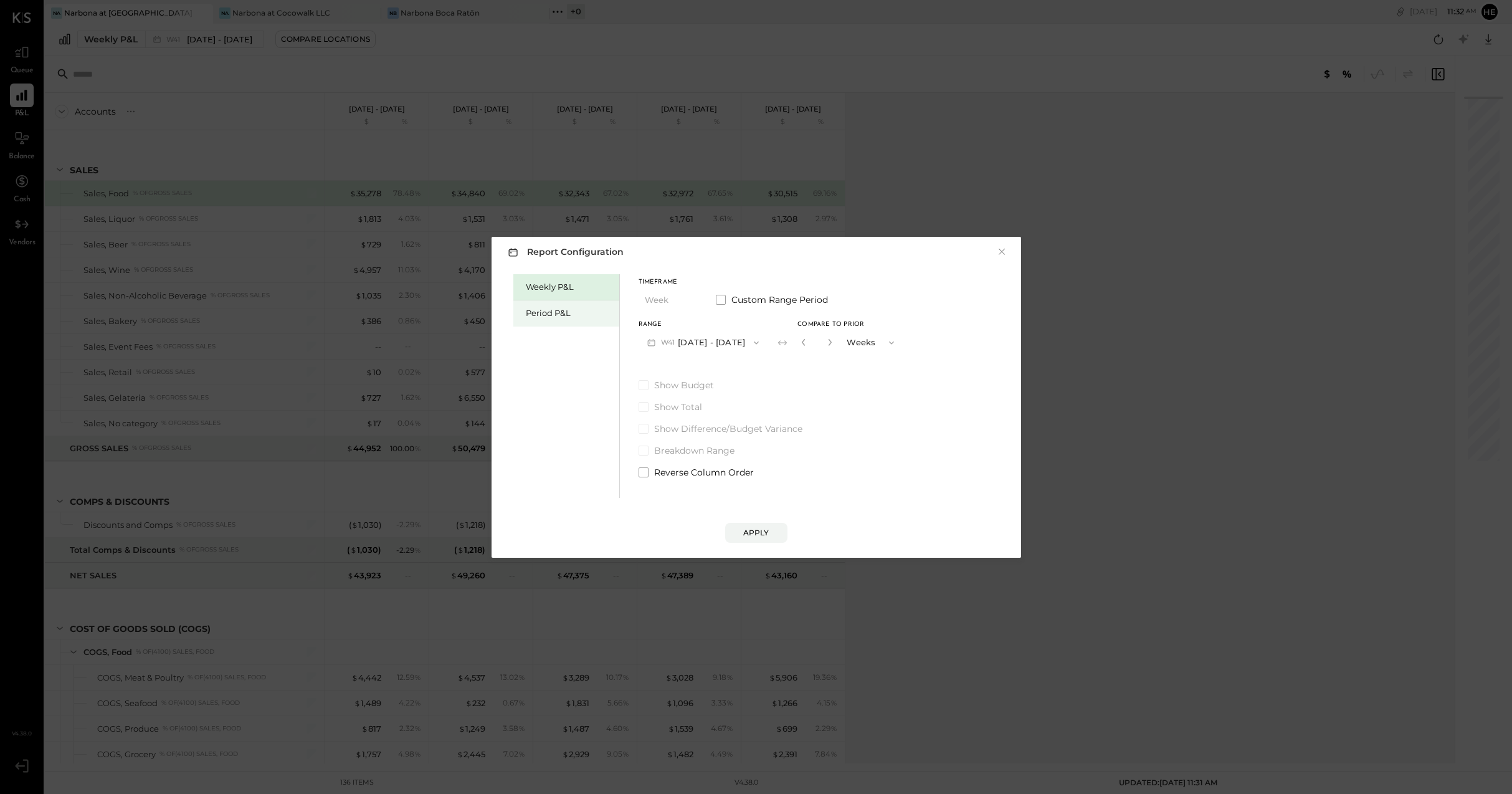
click at [590, 318] on div "Period P&L" at bounding box center [569, 313] width 87 height 12
click at [700, 337] on button "P11 [DATE] - [DATE]" at bounding box center [701, 342] width 126 height 23
click at [692, 373] on span "[DATE] - [DATE]" at bounding box center [695, 370] width 59 height 11
click at [792, 343] on button "Compare" at bounding box center [805, 345] width 63 height 20
click at [832, 345] on icon "button" at bounding box center [828, 342] width 7 height 7
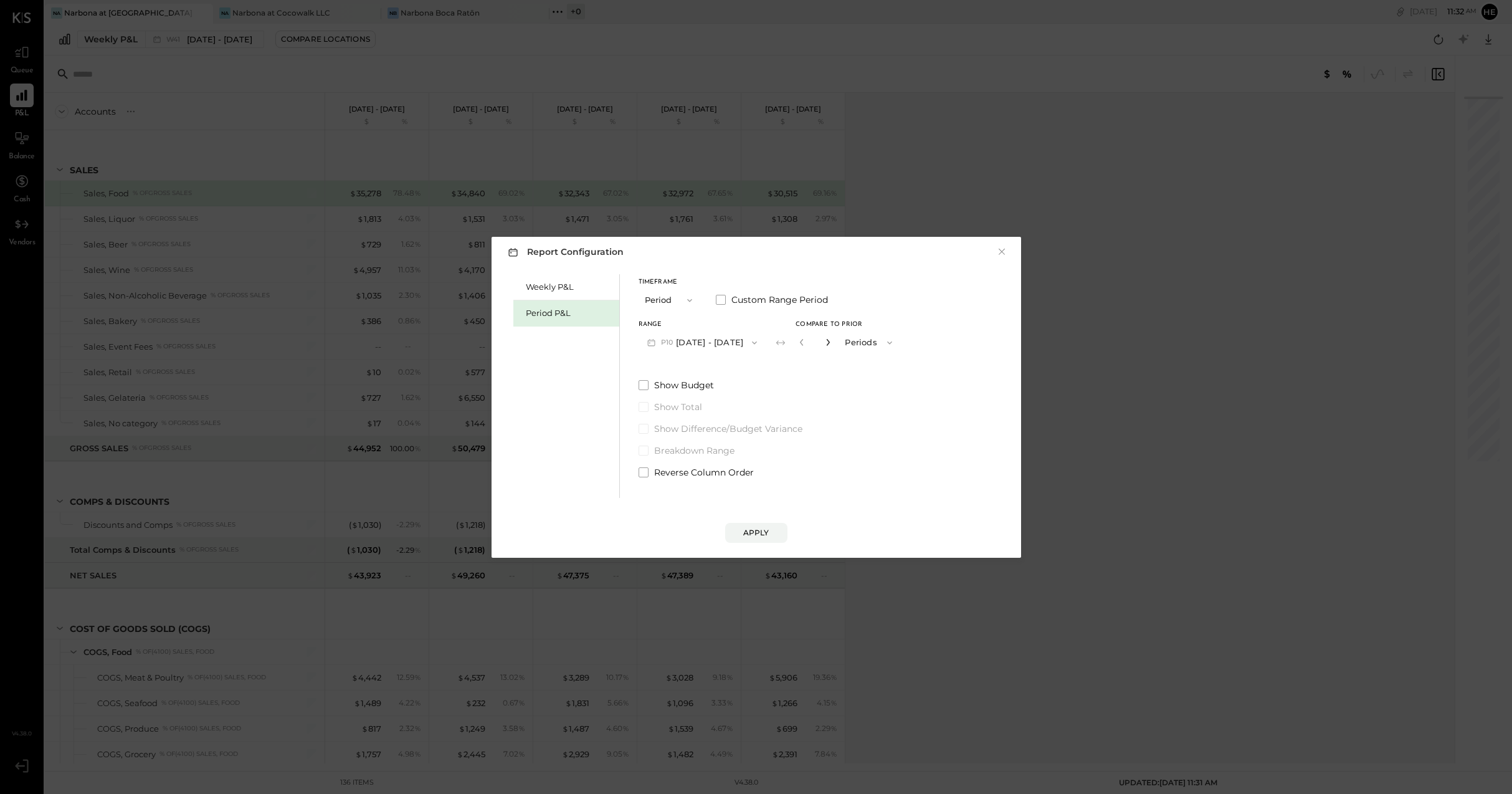
click at [832, 345] on icon "button" at bounding box center [828, 342] width 7 height 7
type input "*"
click at [753, 527] on div "Apply" at bounding box center [756, 532] width 26 height 11
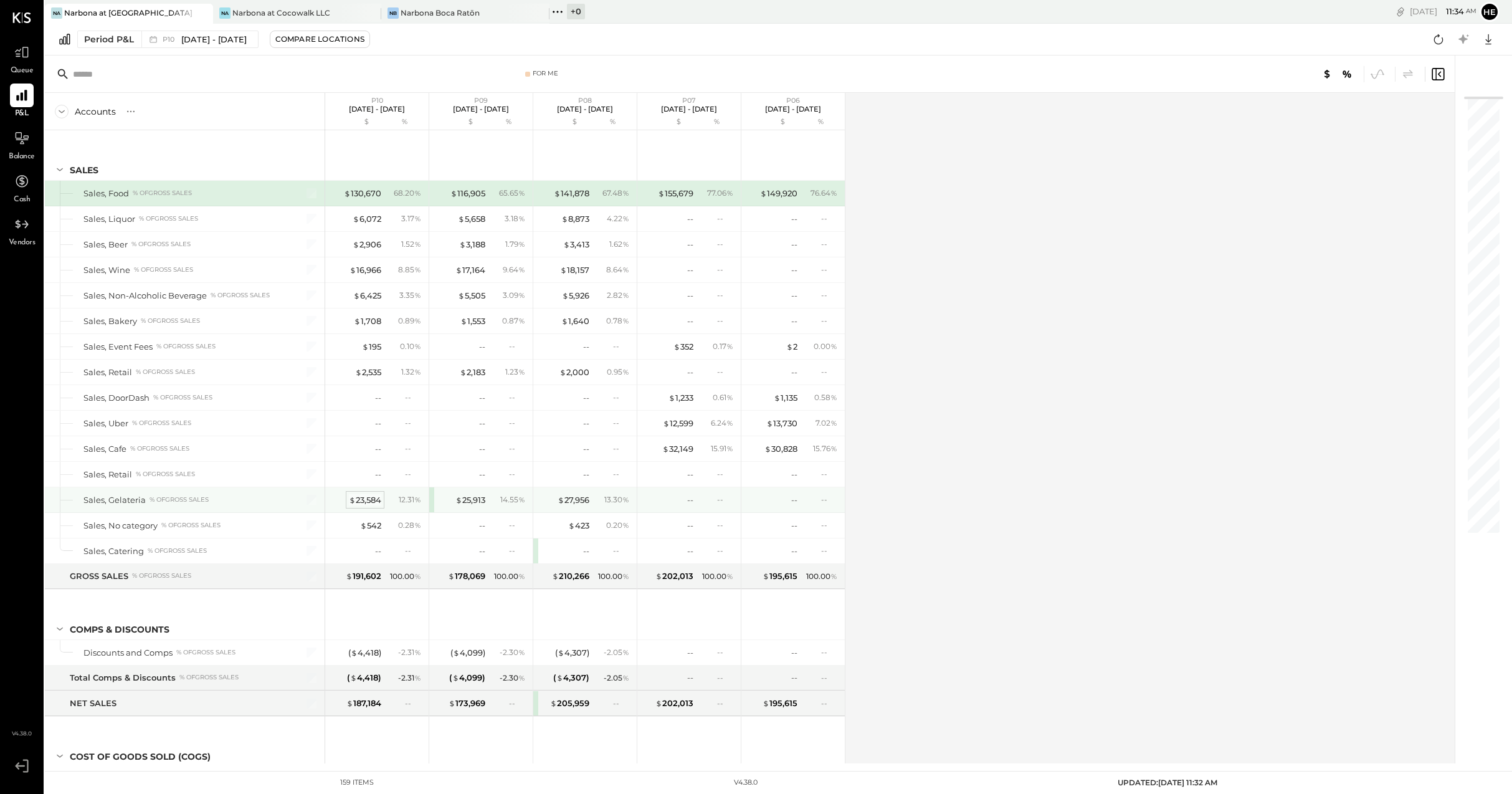
click at [352, 498] on span "$" at bounding box center [352, 500] width 7 height 10
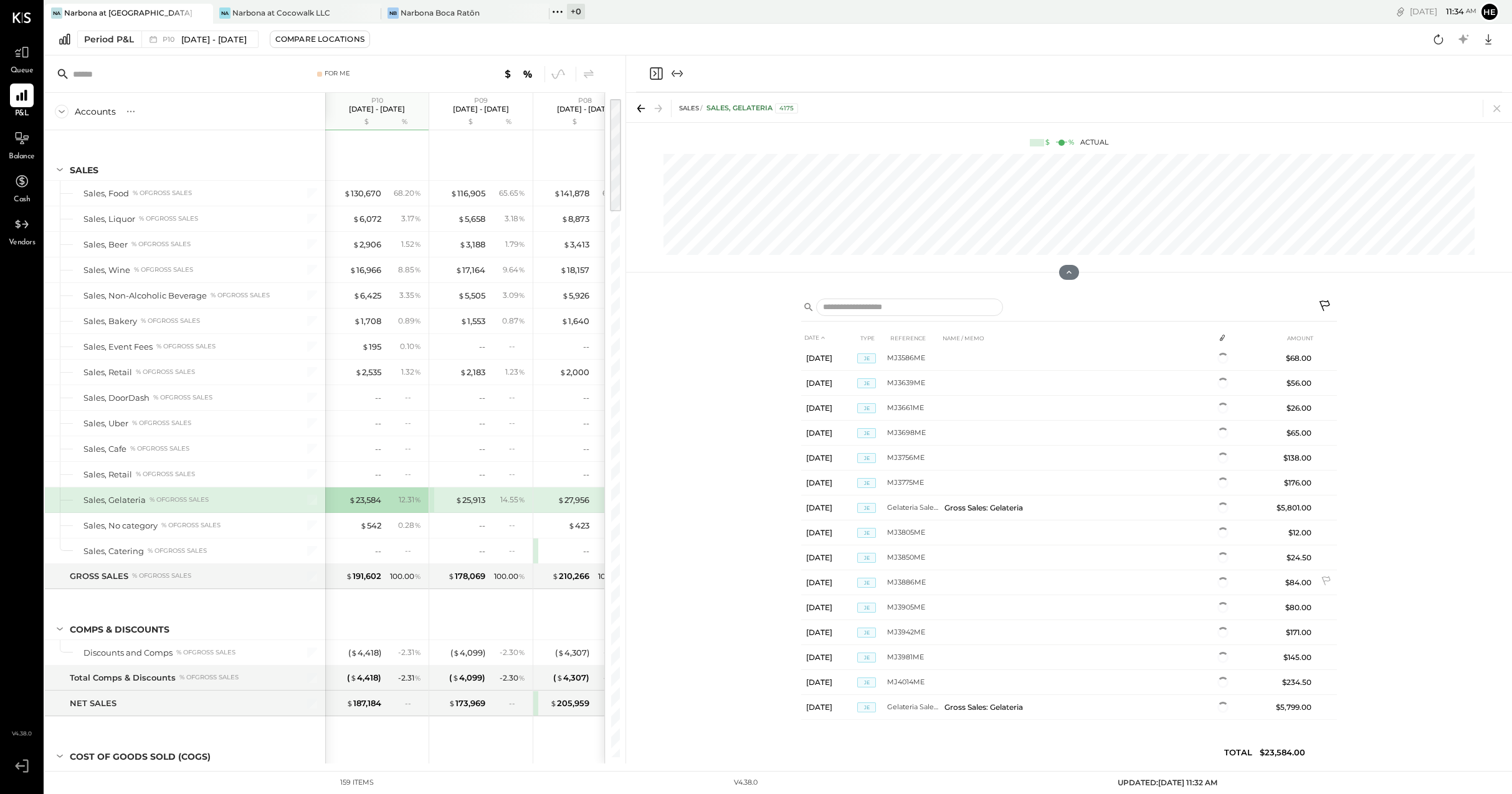
scroll to position [557, 0]
click at [375, 525] on div "$ 542" at bounding box center [370, 526] width 21 height 12
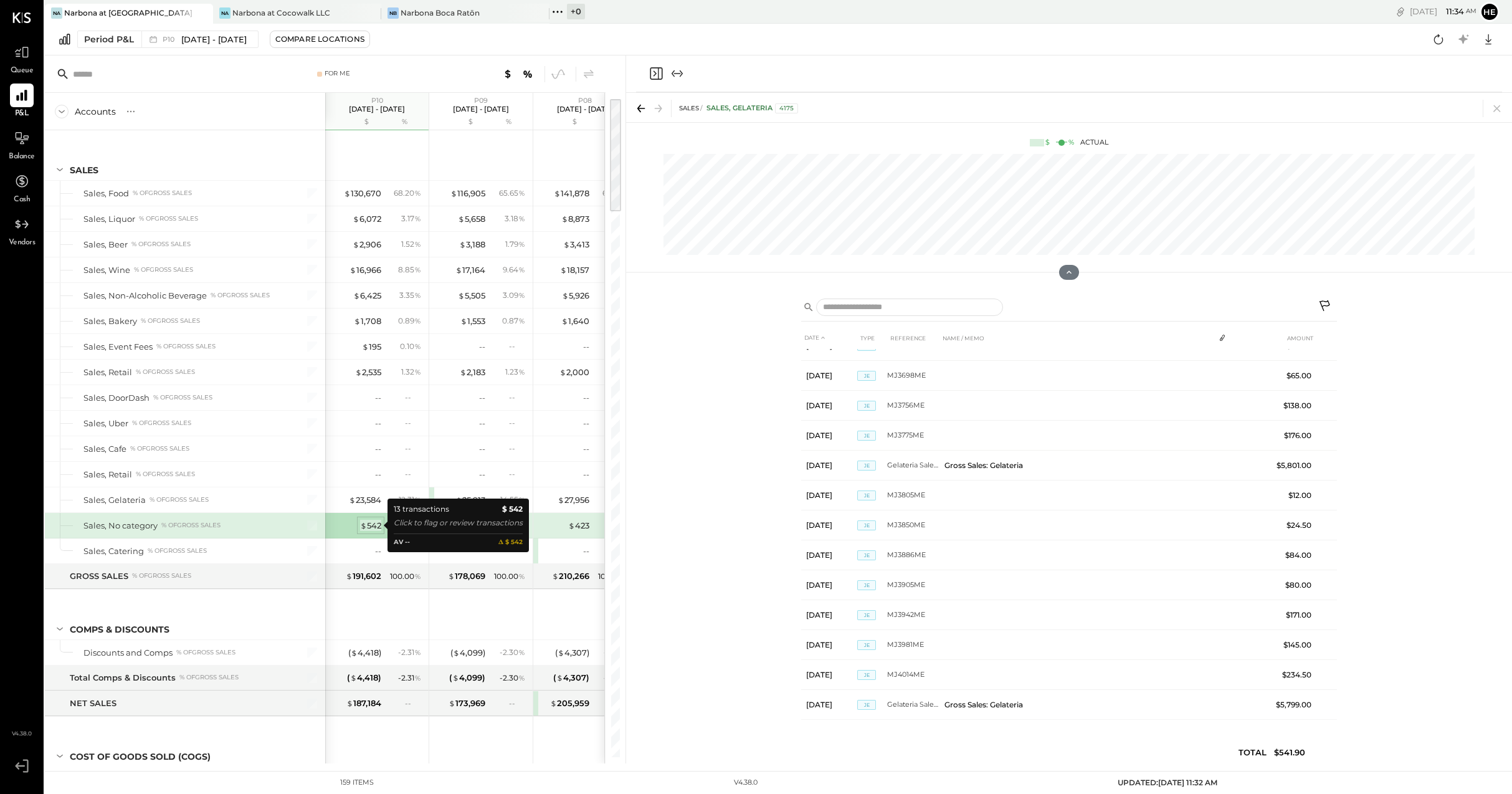
scroll to position [19, 0]
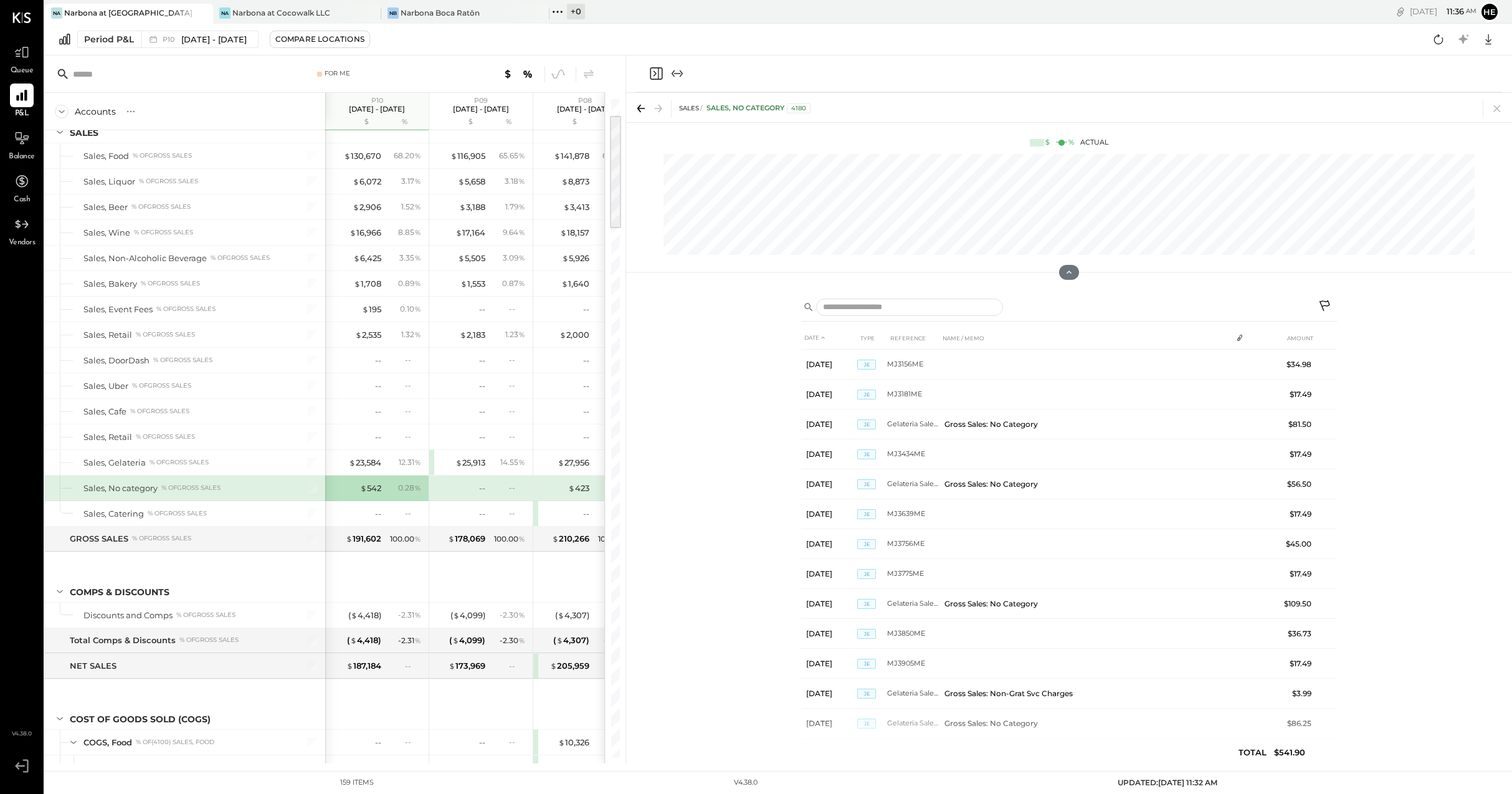
scroll to position [317, 0]
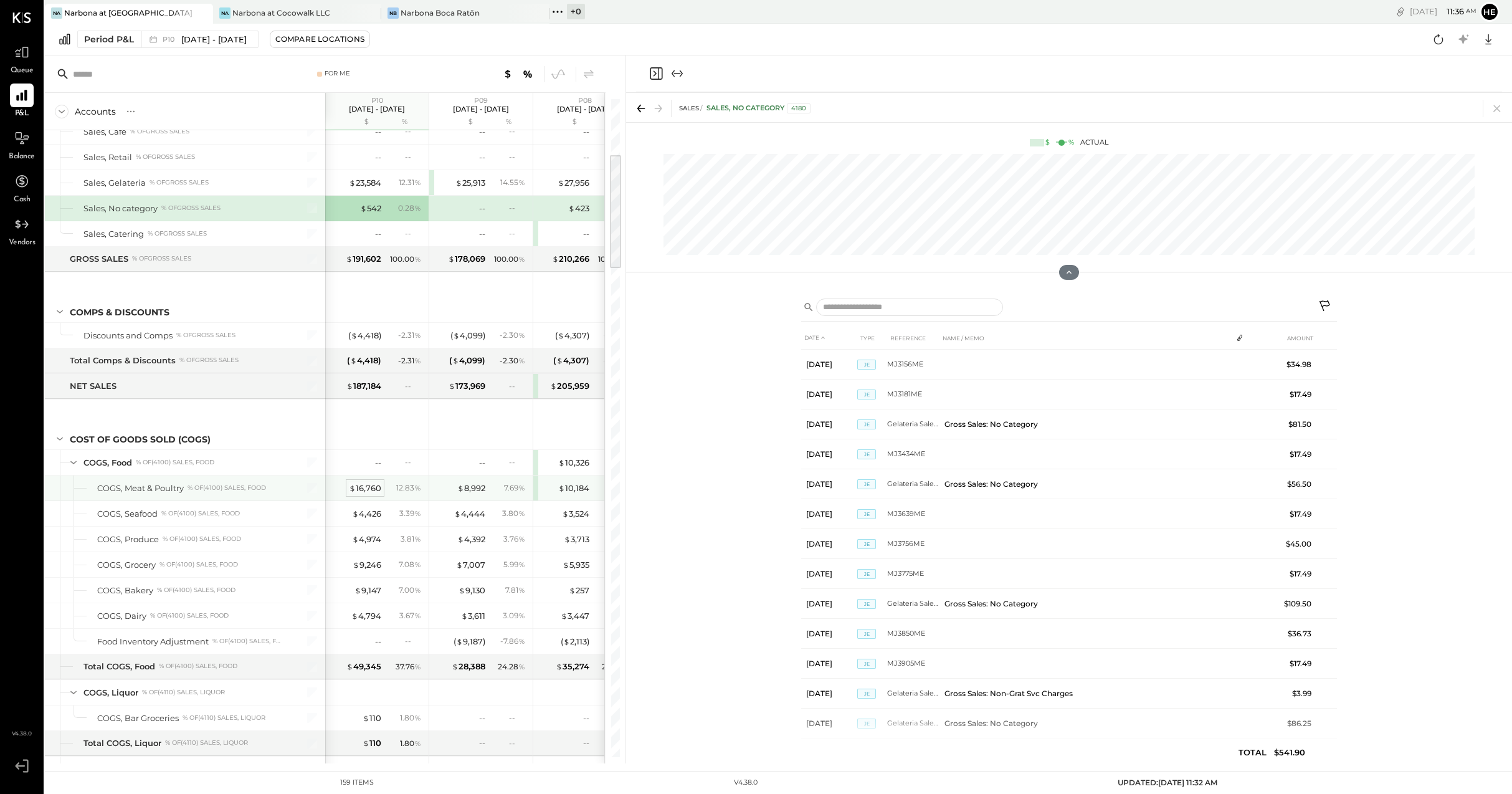
click at [358, 488] on div "$ 16,760" at bounding box center [365, 488] width 32 height 12
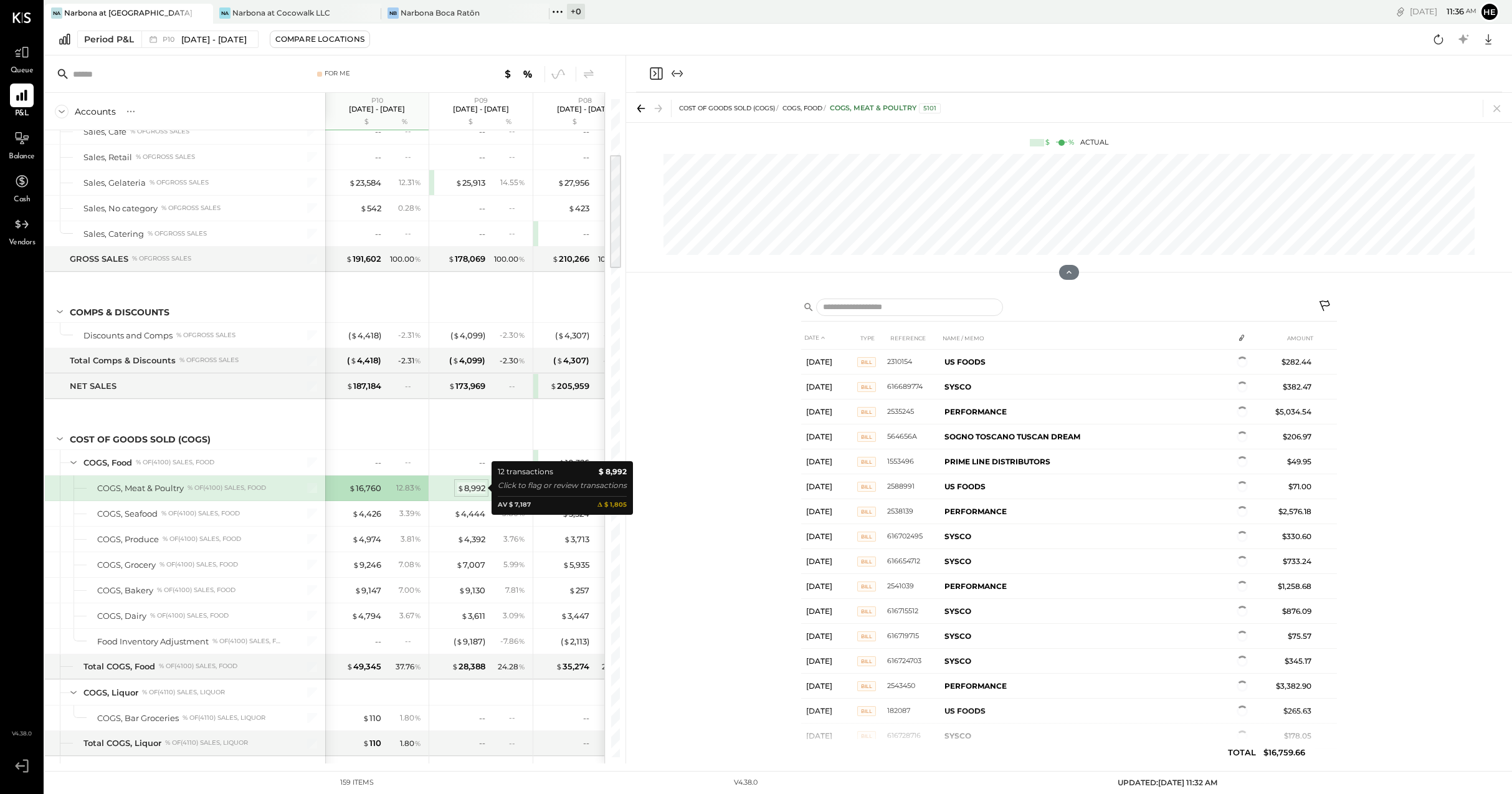
click at [469, 483] on div "$ 8,992" at bounding box center [471, 488] width 28 height 12
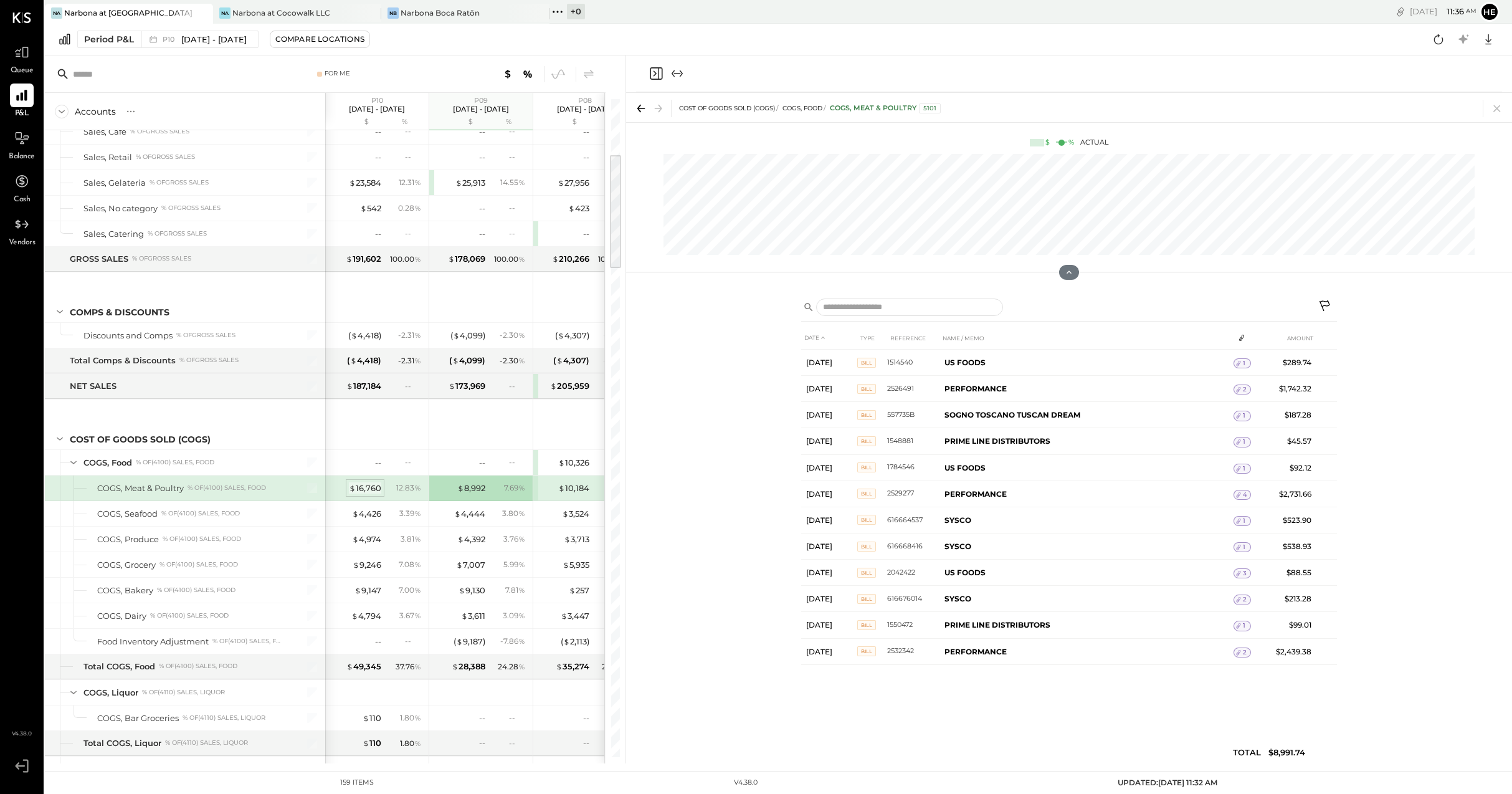
click at [368, 486] on div "$ 16,760" at bounding box center [365, 488] width 32 height 12
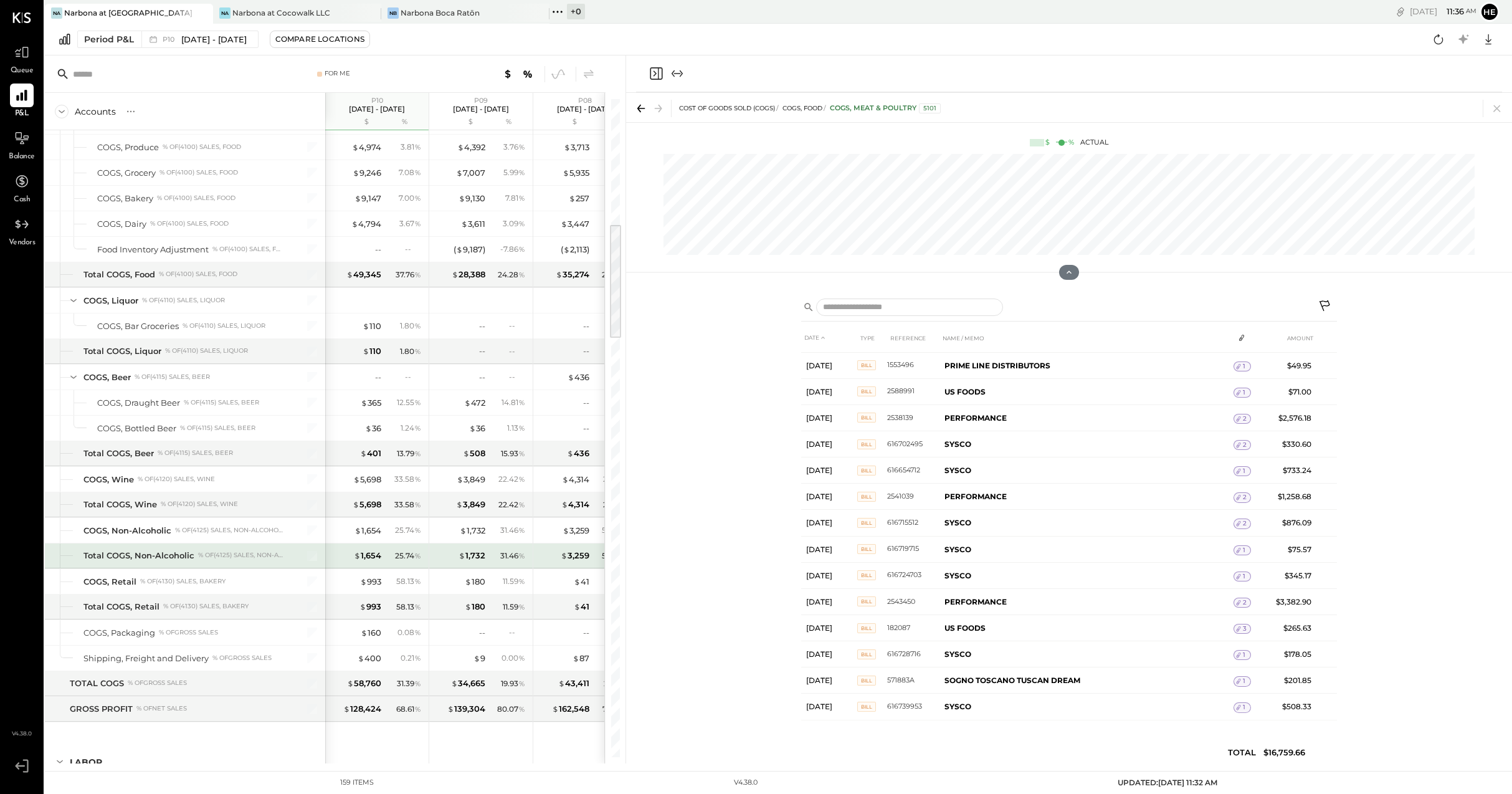
scroll to position [736, 0]
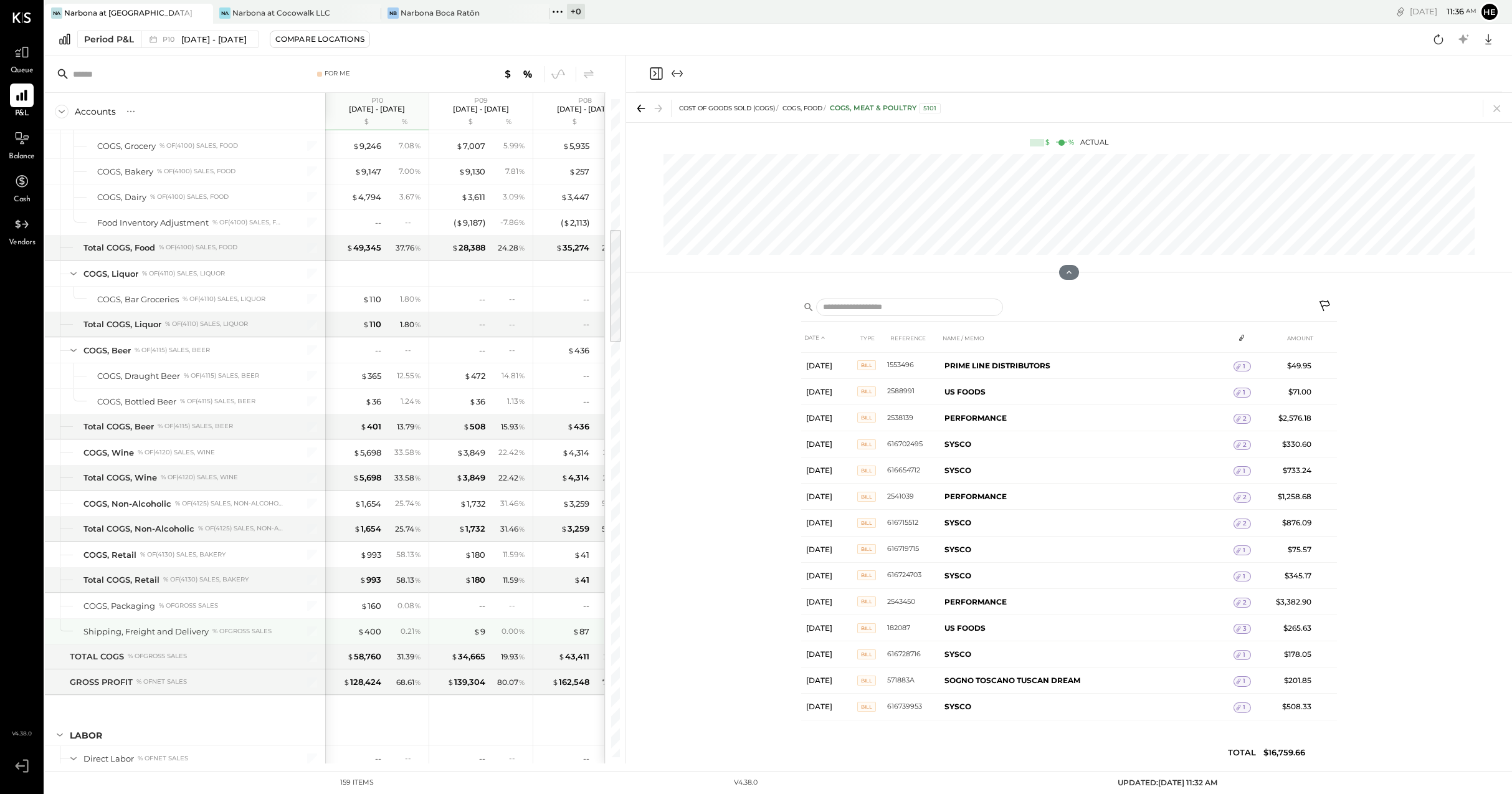
click at [470, 621] on div "$ 9 0.00 %" at bounding box center [482, 631] width 93 height 25
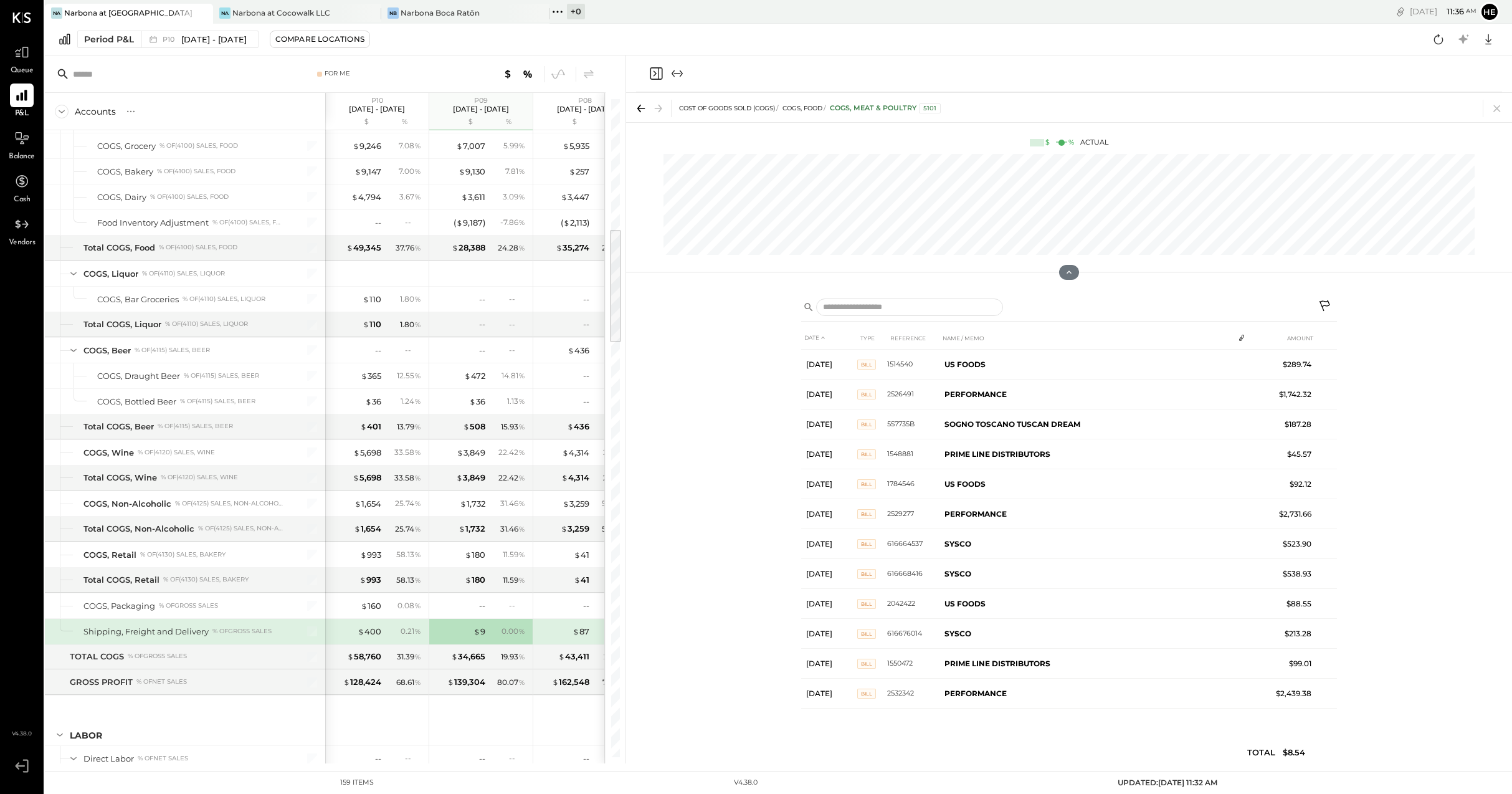
scroll to position [0, 0]
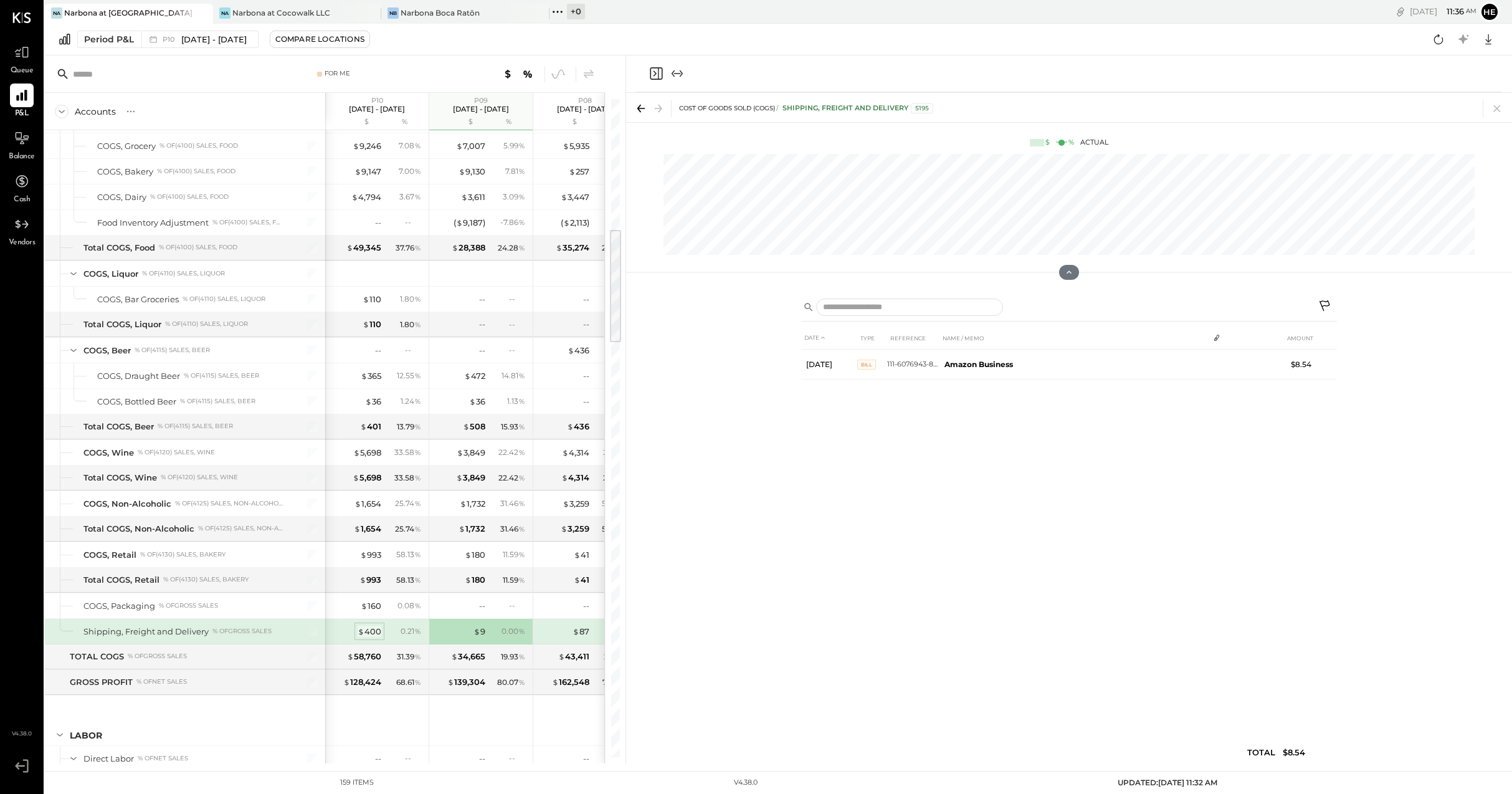
click at [375, 628] on div "$ 400" at bounding box center [369, 631] width 24 height 12
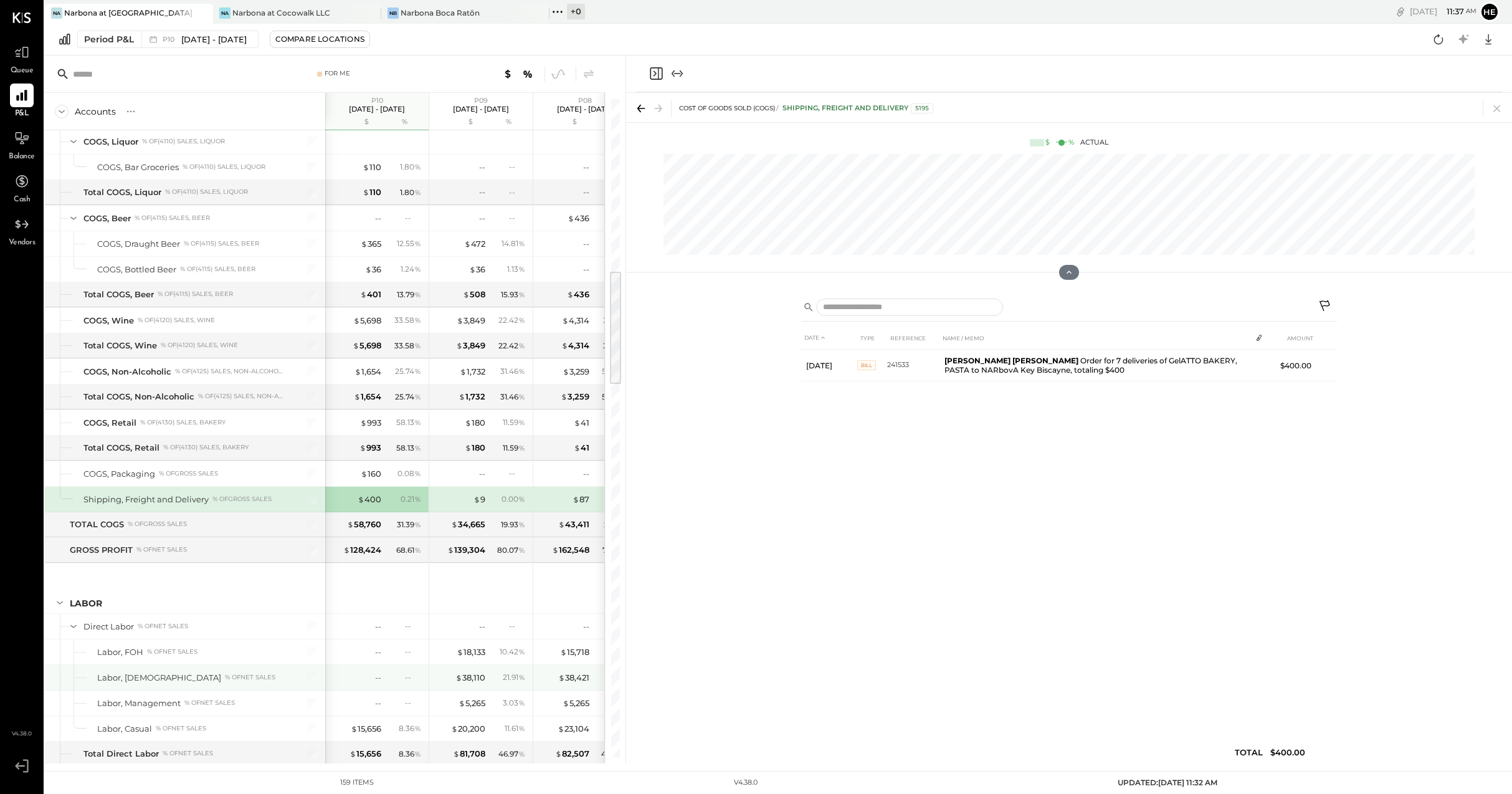
scroll to position [983, 0]
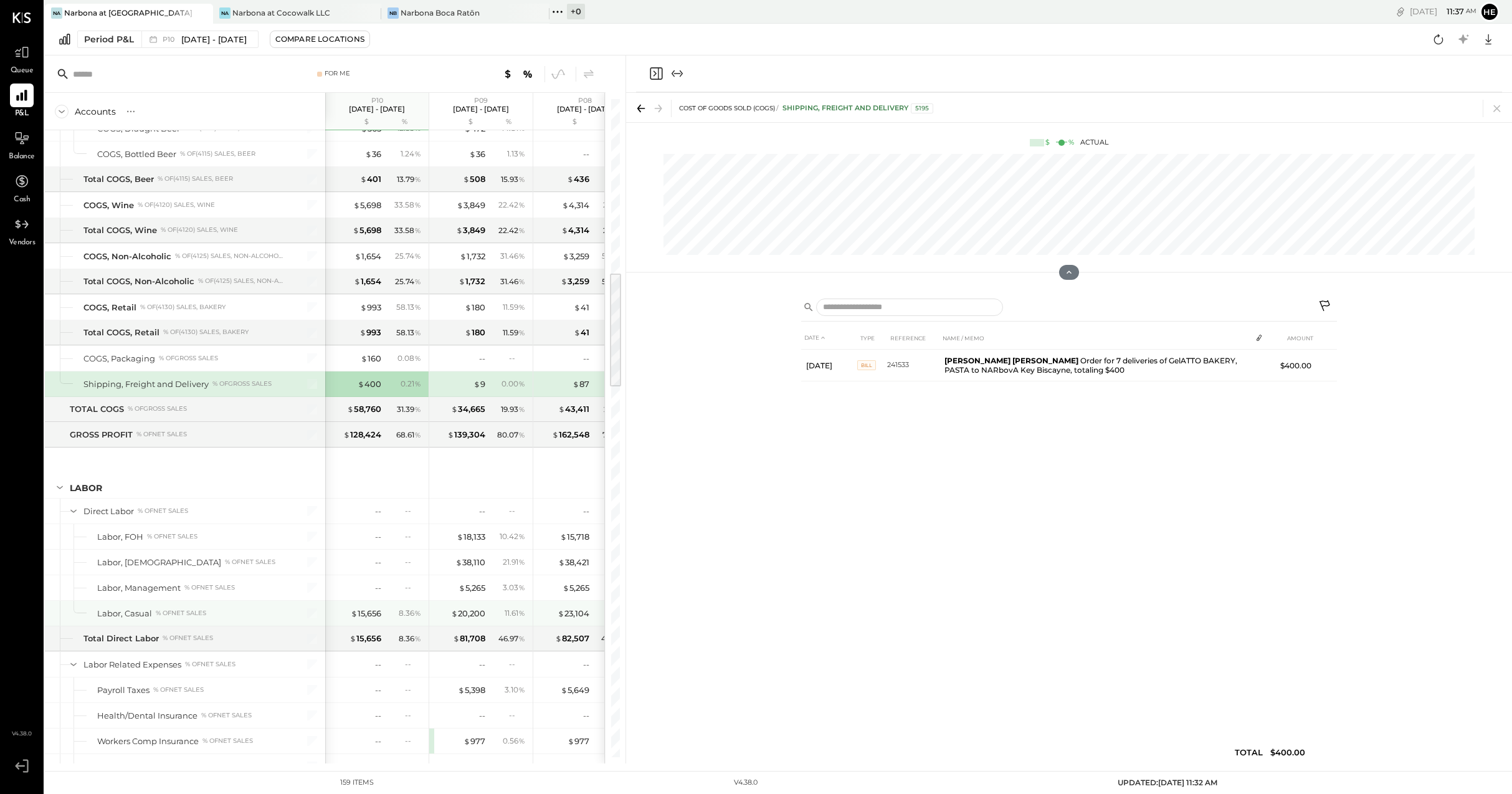
drag, startPoint x: 467, startPoint y: 602, endPoint x: 469, endPoint y: 613, distance: 11.2
click at [467, 603] on div "$ 20,200 11.61 %" at bounding box center [482, 613] width 93 height 25
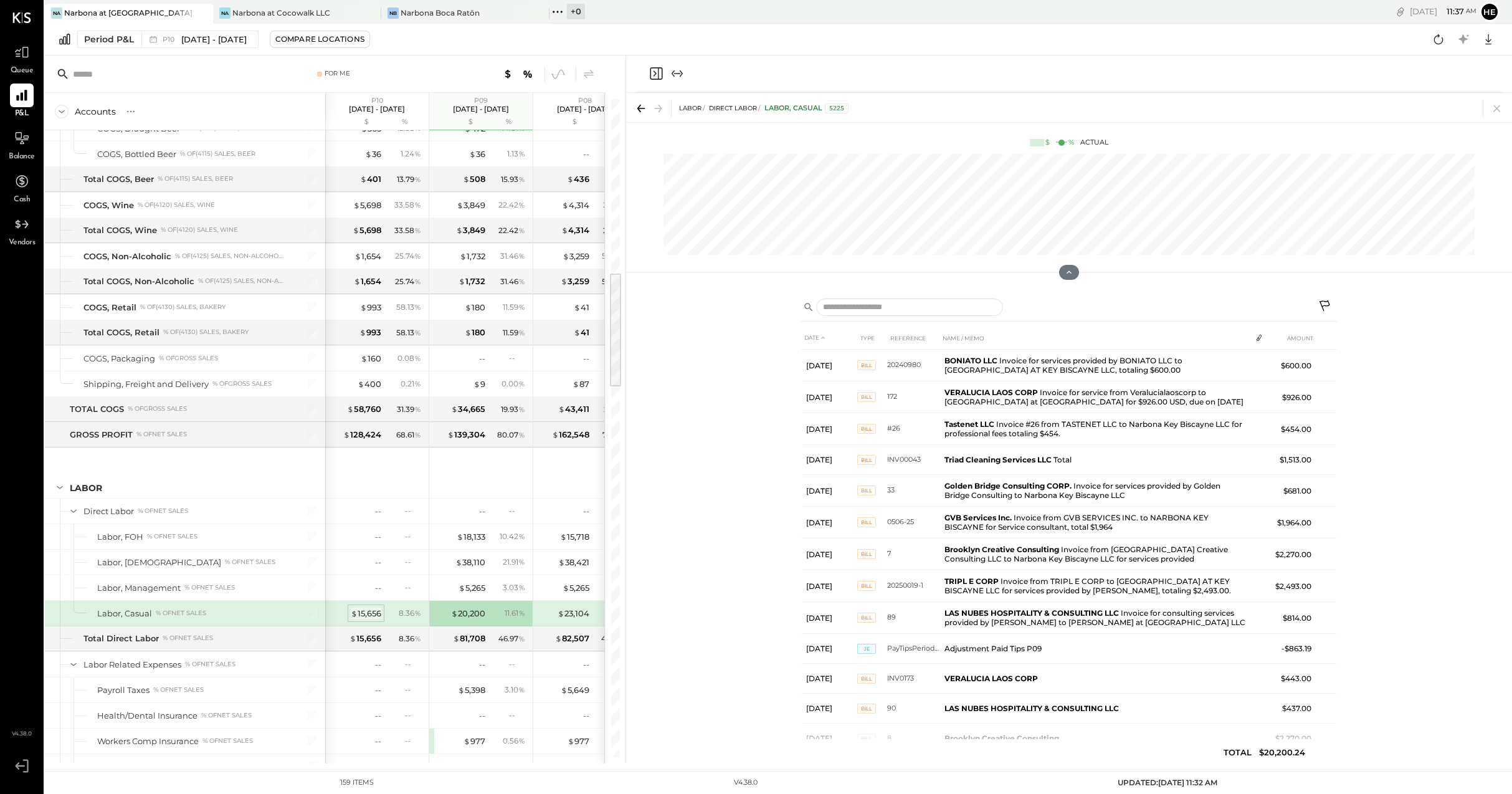
click at [366, 609] on div "$ 15,656" at bounding box center [366, 613] width 30 height 12
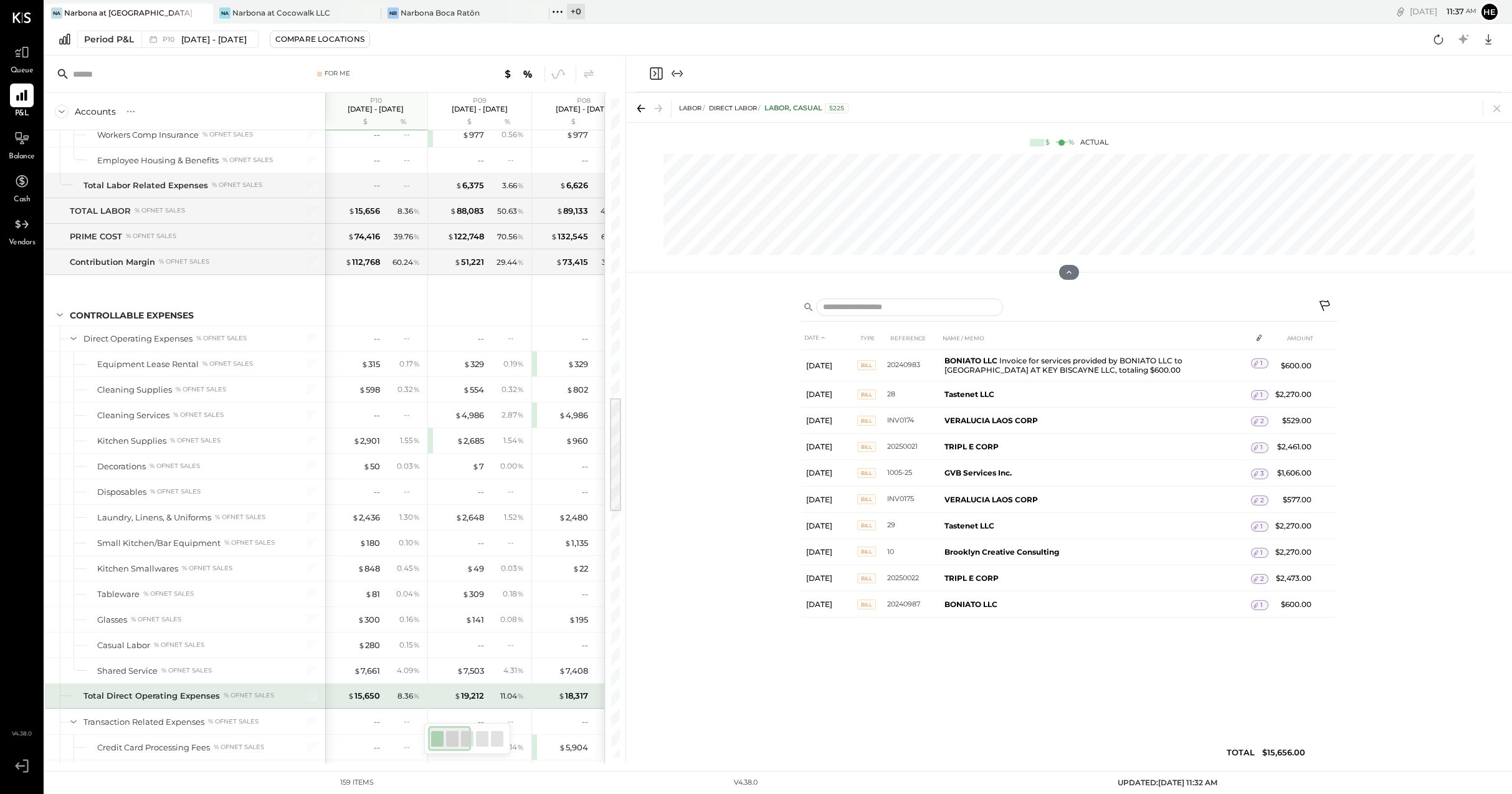
scroll to position [1685, 0]
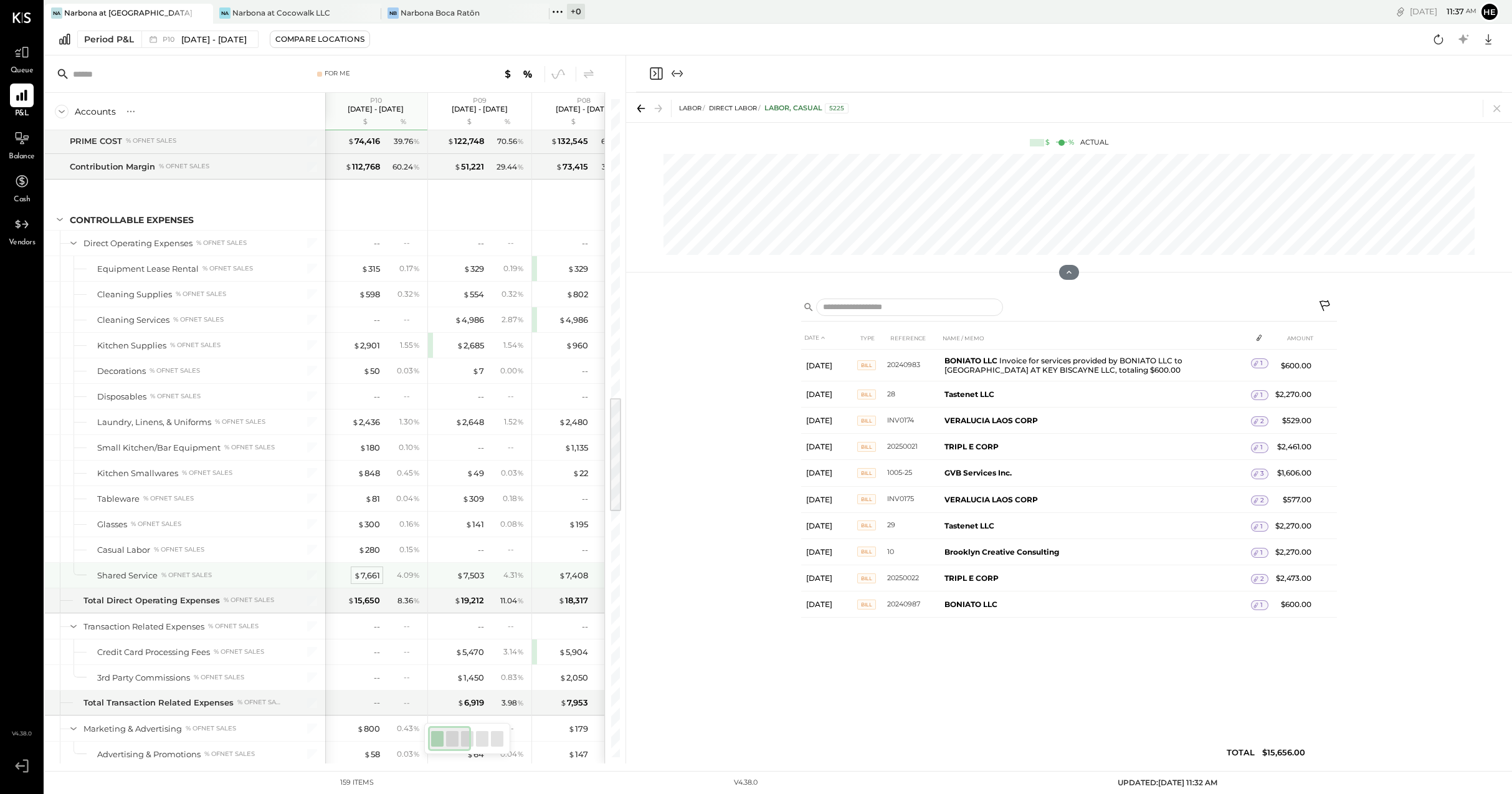
click at [370, 572] on div "$ 7,661" at bounding box center [367, 575] width 26 height 12
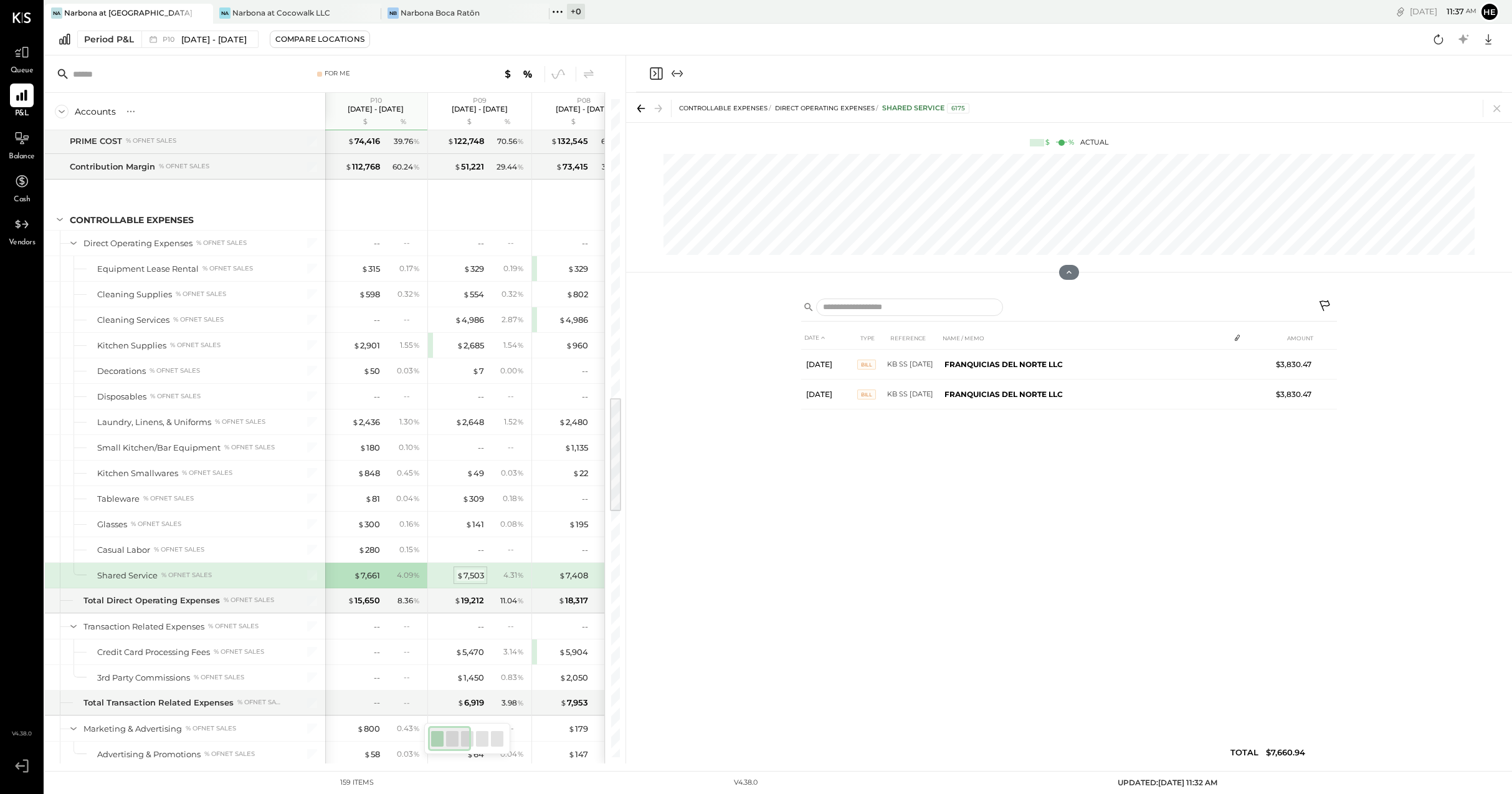
click at [475, 577] on div "$ 7,503" at bounding box center [470, 575] width 27 height 12
click at [575, 577] on div "$ 7,408" at bounding box center [573, 575] width 29 height 12
click at [371, 579] on div "$ 7,661" at bounding box center [367, 579] width 26 height 12
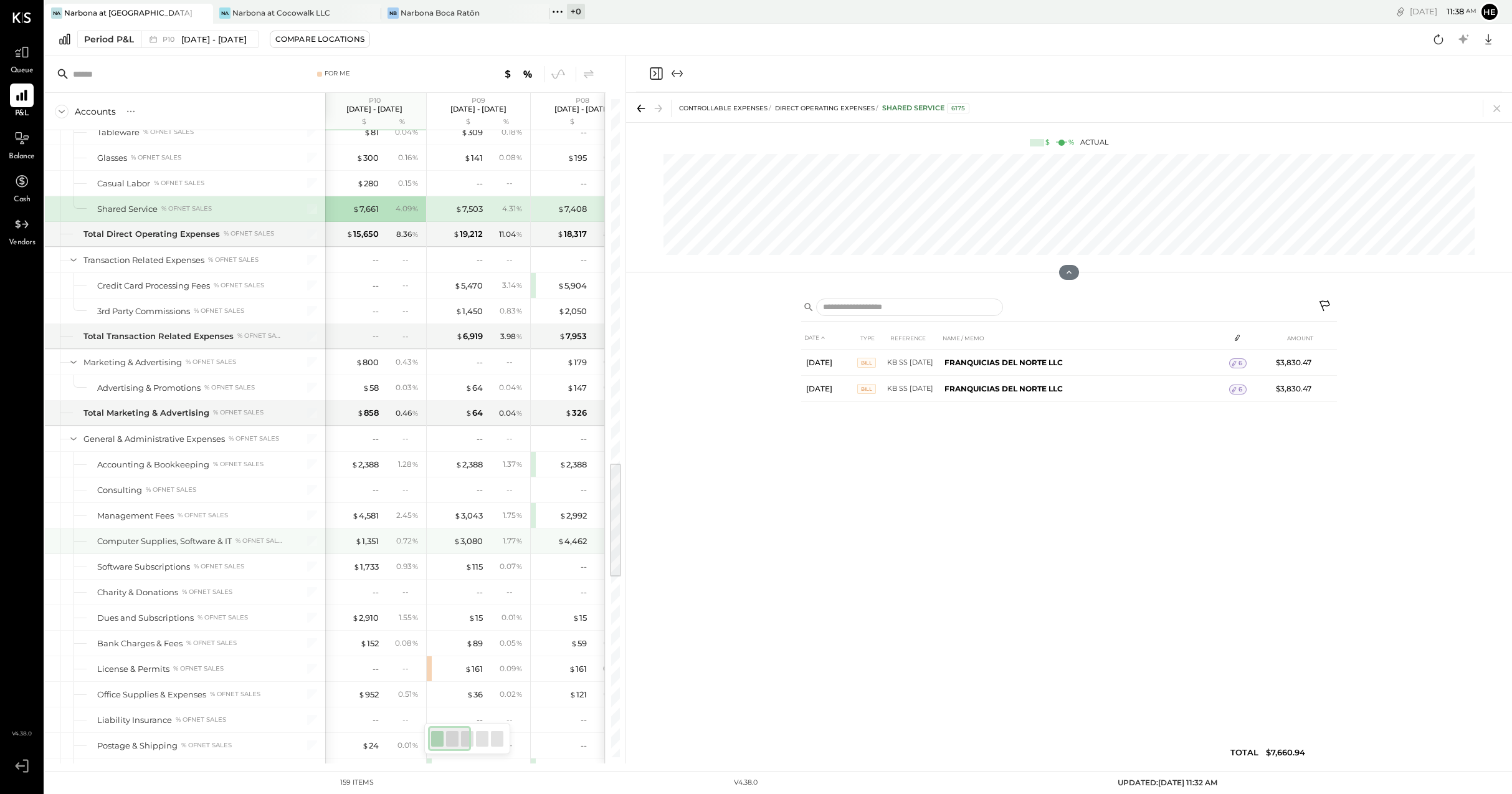
scroll to position [2067, 0]
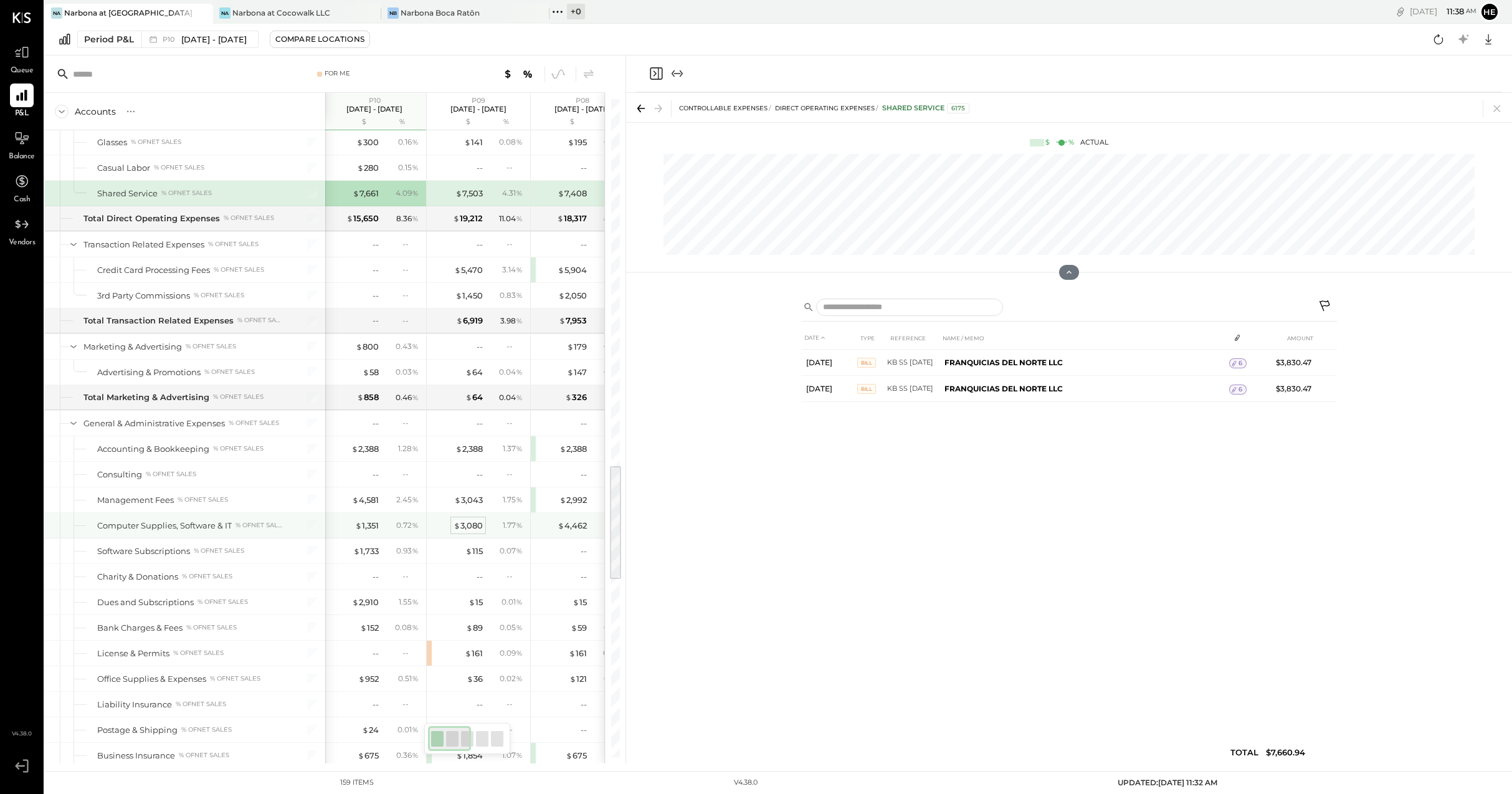
click at [472, 524] on div "$ 3,080" at bounding box center [468, 526] width 29 height 12
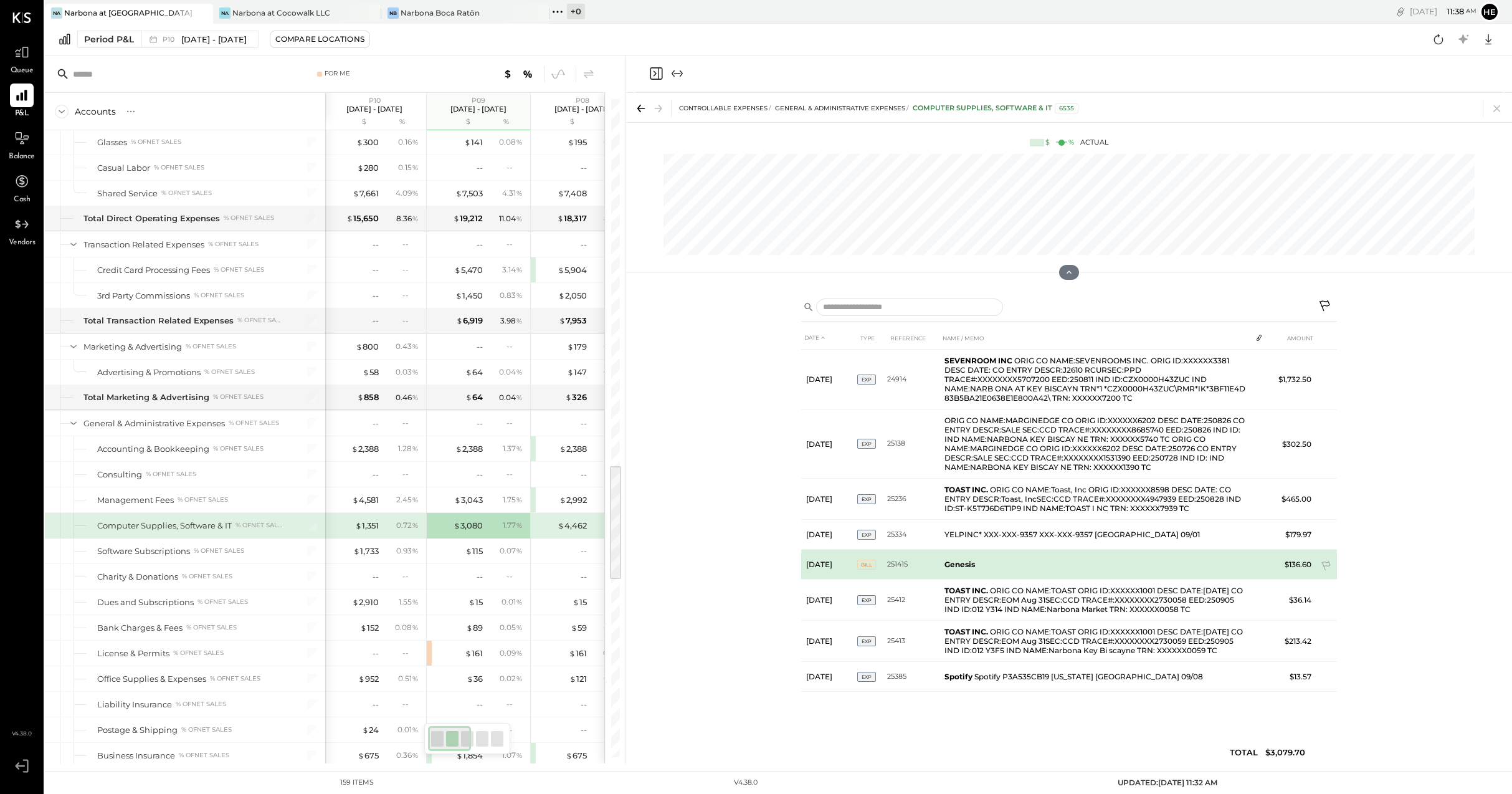
click at [953, 558] on td "Genesis" at bounding box center [1095, 565] width 311 height 30
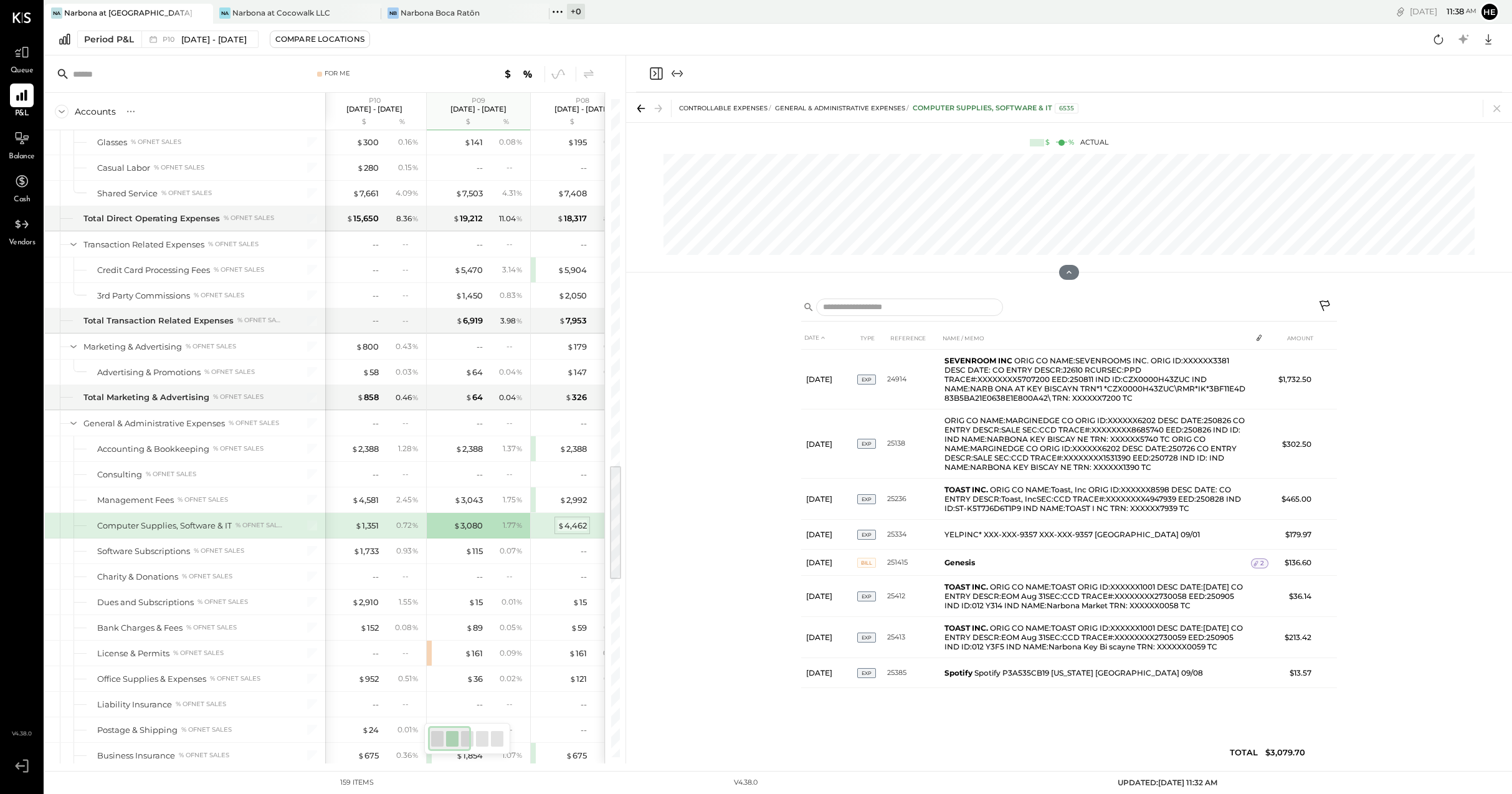
click at [569, 529] on div "$ 4,462" at bounding box center [572, 526] width 29 height 12
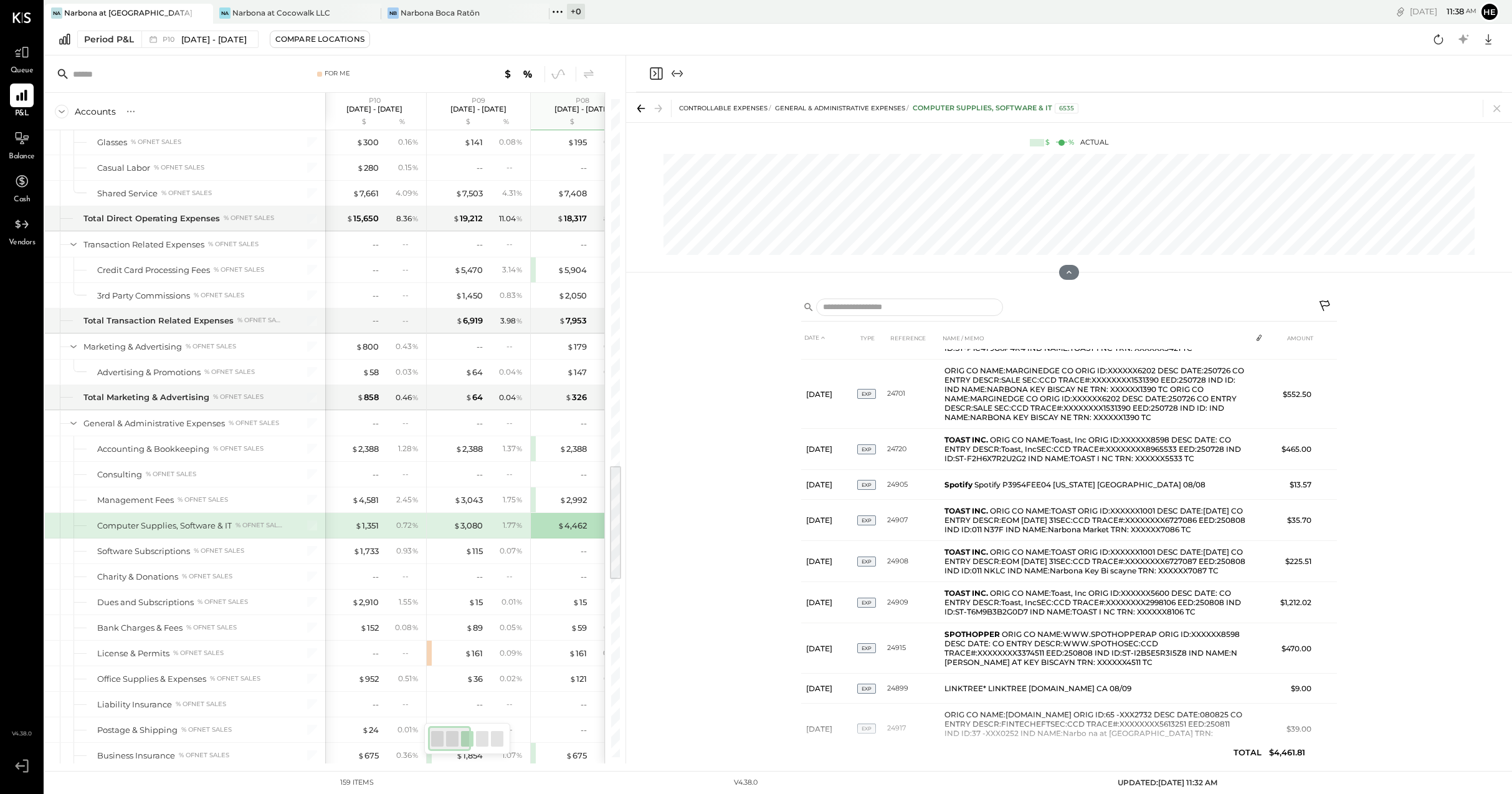
scroll to position [117, 0]
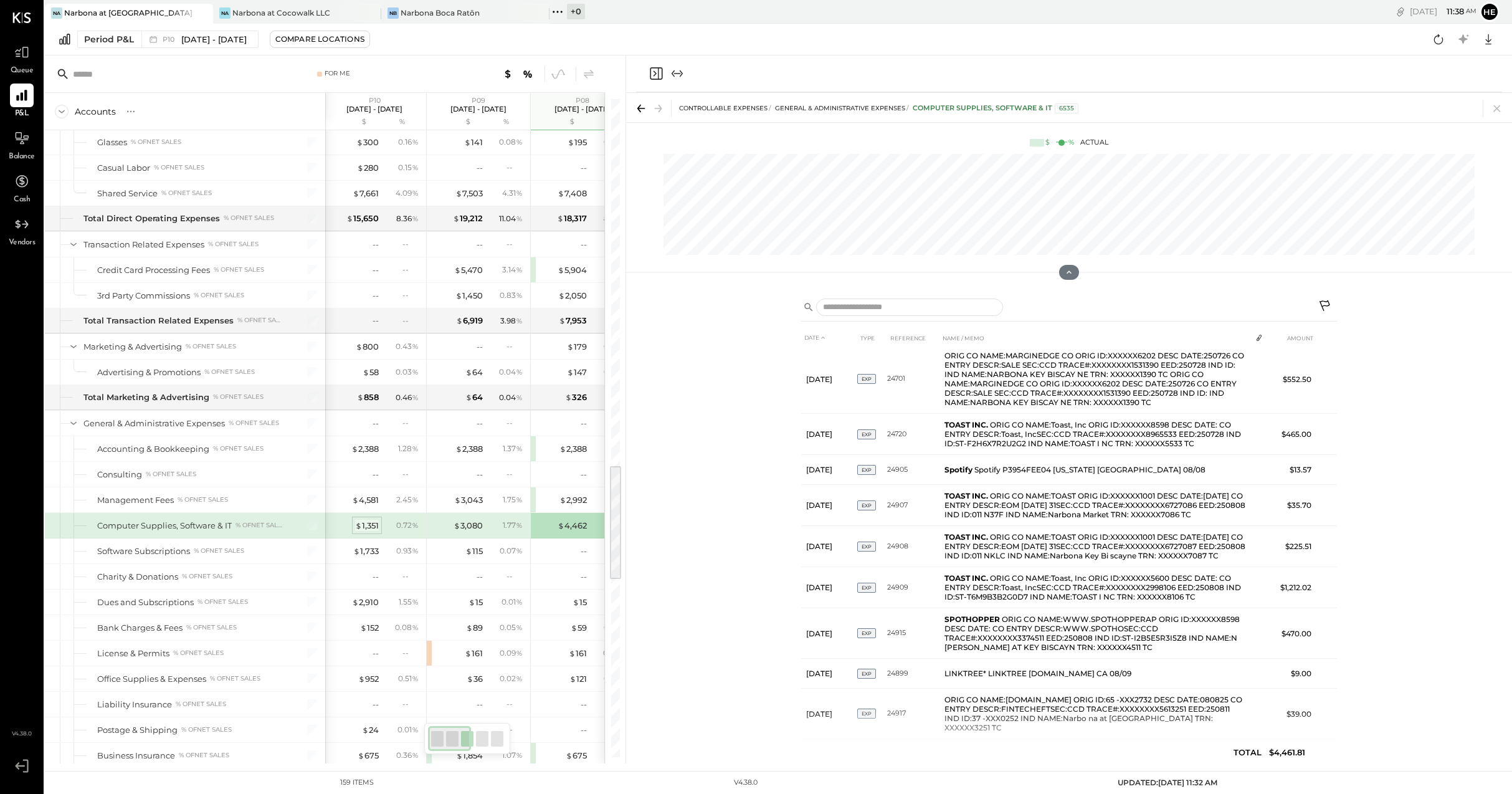
click at [361, 529] on span "$" at bounding box center [359, 525] width 7 height 10
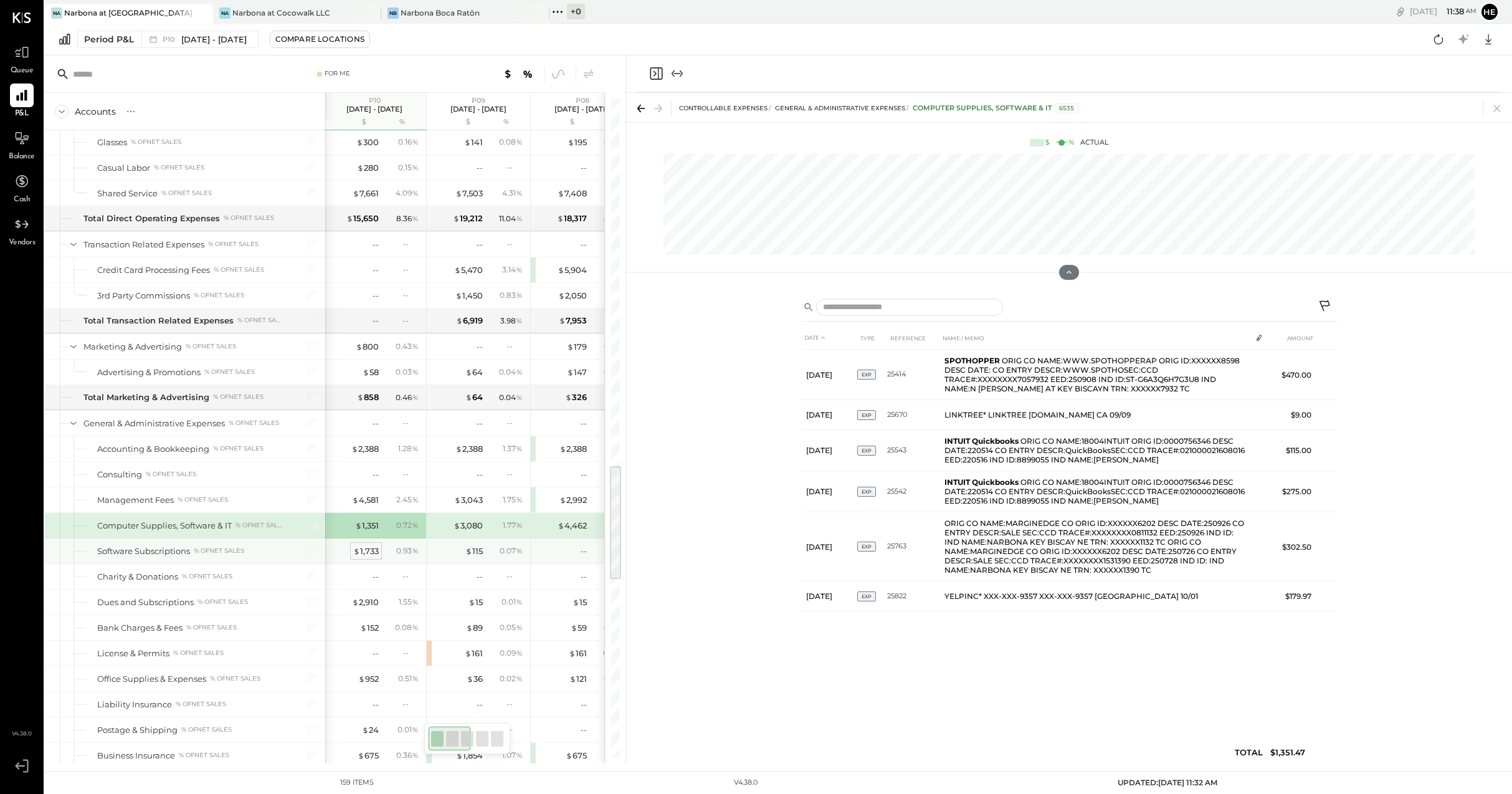
click at [375, 552] on div "$ 1,733" at bounding box center [366, 551] width 26 height 12
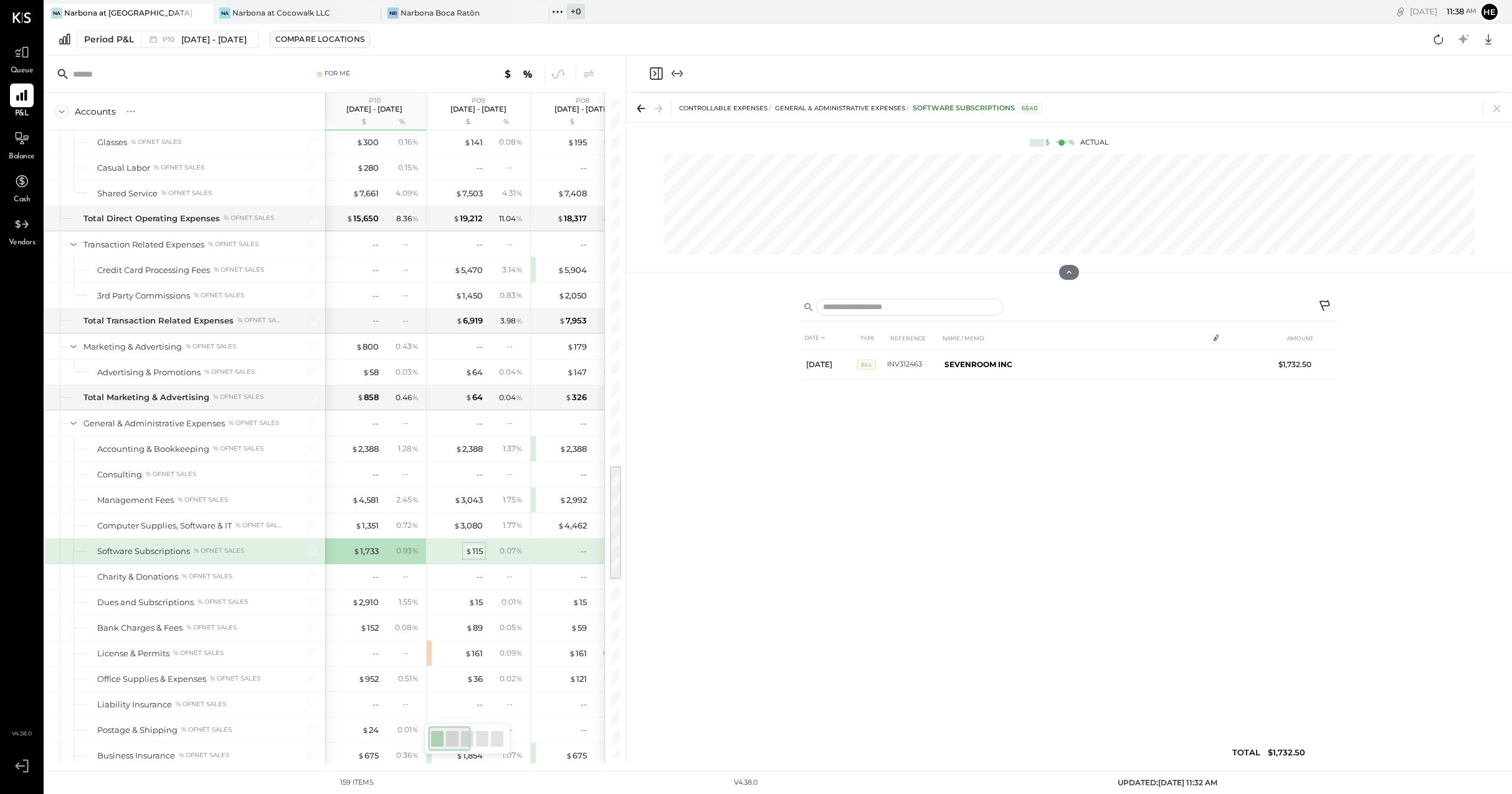
click at [466, 547] on span "$" at bounding box center [469, 551] width 7 height 10
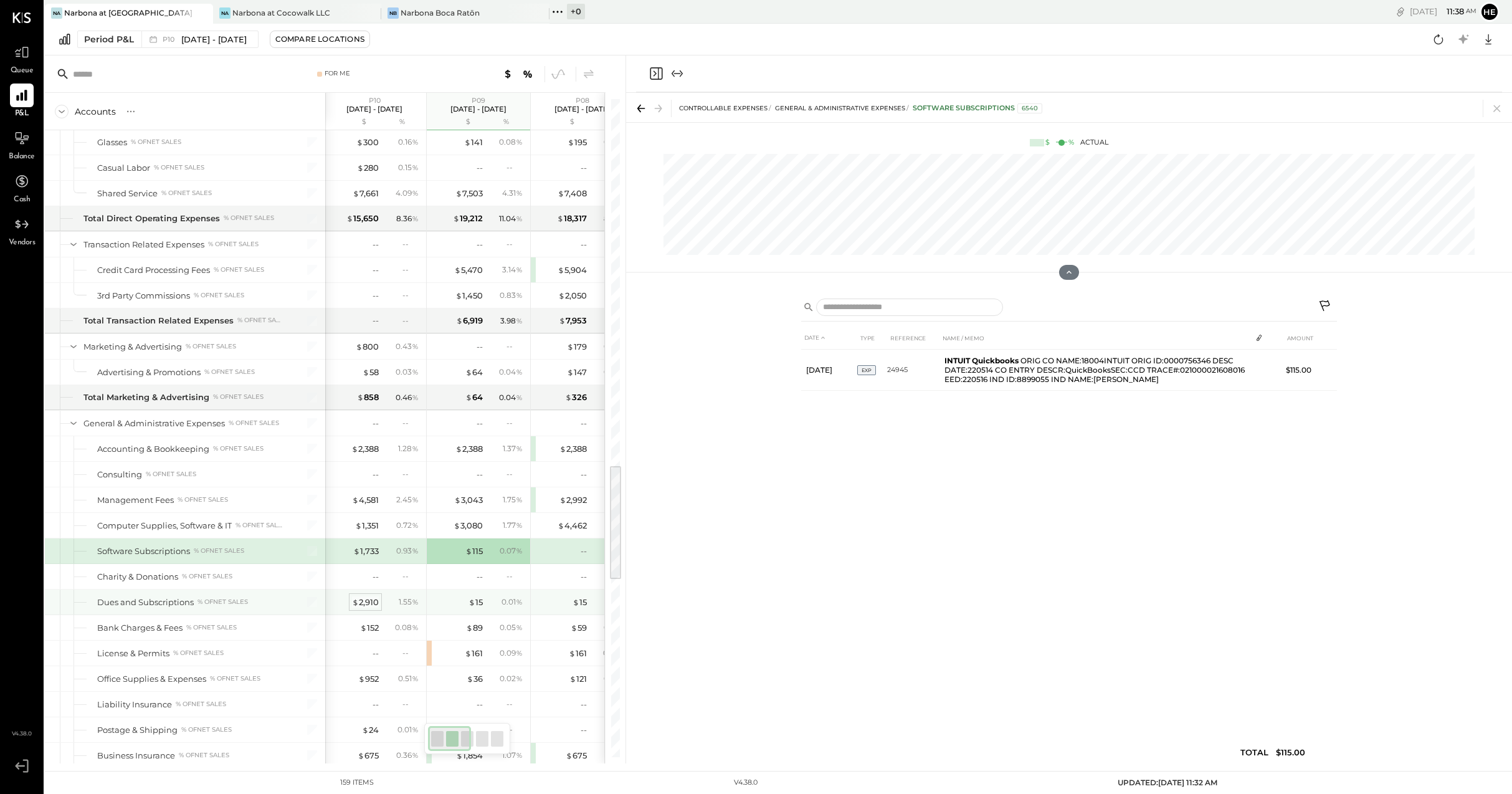
click at [372, 602] on div "$ 2,910" at bounding box center [365, 602] width 27 height 12
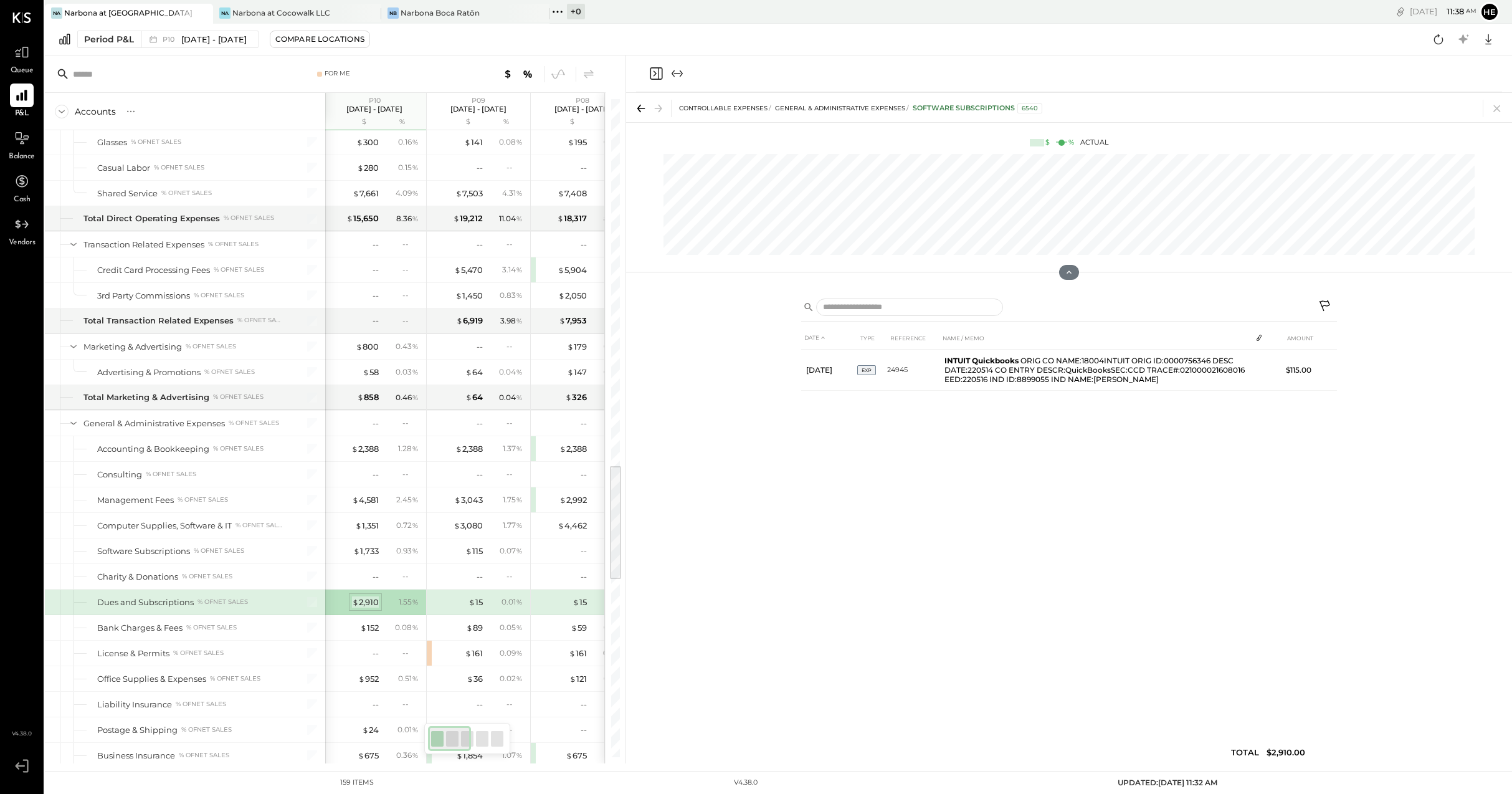
scroll to position [2068, 0]
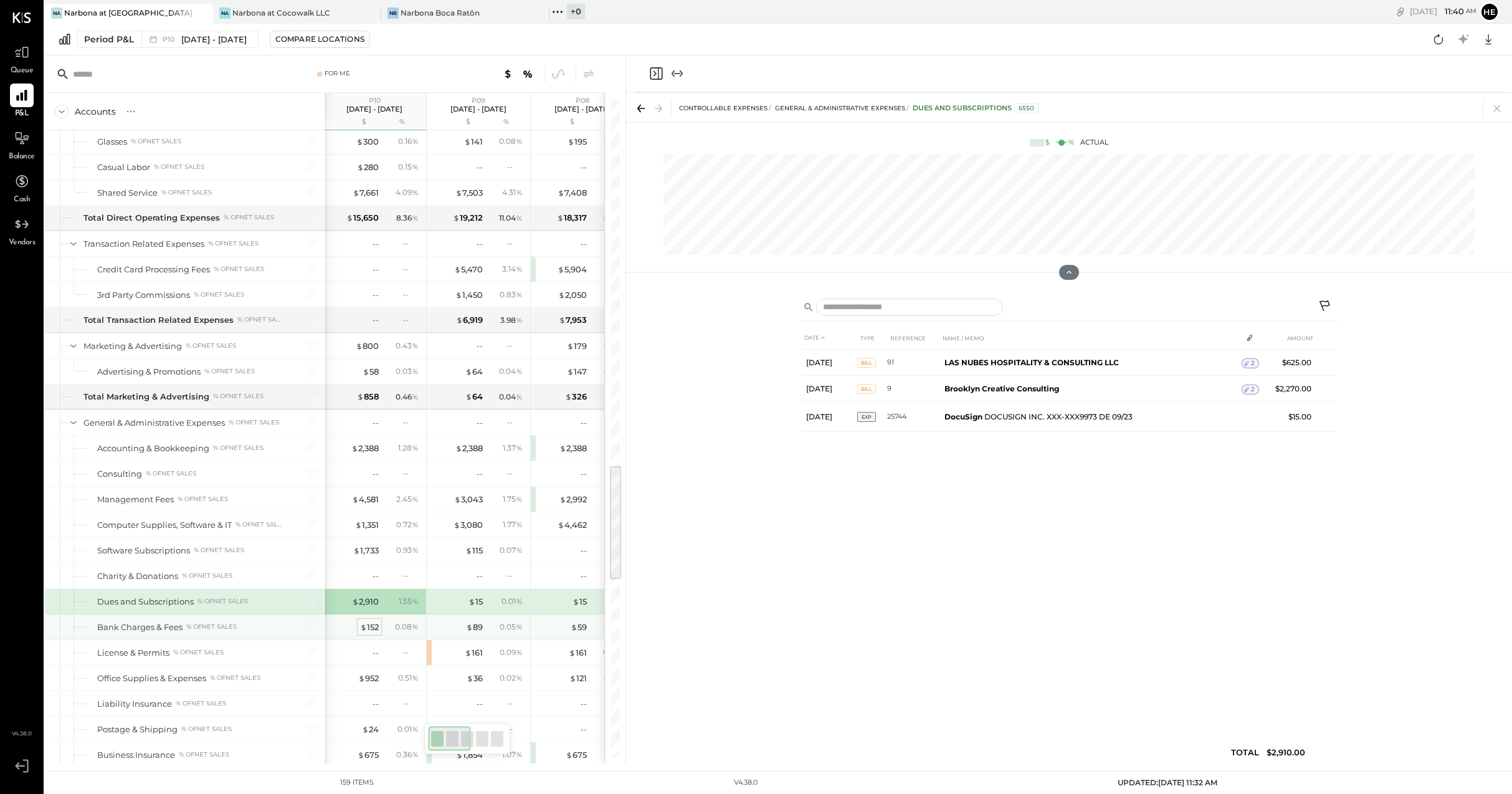
click at [377, 625] on div "$ 152" at bounding box center [370, 627] width 19 height 12
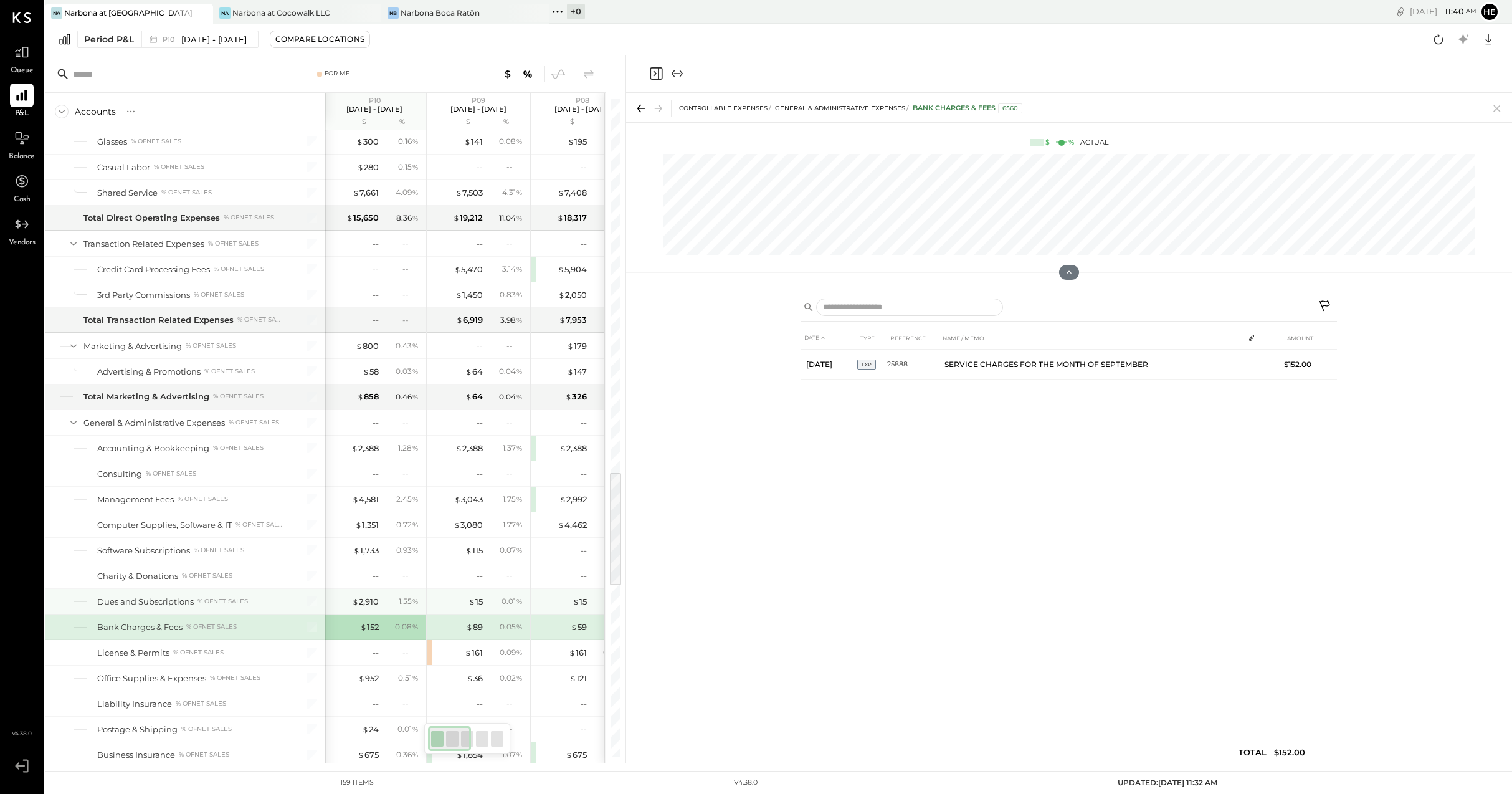
scroll to position [2105, 0]
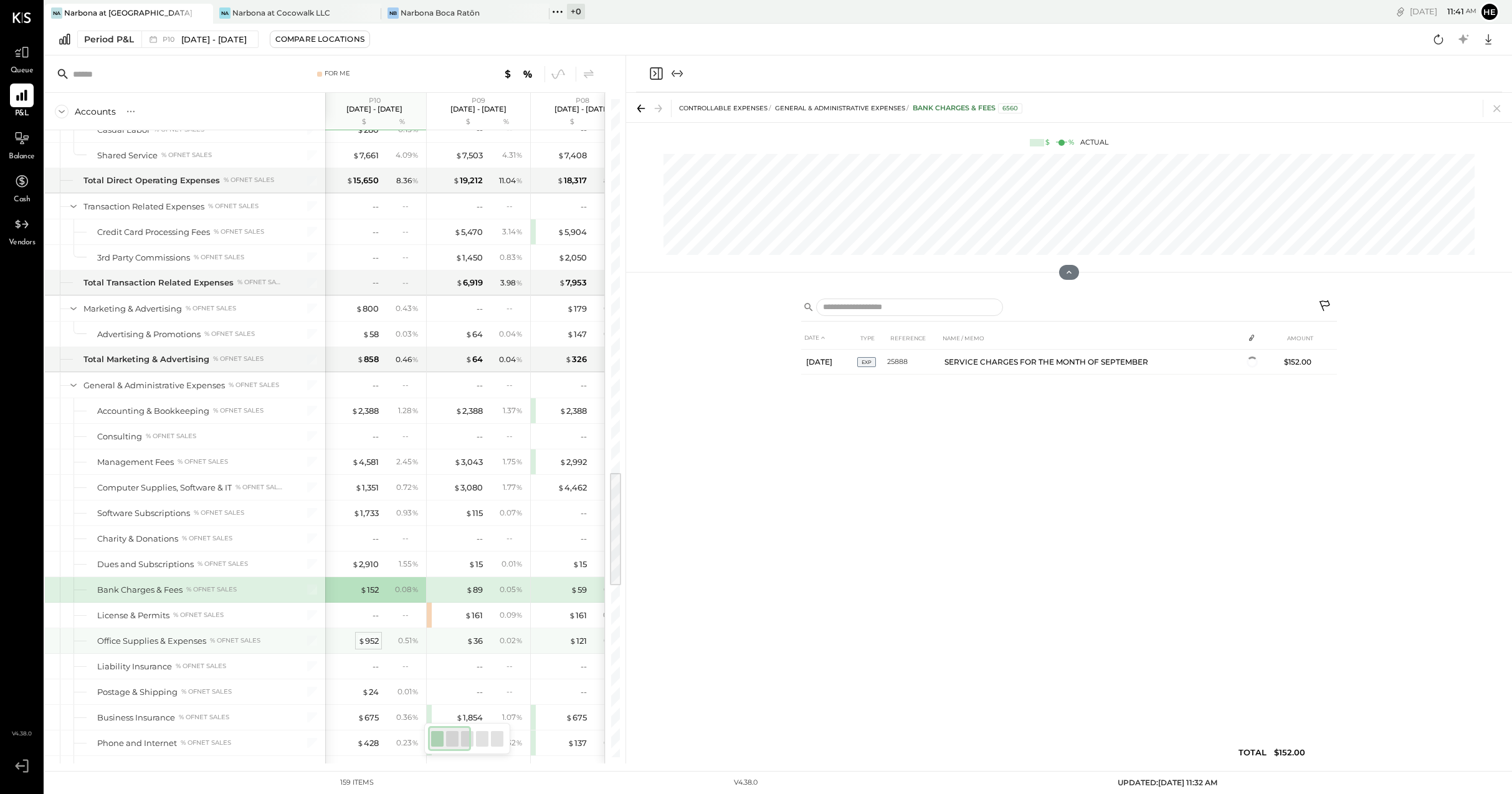
click at [366, 636] on div "$ 952" at bounding box center [368, 641] width 21 height 12
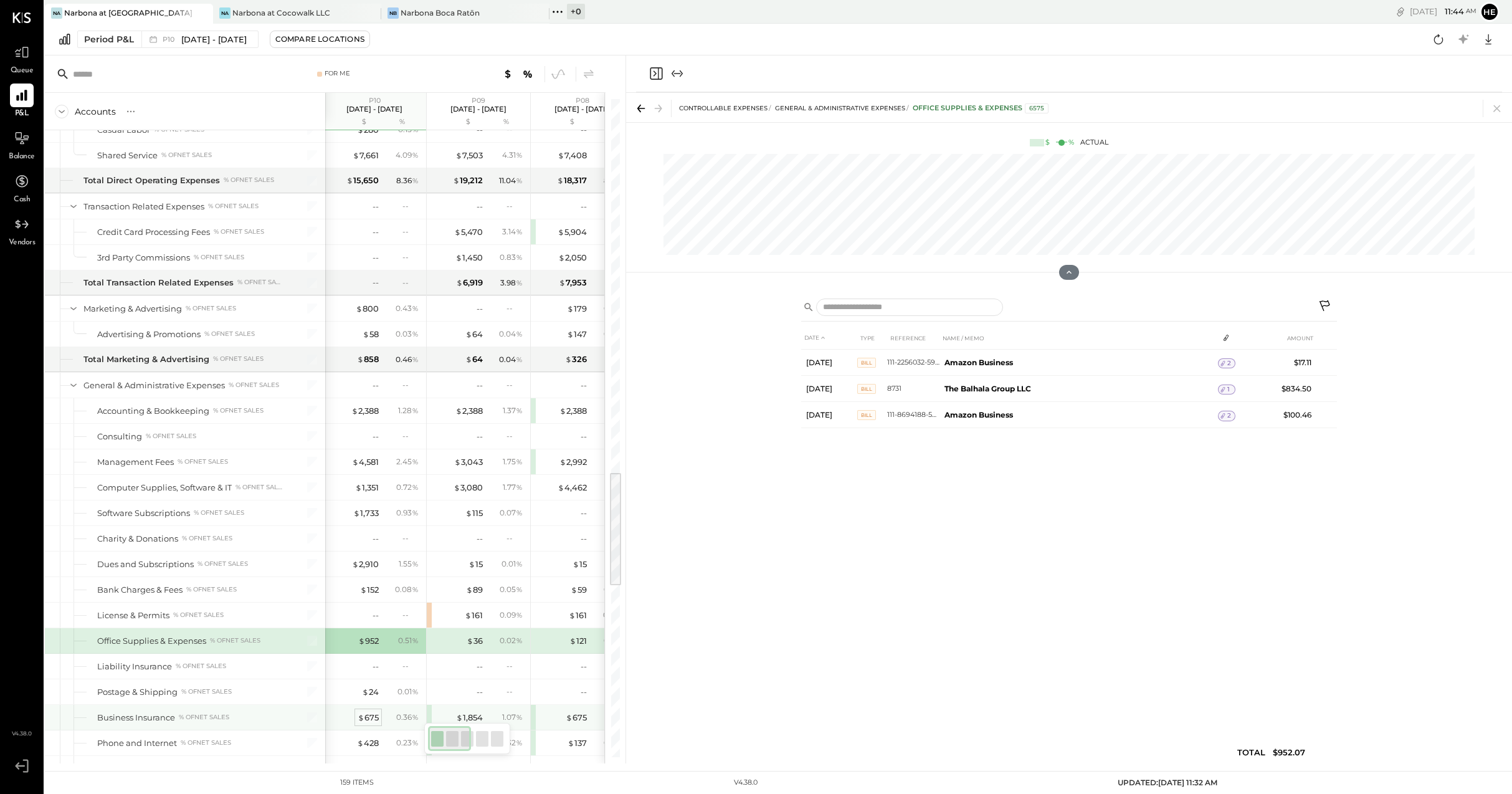
click at [361, 719] on span "$" at bounding box center [361, 717] width 7 height 10
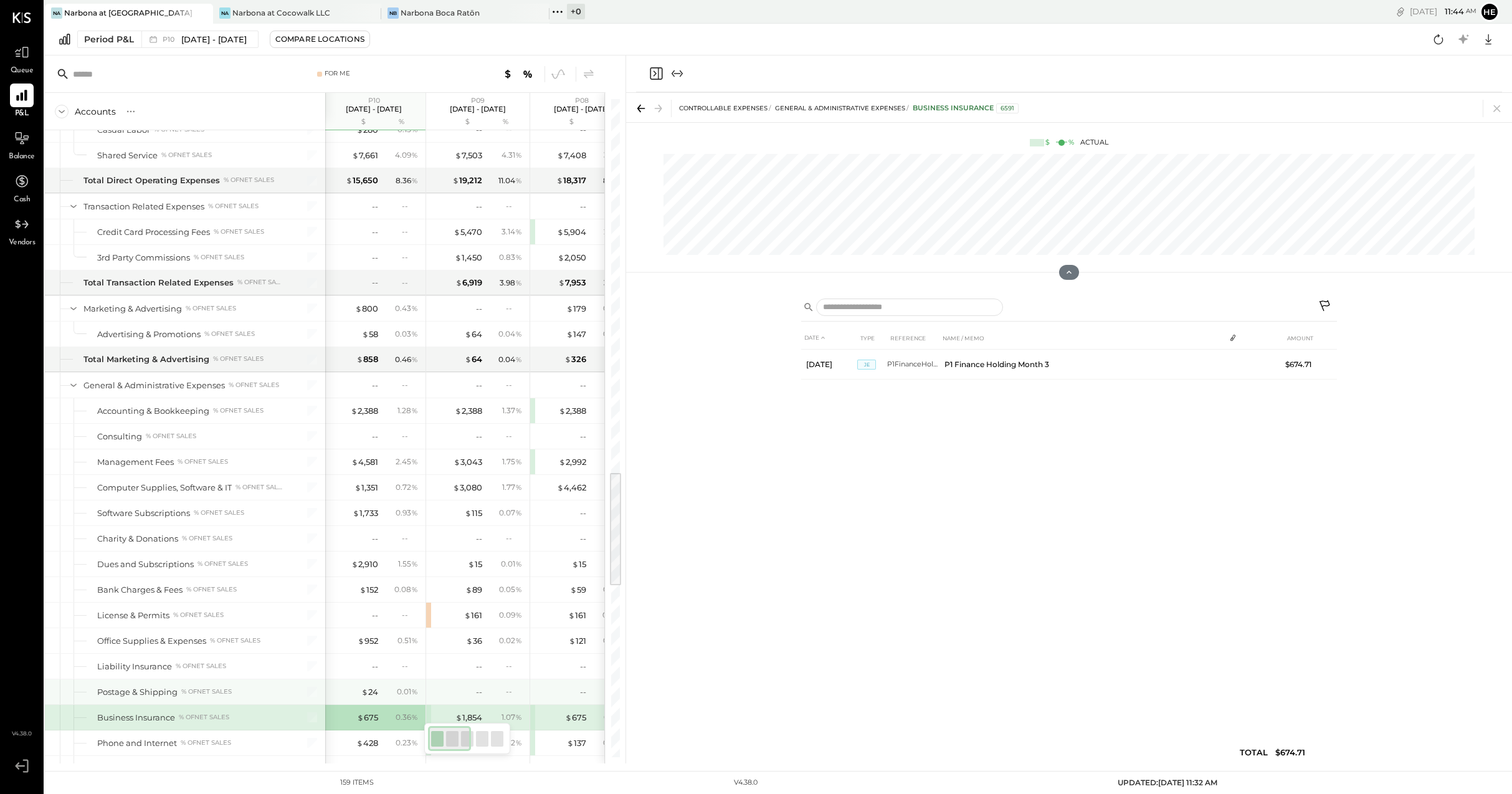
scroll to position [2176, 0]
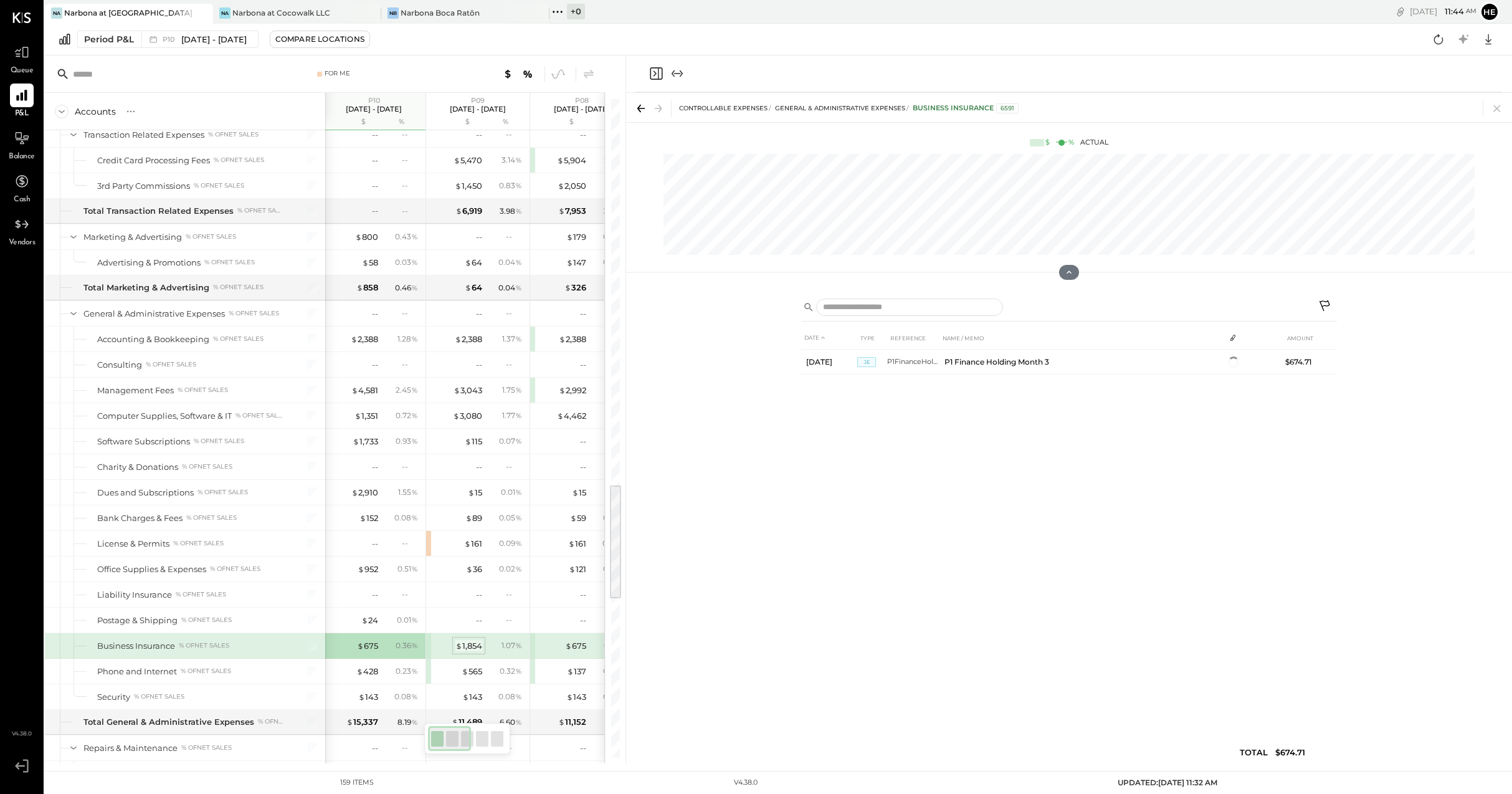
click at [468, 642] on div "$ 1,854" at bounding box center [468, 646] width 27 height 12
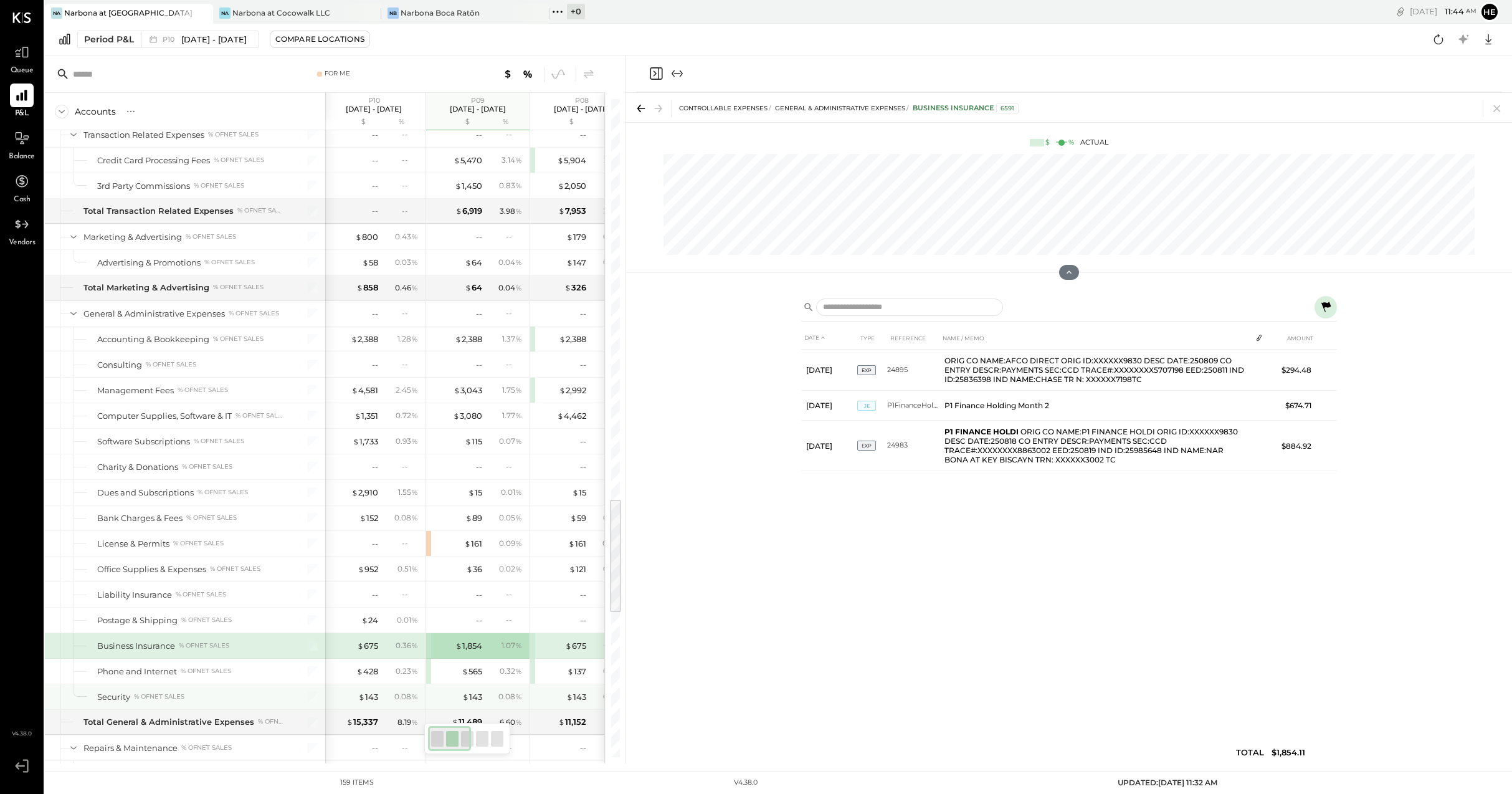
scroll to position [2255, 0]
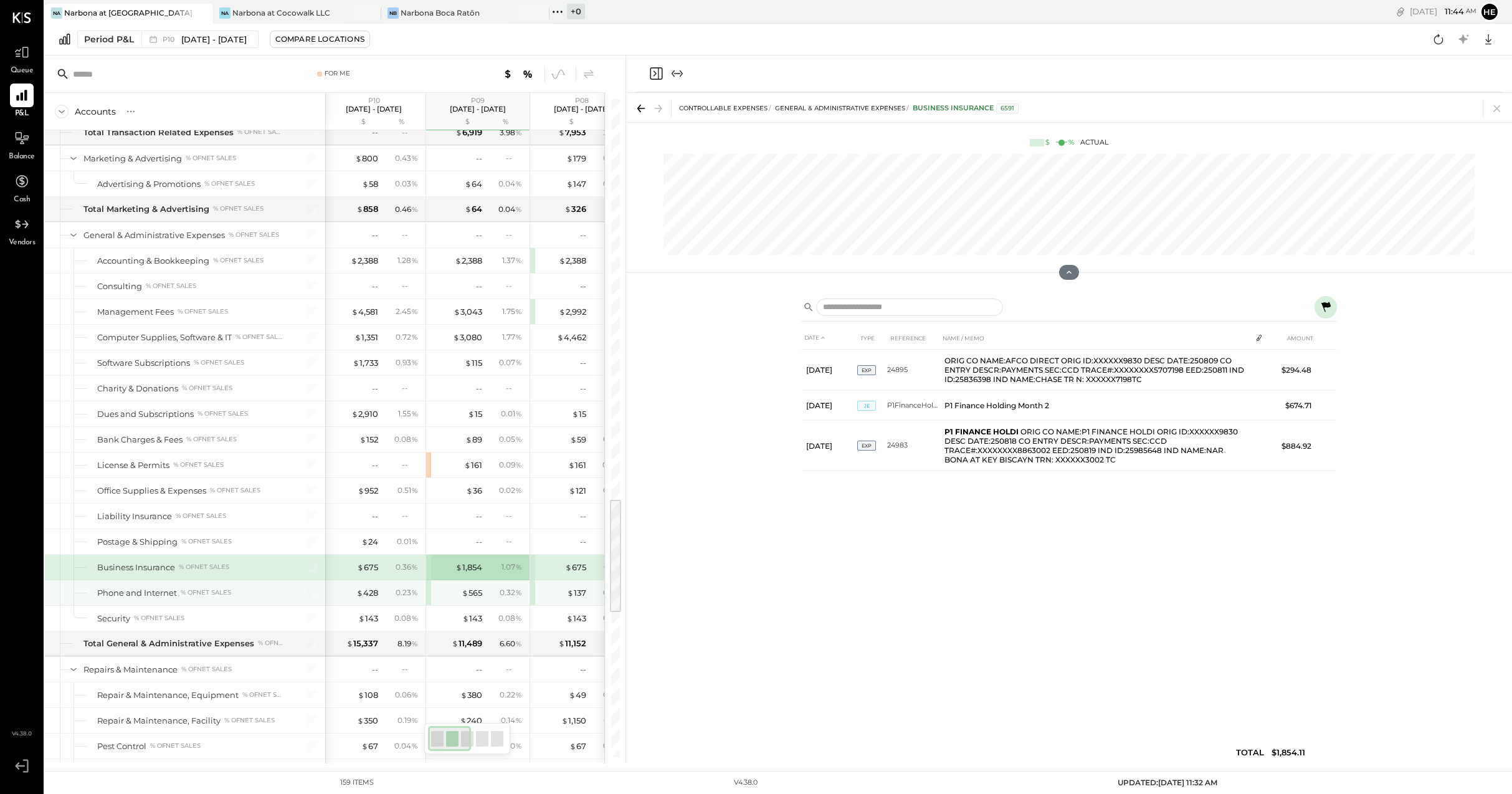
drag, startPoint x: 380, startPoint y: 588, endPoint x: 384, endPoint y: 597, distance: 9.8
click at [380, 588] on div "$ 428 0.23 %" at bounding box center [375, 593] width 93 height 25
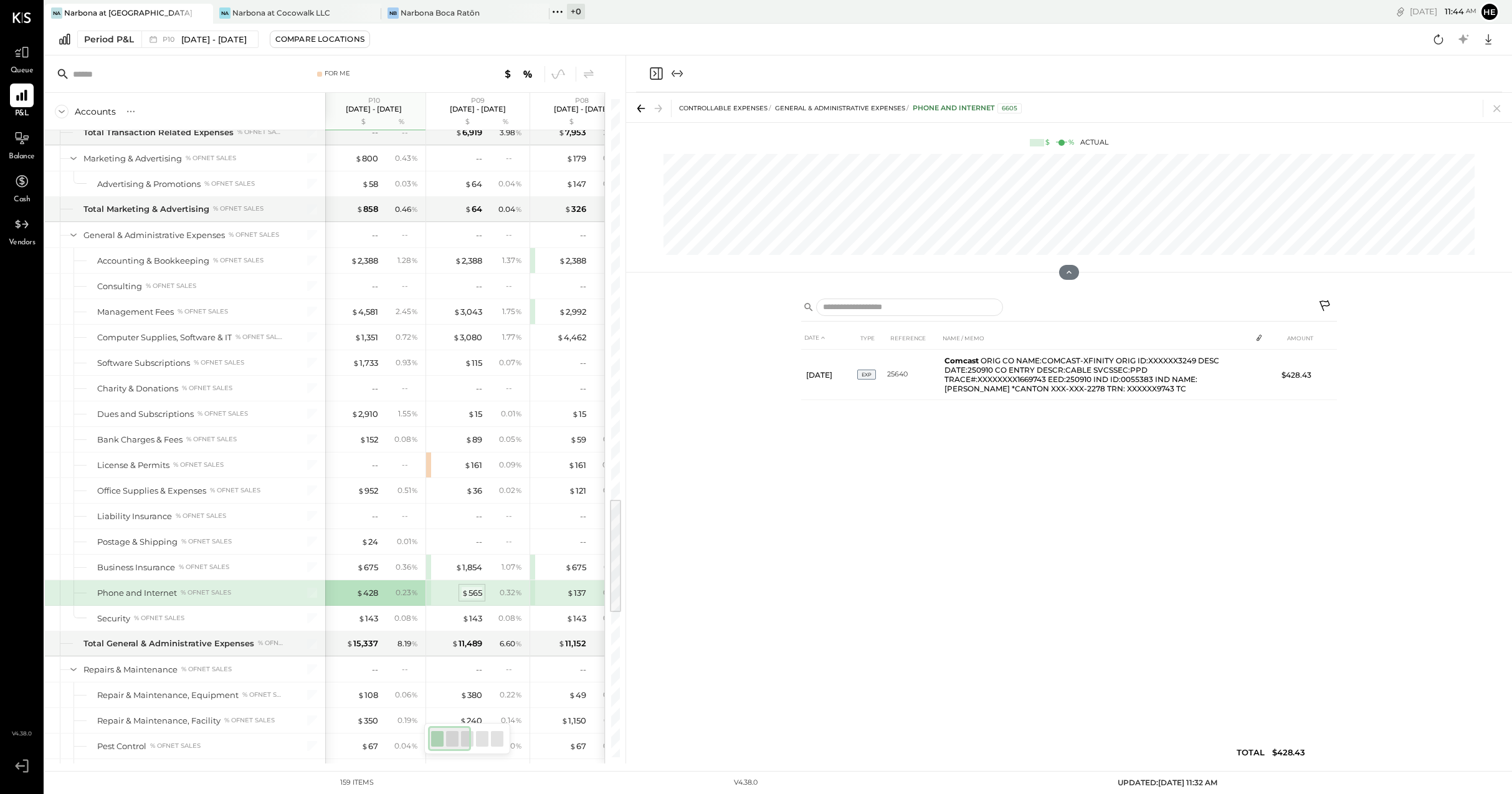
click at [472, 590] on div "$ 565" at bounding box center [472, 593] width 21 height 12
click at [367, 590] on div "$ 428" at bounding box center [367, 593] width 22 height 12
click at [365, 617] on div "$ 143" at bounding box center [368, 619] width 20 height 12
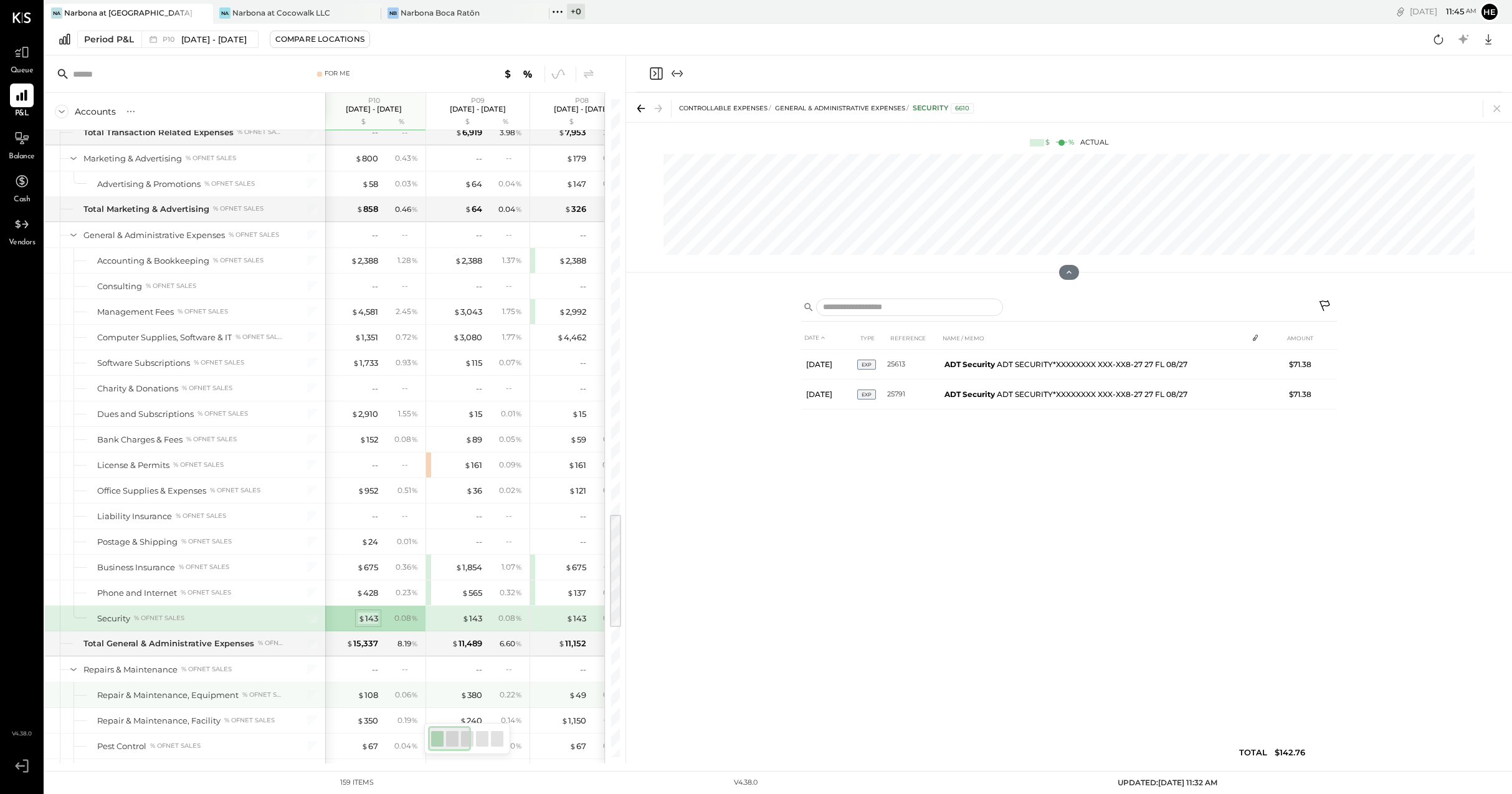
scroll to position [2345, 0]
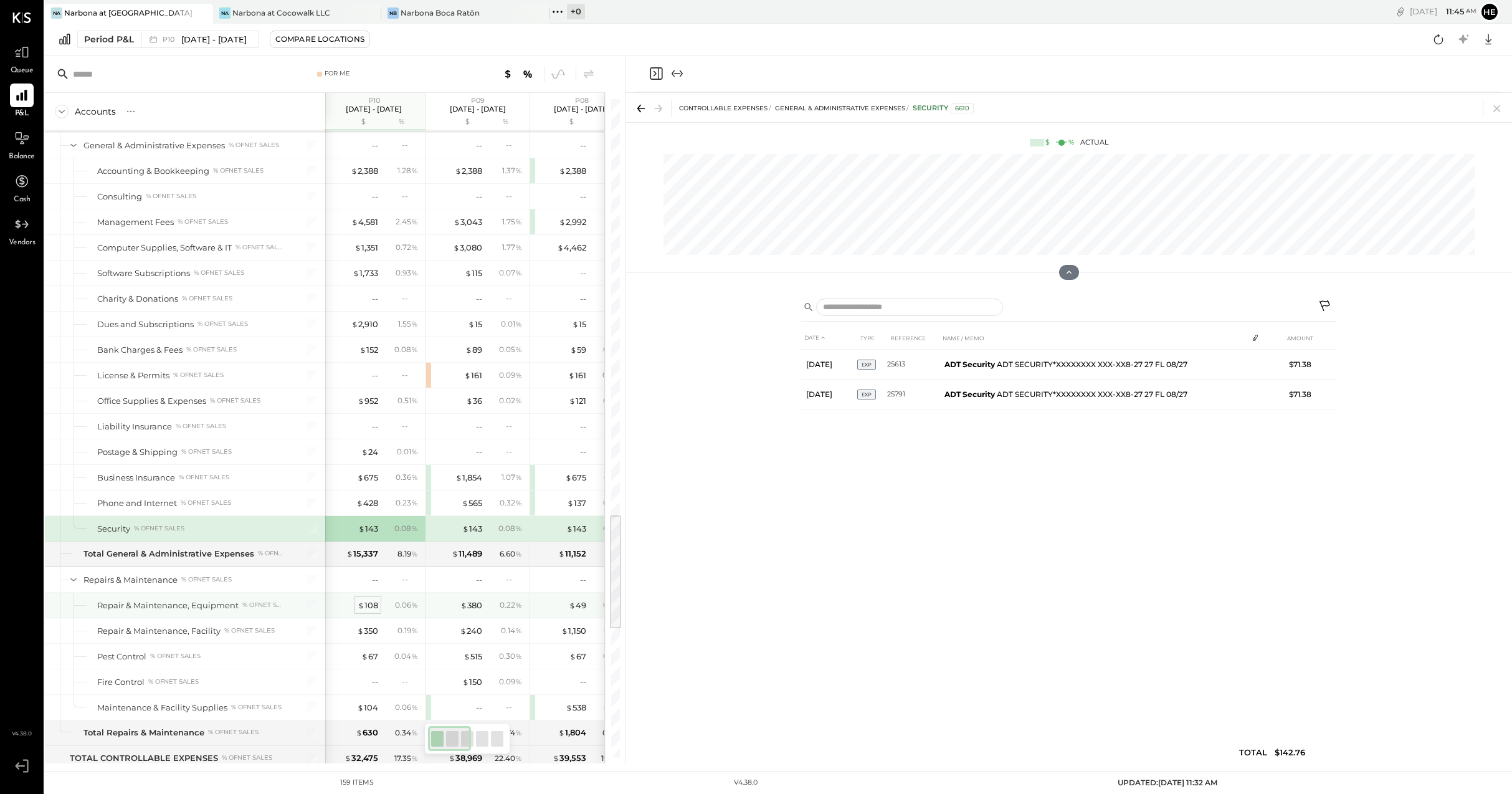
click at [375, 603] on div "$ 108" at bounding box center [367, 605] width 21 height 12
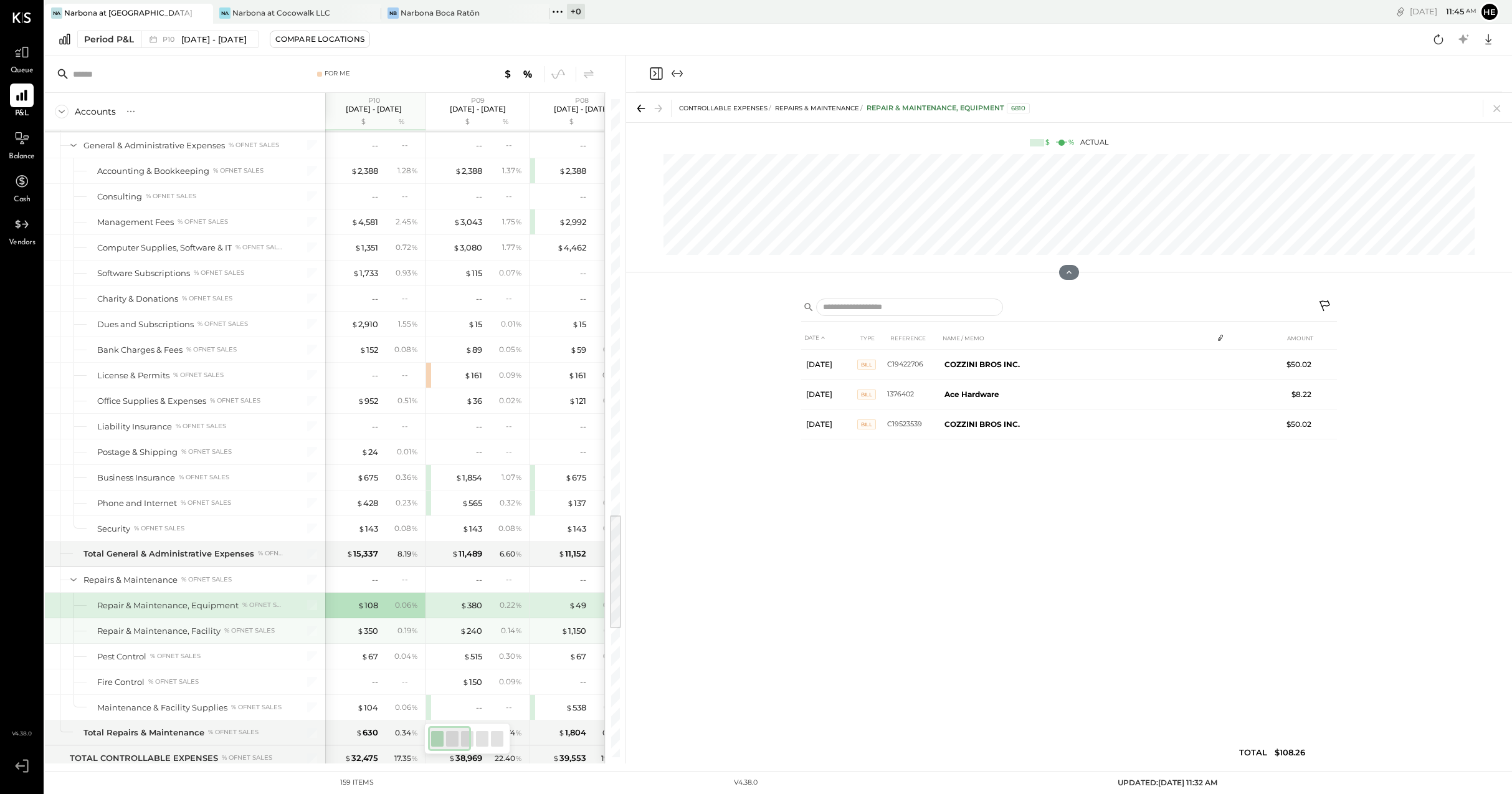
click at [378, 635] on div "$ 350 0.19 %" at bounding box center [375, 630] width 93 height 25
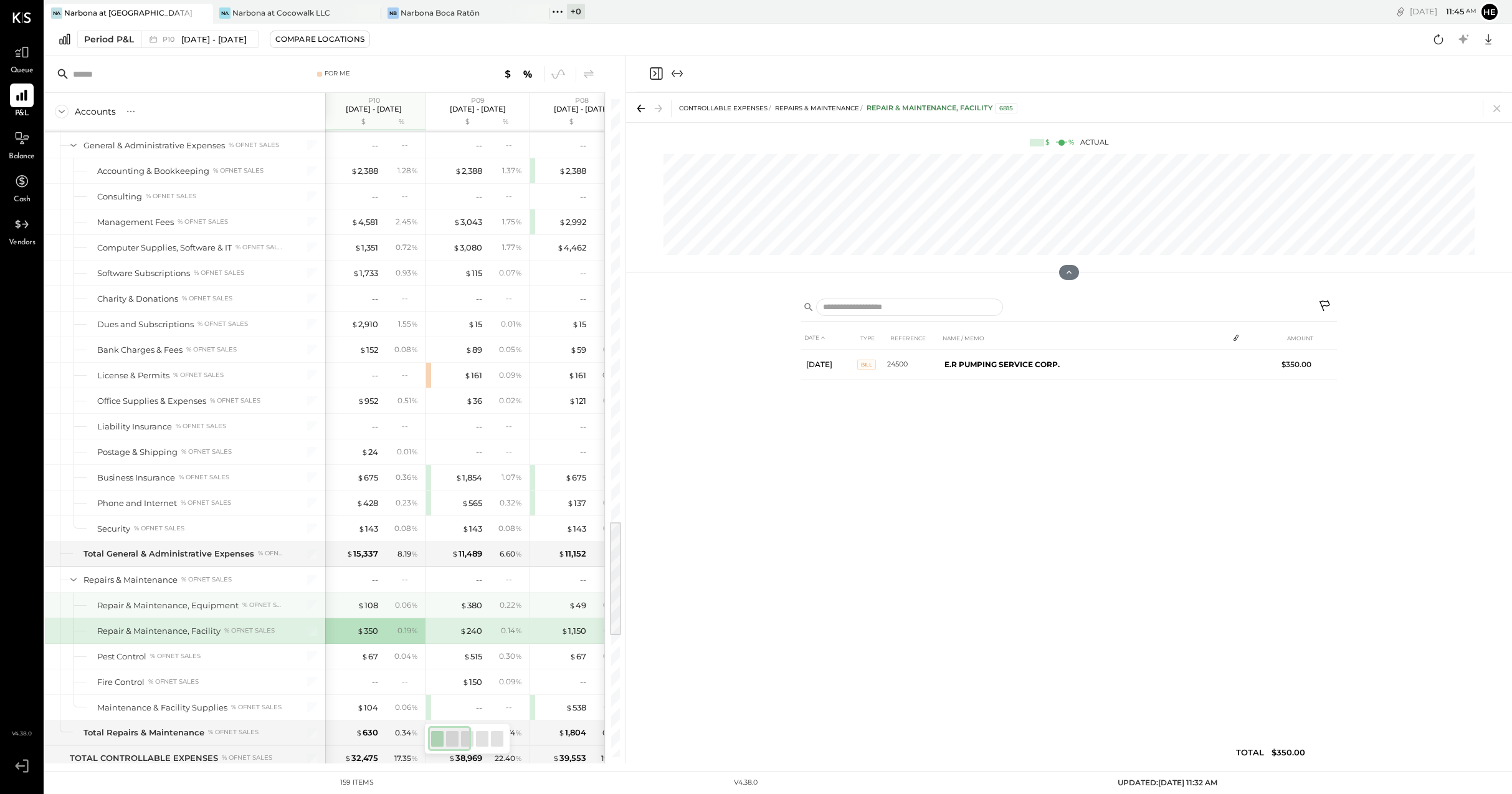
scroll to position [2382, 0]
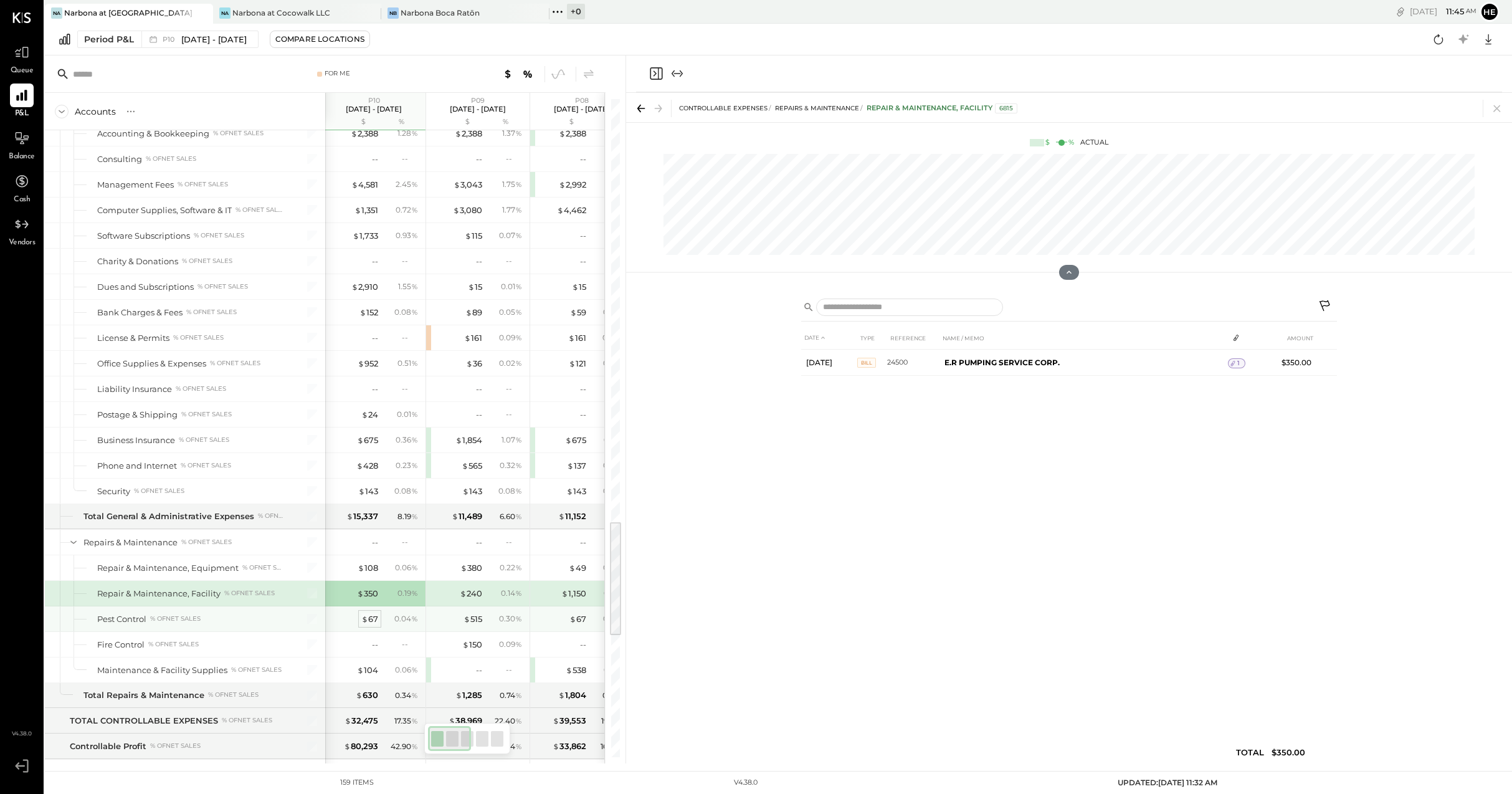
click at [366, 618] on span "$" at bounding box center [365, 619] width 7 height 10
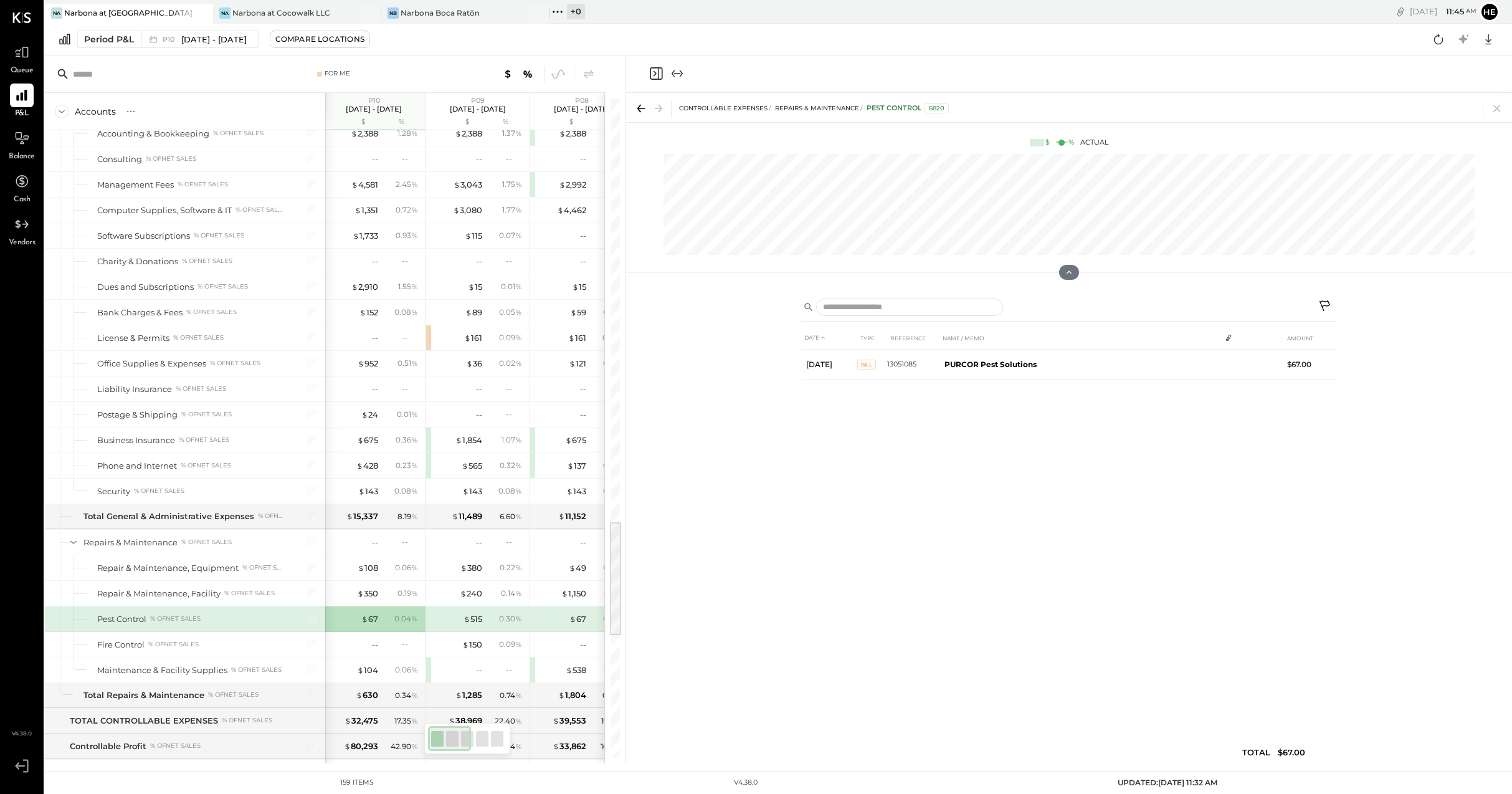
click at [457, 615] on div "$ 515" at bounding box center [457, 619] width 50 height 12
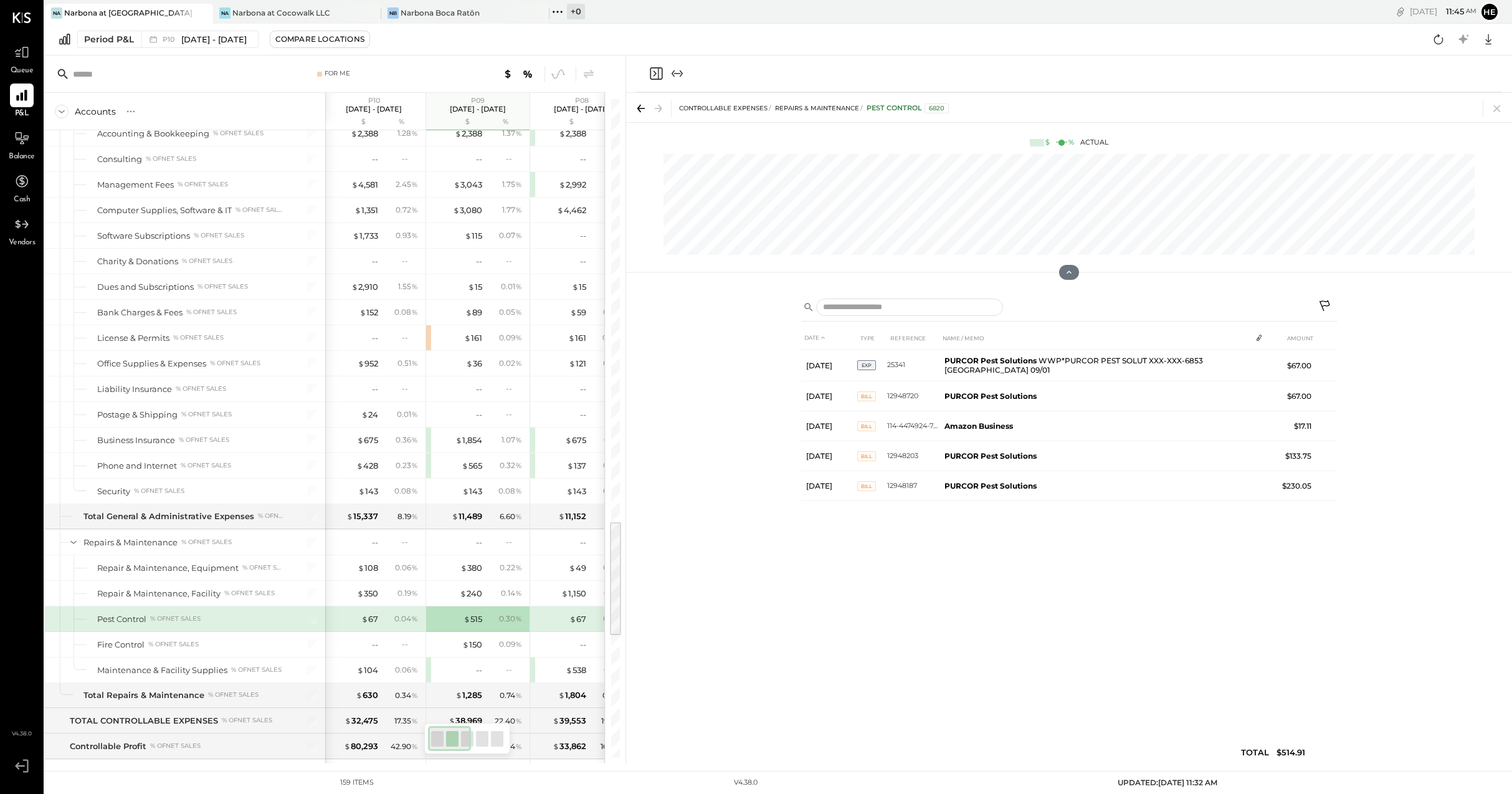
click at [410, 617] on div "0.04 %" at bounding box center [406, 619] width 24 height 12
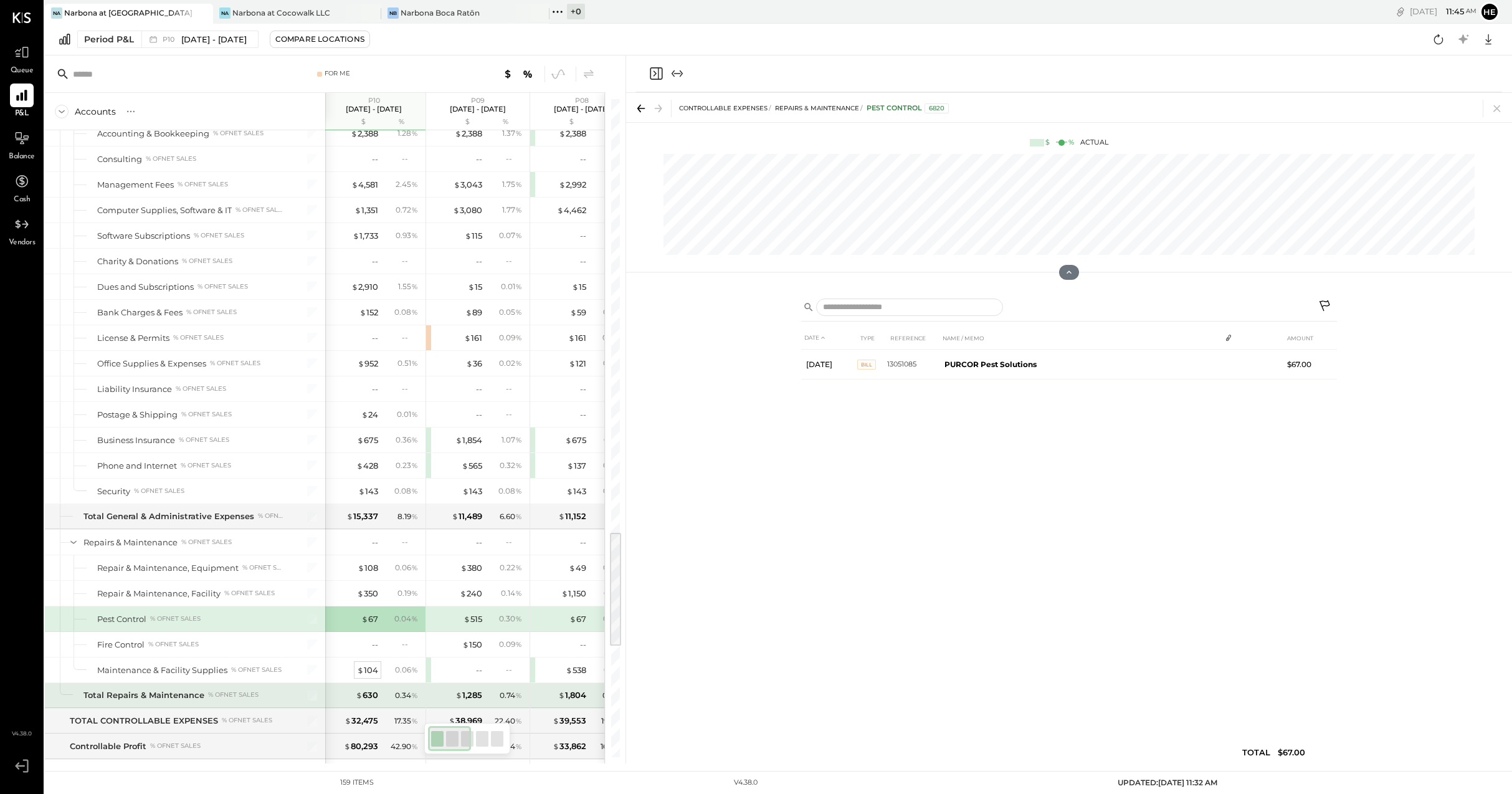
scroll to position [2449, 0]
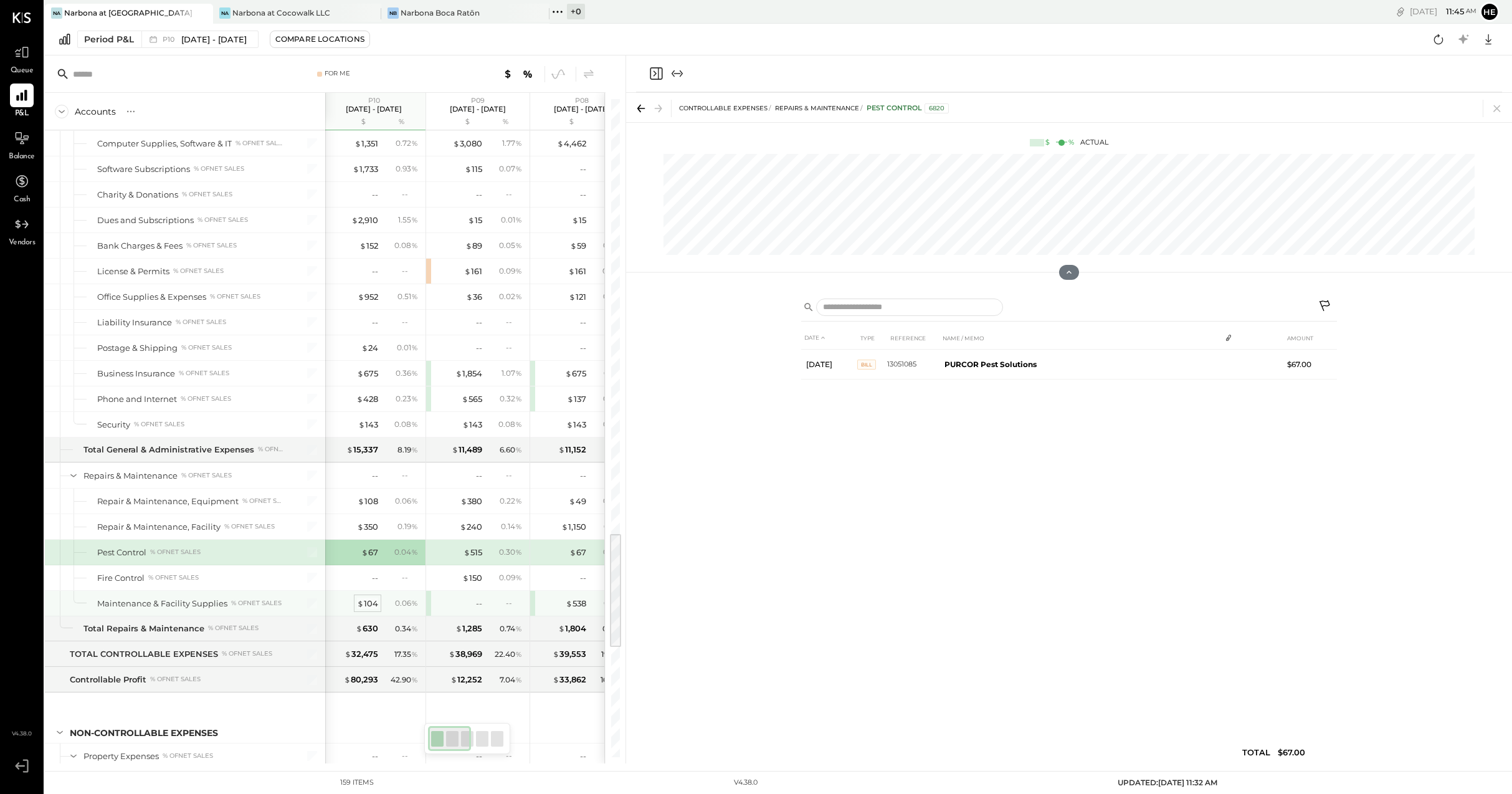
click at [362, 598] on span "$" at bounding box center [360, 603] width 7 height 10
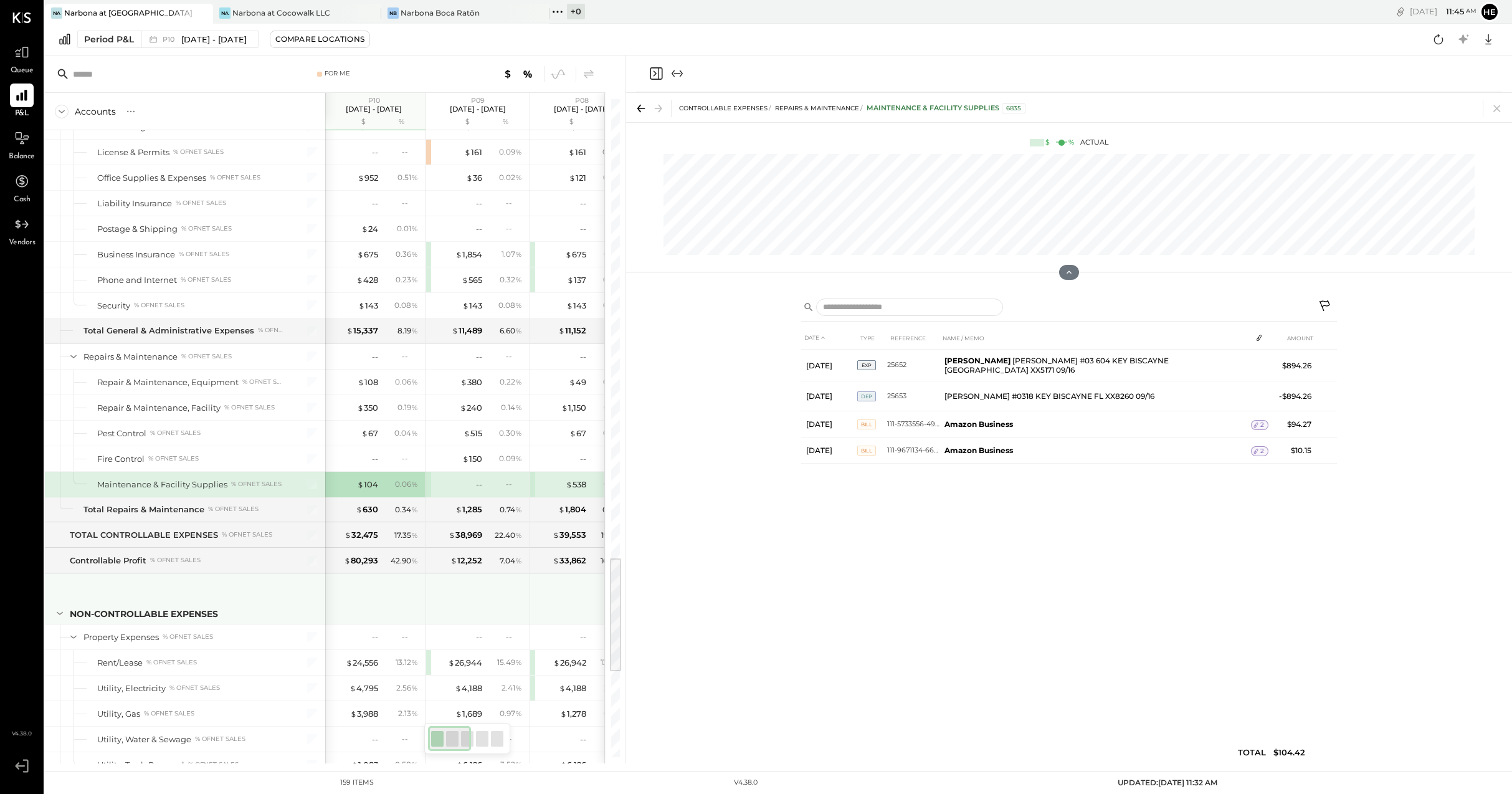
scroll to position [2647, 0]
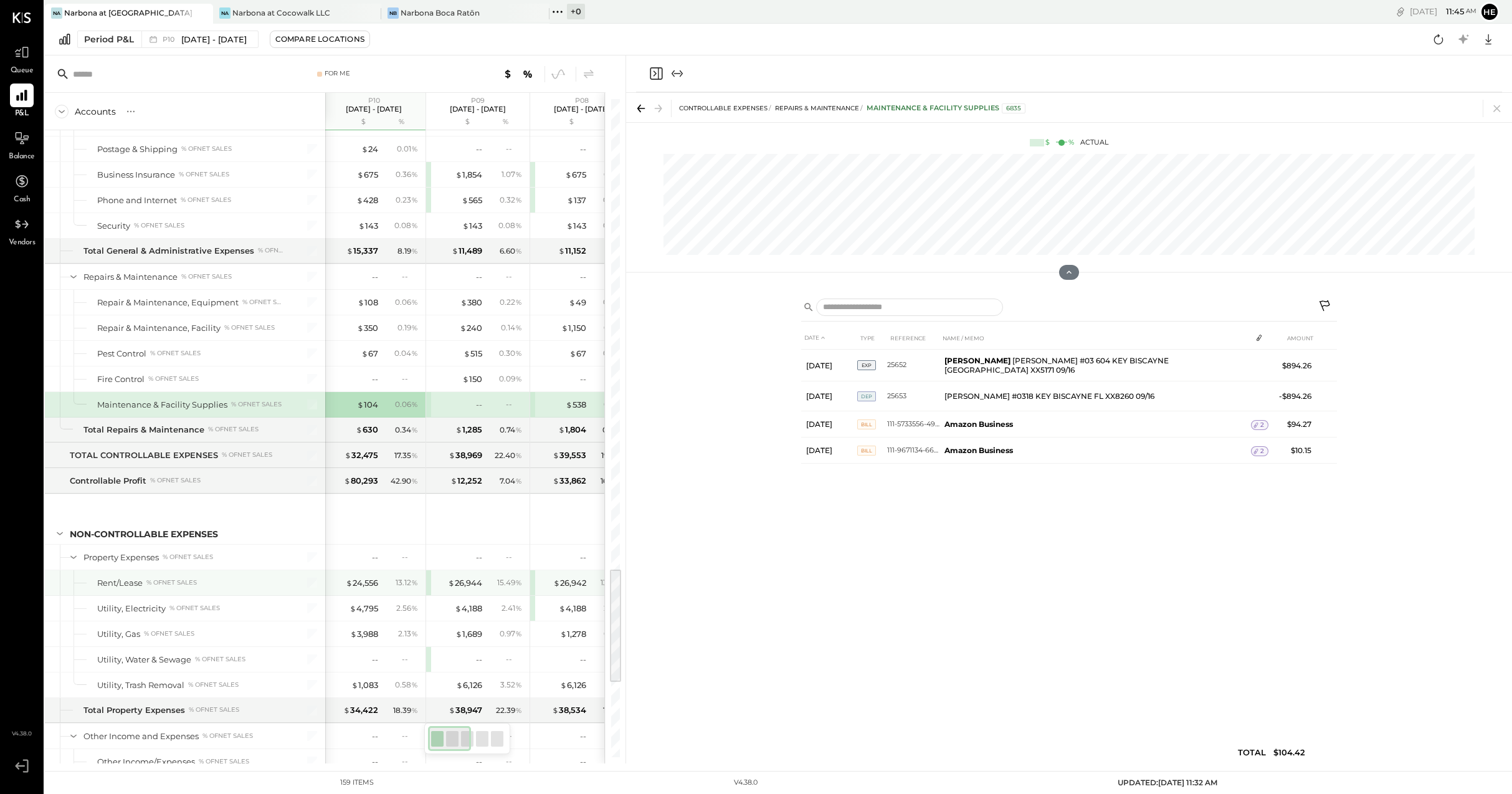
click at [354, 575] on div "$ 24,556 13.12 %" at bounding box center [375, 583] width 93 height 25
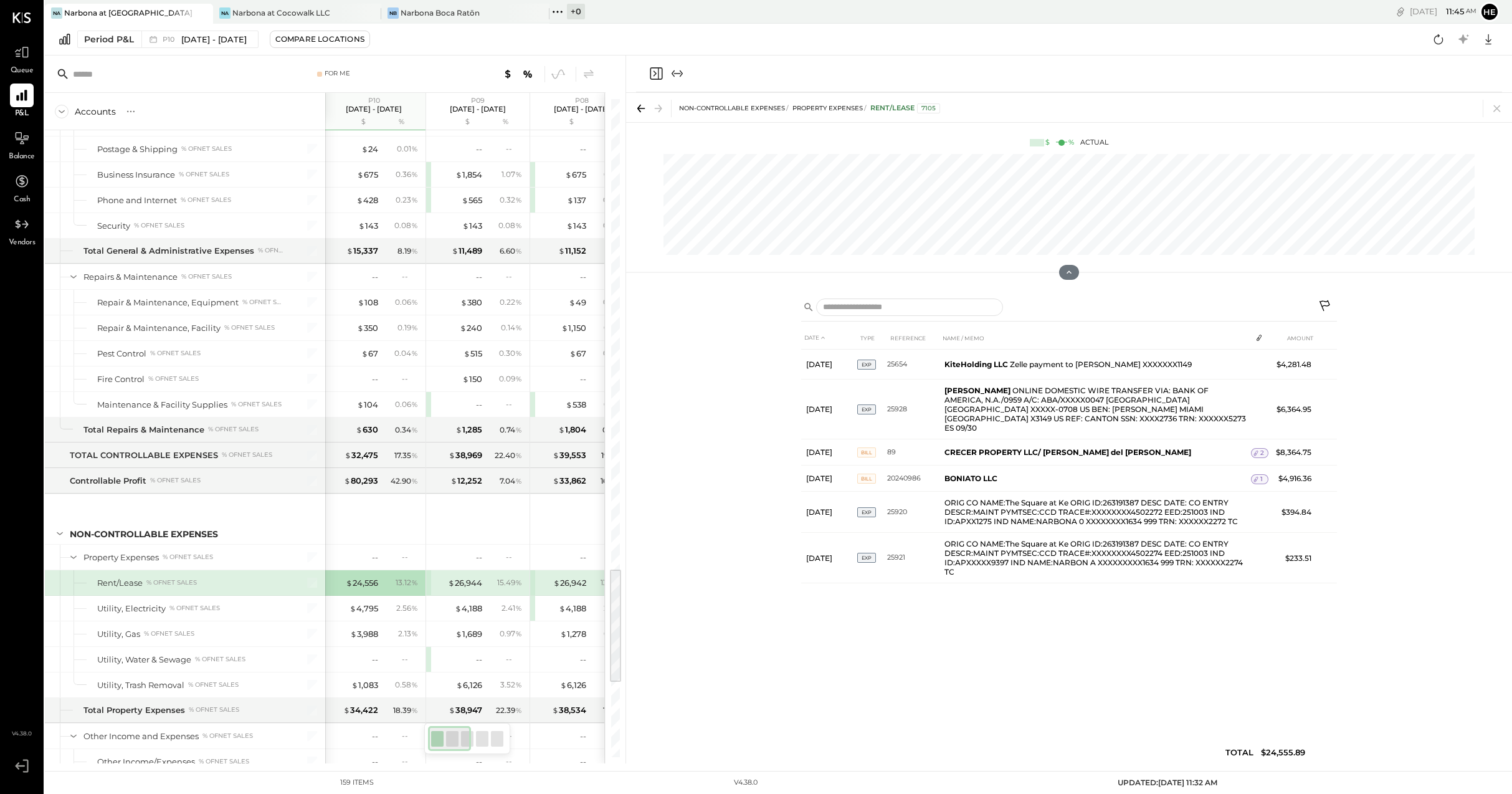
click at [482, 588] on div "$ 26,944 15.49 %" at bounding box center [479, 583] width 93 height 25
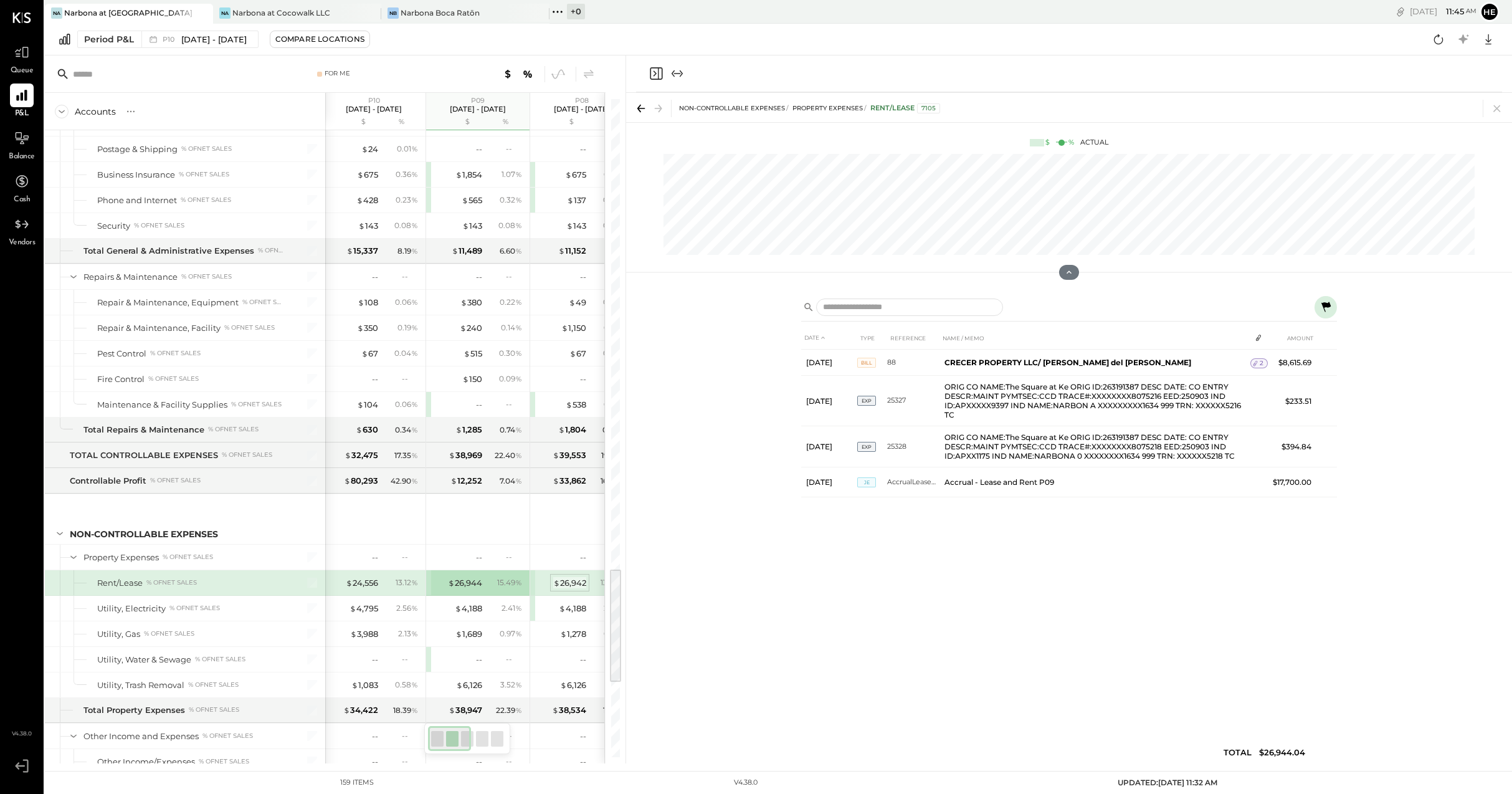
click at [571, 582] on div "$ 26,942" at bounding box center [569, 583] width 33 height 12
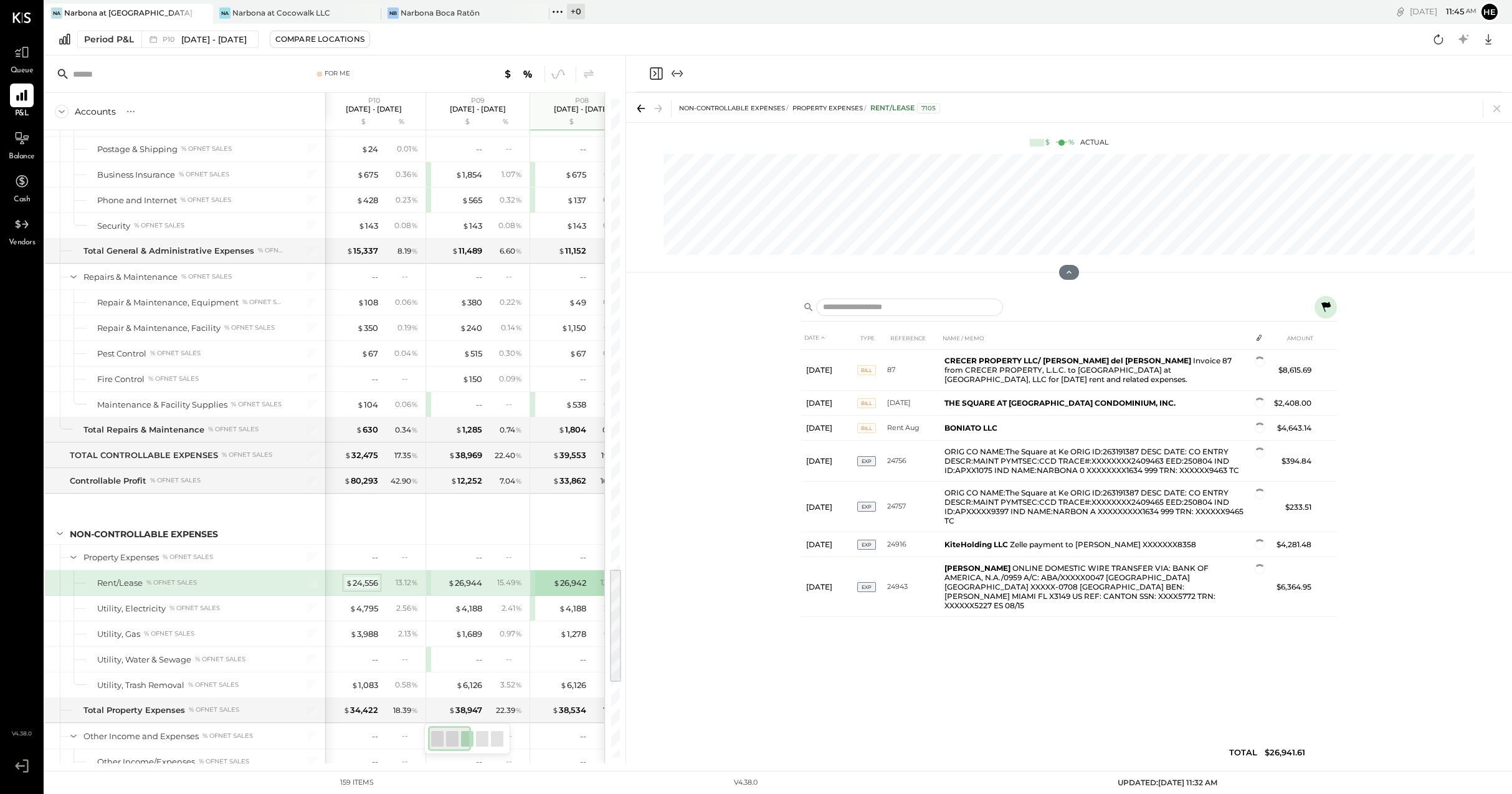
click at [374, 581] on div "$ 24,556" at bounding box center [362, 583] width 32 height 12
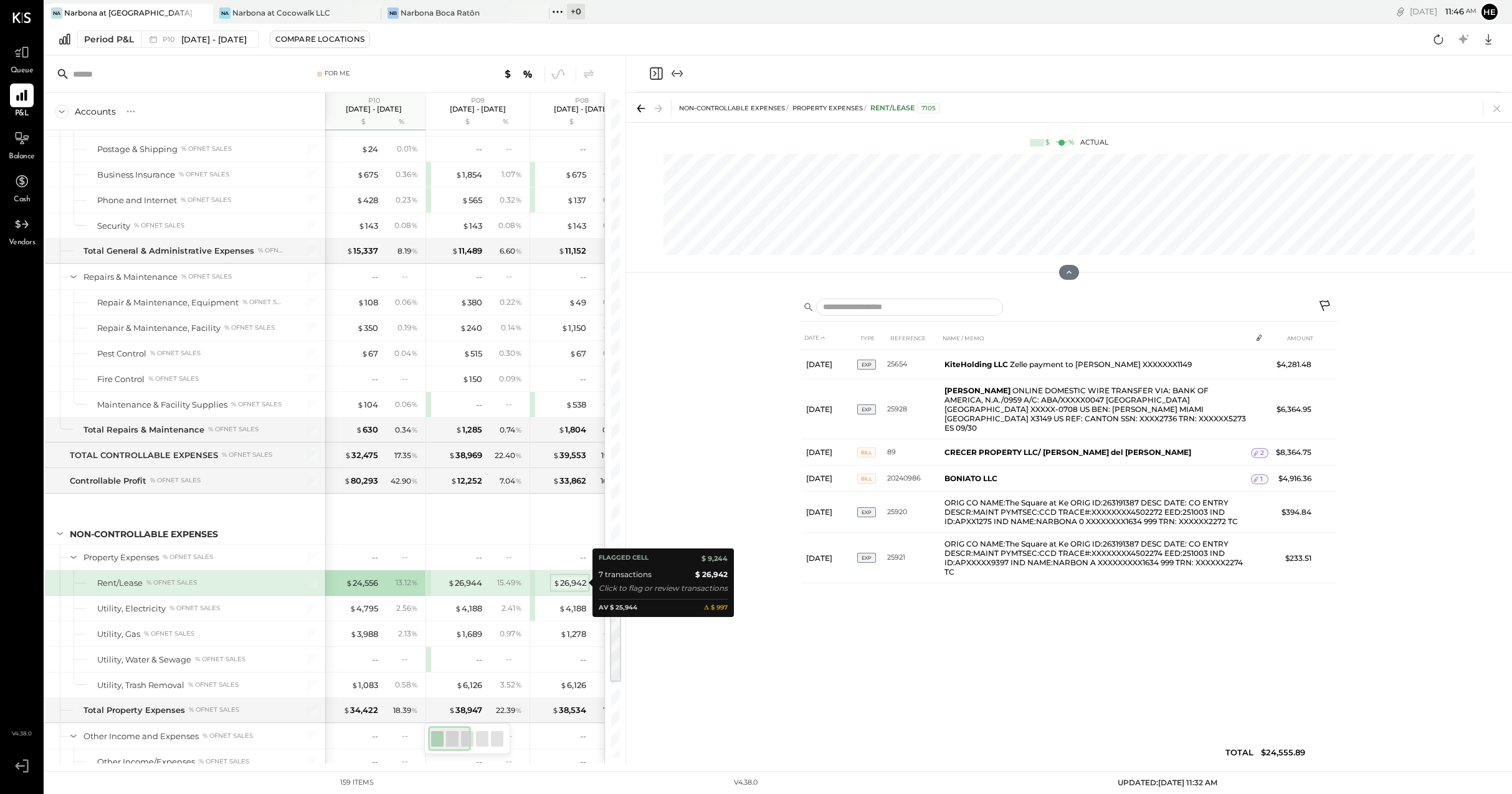
click at [570, 577] on div "$ 26,942" at bounding box center [569, 583] width 33 height 12
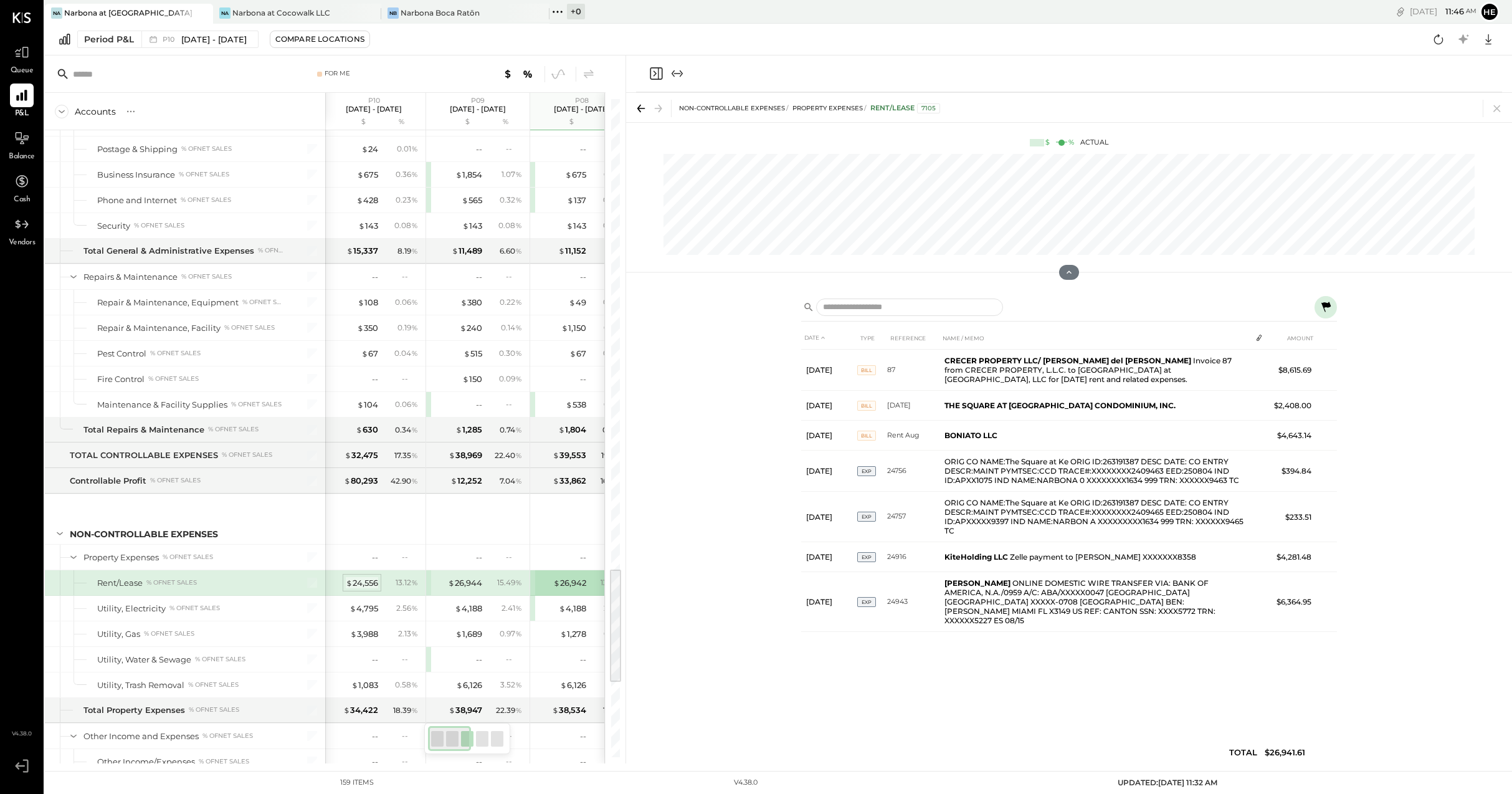
click at [354, 580] on div "$ 24,556" at bounding box center [362, 583] width 32 height 12
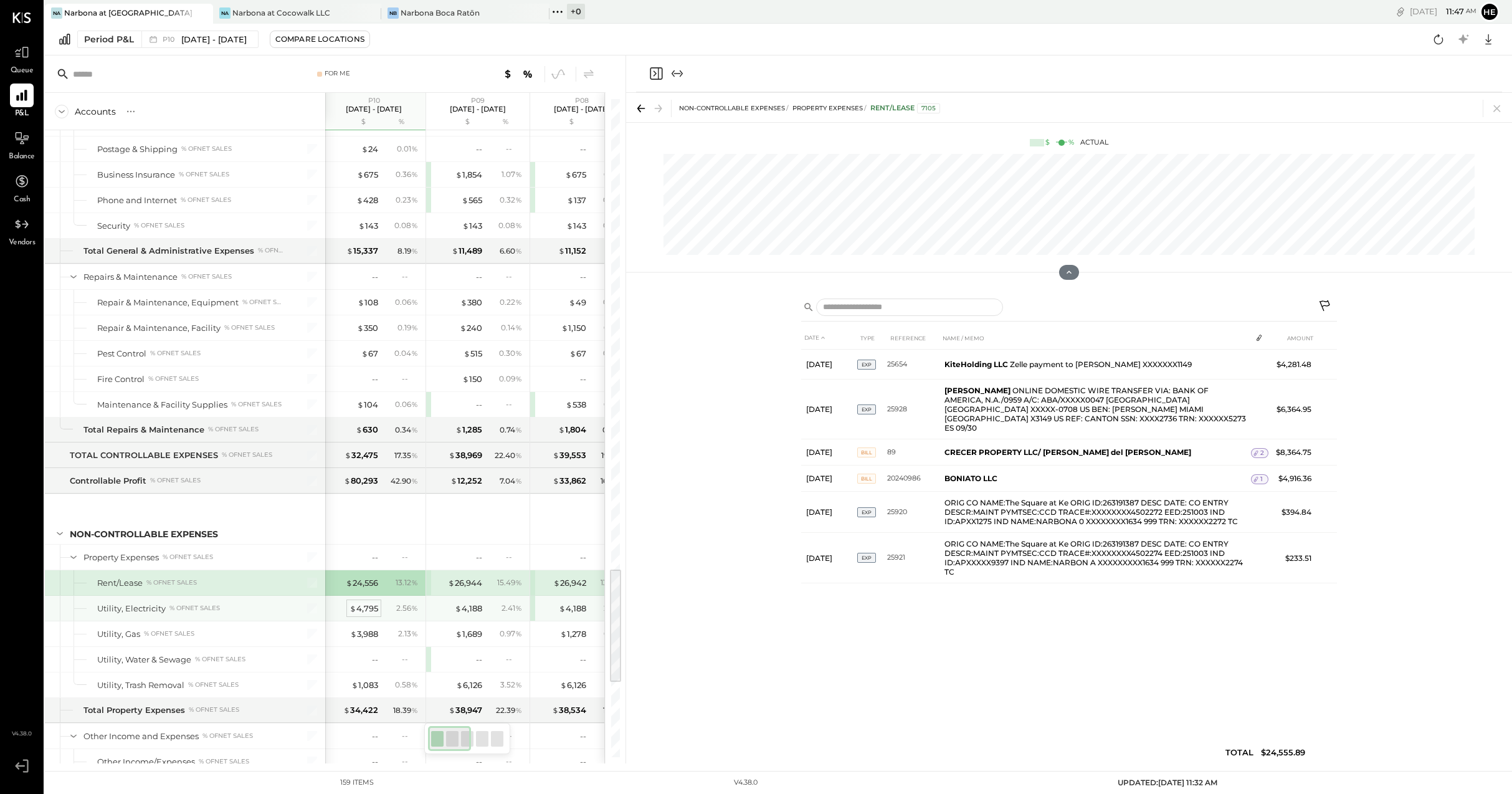
click at [374, 611] on div "$ 4,795" at bounding box center [364, 608] width 29 height 12
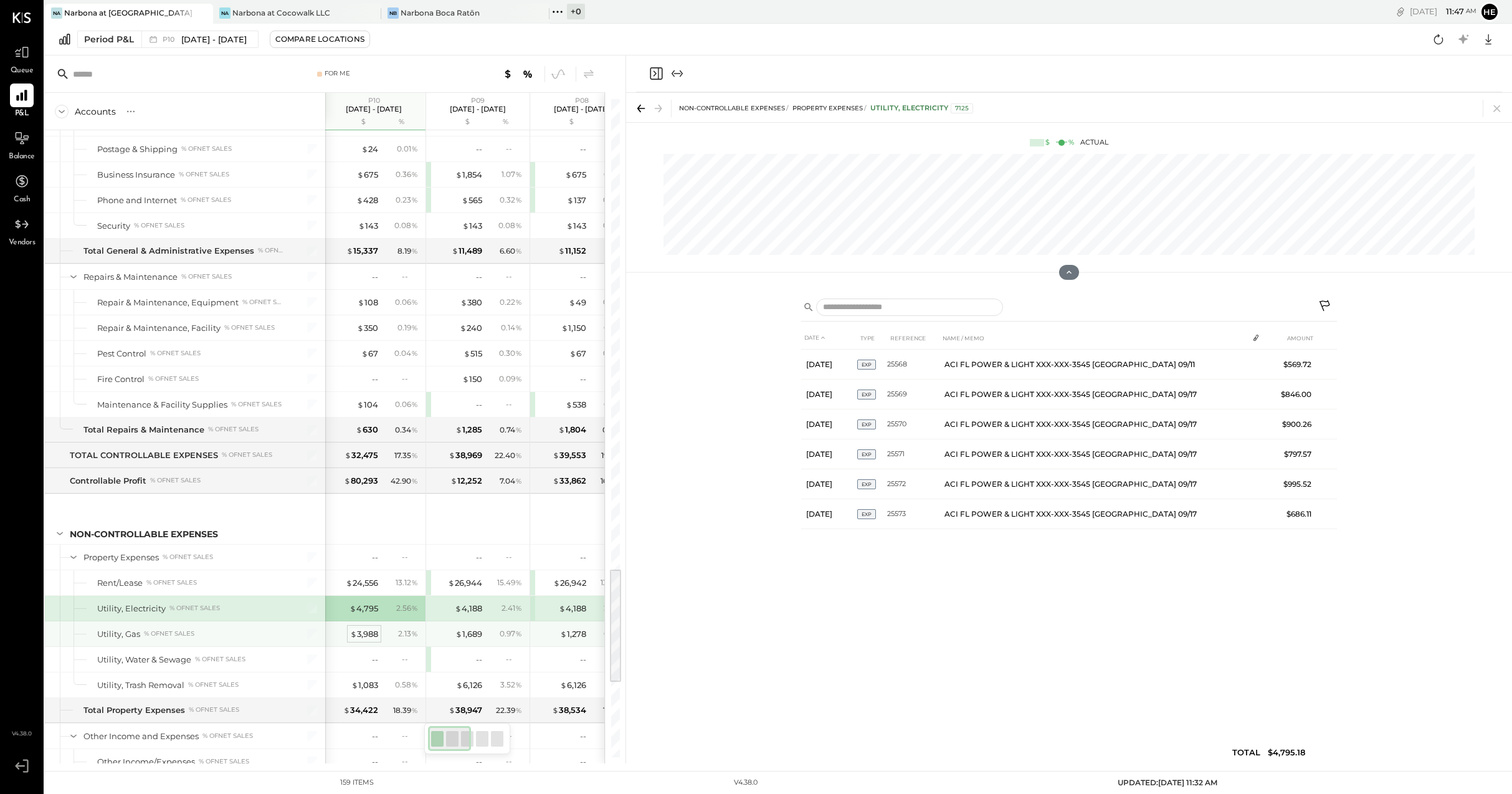
click at [354, 632] on span "$" at bounding box center [354, 634] width 7 height 10
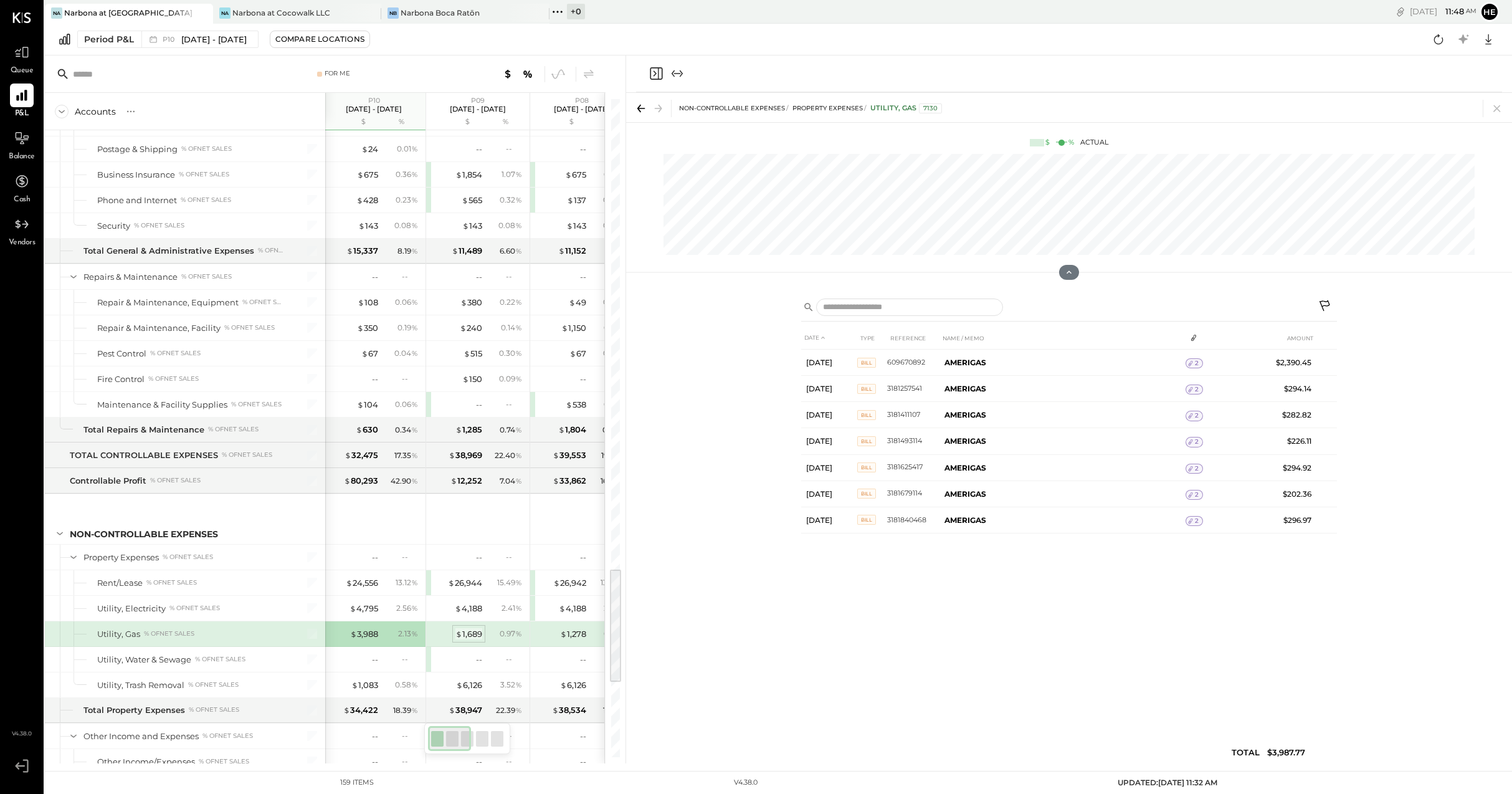
click at [455, 636] on span "$" at bounding box center [459, 634] width 7 height 10
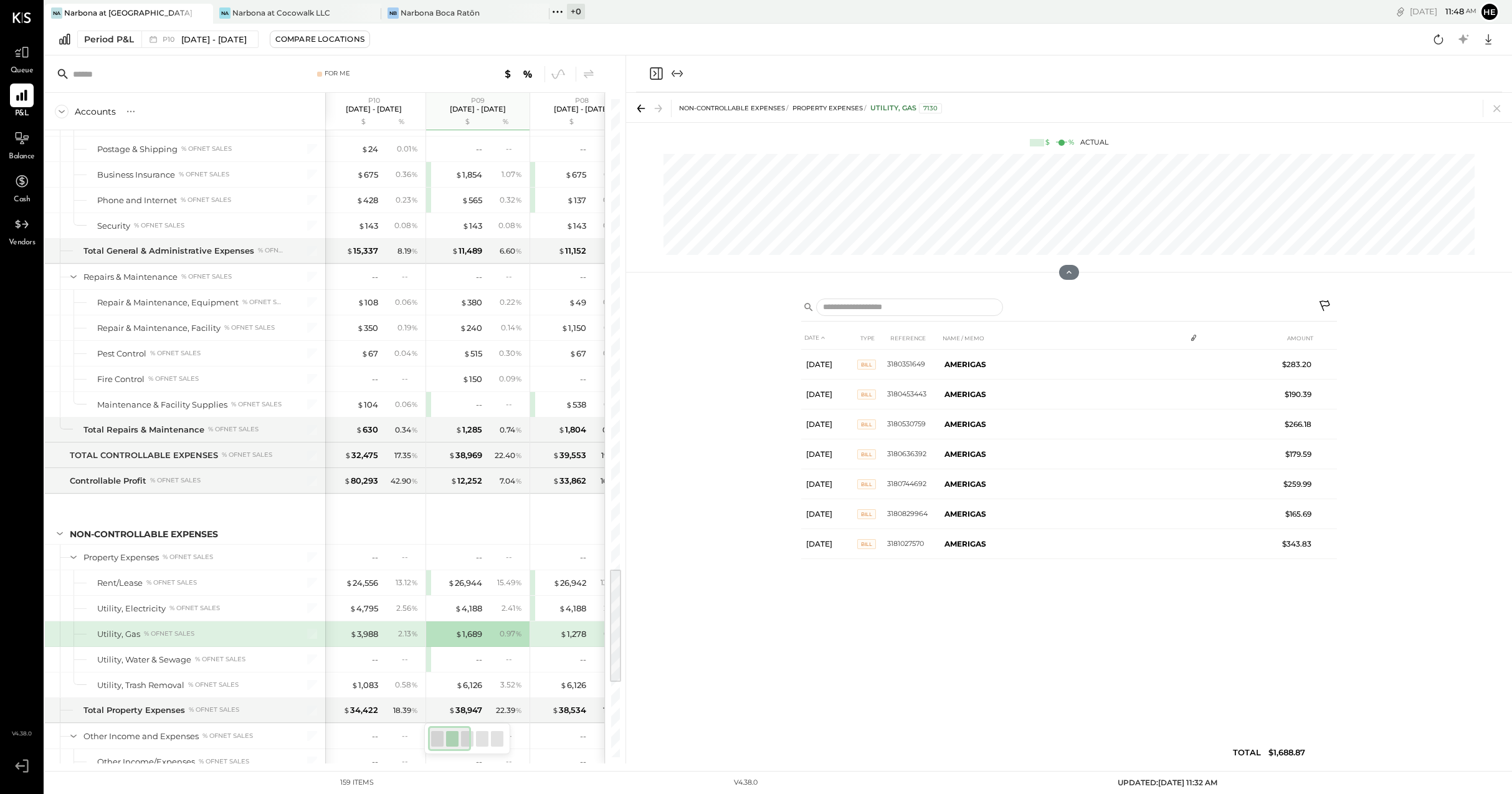
click at [349, 623] on div "$ 3,988 2.13 %" at bounding box center [375, 634] width 93 height 25
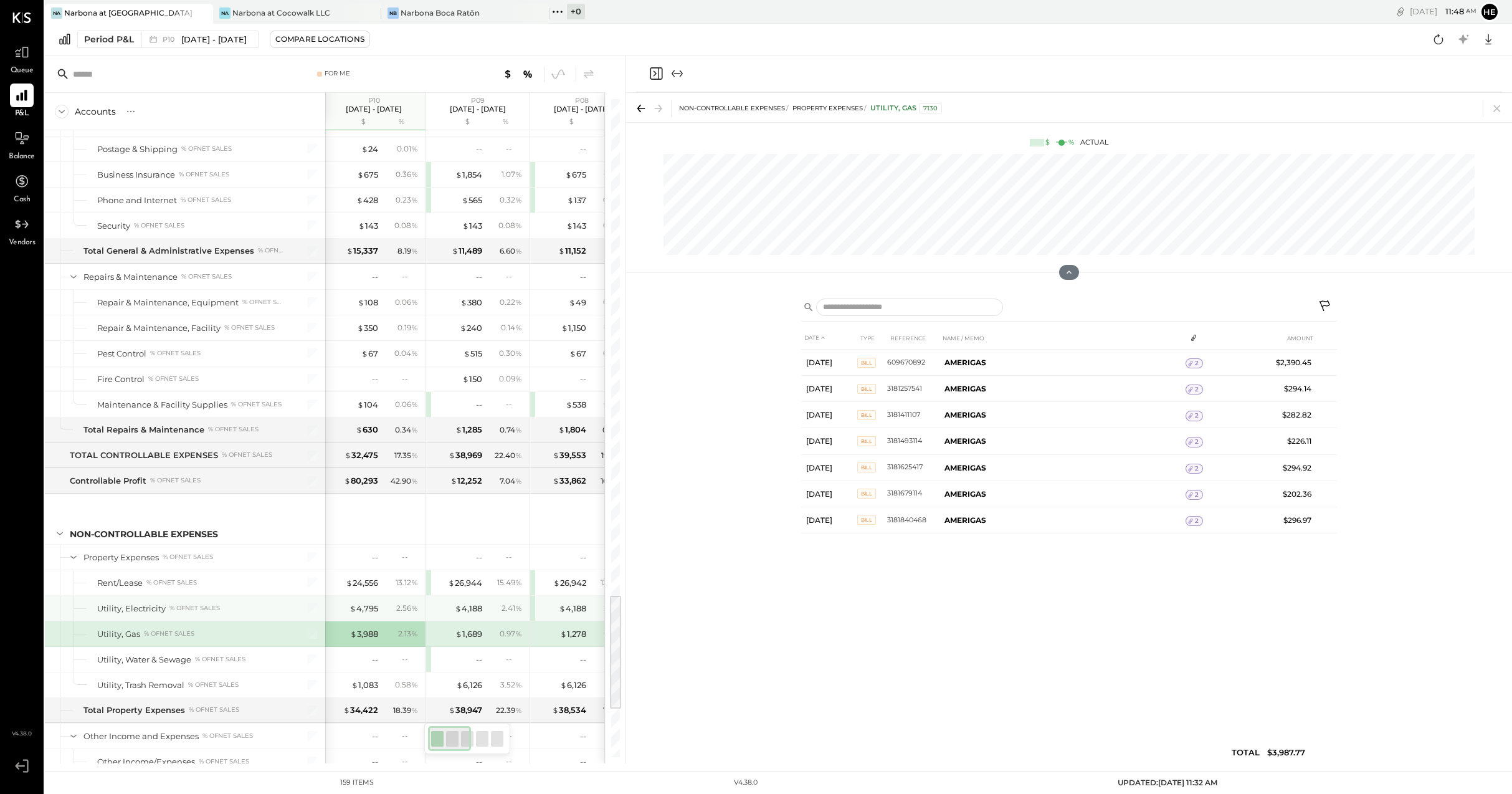
scroll to position [2796, 0]
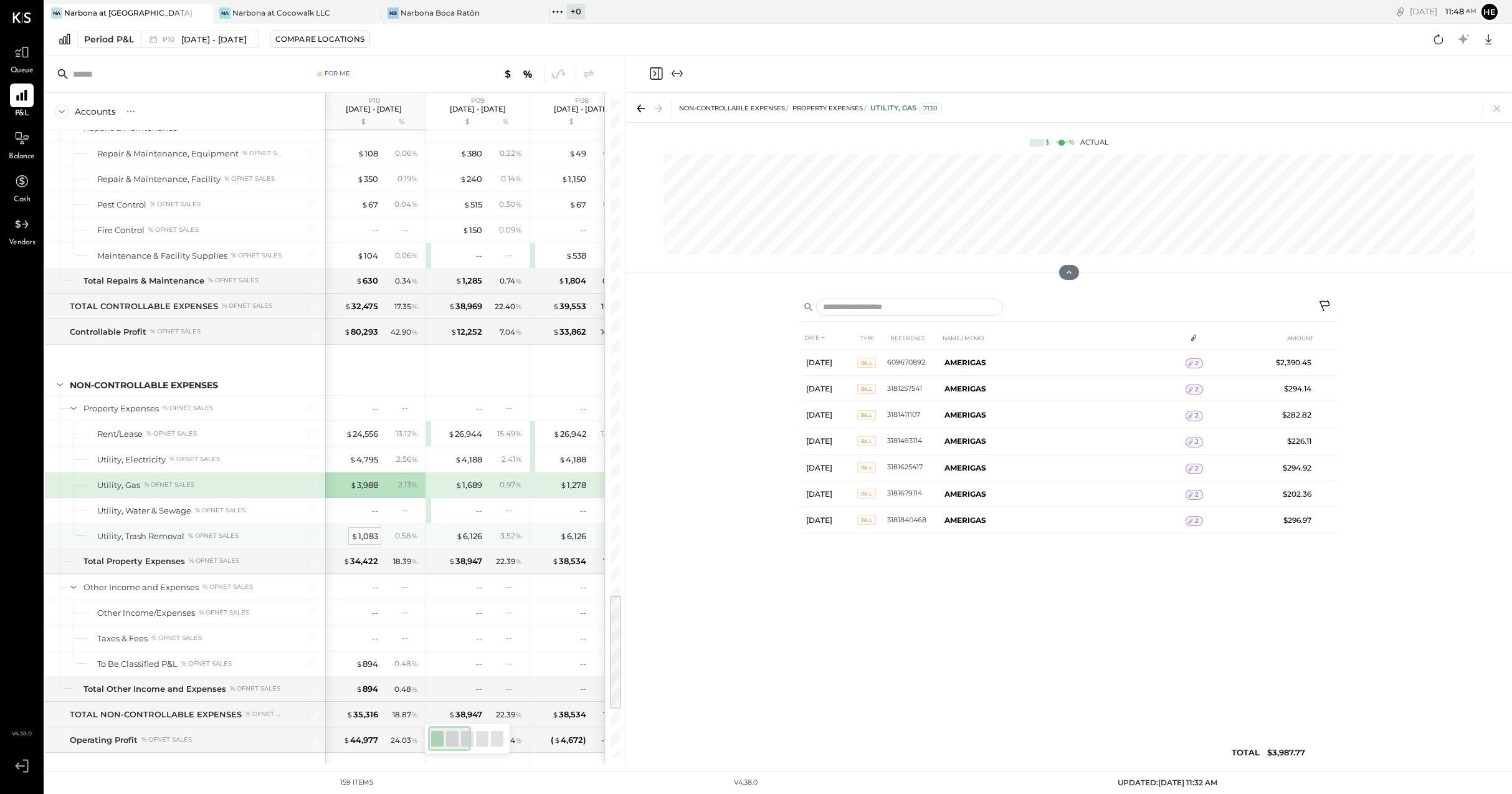
click at [360, 537] on div "$ 1,083" at bounding box center [365, 536] width 27 height 12
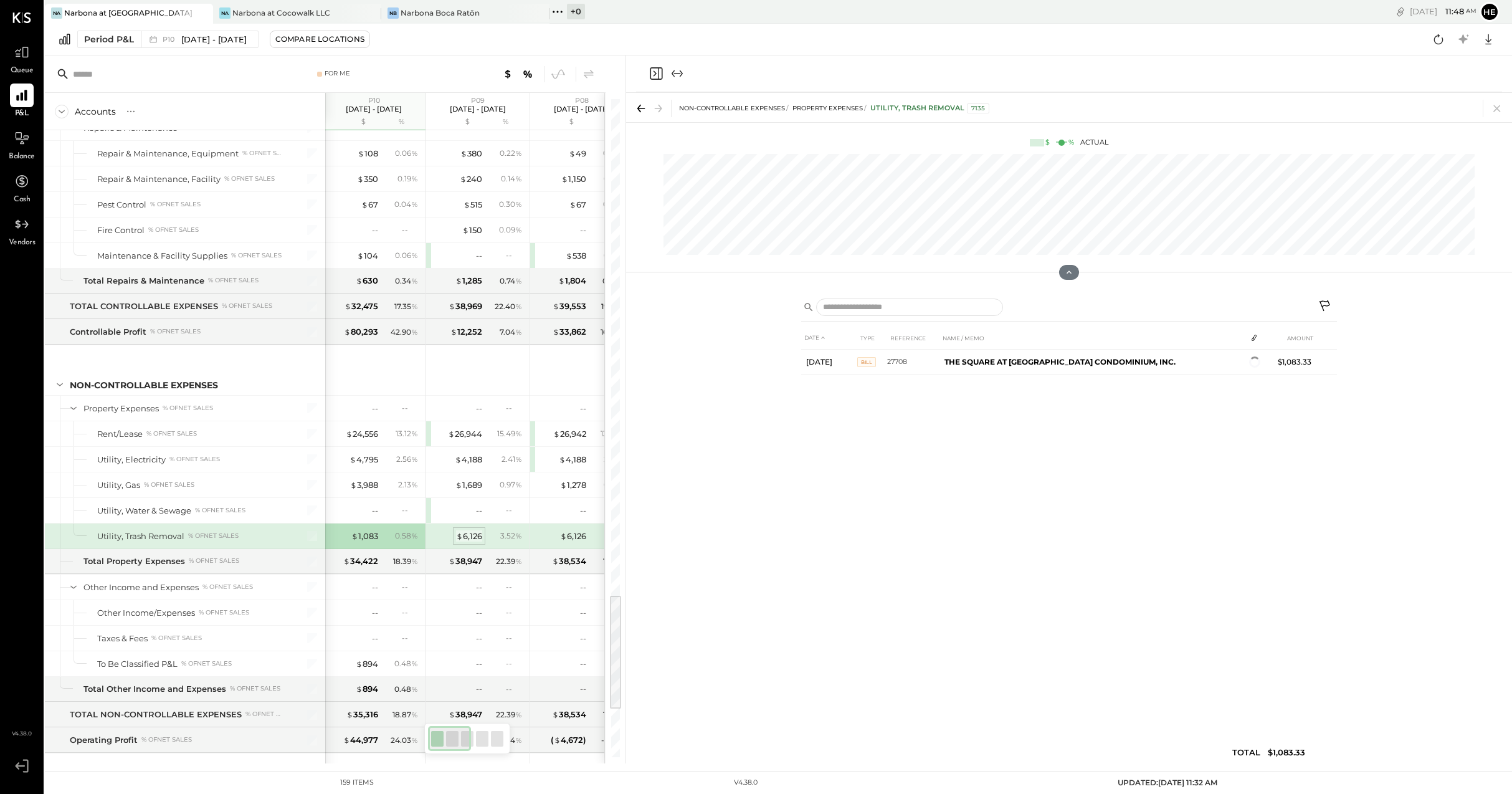
click at [460, 532] on span "$" at bounding box center [459, 536] width 7 height 10
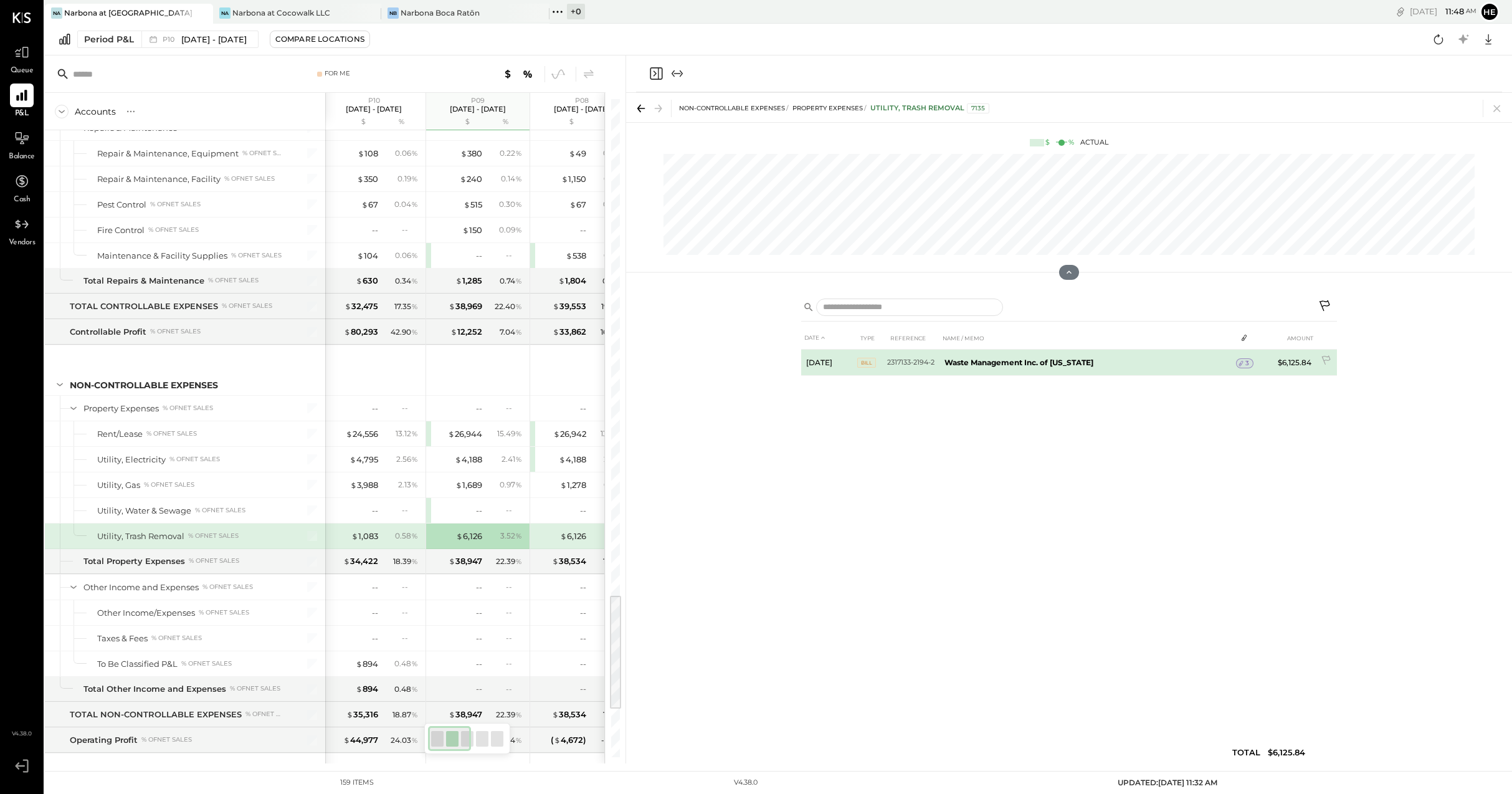
click at [958, 366] on b "Waste Management Inc. of [US_STATE]" at bounding box center [1018, 362] width 149 height 9
click at [548, 537] on div "$ 6,126" at bounding box center [561, 536] width 50 height 12
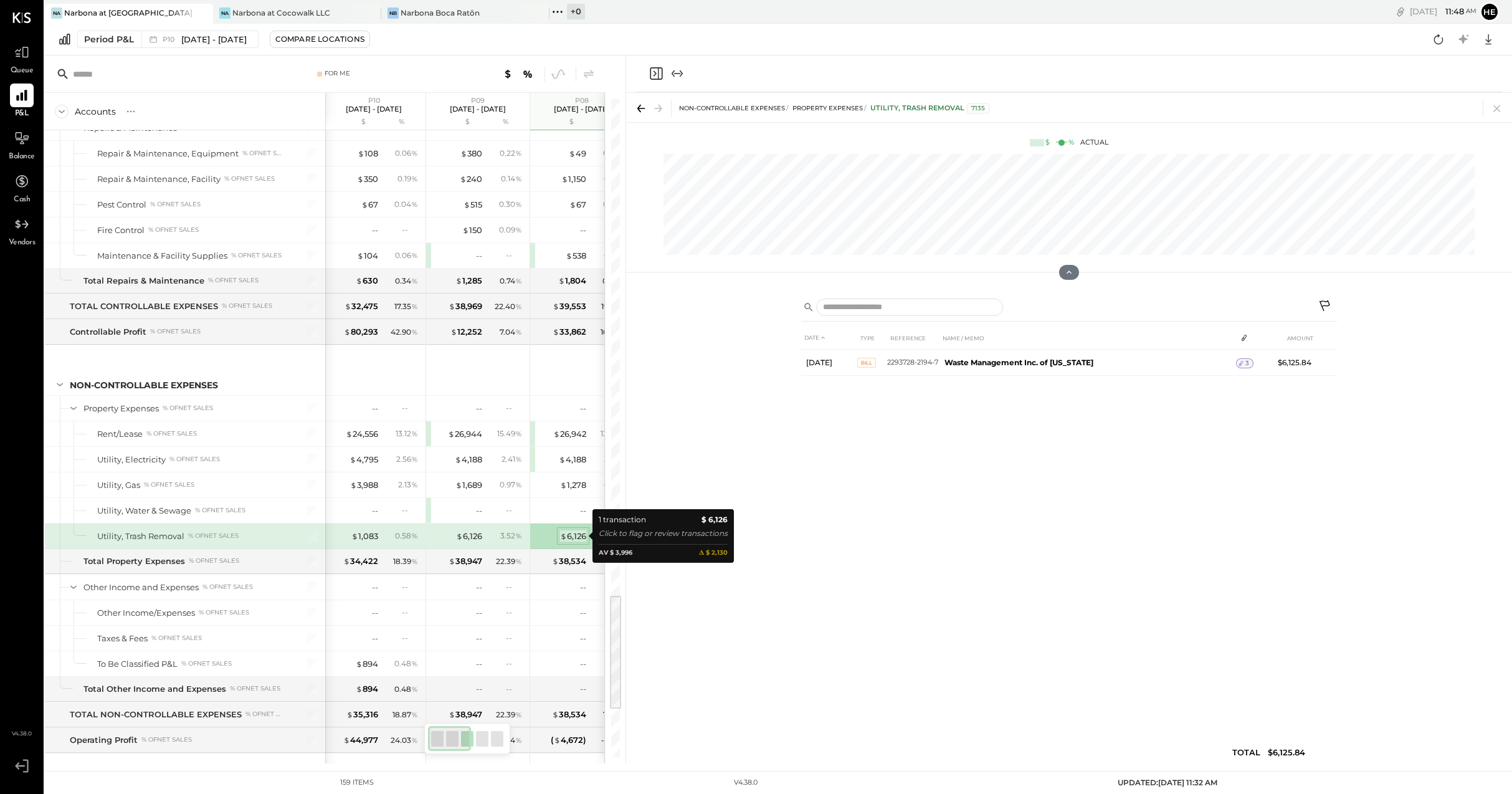
click at [570, 534] on div "$ 6,126" at bounding box center [573, 536] width 26 height 12
click at [426, 547] on div "$ 6,126 3.52 %" at bounding box center [478, 536] width 104 height 25
click at [377, 539] on div "$ 1,083" at bounding box center [365, 536] width 27 height 12
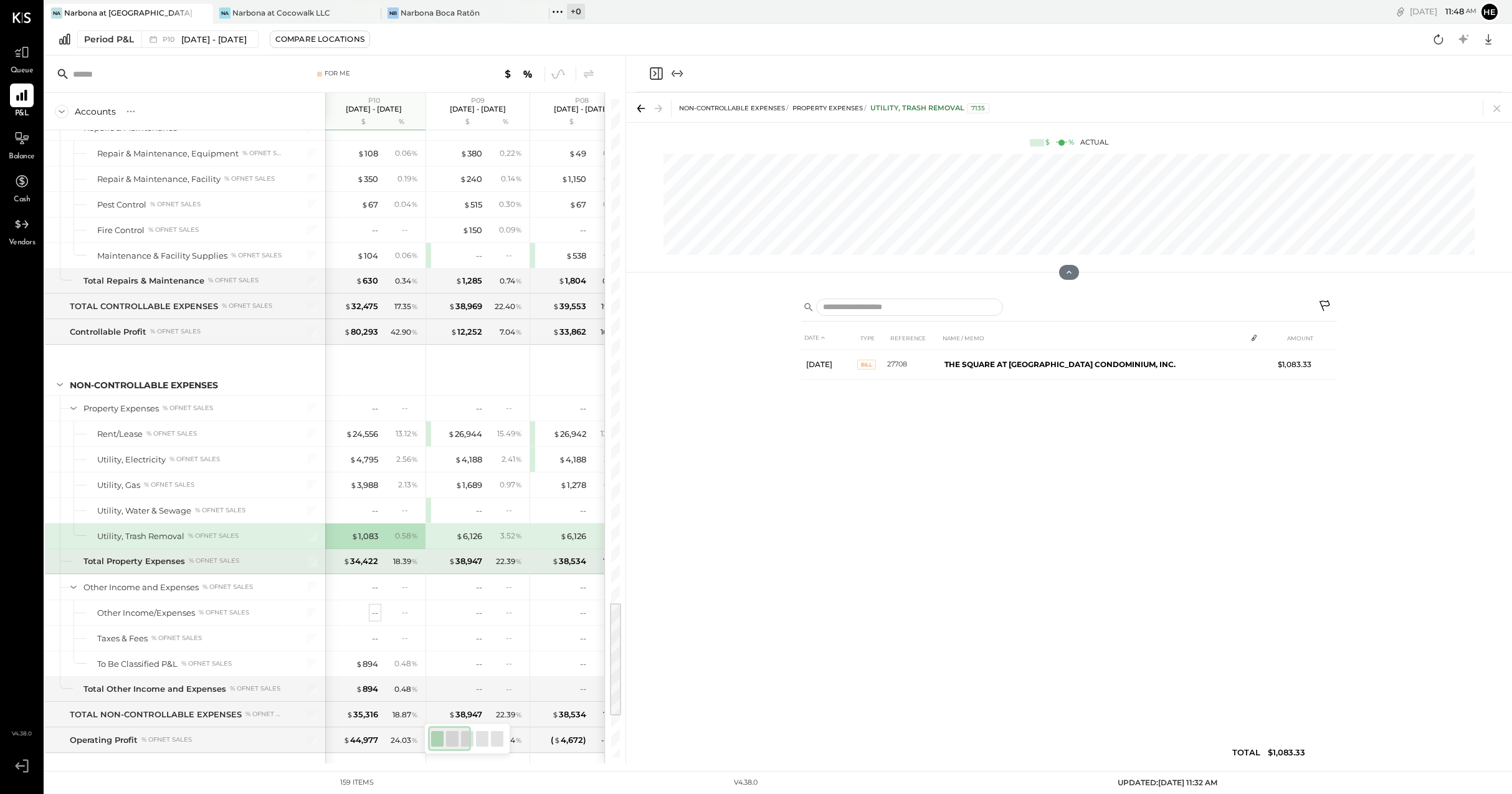
scroll to position [2858, 0]
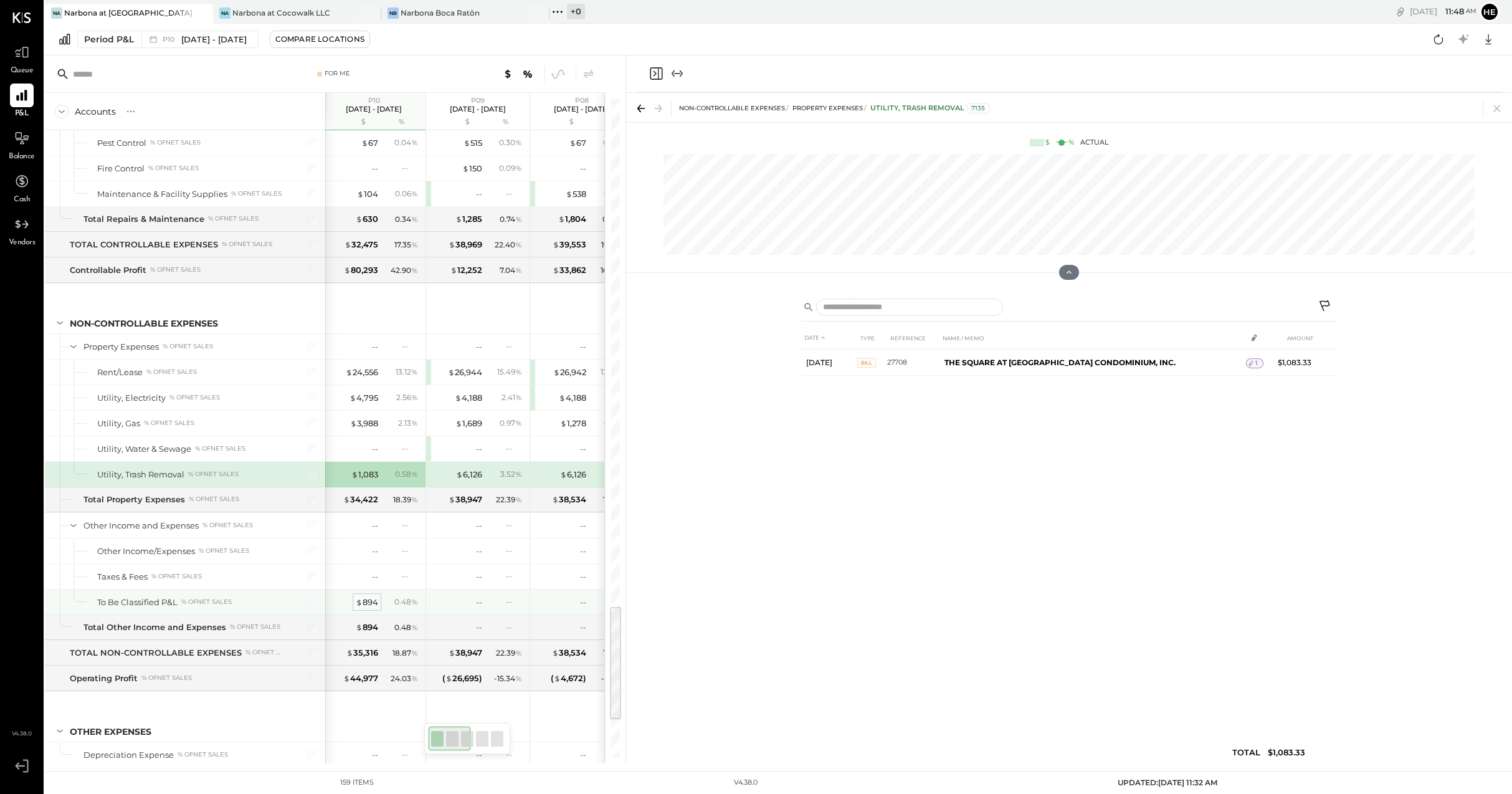
click at [367, 598] on div "$ 894" at bounding box center [367, 602] width 22 height 12
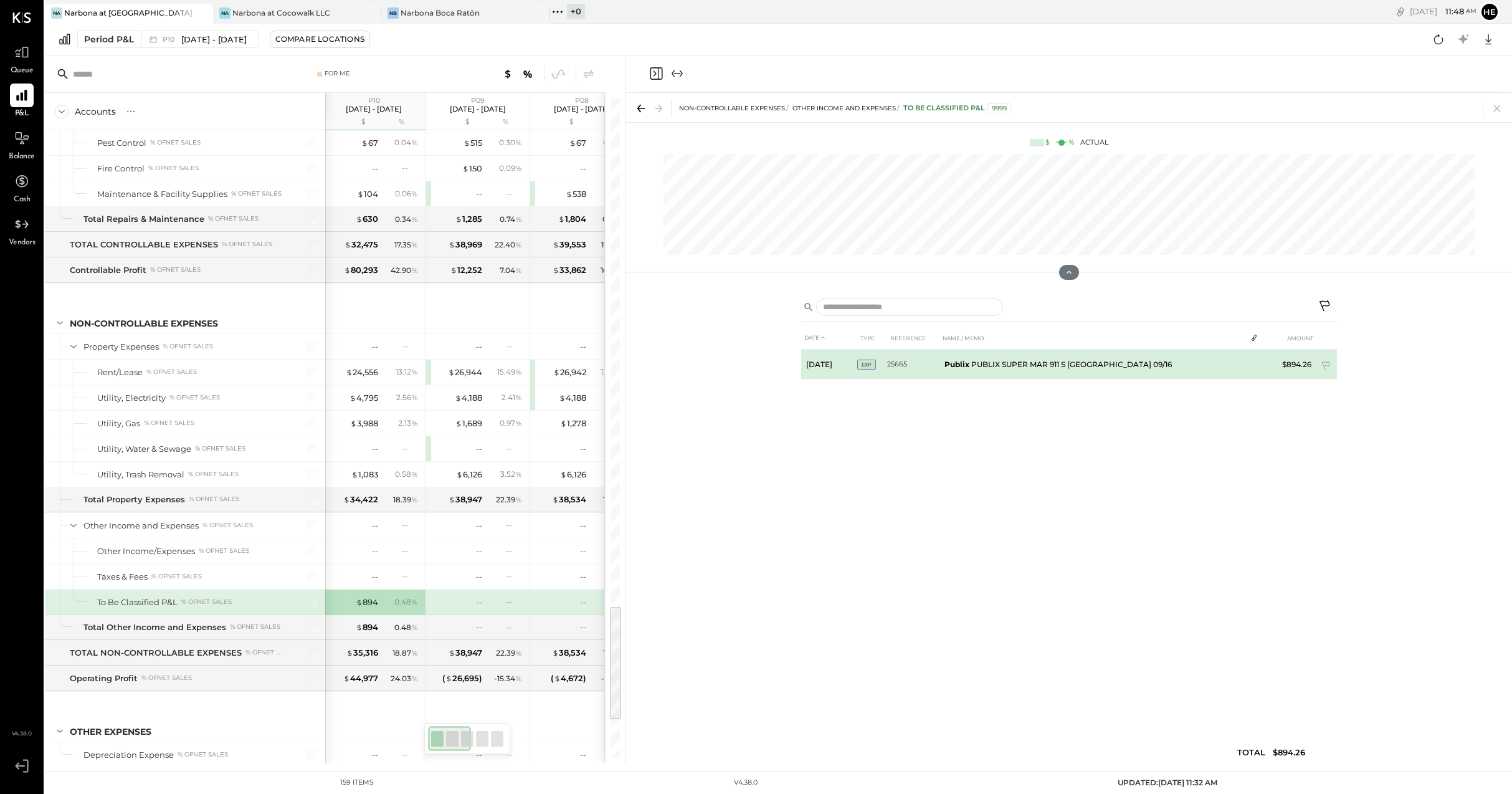
click at [1017, 370] on td "Publix PUBLIX SUPER MAR 911 S [GEOGRAPHIC_DATA] XX4187 09/16" at bounding box center [1093, 365] width 306 height 30
click at [848, 362] on td "[DATE]" at bounding box center [829, 365] width 56 height 30
click at [863, 361] on span "EXP" at bounding box center [866, 365] width 19 height 10
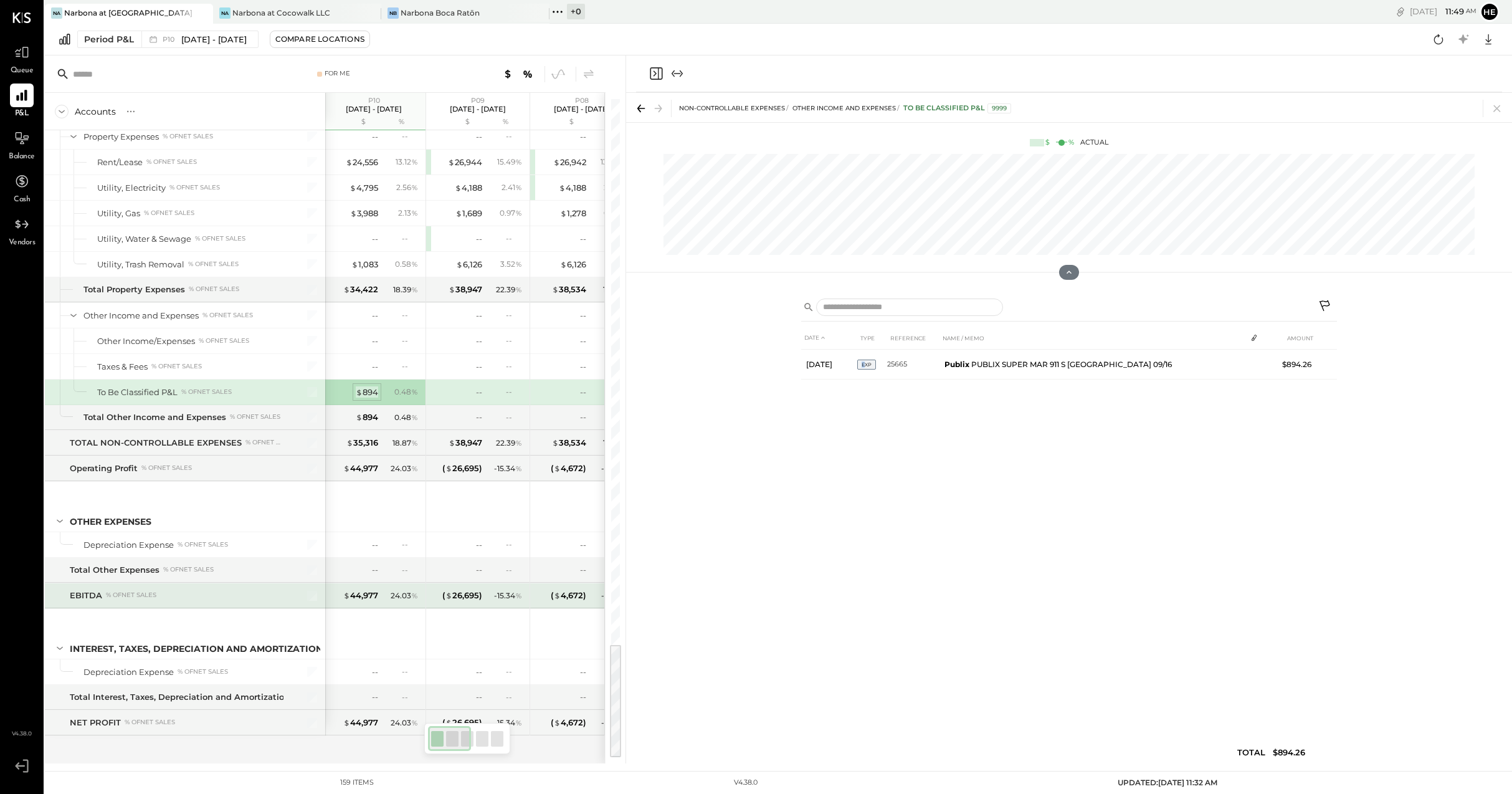
scroll to position [3071, 0]
click at [22, 88] on icon at bounding box center [22, 95] width 17 height 17
